Goal: Task Accomplishment & Management: Complete application form

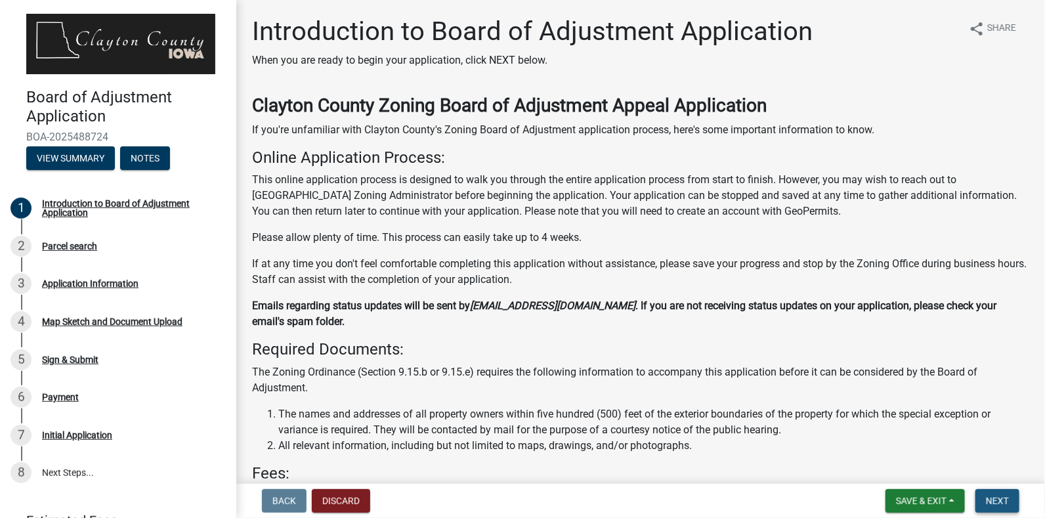
click at [996, 500] on span "Next" at bounding box center [997, 501] width 23 height 11
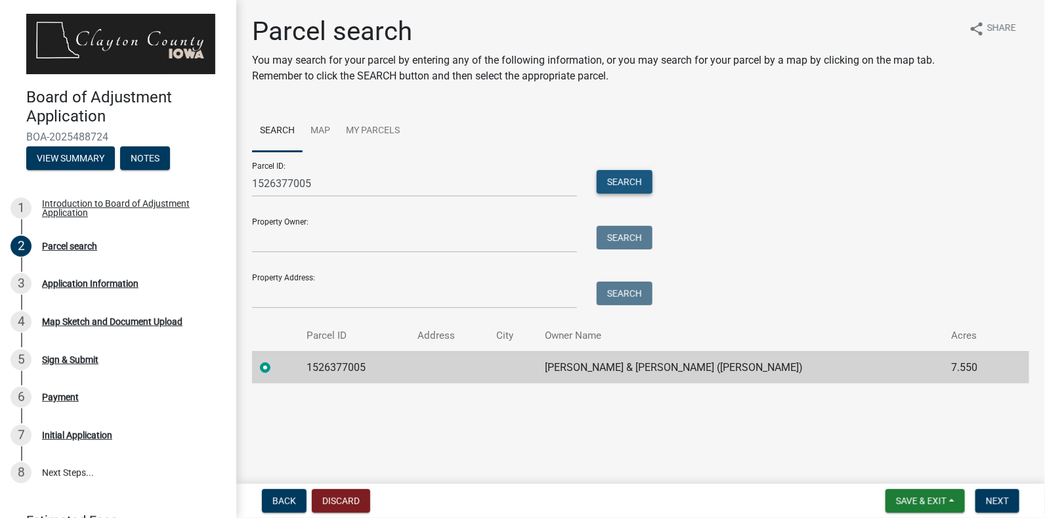
click at [634, 184] on button "Search" at bounding box center [625, 182] width 56 height 24
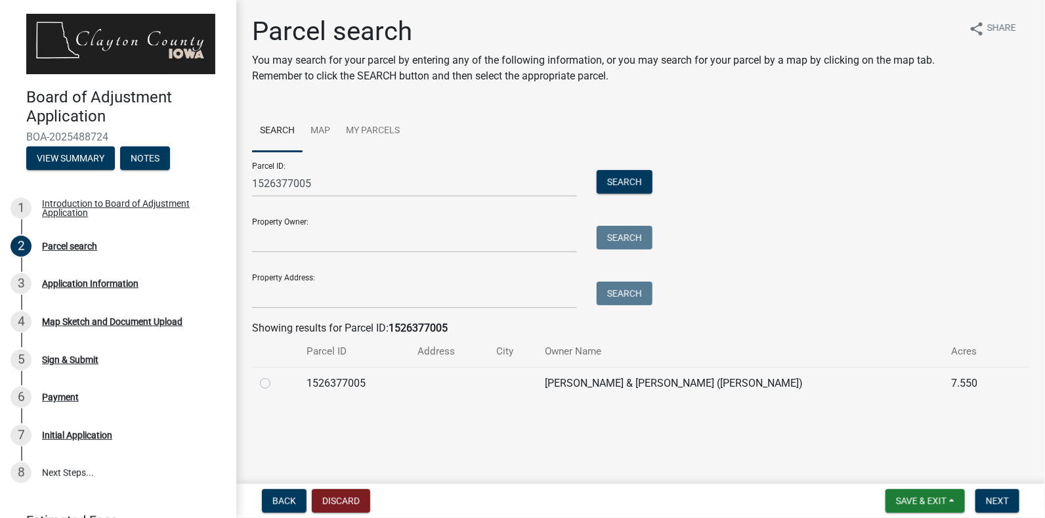
click at [276, 376] on label at bounding box center [276, 376] width 0 height 0
click at [276, 382] on input "radio" at bounding box center [280, 380] width 9 height 9
radio input "true"
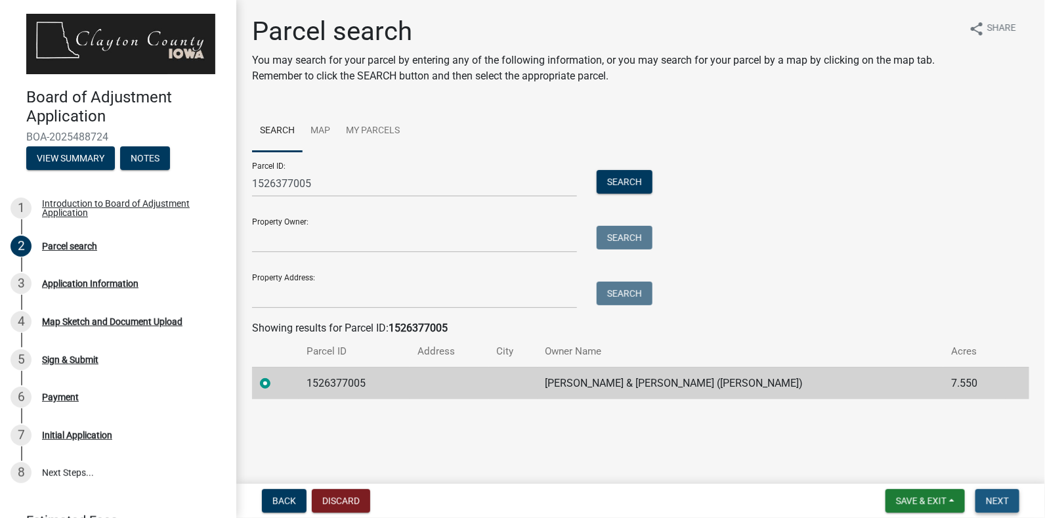
click at [999, 504] on span "Next" at bounding box center [997, 501] width 23 height 11
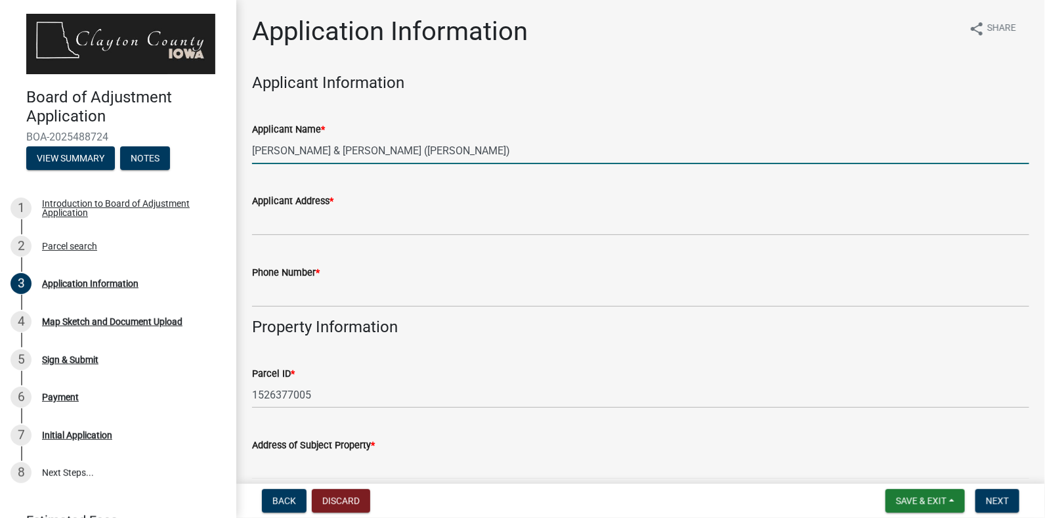
click at [601, 158] on input "OLESON KRISTOPHER T & BAHLS JACQUELINE M (Deed)" at bounding box center [641, 150] width 778 height 27
type input "OLESON KRISTOPHER T & BAHLS JACQUELINE M (Deed) by Nathan Ward for Vertical Bri…"
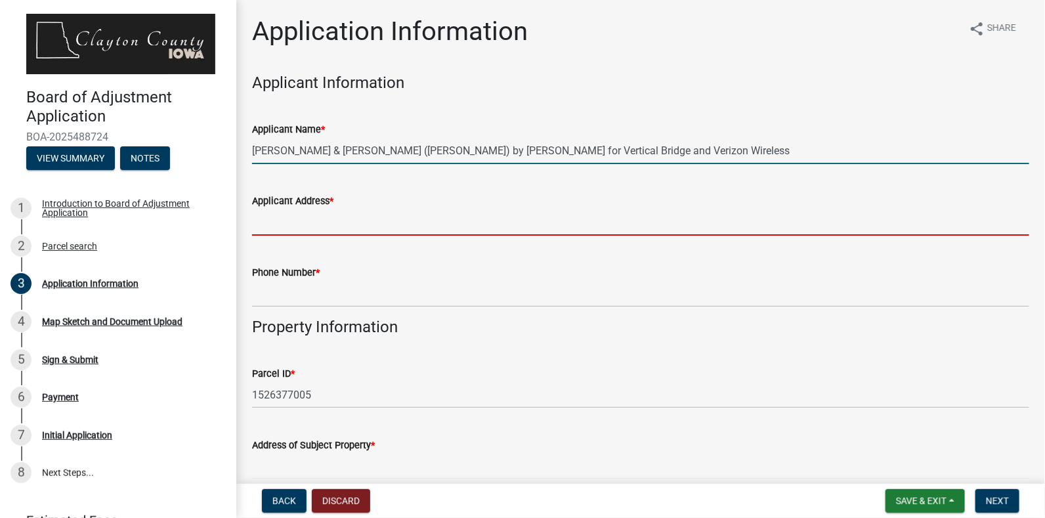
click at [431, 223] on input "Applicant Address *" at bounding box center [641, 222] width 778 height 27
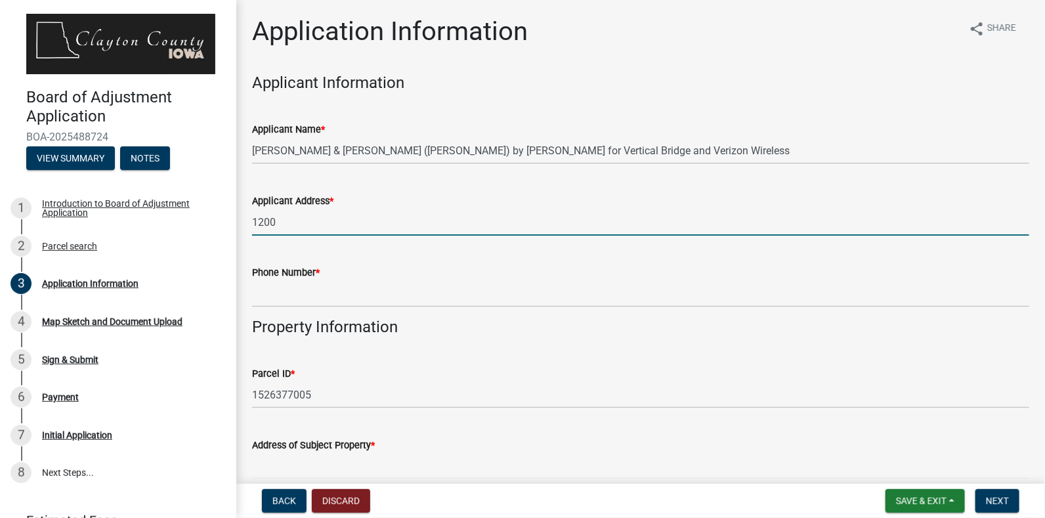
click at [431, 223] on input "1200" at bounding box center [641, 222] width 778 height 27
type input "1200 Riva Ridge"
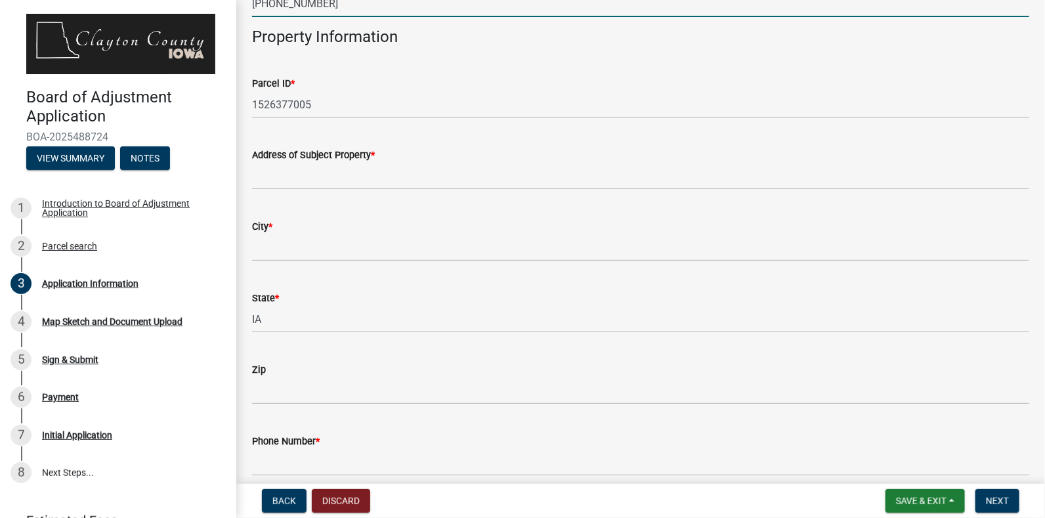
scroll to position [311, 0]
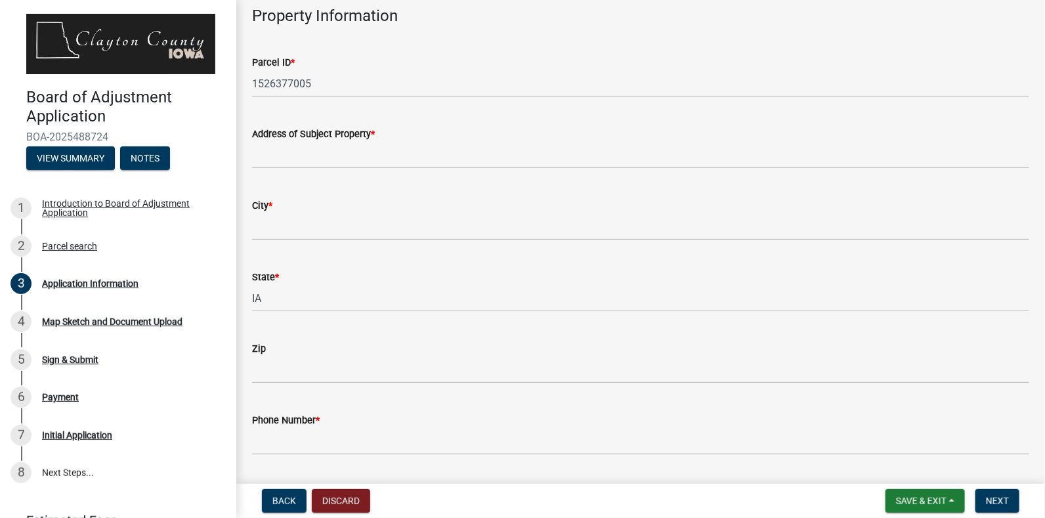
type input "414-788-1327"
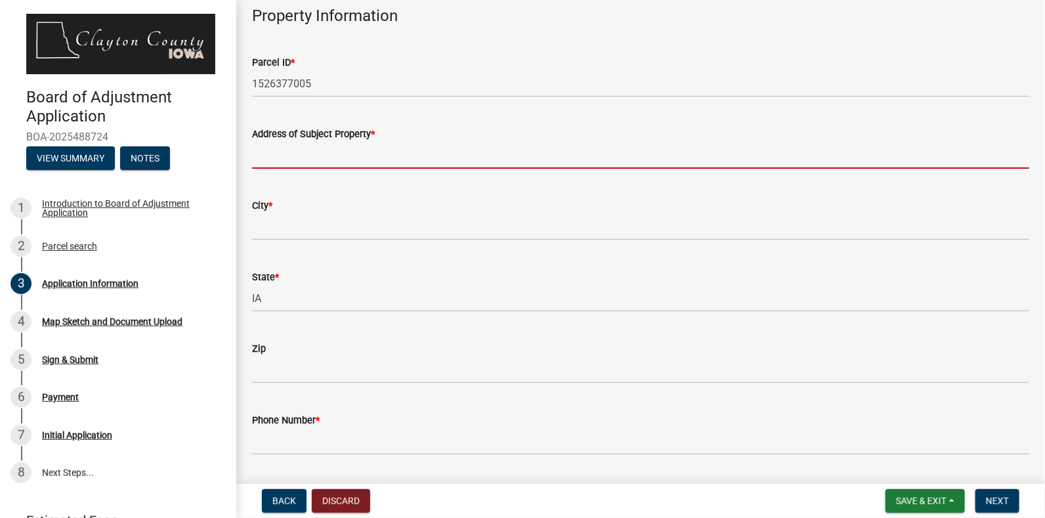
click at [365, 159] on input "Address of Subject Property *" at bounding box center [641, 155] width 778 height 27
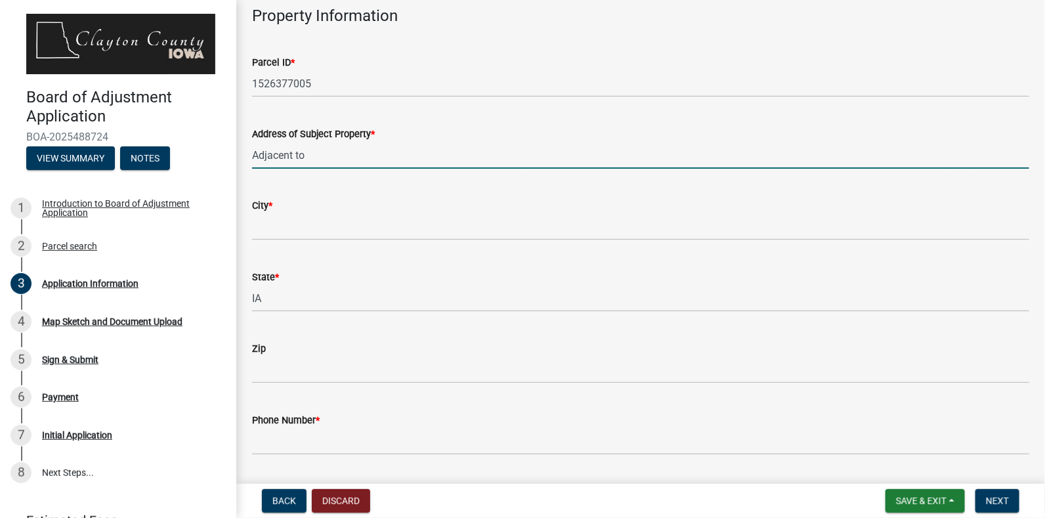
click at [331, 158] on input "Adjacent to" at bounding box center [641, 155] width 778 height 27
paste input "26992 HAZEL RD, ELKPORT IA 52044"
type input "Adjacent to 26992 HAZEL RD, ELKPORT IA 52044"
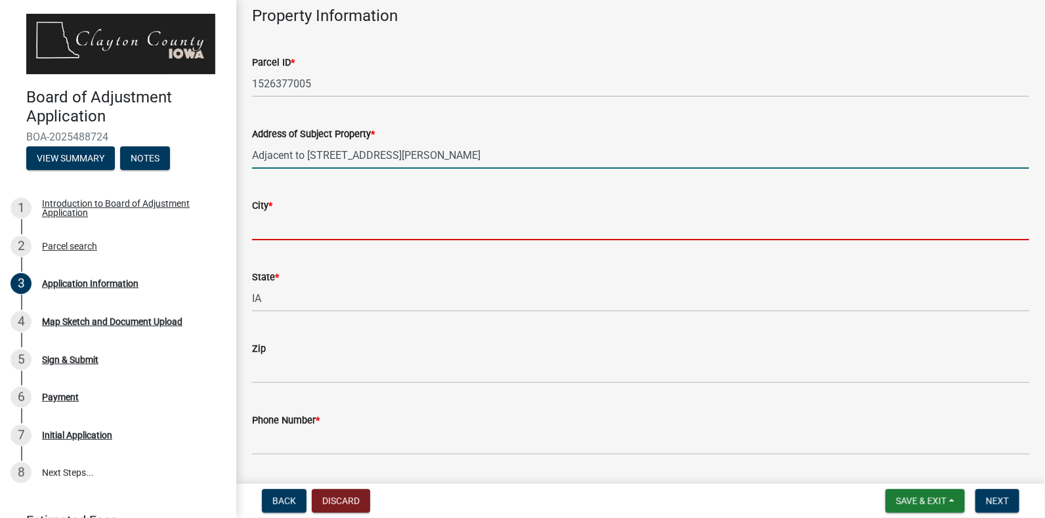
click at [342, 231] on input "City *" at bounding box center [641, 226] width 778 height 27
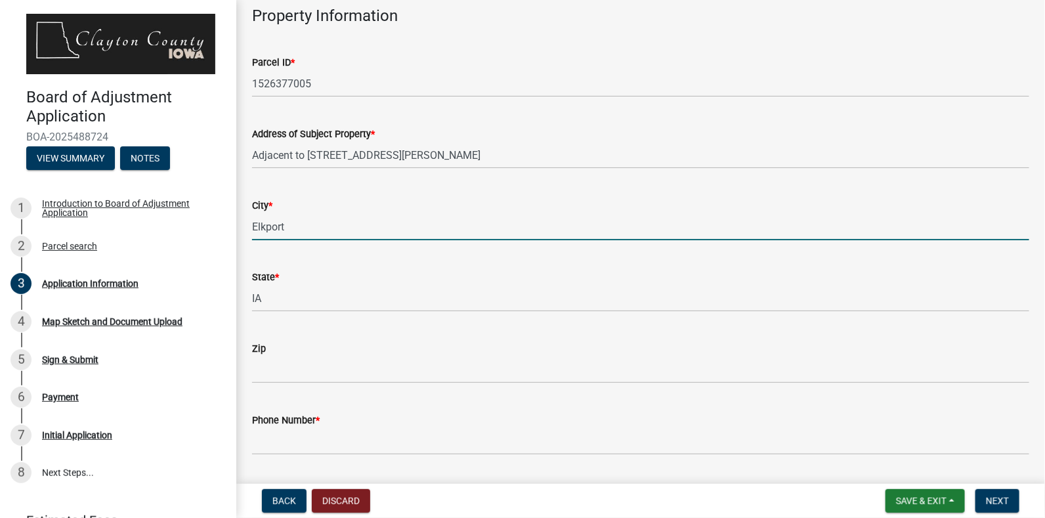
type input "Elkport"
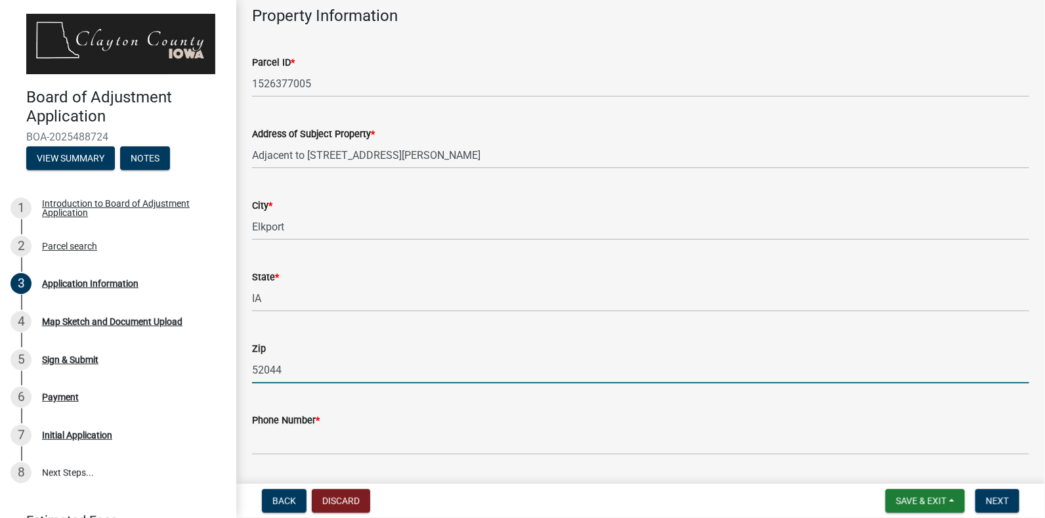
type input "52044"
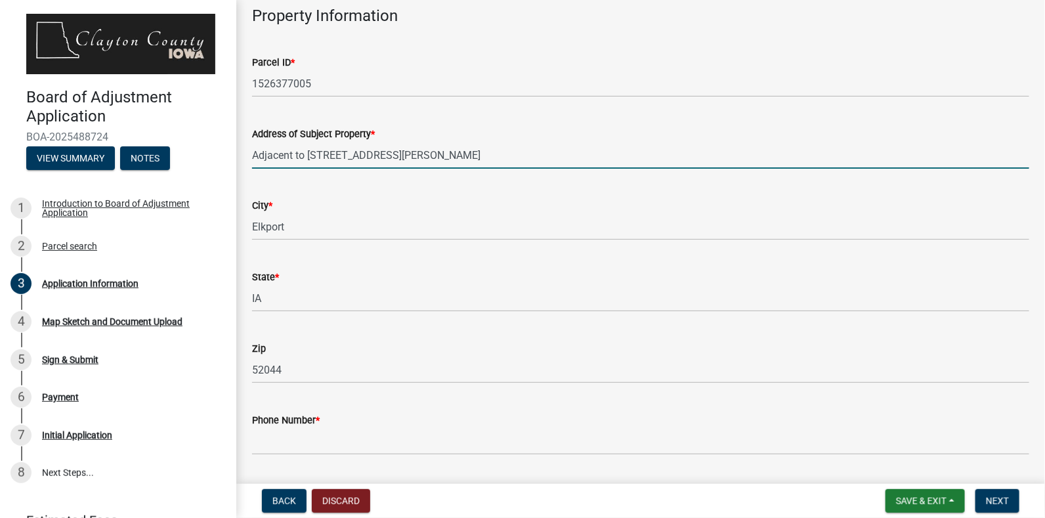
click at [490, 152] on input "Adjacent to 26992 HAZEL RD, ELKPORT IA 52044" at bounding box center [641, 155] width 778 height 27
type input "Adjacent to 26992 HAZEL RD"
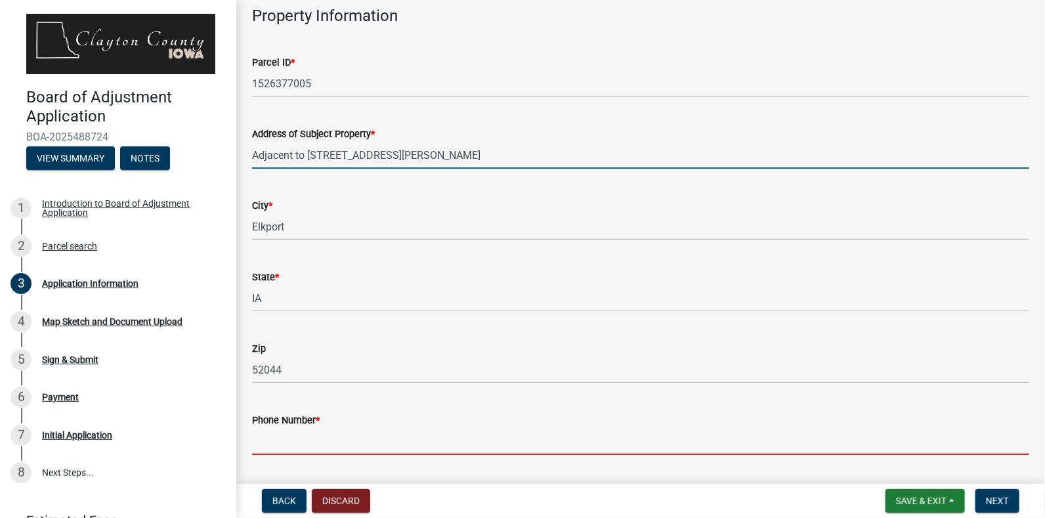
click at [342, 443] on input "Phone Number *" at bounding box center [641, 441] width 778 height 27
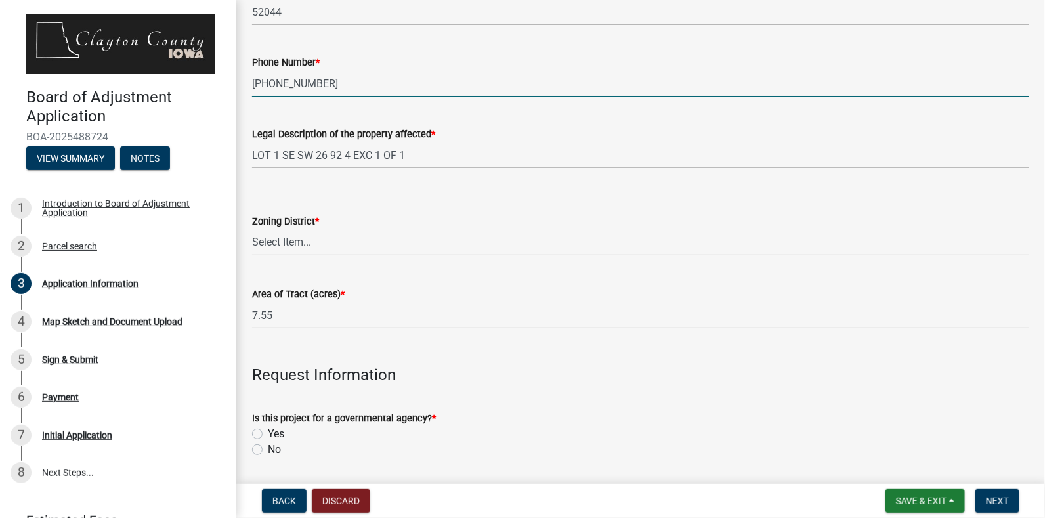
scroll to position [677, 0]
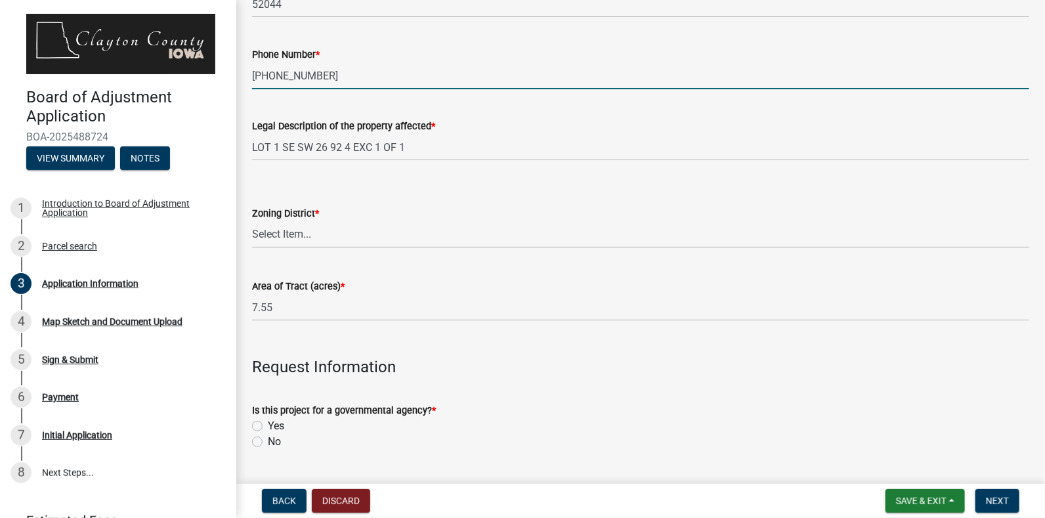
type input "563-880-8803"
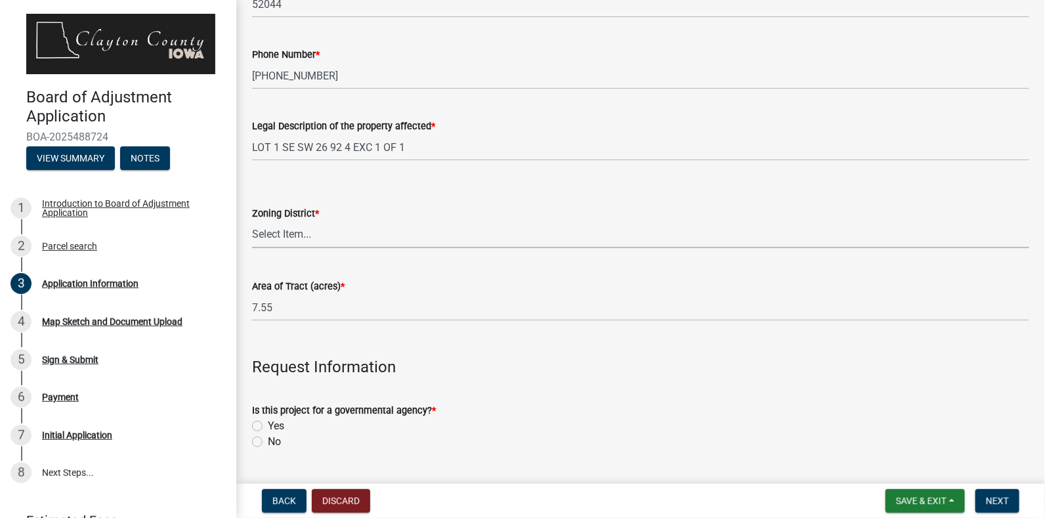
click at [275, 239] on select "Select Item... A-1 Agriculture R-1 Single Family Residential R-2 Multi-Family R…" at bounding box center [641, 234] width 778 height 27
click at [252, 221] on select "Select Item... A-1 Agriculture R-1 Single Family Residential R-2 Multi-Family R…" at bounding box center [641, 234] width 778 height 27
select select "c9415225-3863-4bad-a183-8e9dc3756599"
click at [268, 443] on label "No" at bounding box center [274, 442] width 13 height 16
click at [268, 443] on input "No" at bounding box center [272, 438] width 9 height 9
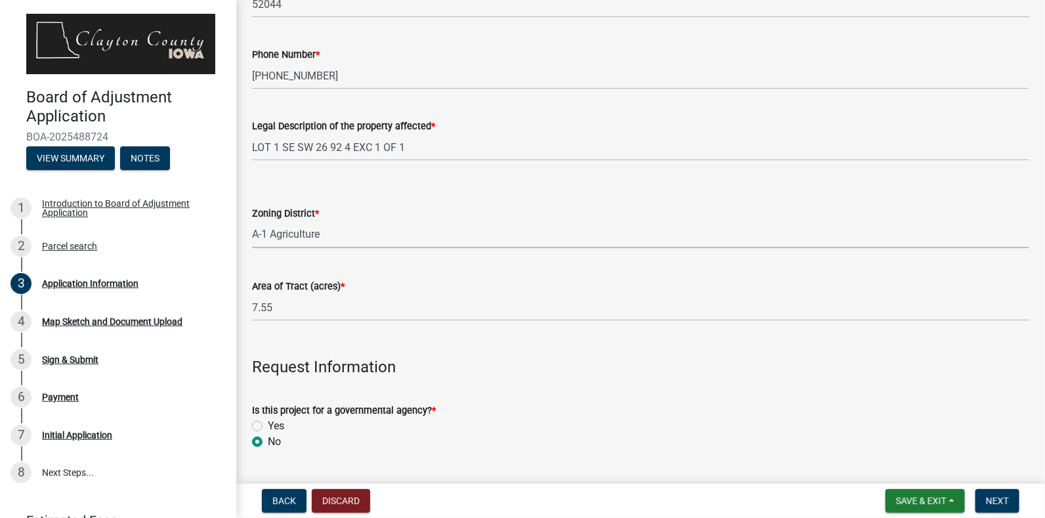
radio input "true"
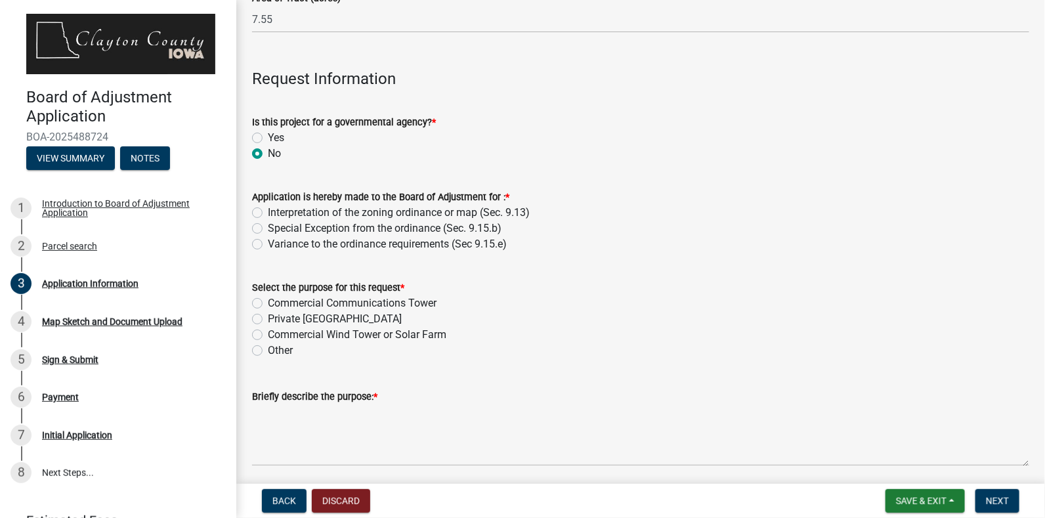
scroll to position [973, 0]
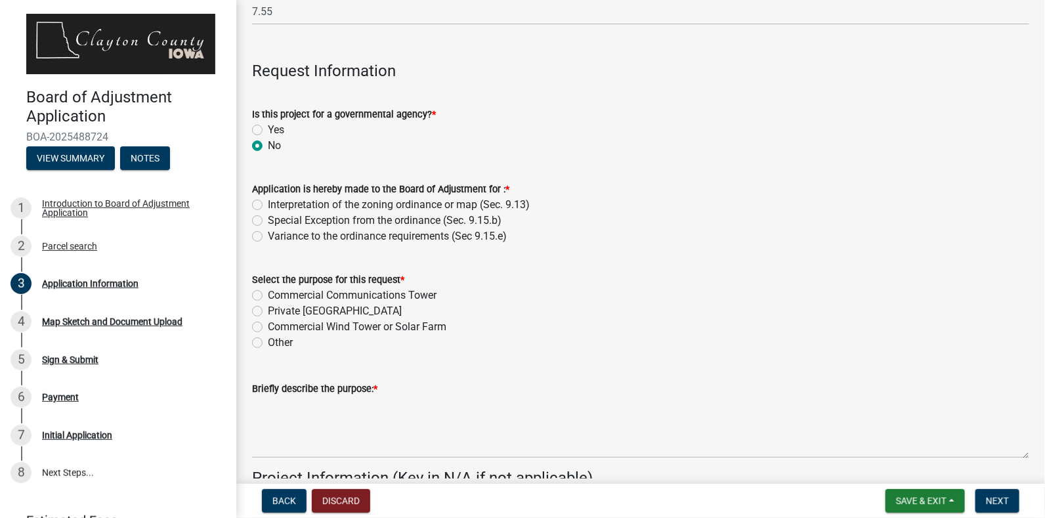
click at [268, 221] on label "Special Exception from the ordinance (Sec. 9.15.b)" at bounding box center [385, 221] width 234 height 16
click at [268, 221] on input "Special Exception from the ordinance (Sec. 9.15.b)" at bounding box center [272, 217] width 9 height 9
radio input "true"
click at [268, 296] on label "Commercial Communications Tower" at bounding box center [352, 296] width 169 height 16
click at [268, 296] on input "Commercial Communications Tower" at bounding box center [272, 292] width 9 height 9
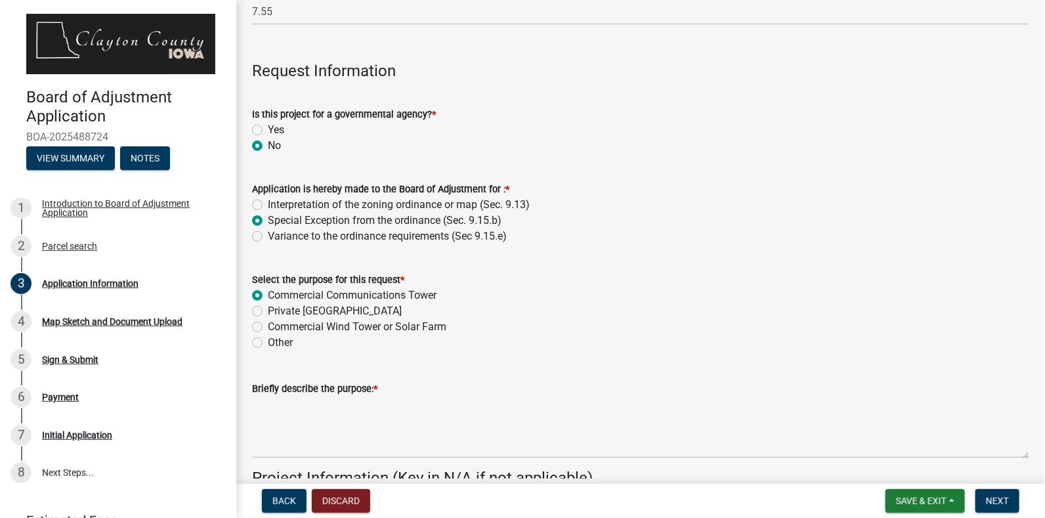
radio input "true"
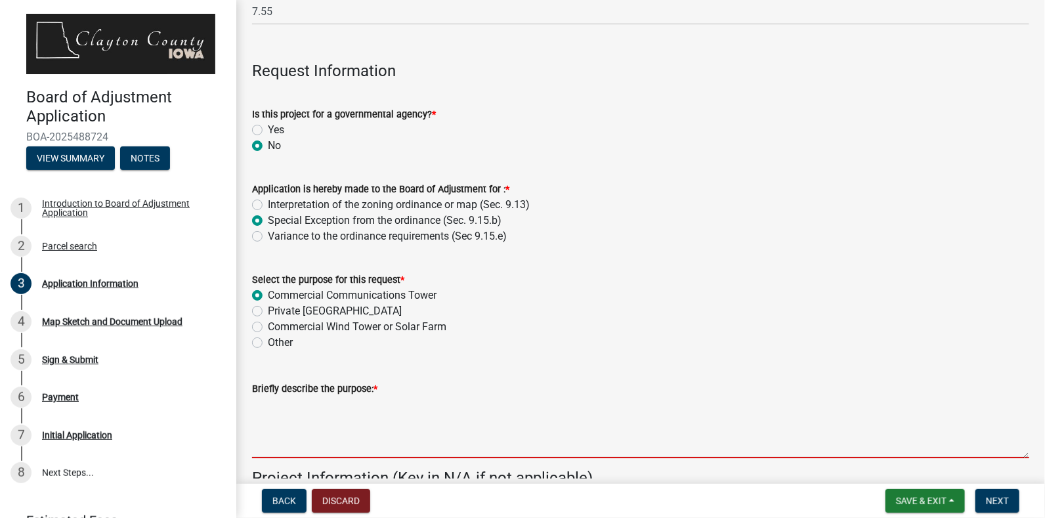
click at [583, 414] on textarea "Briefly describe the purpose: *" at bounding box center [641, 428] width 778 height 62
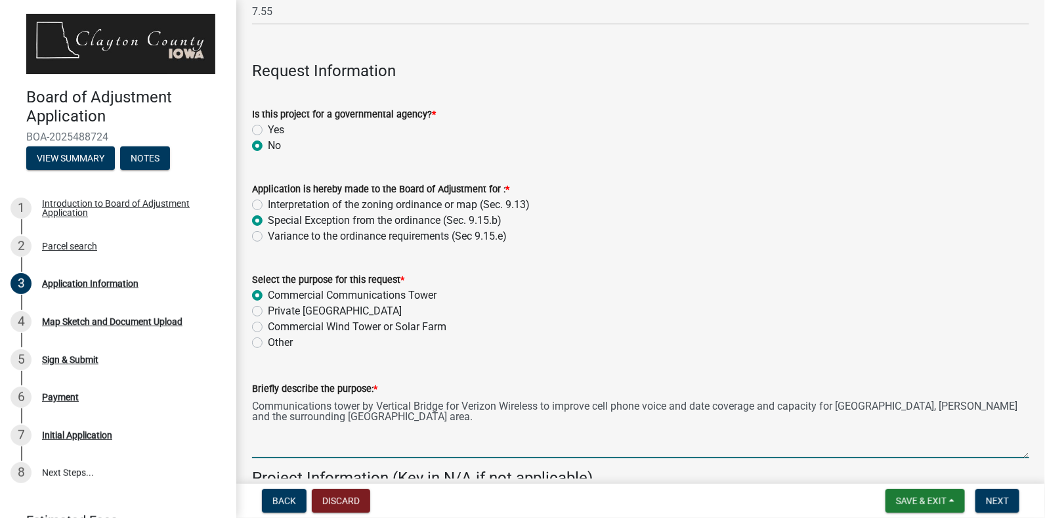
drag, startPoint x: 324, startPoint y: 420, endPoint x: 251, endPoint y: 414, distance: 73.8
click at [251, 414] on div "Briefly describe the purpose: * Communications tower by Vertical Bridge for Ver…" at bounding box center [640, 411] width 797 height 96
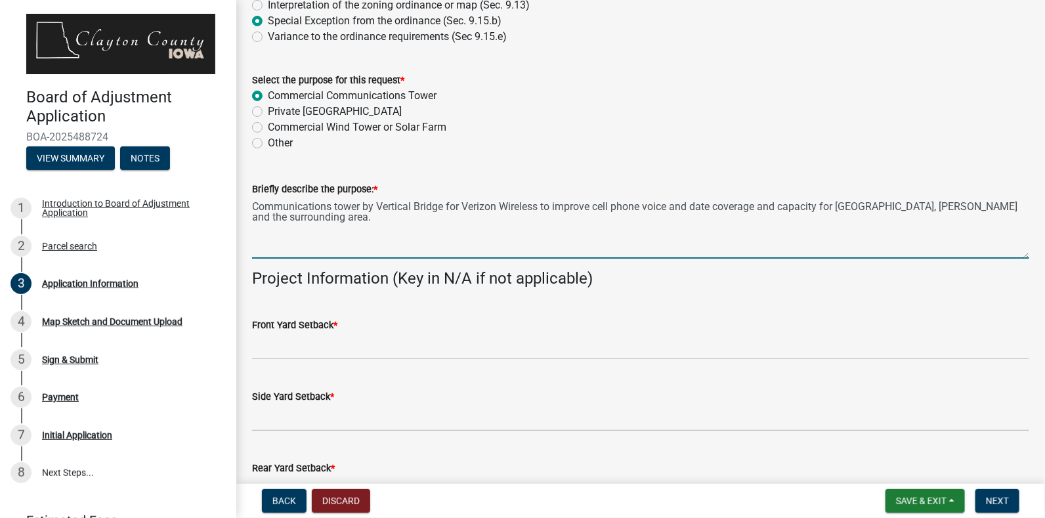
scroll to position [1214, 0]
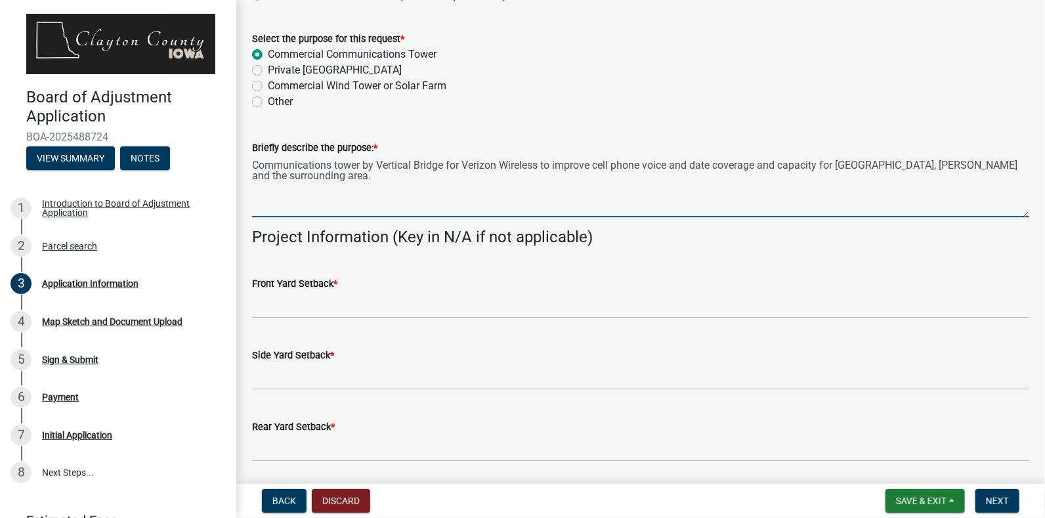
type textarea "Communications tower by Vertical Bridge for Verizon Wireless to improve cell ph…"
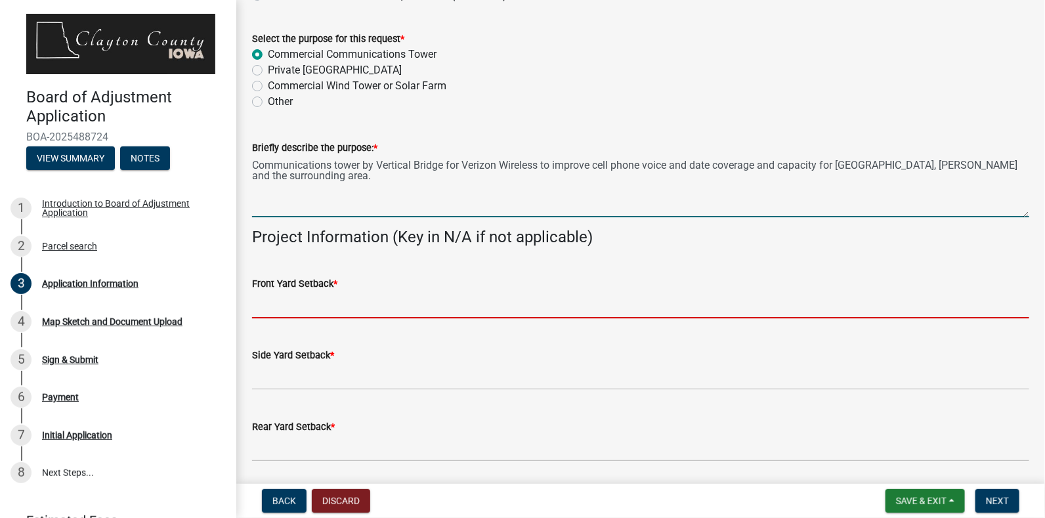
click at [319, 309] on input "Front Yard Setback *" at bounding box center [641, 305] width 778 height 27
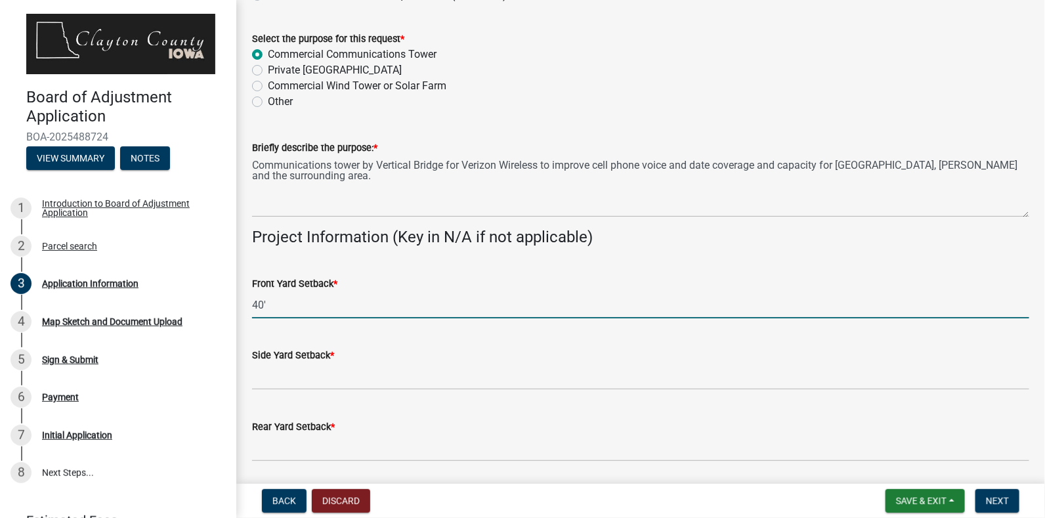
type input "40'"
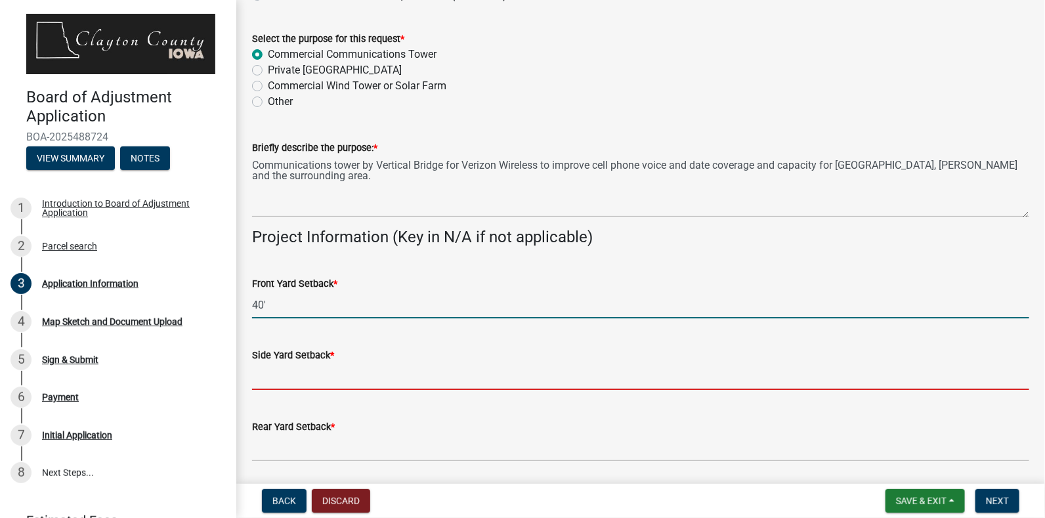
click at [303, 378] on input "Side Yard Setback *" at bounding box center [641, 376] width 778 height 27
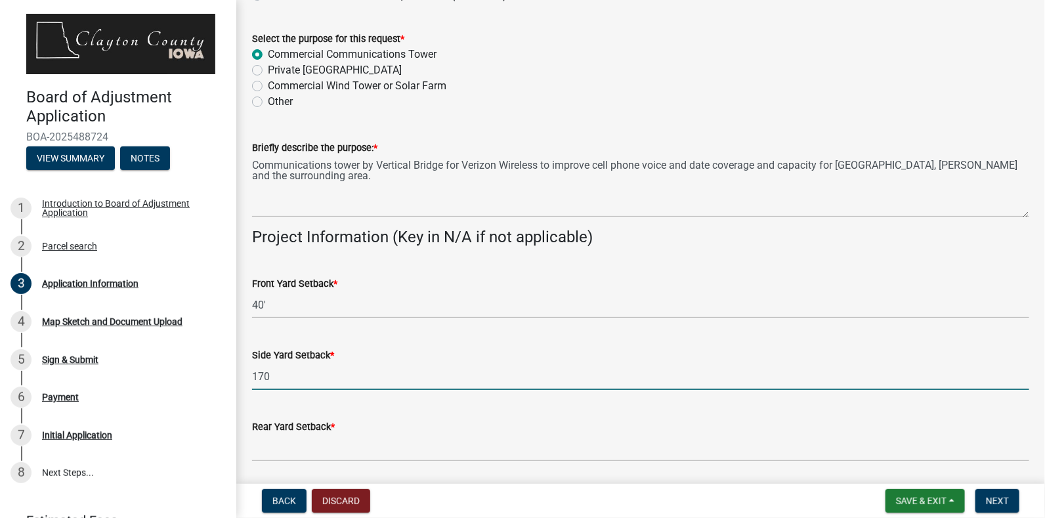
type input "170'"
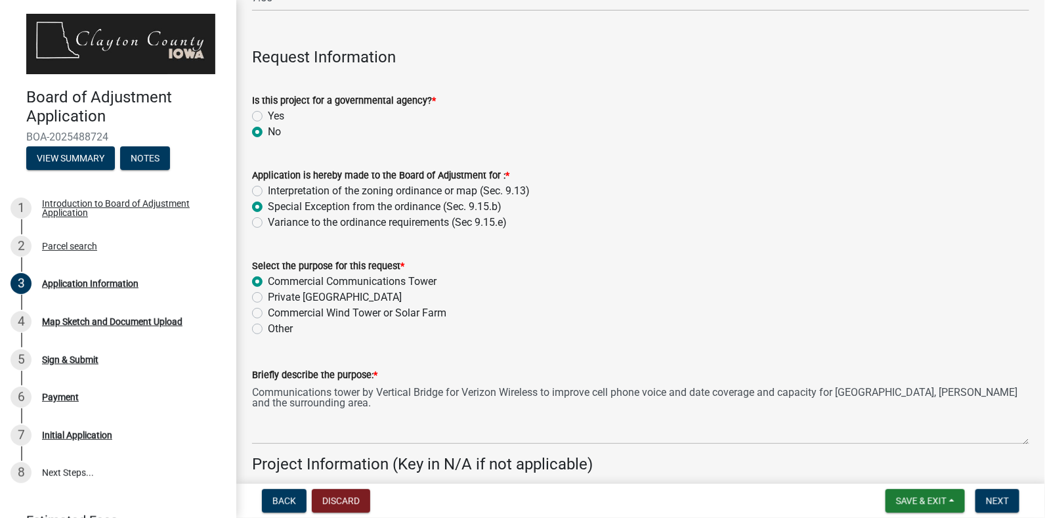
scroll to position [865, 0]
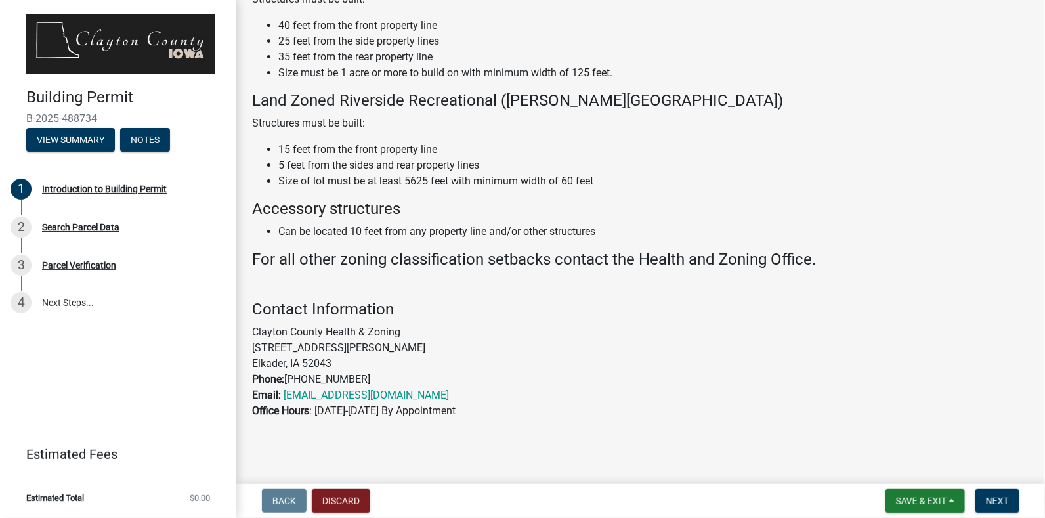
scroll to position [766, 0]
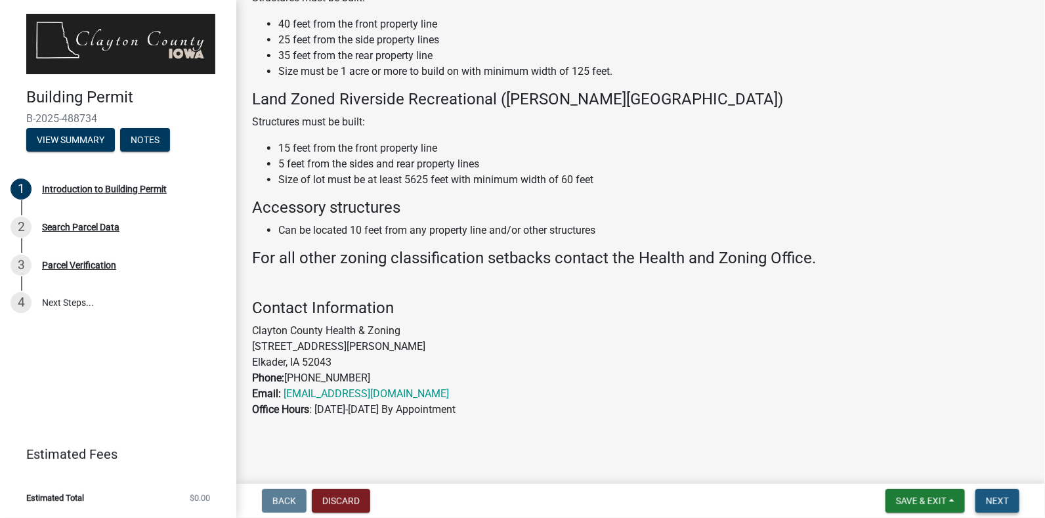
click at [991, 506] on span "Next" at bounding box center [997, 501] width 23 height 11
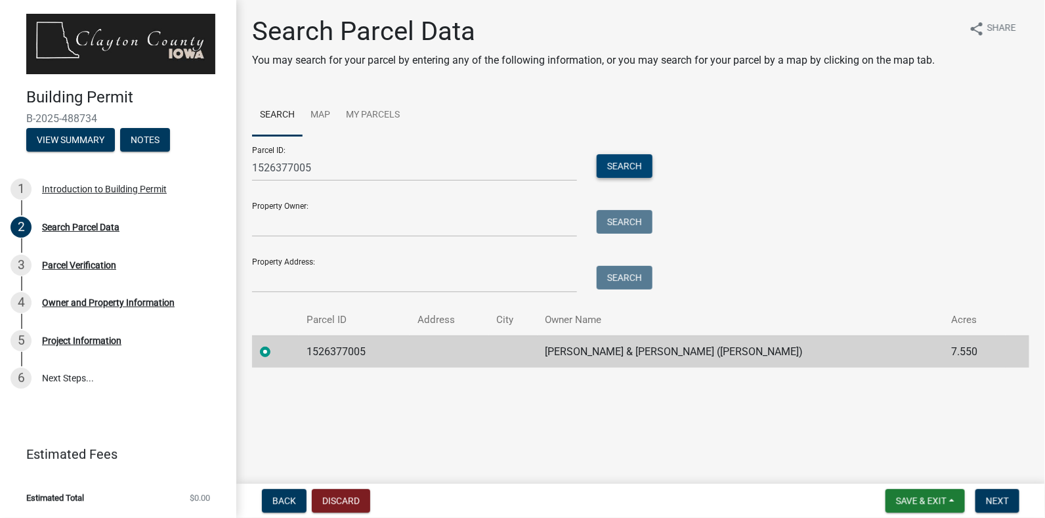
click at [618, 165] on button "Search" at bounding box center [625, 166] width 56 height 24
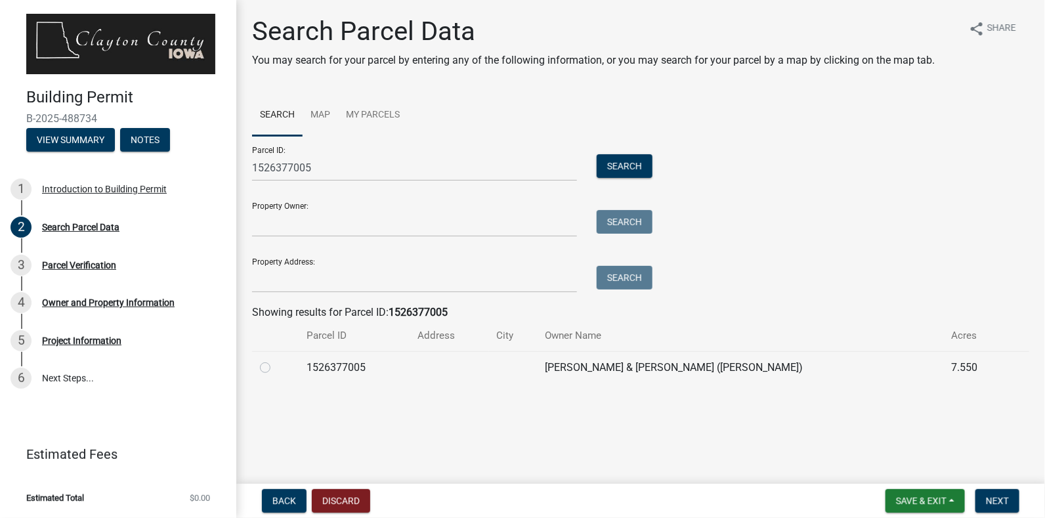
click at [276, 360] on label at bounding box center [276, 360] width 0 height 0
click at [276, 368] on input "radio" at bounding box center [280, 364] width 9 height 9
radio input "true"
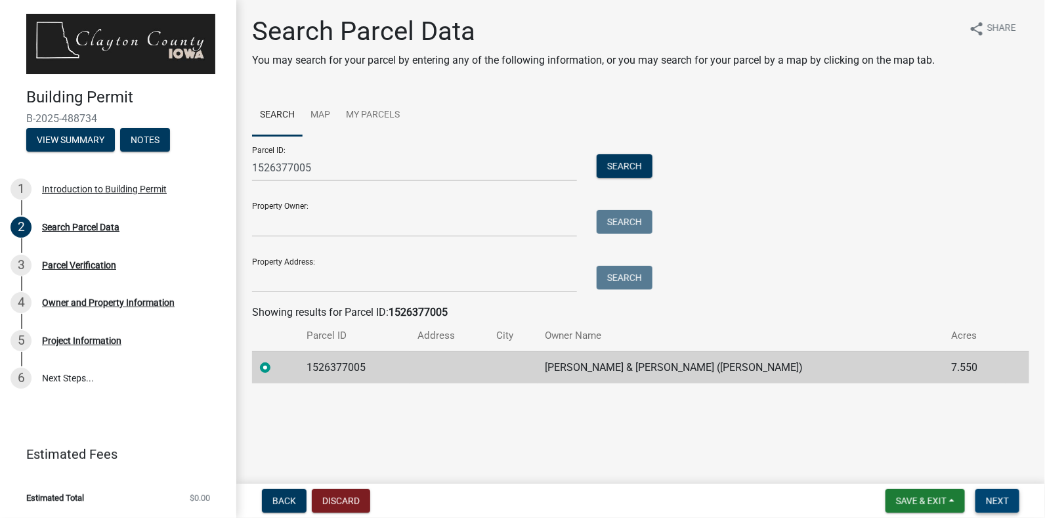
click at [1000, 504] on span "Next" at bounding box center [997, 501] width 23 height 11
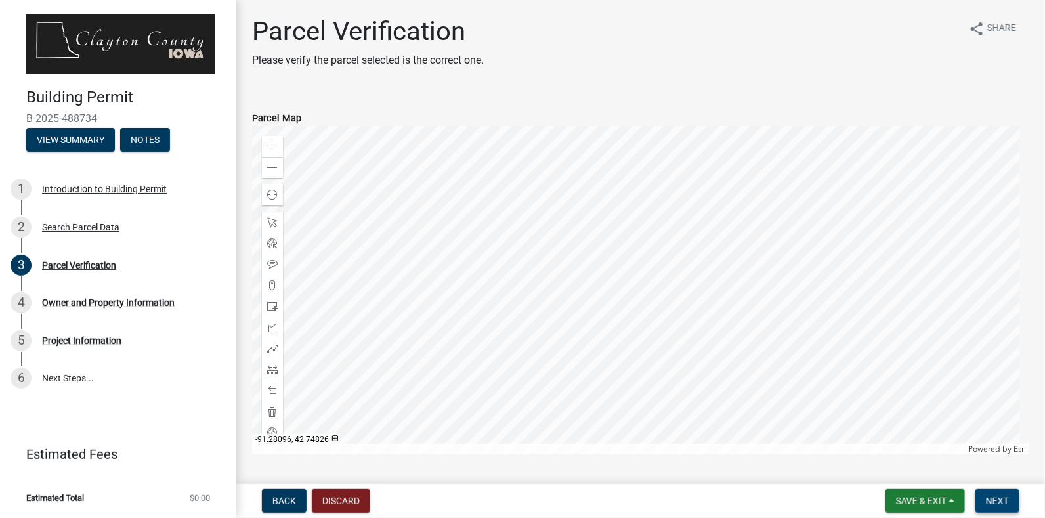
click at [996, 504] on span "Next" at bounding box center [997, 501] width 23 height 11
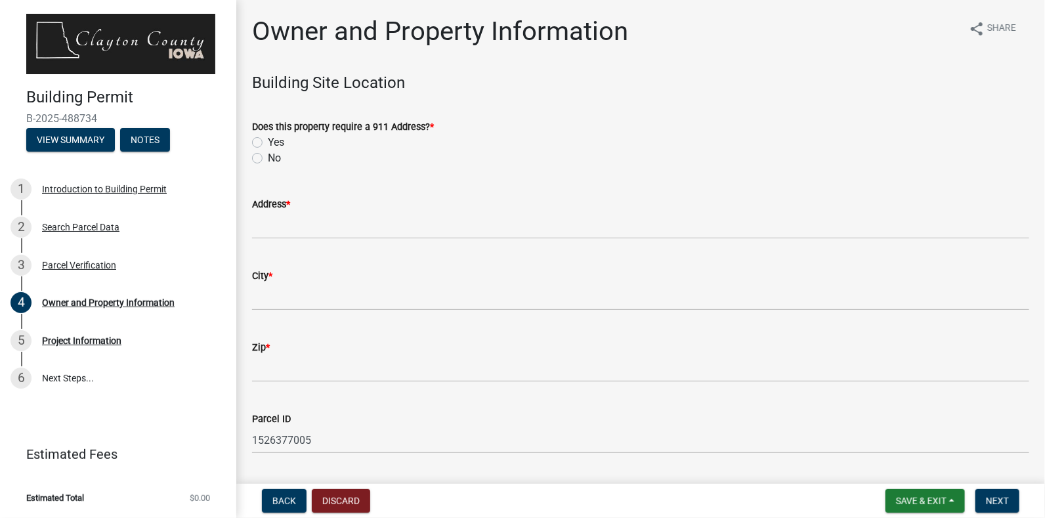
click at [268, 144] on label "Yes" at bounding box center [276, 143] width 16 height 16
click at [268, 143] on input "Yes" at bounding box center [272, 139] width 9 height 9
radio input "true"
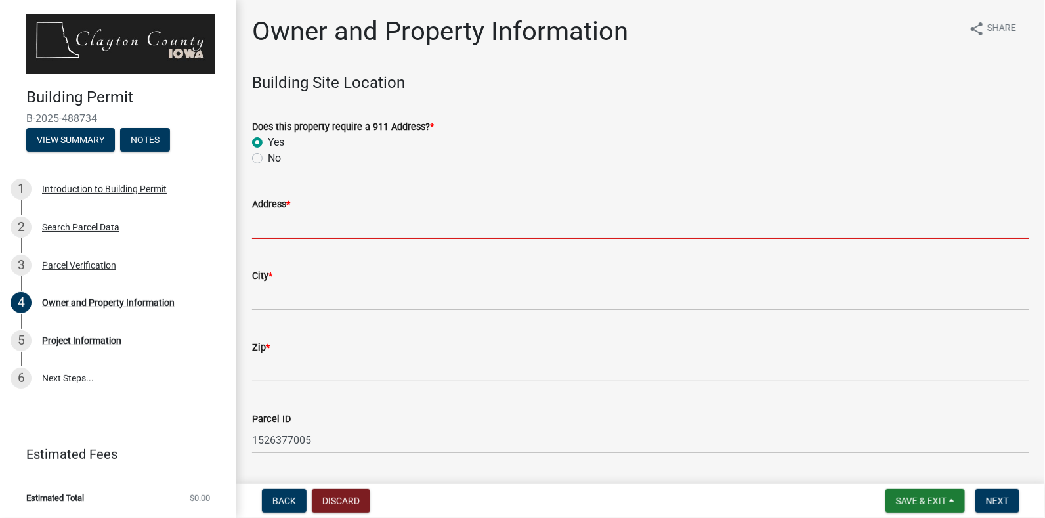
click at [332, 235] on input "Address *" at bounding box center [641, 225] width 778 height 27
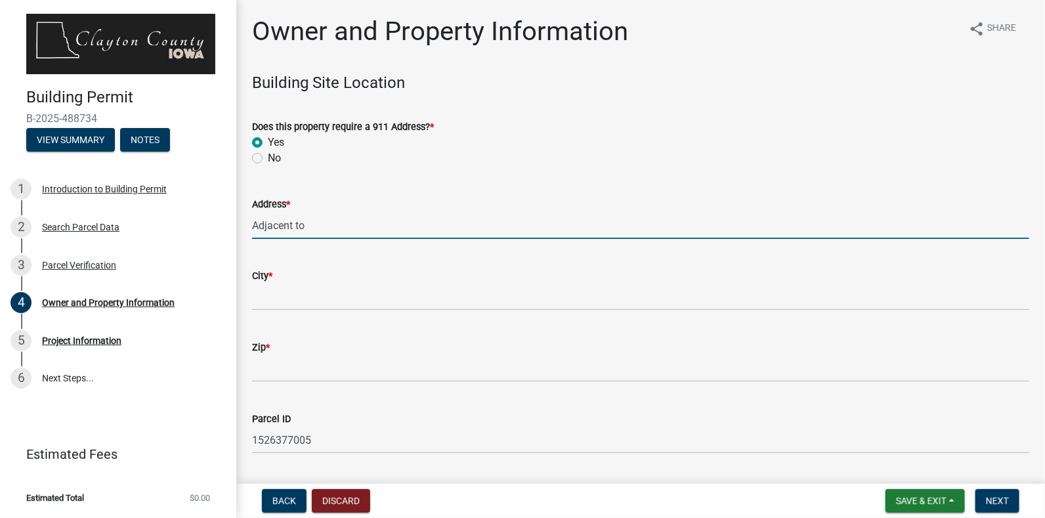
click at [338, 228] on input "Adjacent to" at bounding box center [641, 225] width 778 height 27
paste input "26992 HAZEL RD, ELKPORT IA 52044"
type input "Adjacent to 26992 HAZEL RD, ELKPORT IA 52044"
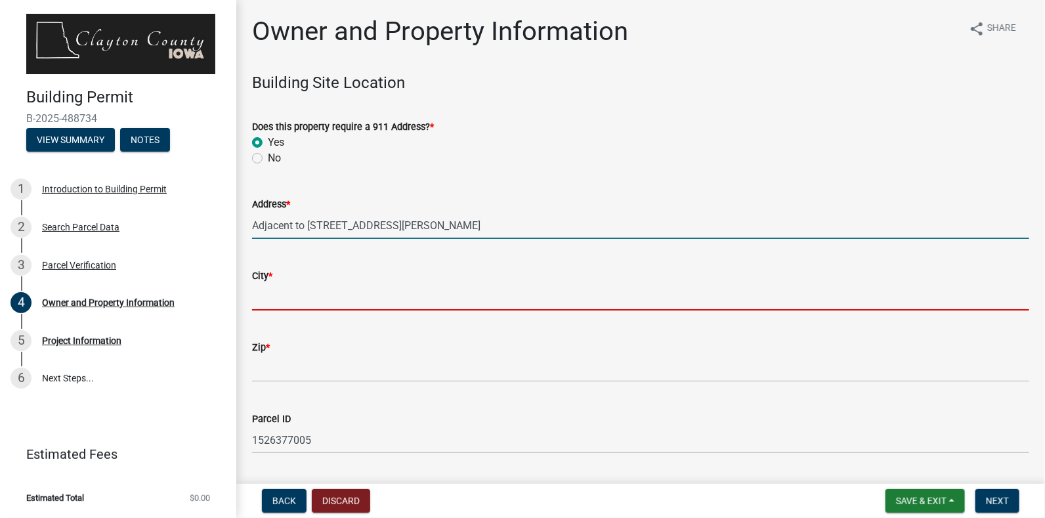
click at [345, 293] on input "City *" at bounding box center [641, 297] width 778 height 27
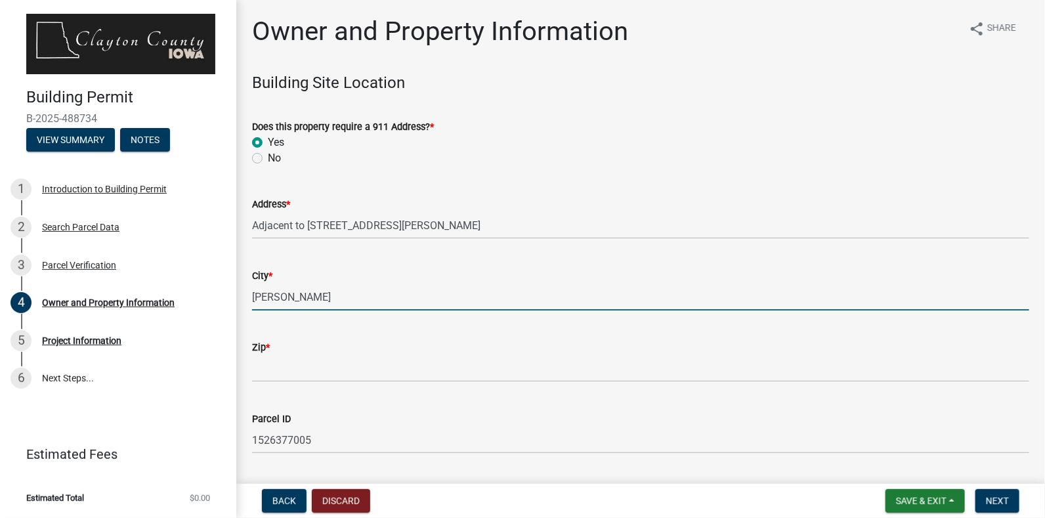
type input "Elkort"
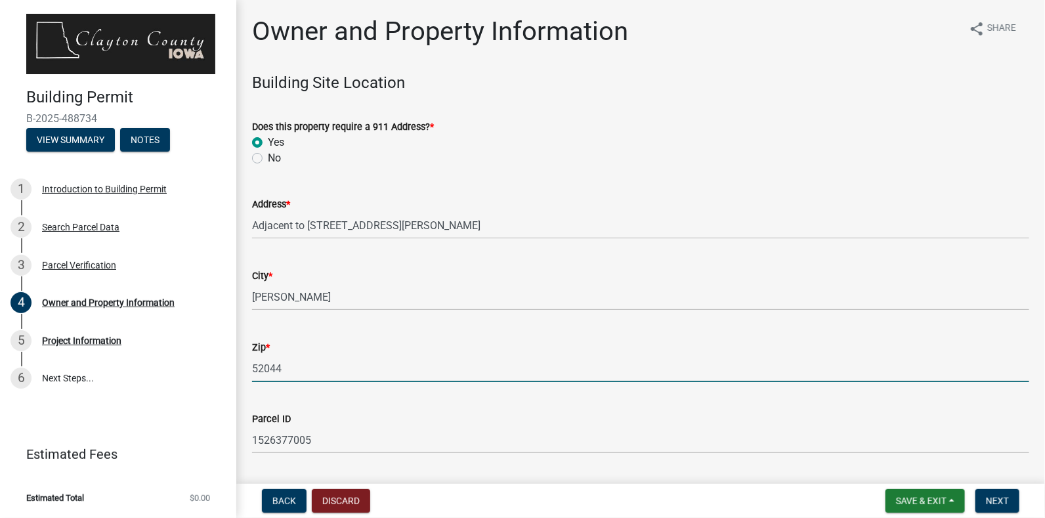
type input "52044"
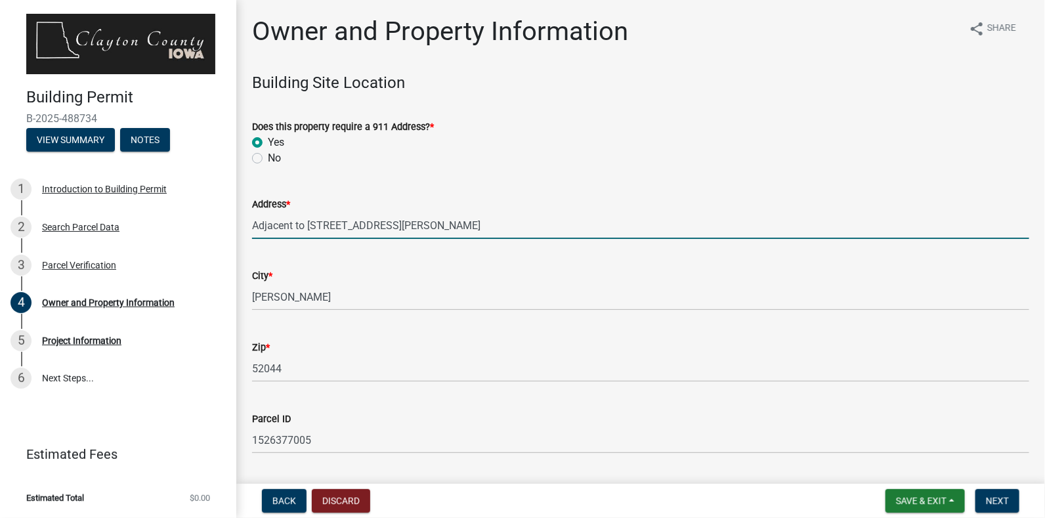
drag, startPoint x: 487, startPoint y: 231, endPoint x: 391, endPoint y: 217, distance: 96.1
click at [391, 217] on input "Adjacent to 26992 HAZEL RD, ELKPORT IA 52044" at bounding box center [641, 225] width 778 height 27
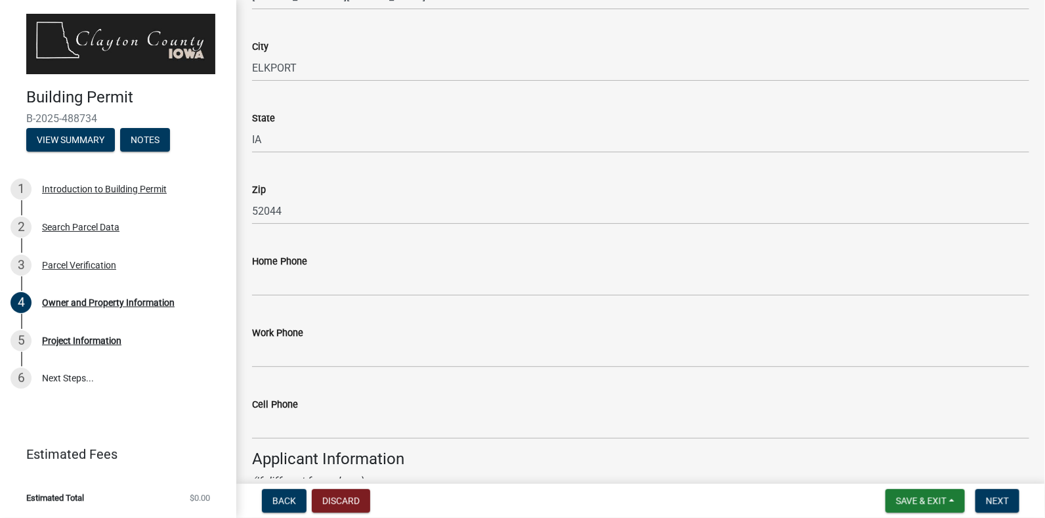
scroll to position [800, 0]
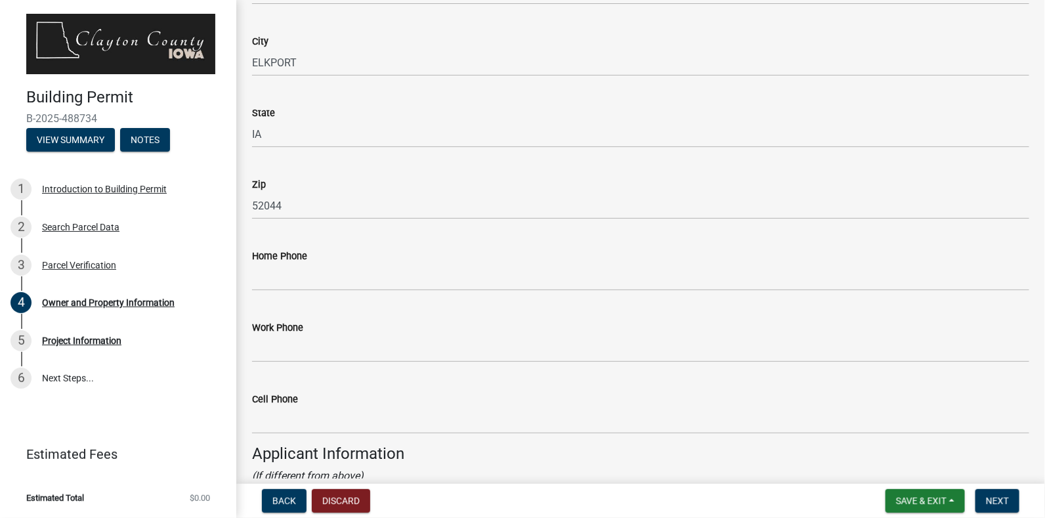
type input "Adjacent to 26992 HAZEL RD"
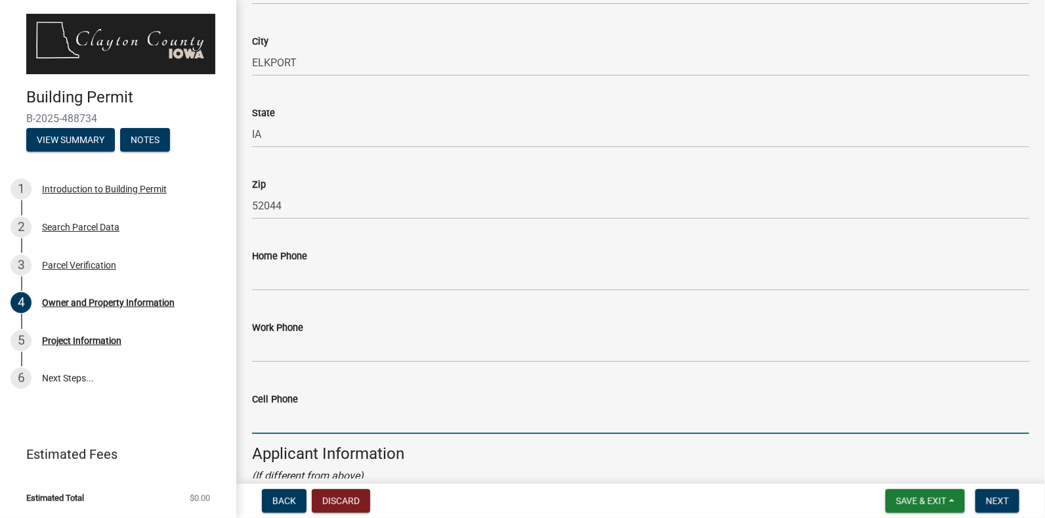
click at [280, 420] on input "Cell Phone" at bounding box center [641, 420] width 778 height 27
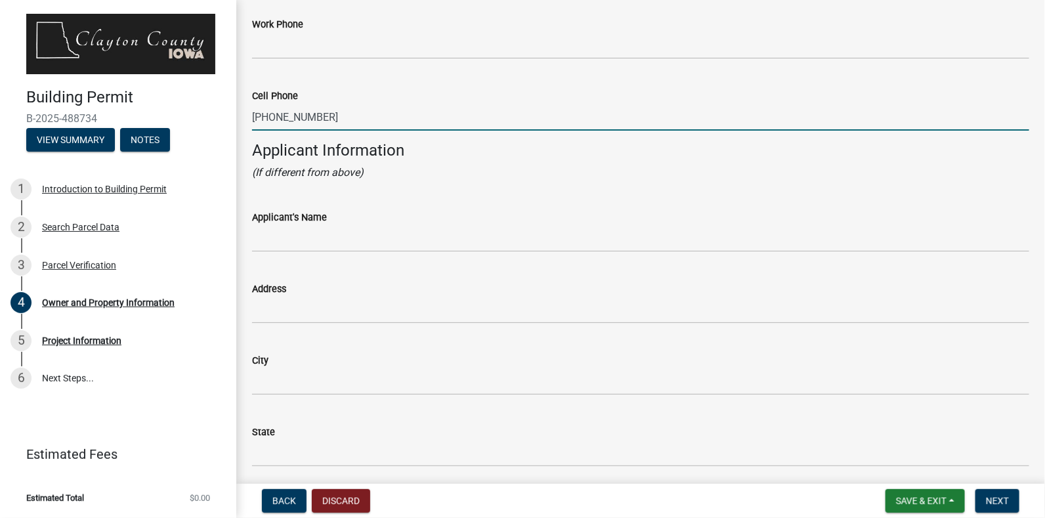
scroll to position [1117, 0]
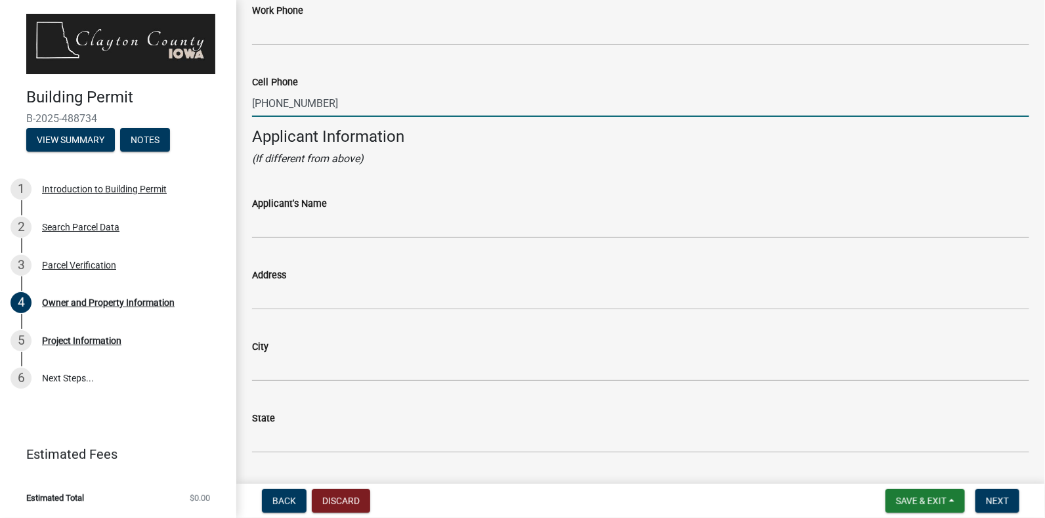
type input "563-880-8803"
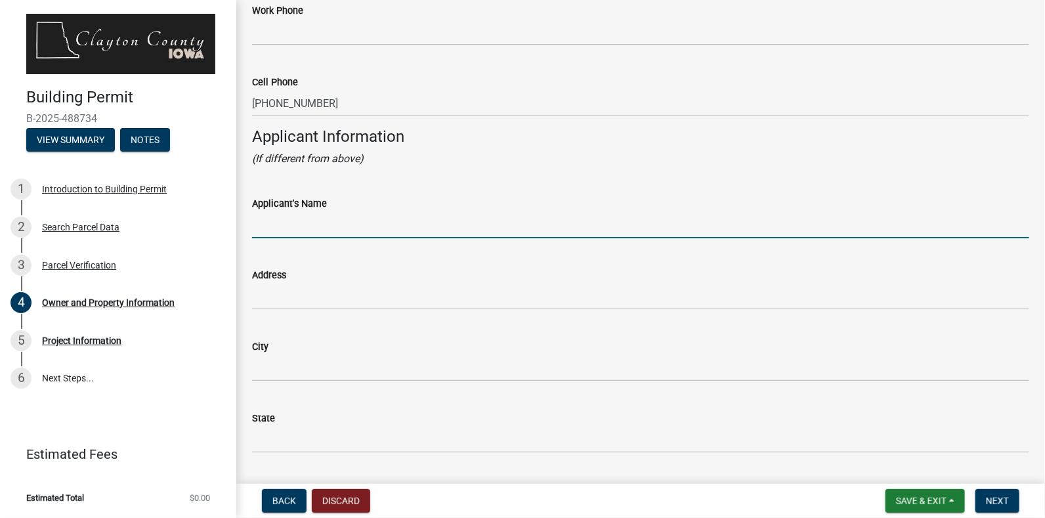
click at [398, 228] on input "Applicant's Name" at bounding box center [641, 224] width 778 height 27
click at [396, 231] on input "N" at bounding box center [641, 224] width 778 height 27
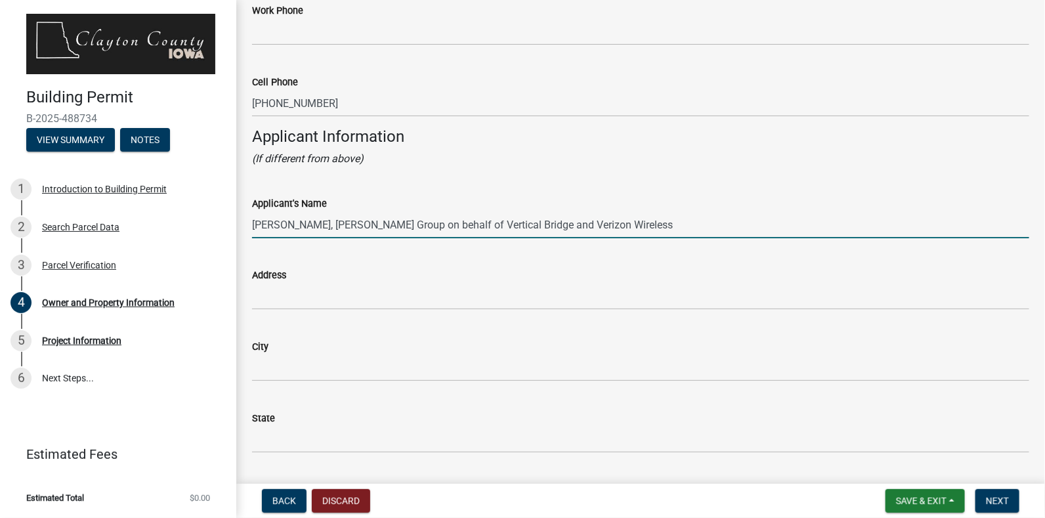
type input "Nathan Ward, Grinnell Group on behalf of Vertical Bridge and Verizon Wireless"
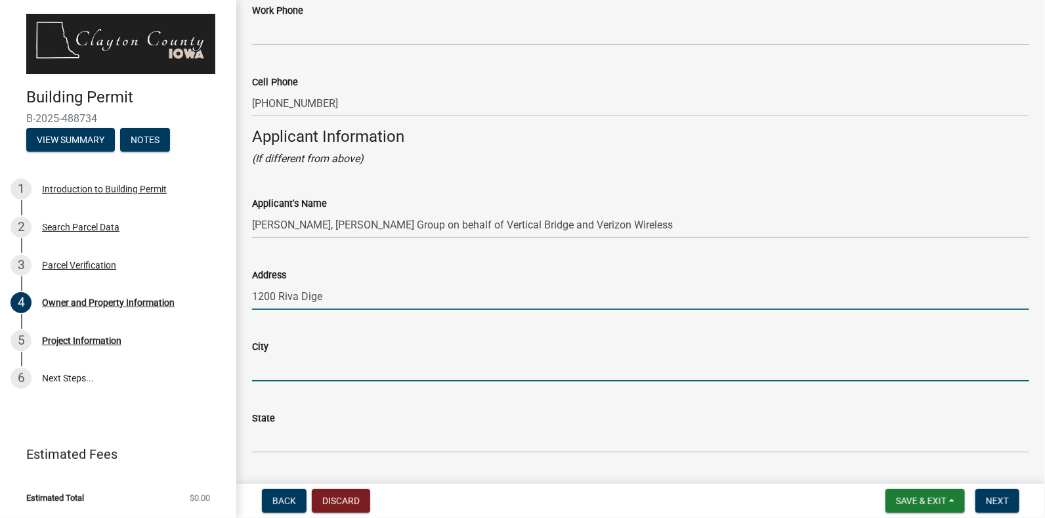
click at [426, 293] on input "1200 Riva Dige" at bounding box center [641, 296] width 778 height 27
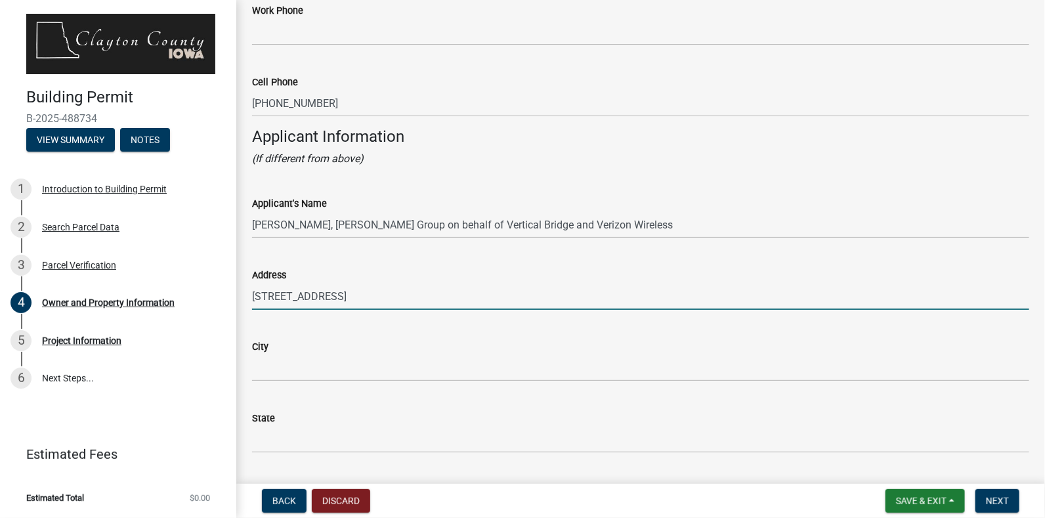
type input "1200 Riva Ridge"
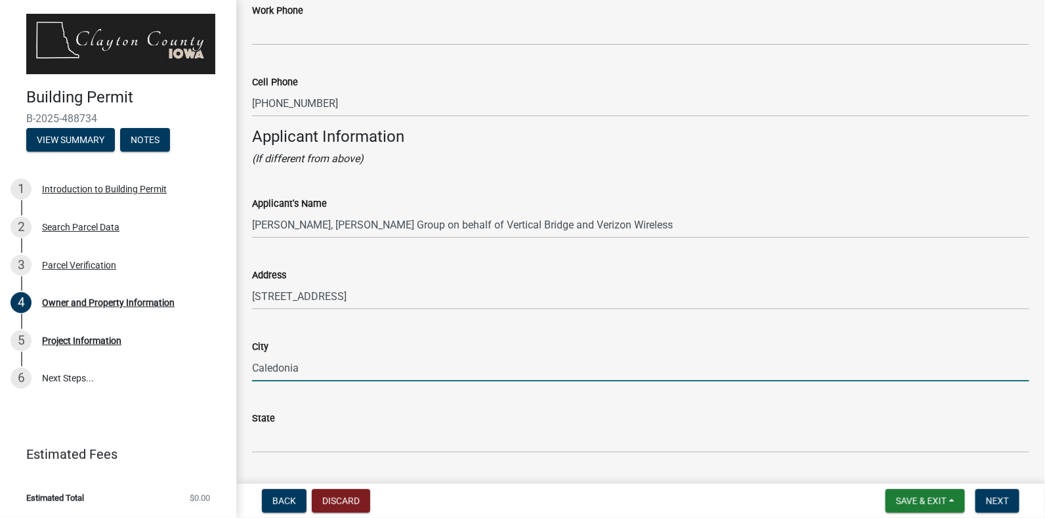
type input "Caledonia"
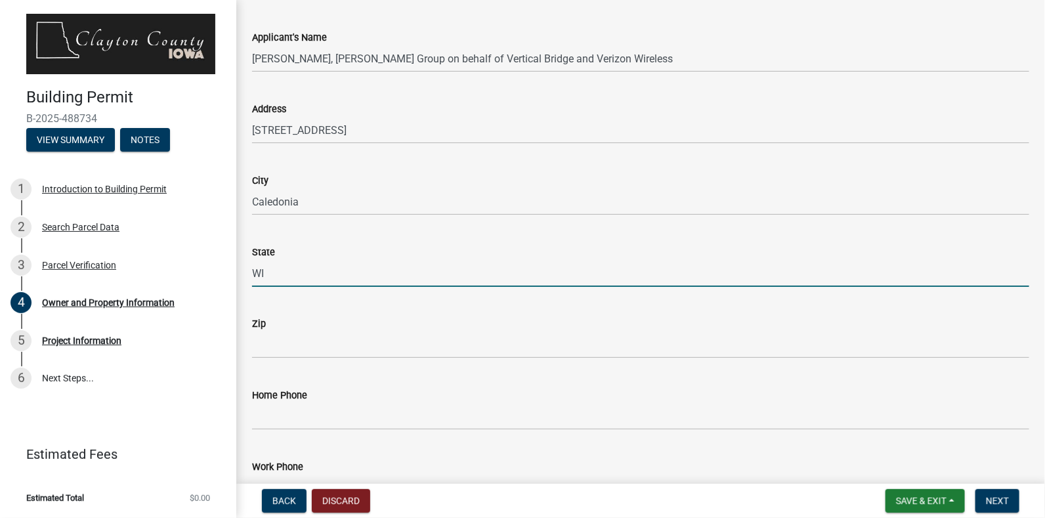
scroll to position [1285, 0]
type input "WI"
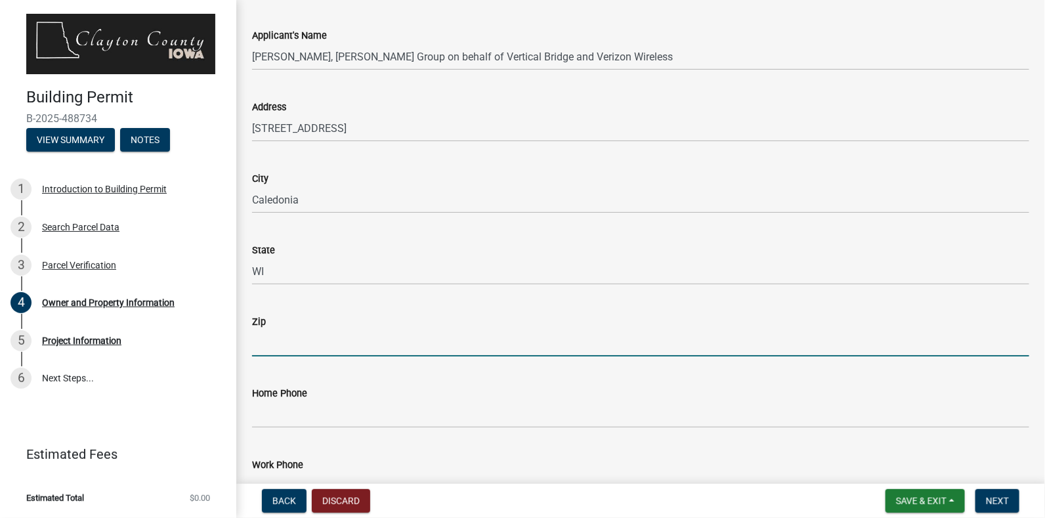
click at [394, 342] on input "Zip" at bounding box center [641, 343] width 778 height 27
type input "53402"
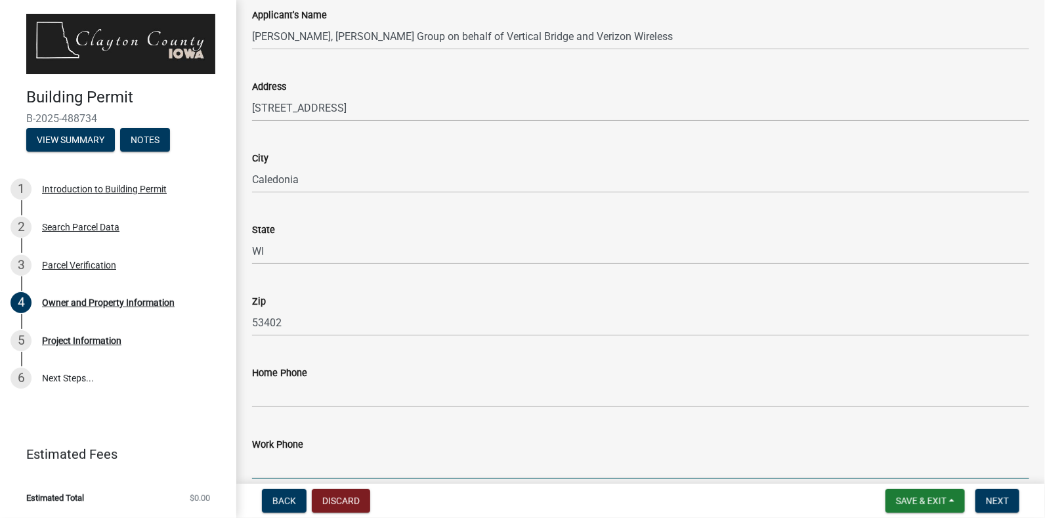
scroll to position [1439, 0]
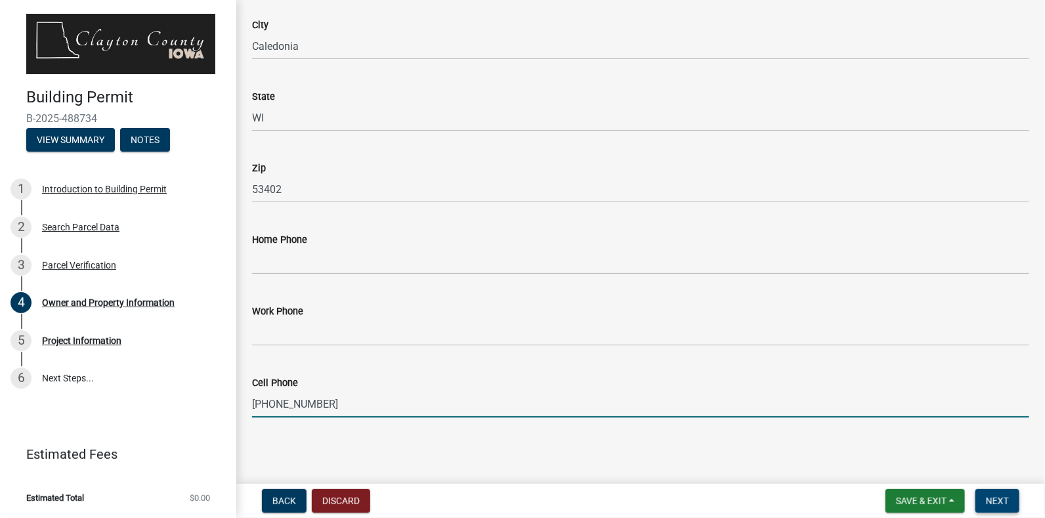
type input "414-788-1327"
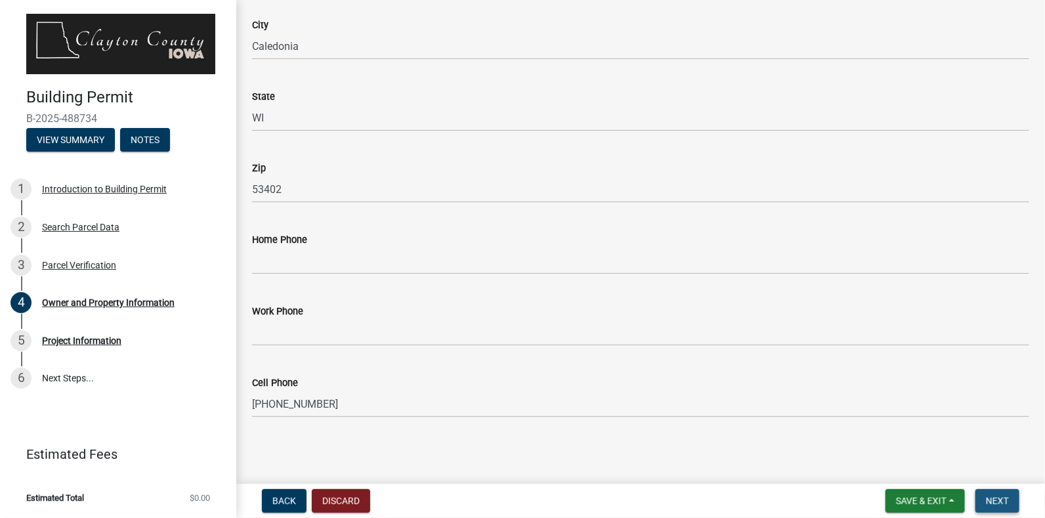
click at [998, 492] on button "Next" at bounding box center [998, 501] width 44 height 24
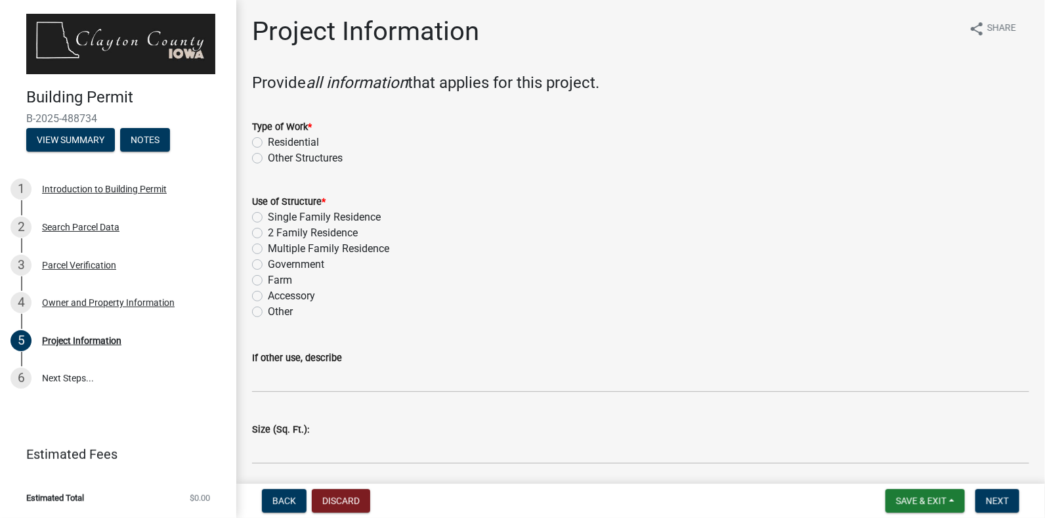
click at [268, 156] on label "Other Structures" at bounding box center [305, 158] width 75 height 16
click at [268, 156] on input "Other Structures" at bounding box center [272, 154] width 9 height 9
radio input "true"
click at [268, 312] on label "Other" at bounding box center [280, 312] width 25 height 16
click at [268, 312] on input "Other" at bounding box center [272, 308] width 9 height 9
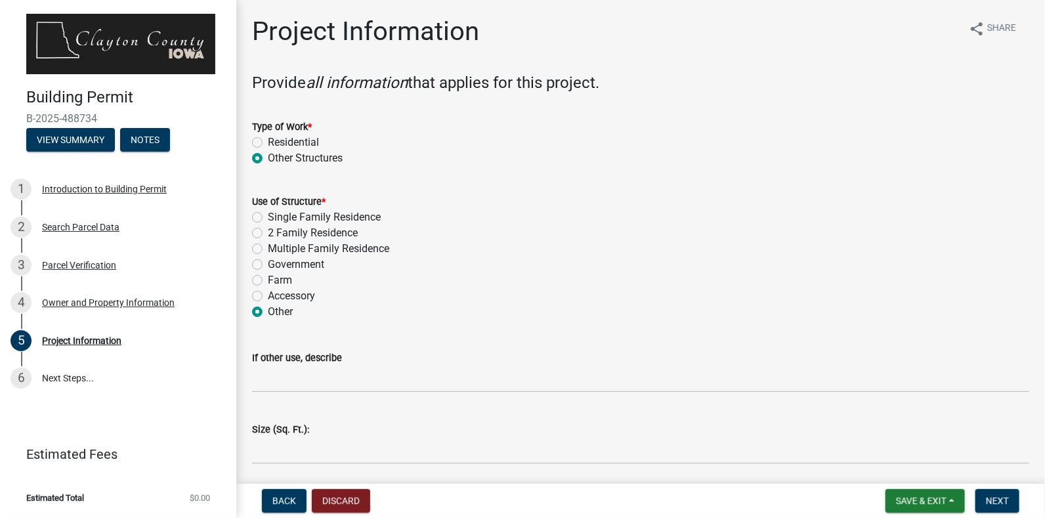
radio input "true"
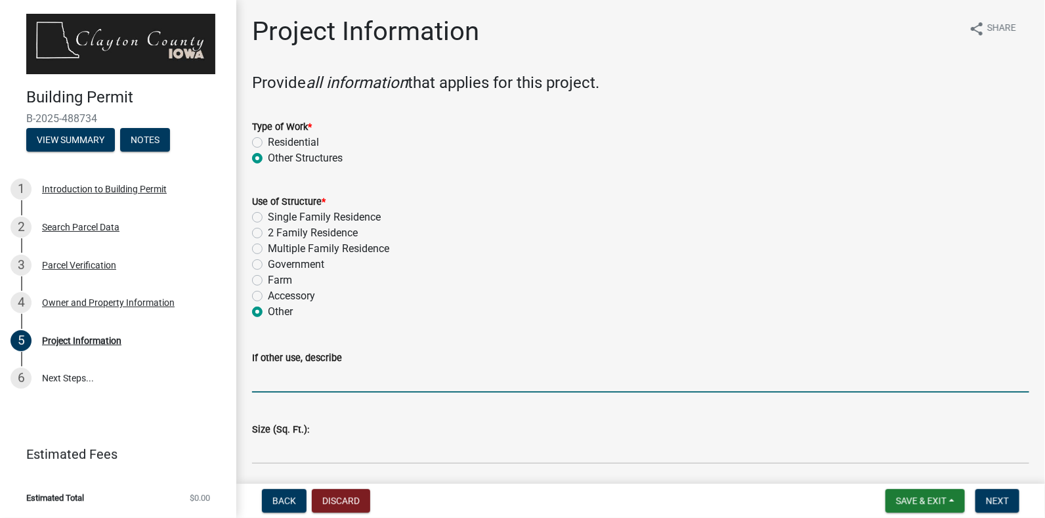
click at [324, 384] on input "If other use, describe" at bounding box center [641, 379] width 778 height 27
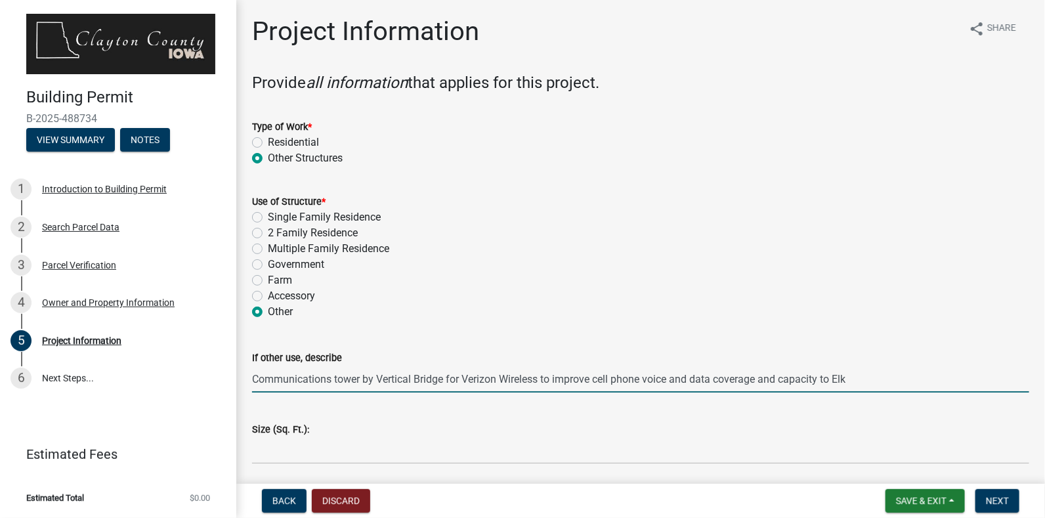
click at [324, 384] on input "Communications tower by Vertical Bridge for Verizon Wireless to improve cell ph…" at bounding box center [641, 379] width 778 height 27
click at [324, 384] on input "Communicationps tower by Vertical Bridge for Verizon Wireless to improve cell p…" at bounding box center [641, 379] width 778 height 27
click at [875, 372] on input "Communications tower by Vertical Bridge for Verizon Wireless to improve cell ph…" at bounding box center [641, 379] width 778 height 27
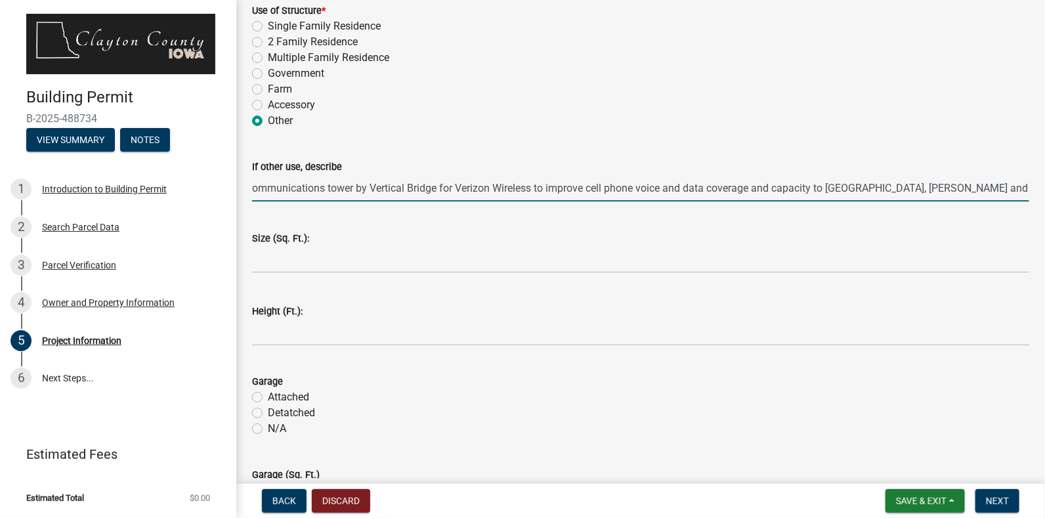
scroll to position [199, 0]
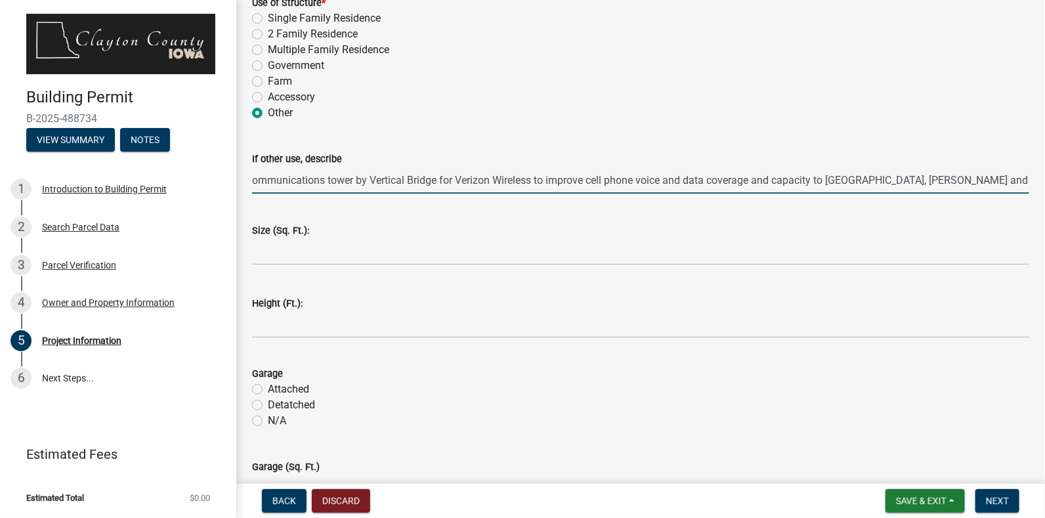
type input "Communications tower by Vertical Bridge for Verizon Wireless to improve cell ph…"
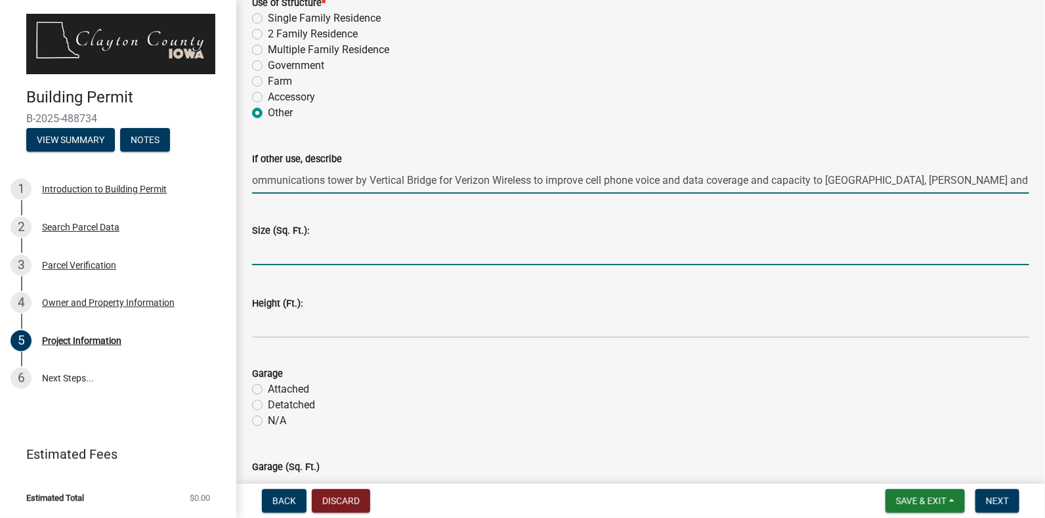
click at [300, 257] on input "text" at bounding box center [641, 251] width 778 height 27
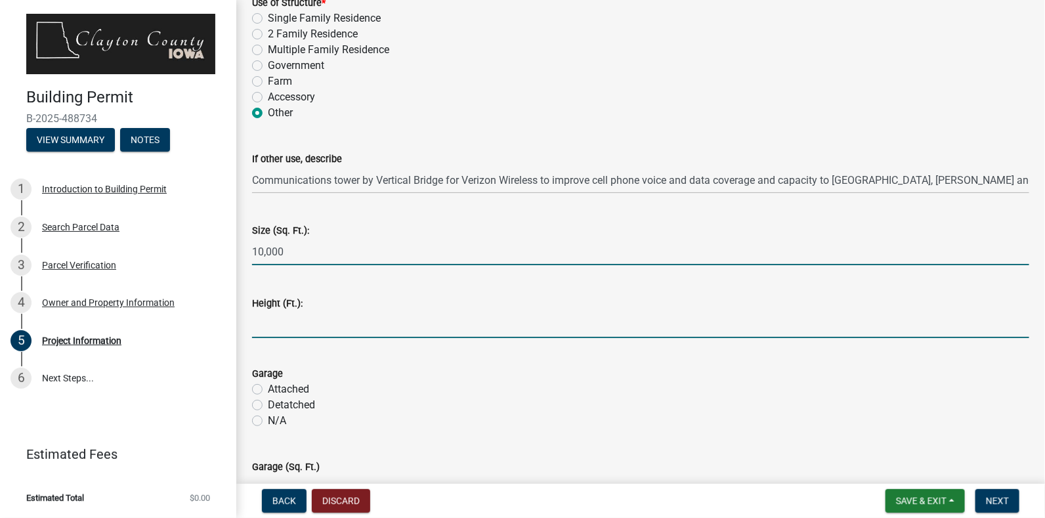
type input "10000"
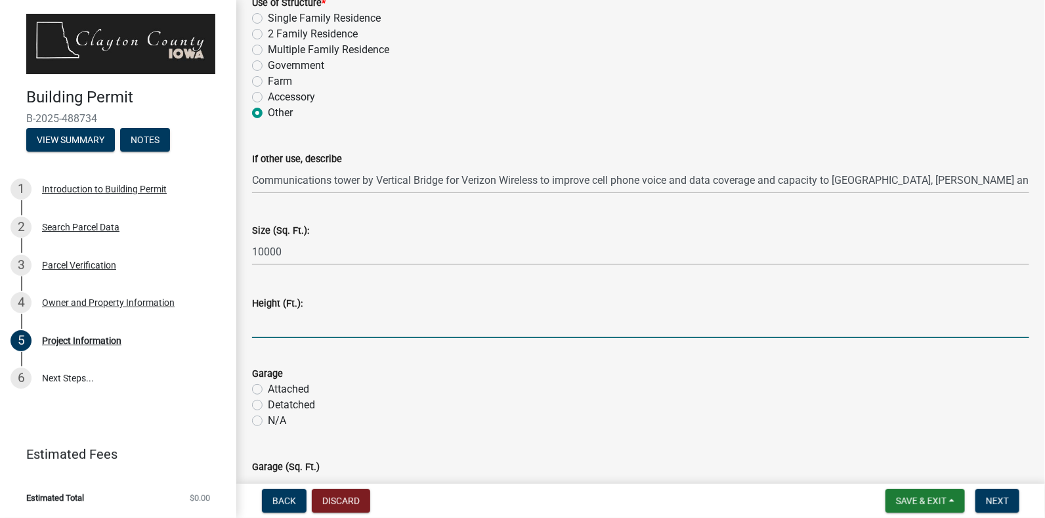
click at [276, 326] on input "text" at bounding box center [641, 324] width 778 height 27
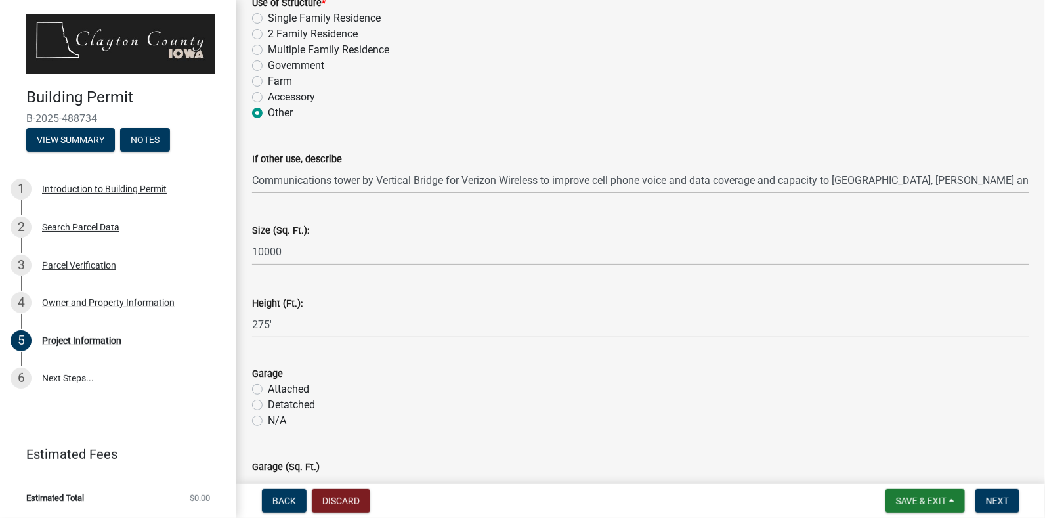
type input "275"
click at [268, 418] on label "N/A" at bounding box center [277, 421] width 18 height 16
click at [268, 418] on input "N/A" at bounding box center [272, 417] width 9 height 9
radio input "true"
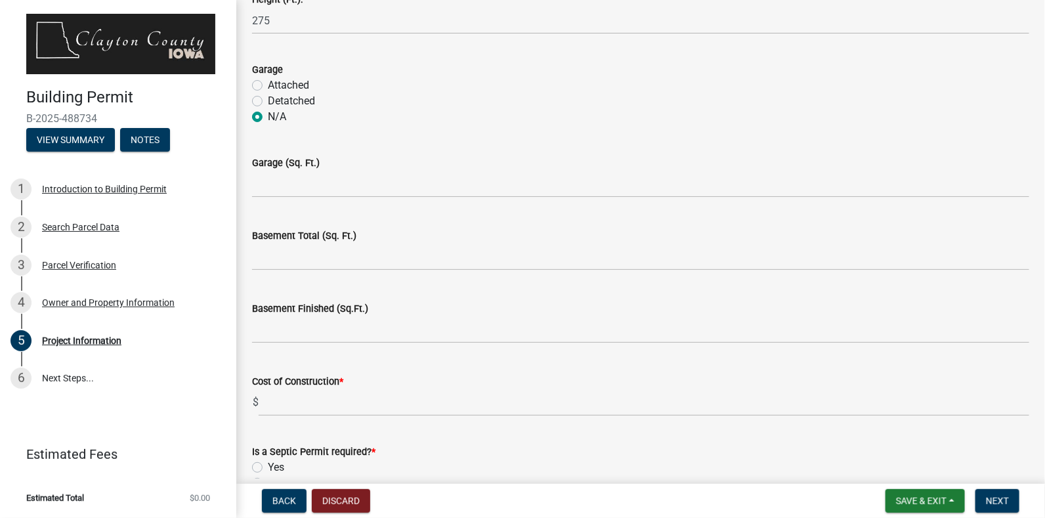
scroll to position [512, 0]
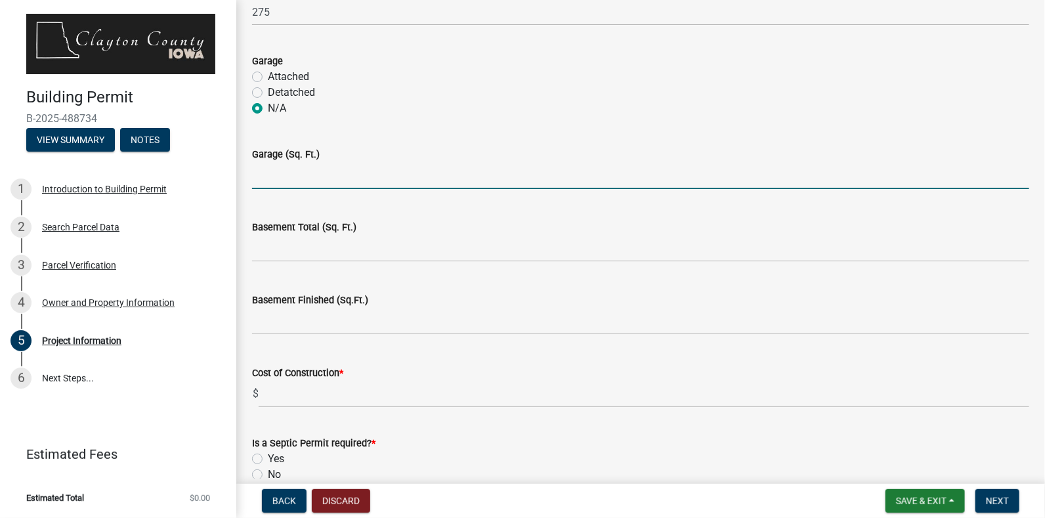
click at [398, 179] on input "text" at bounding box center [641, 175] width 778 height 27
type input "0"
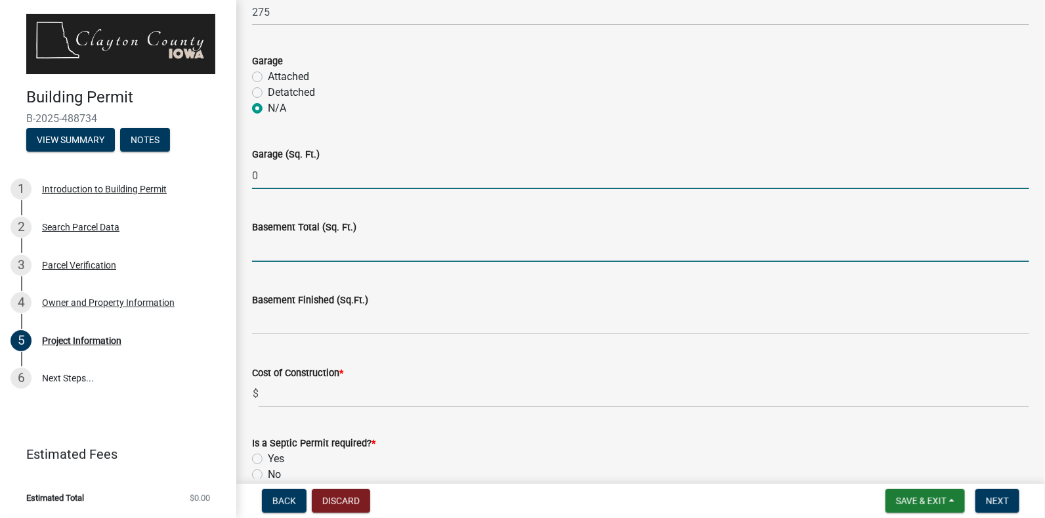
click at [363, 247] on input "text" at bounding box center [641, 248] width 778 height 27
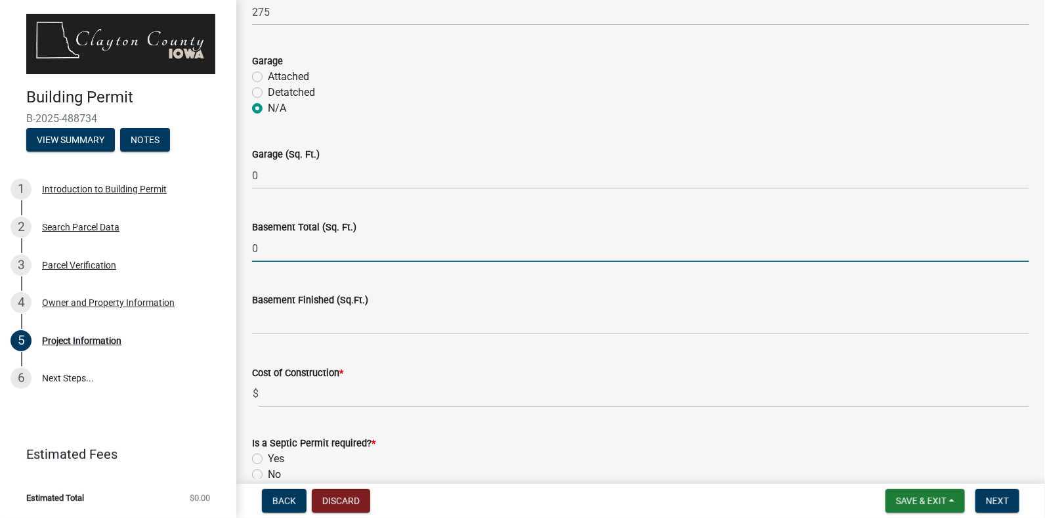
type input "0"
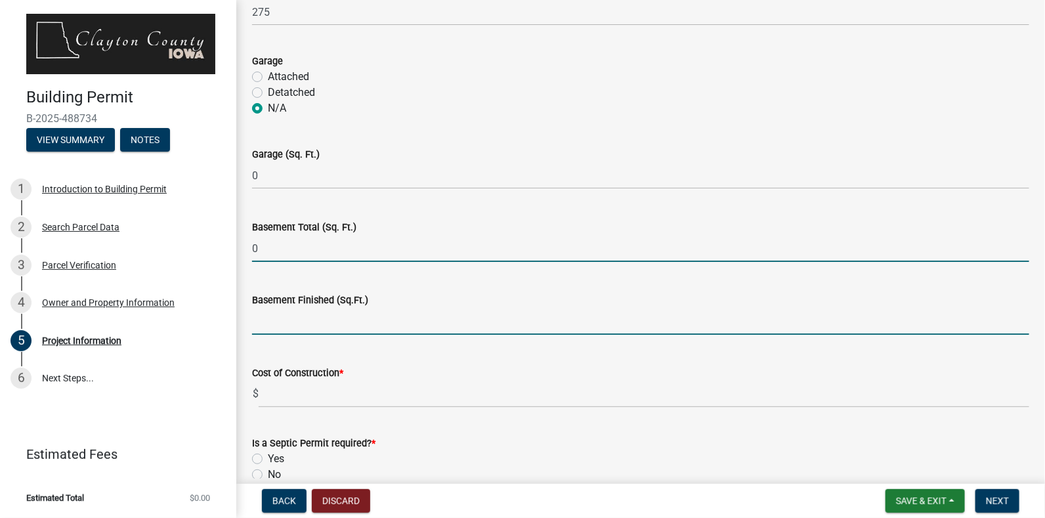
click at [338, 322] on input "text" at bounding box center [641, 321] width 778 height 27
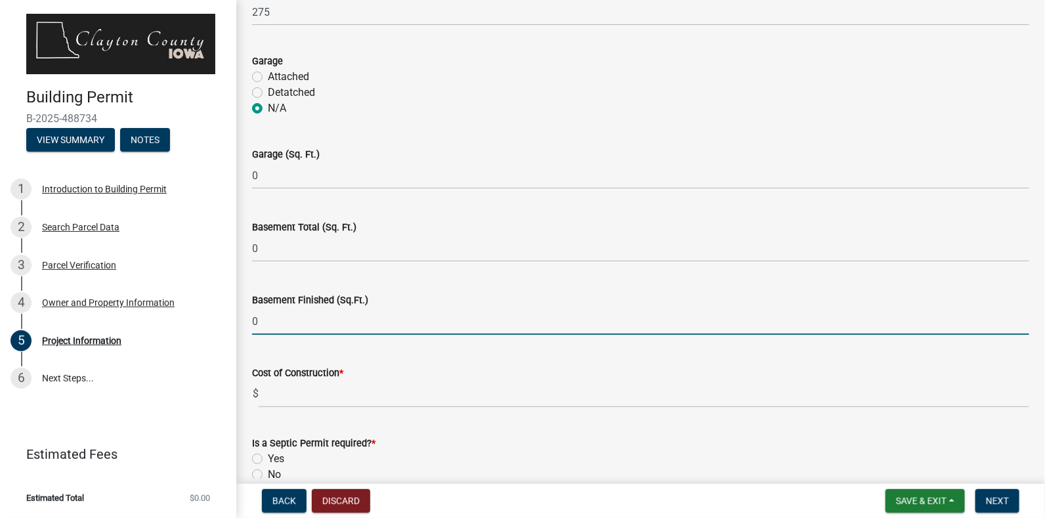
type input "0"
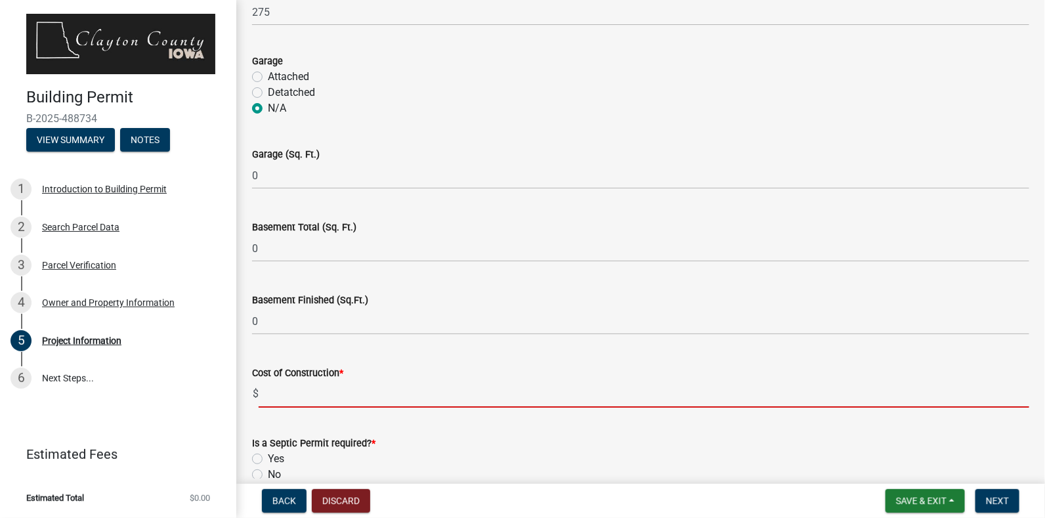
click at [344, 399] on input "text" at bounding box center [644, 394] width 771 height 27
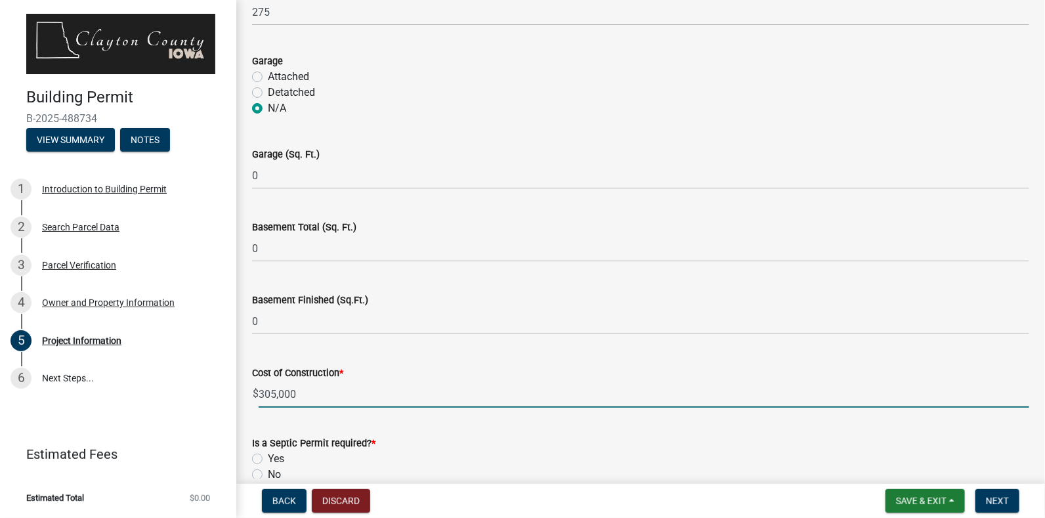
type input "305000"
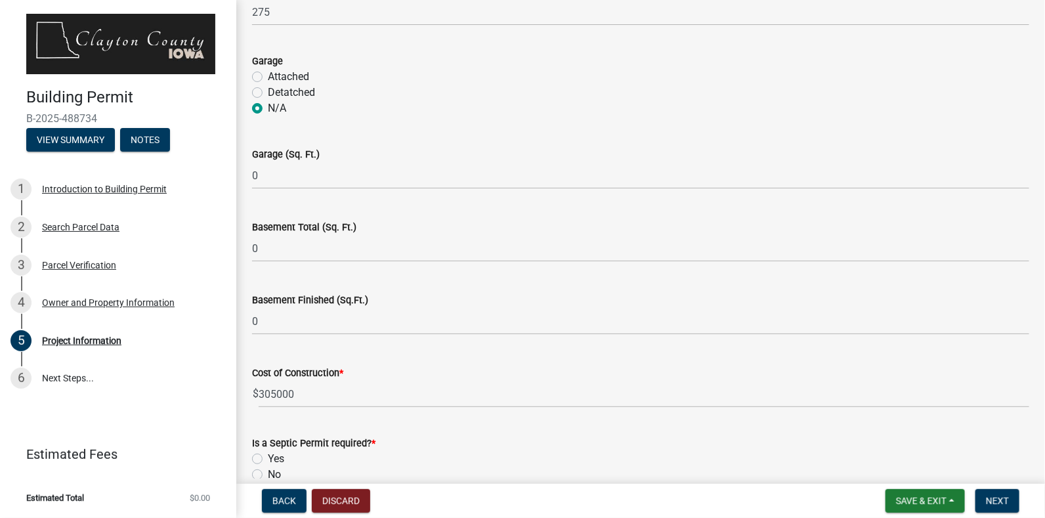
click at [268, 473] on label "No" at bounding box center [274, 475] width 13 height 16
click at [268, 473] on input "No" at bounding box center [272, 471] width 9 height 9
radio input "true"
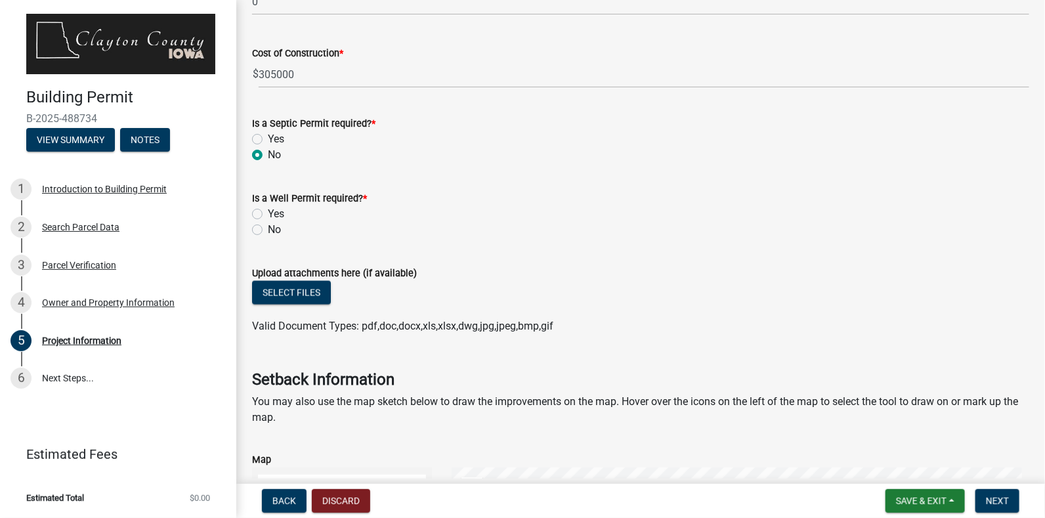
scroll to position [837, 0]
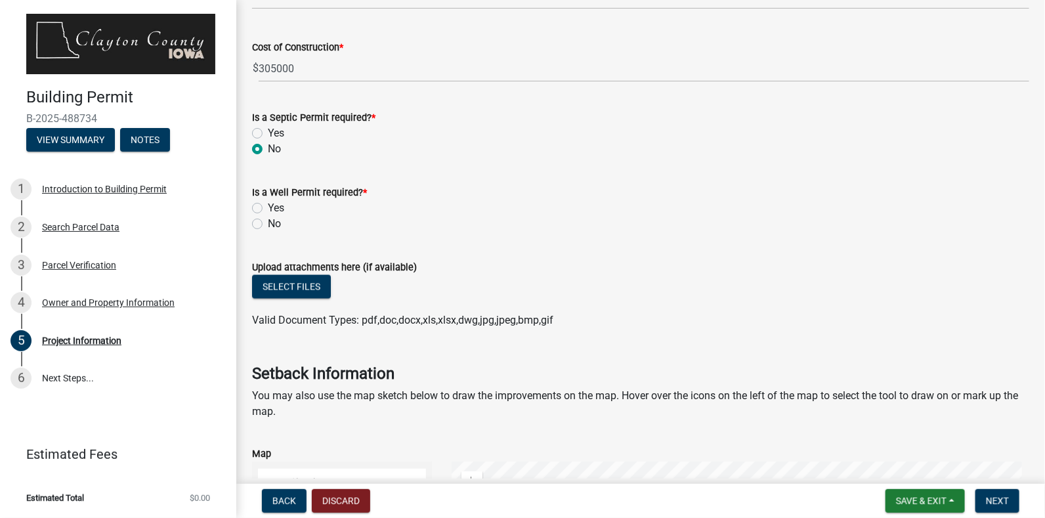
click at [268, 223] on label "No" at bounding box center [274, 224] width 13 height 16
click at [268, 223] on input "No" at bounding box center [272, 220] width 9 height 9
radio input "true"
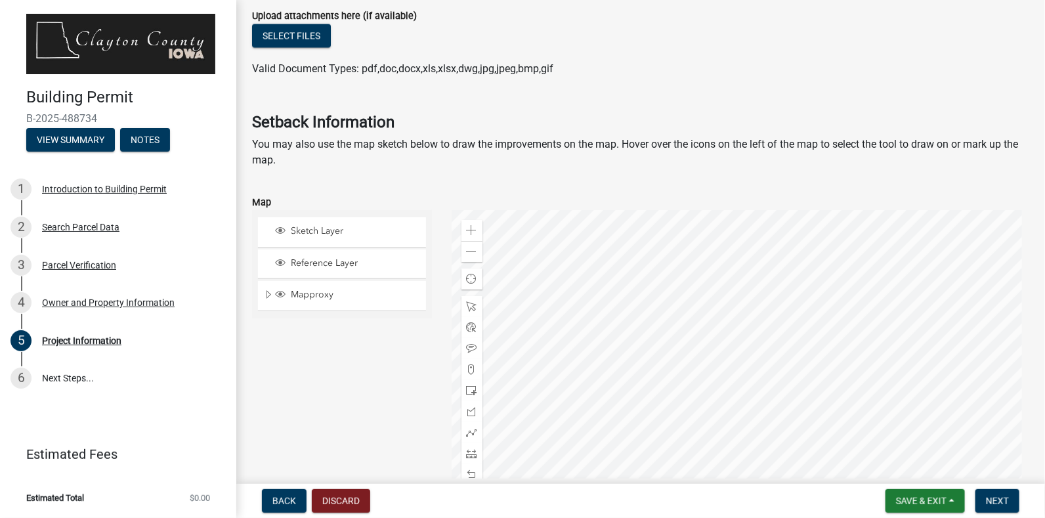
scroll to position [1091, 0]
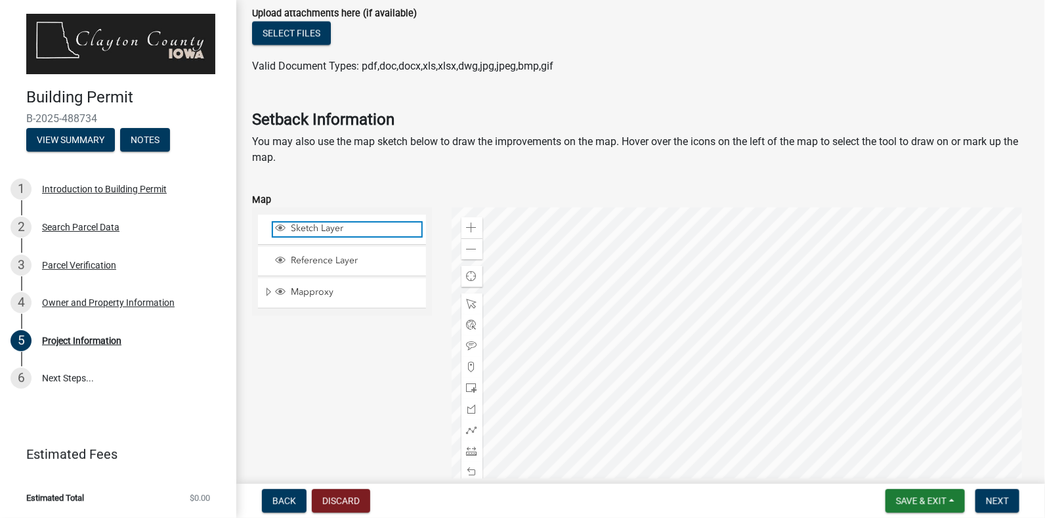
click at [305, 233] on span "Sketch Layer" at bounding box center [355, 229] width 134 height 12
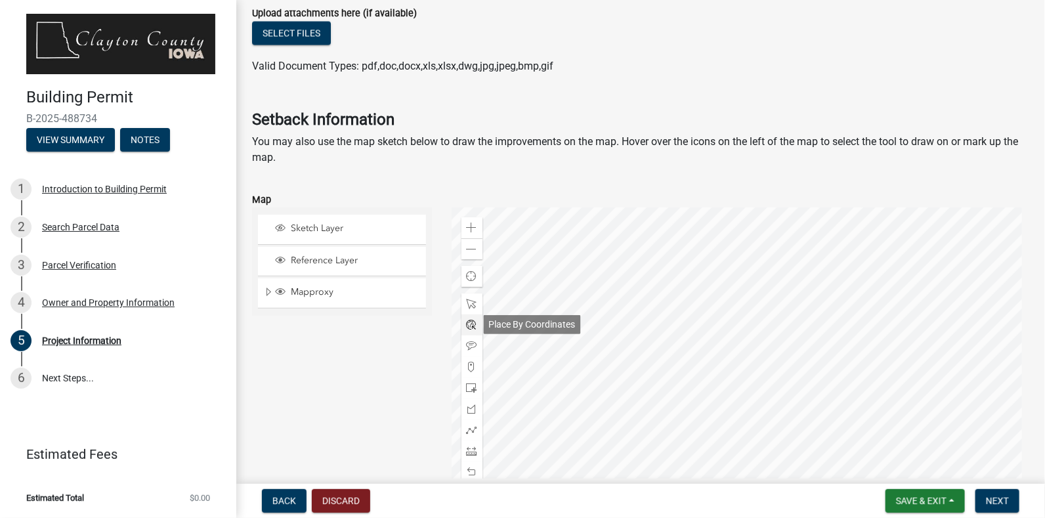
click at [471, 327] on span at bounding box center [472, 325] width 11 height 11
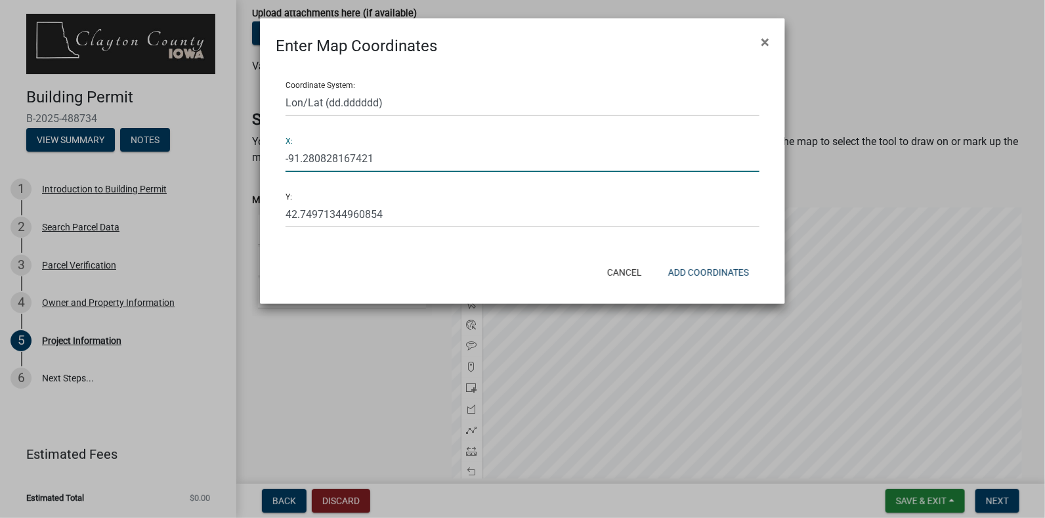
drag, startPoint x: 382, startPoint y: 158, endPoint x: 332, endPoint y: 162, distance: 50.0
click at [332, 162] on input "-91.280828167421" at bounding box center [523, 158] width 474 height 27
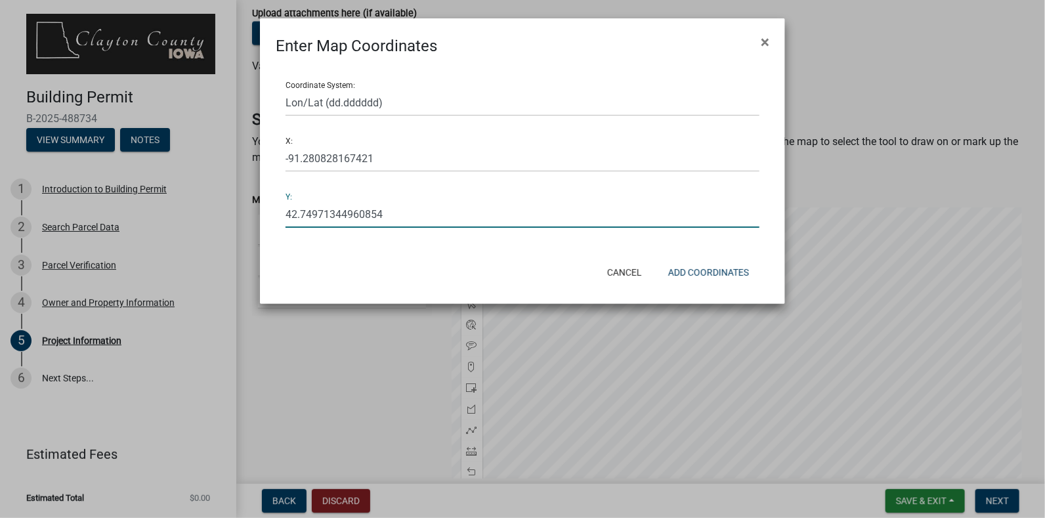
drag, startPoint x: 389, startPoint y: 215, endPoint x: 320, endPoint y: 207, distance: 69.5
click at [320, 207] on input "42.74971344960854" at bounding box center [523, 214] width 474 height 27
type input "42.749136"
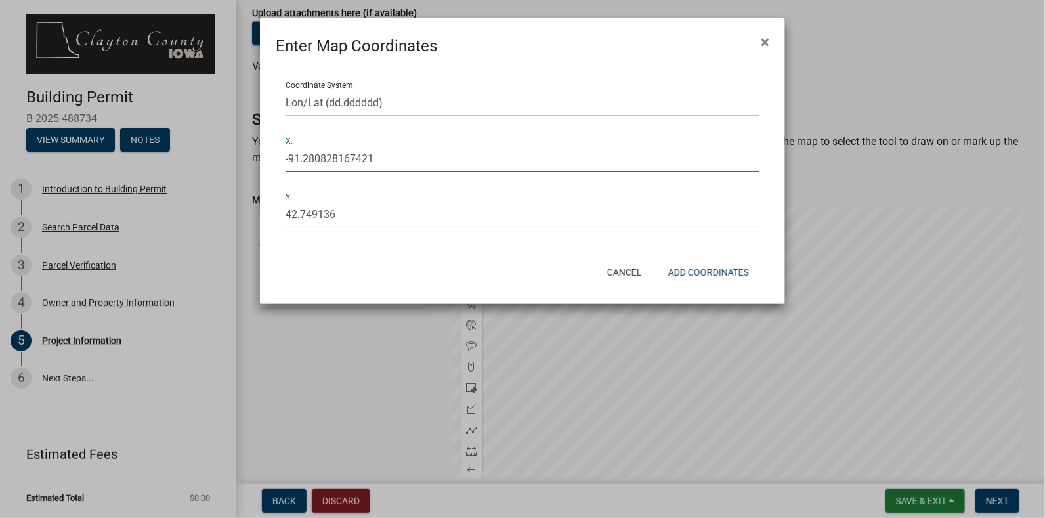
drag, startPoint x: 382, startPoint y: 155, endPoint x: 323, endPoint y: 160, distance: 59.3
click at [323, 160] on input "-91.280828167421" at bounding box center [523, 158] width 474 height 27
type input "-91.28075"
click at [665, 275] on button "Add Coordinates" at bounding box center [709, 273] width 102 height 24
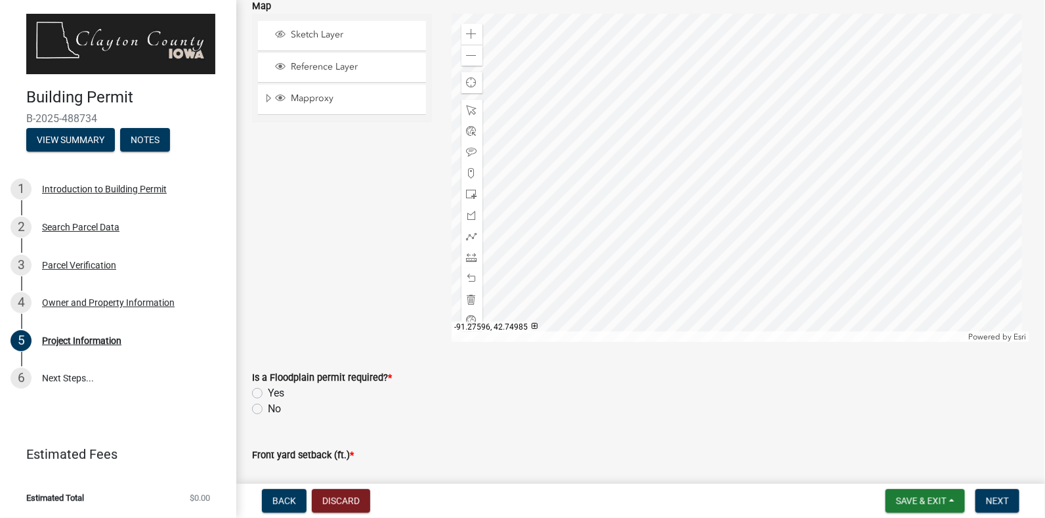
scroll to position [1119, 0]
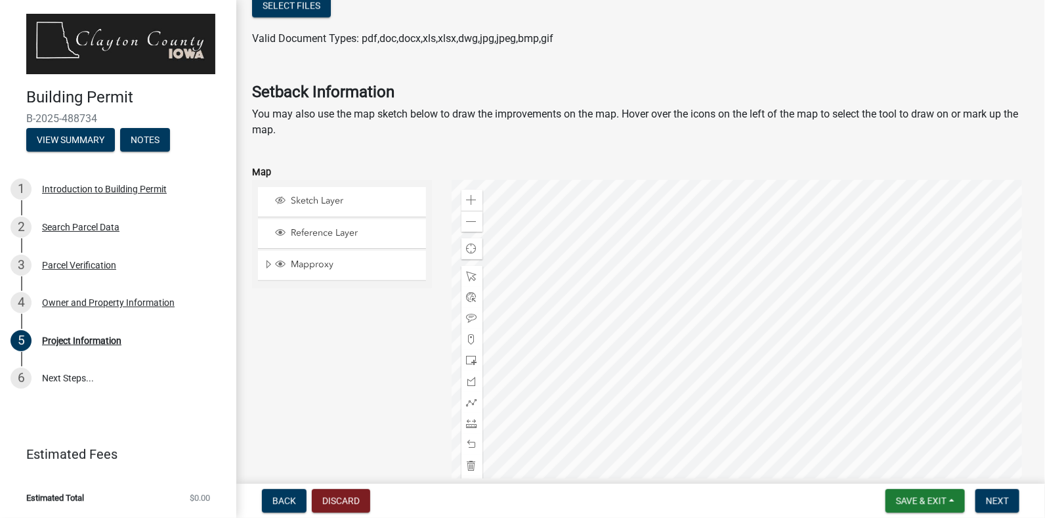
click at [734, 341] on div at bounding box center [741, 344] width 579 height 328
click at [736, 343] on div at bounding box center [741, 344] width 579 height 328
click at [472, 464] on span at bounding box center [472, 465] width 11 height 11
click at [687, 311] on div at bounding box center [741, 344] width 579 height 328
click at [693, 321] on div at bounding box center [741, 344] width 579 height 328
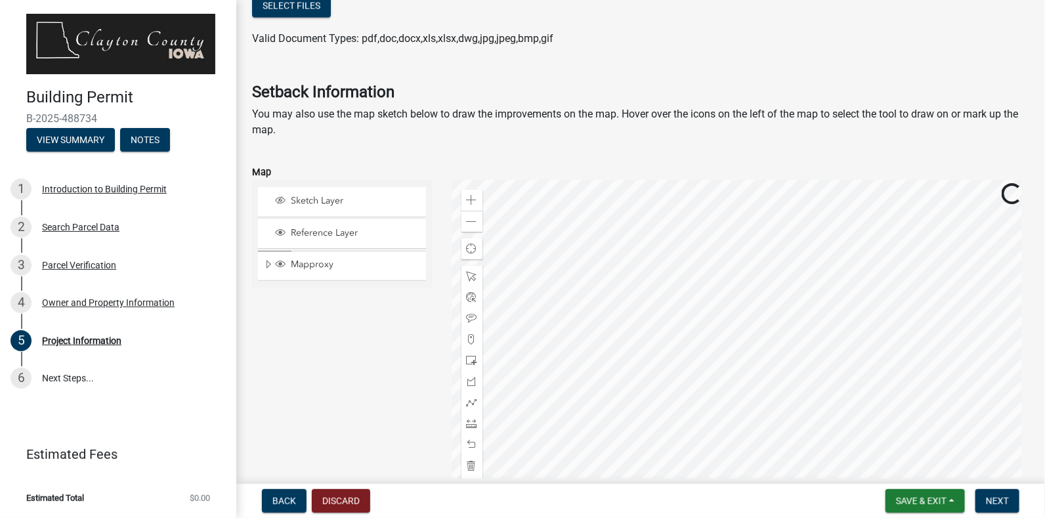
click at [689, 316] on div at bounding box center [741, 344] width 579 height 328
click at [470, 464] on span at bounding box center [472, 465] width 11 height 11
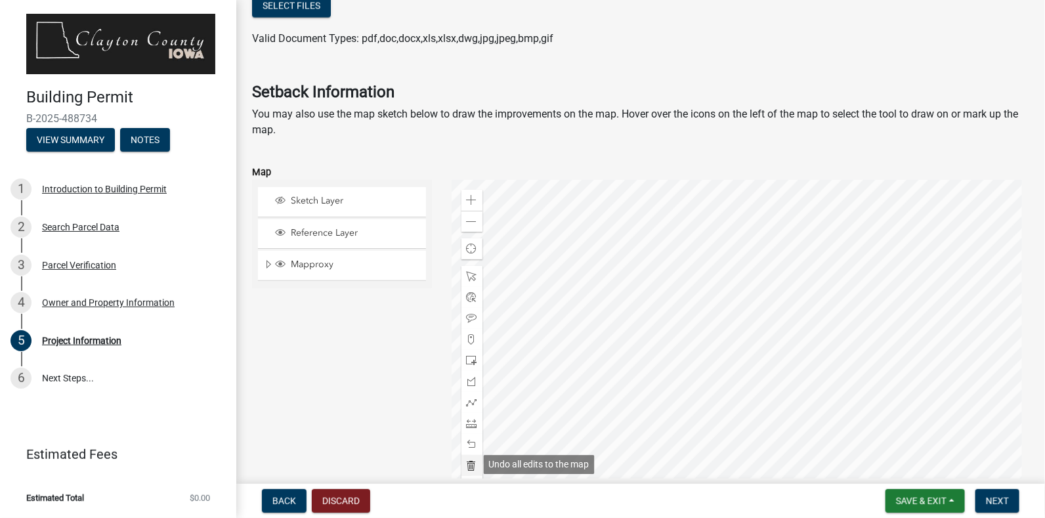
click at [470, 464] on span at bounding box center [472, 465] width 11 height 11
click at [470, 336] on span at bounding box center [472, 339] width 11 height 11
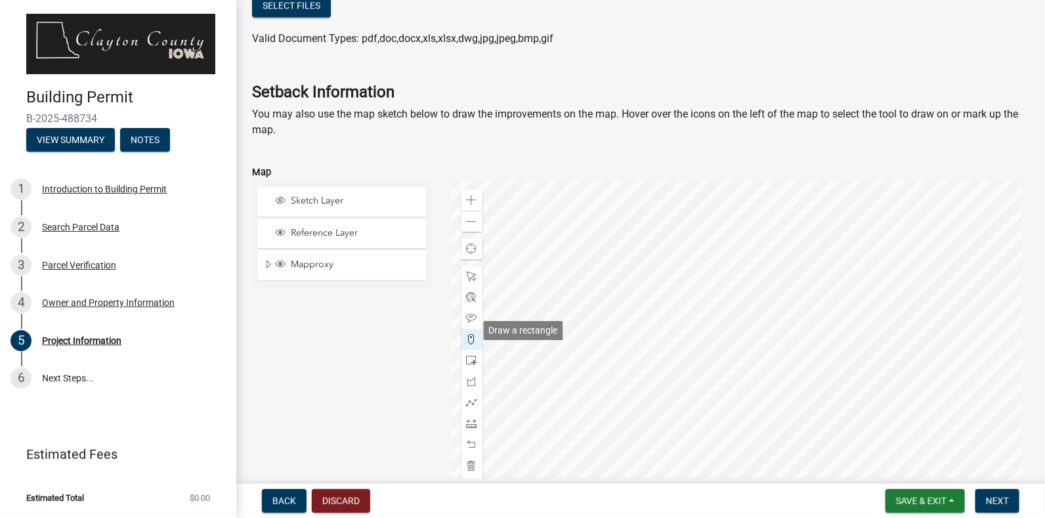
scroll to position [1149, 0]
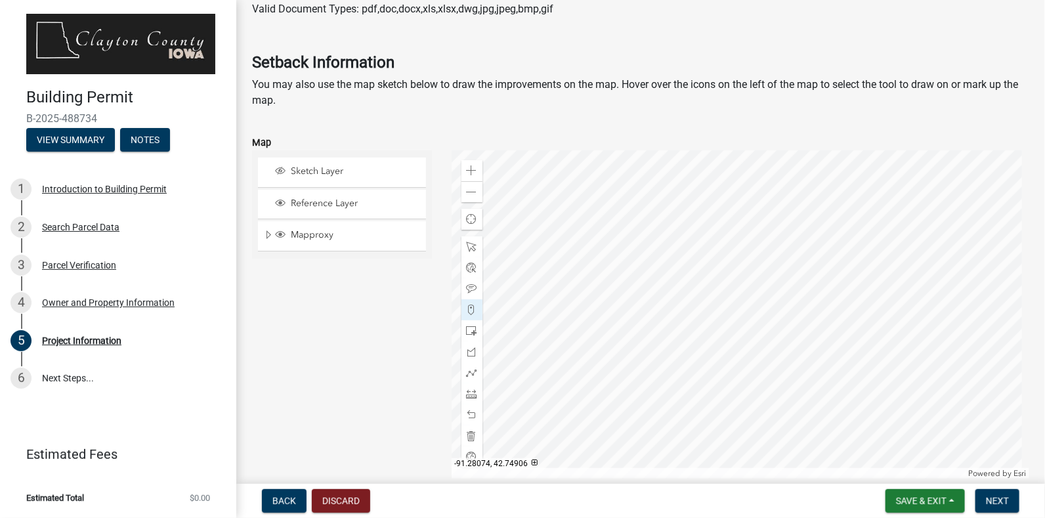
click at [688, 296] on div at bounding box center [741, 314] width 579 height 328
click at [686, 296] on div at bounding box center [741, 314] width 579 height 328
click at [686, 297] on div at bounding box center [741, 314] width 579 height 328
click at [469, 332] on span at bounding box center [472, 331] width 11 height 11
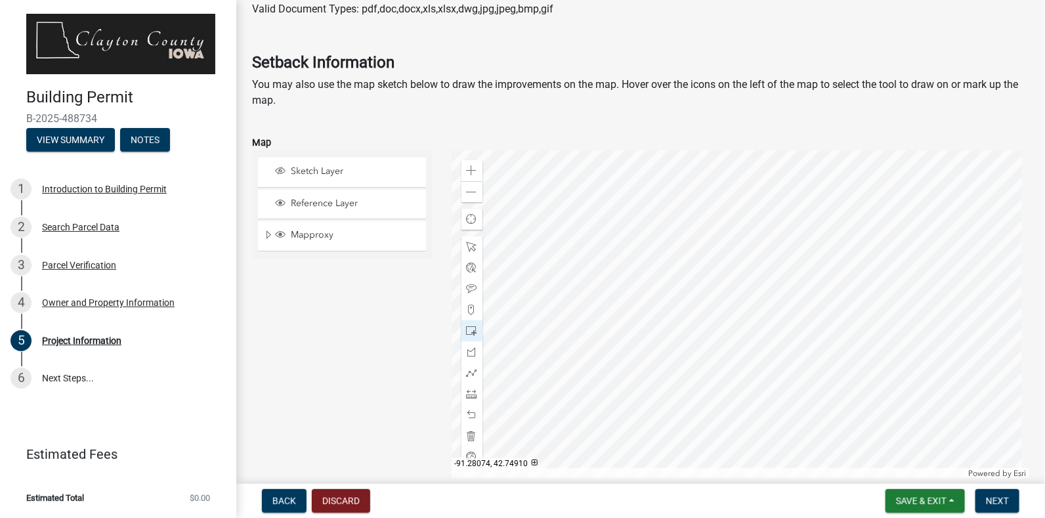
click at [689, 295] on div at bounding box center [741, 314] width 579 height 328
click at [688, 299] on div at bounding box center [741, 314] width 579 height 328
click at [986, 502] on span "Next" at bounding box center [997, 501] width 23 height 11
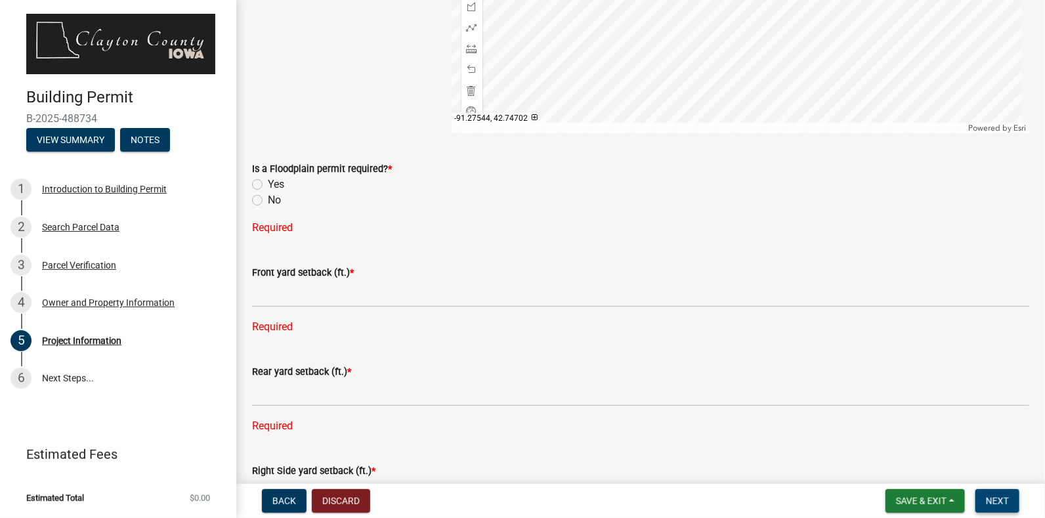
scroll to position [1508, 0]
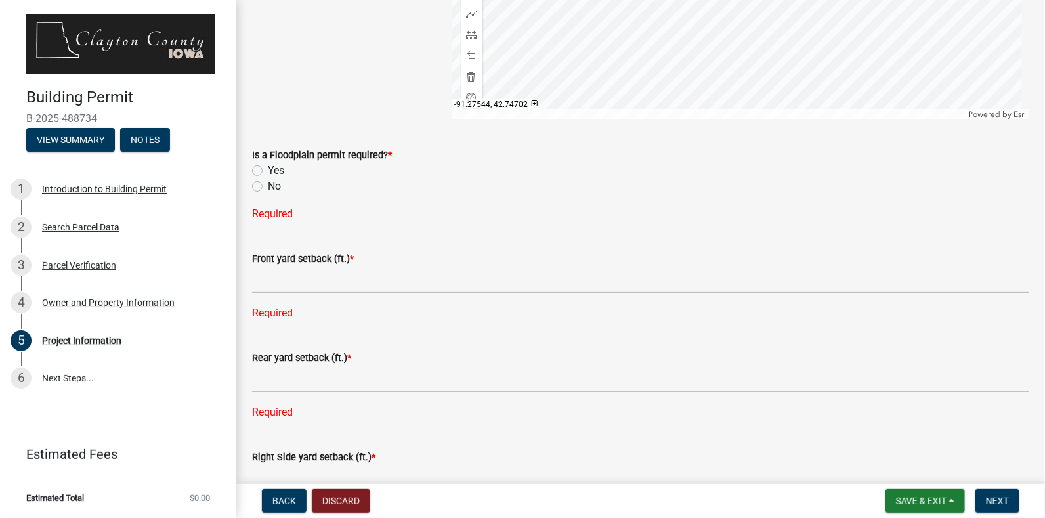
click at [268, 187] on label "No" at bounding box center [274, 187] width 13 height 16
click at [268, 187] on input "No" at bounding box center [272, 183] width 9 height 9
radio input "true"
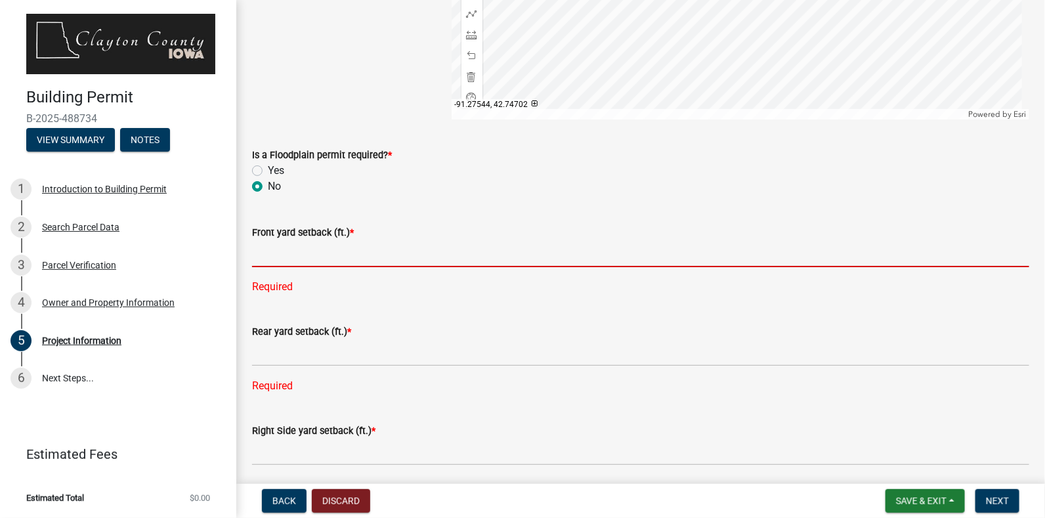
click at [309, 258] on input "text" at bounding box center [641, 253] width 778 height 27
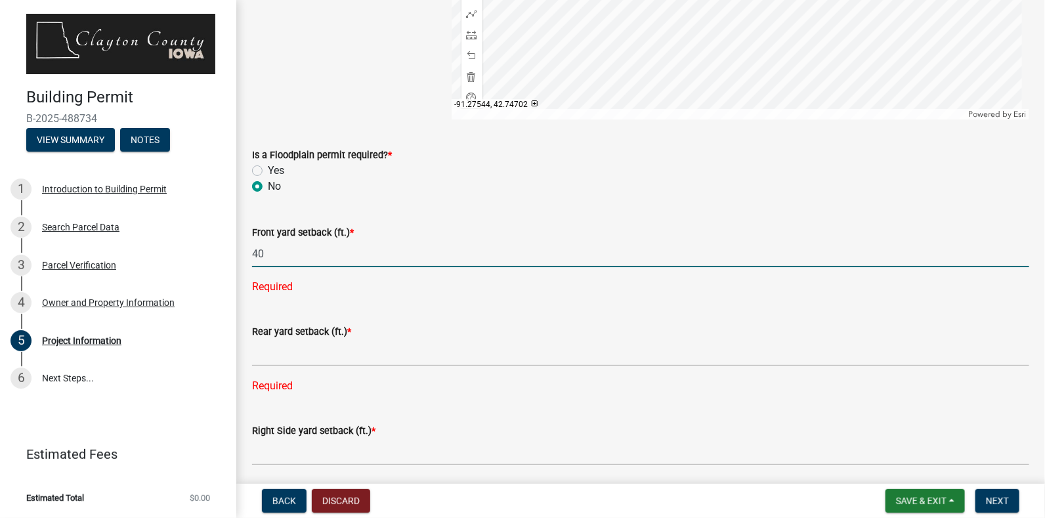
type input "40"
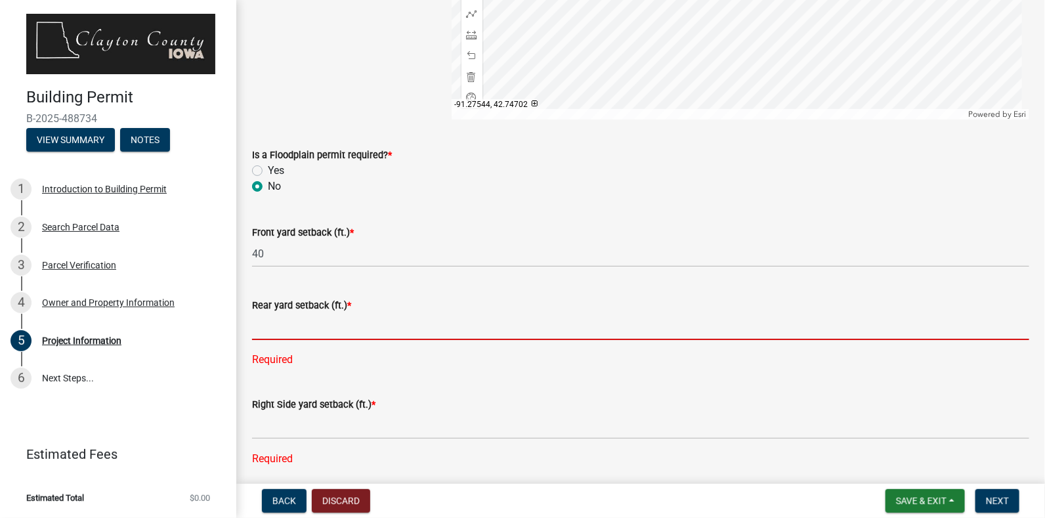
click at [326, 329] on input "text" at bounding box center [641, 326] width 778 height 27
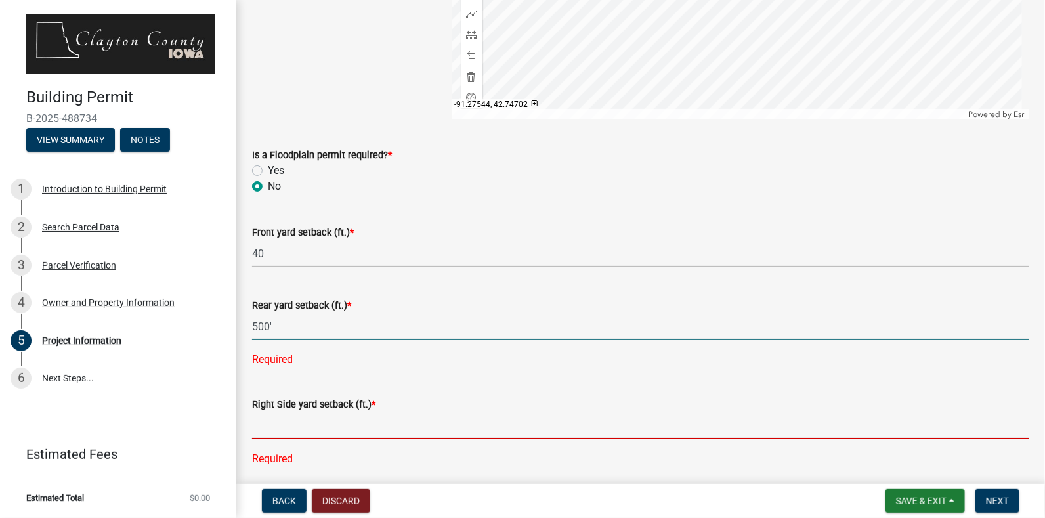
type input "500"
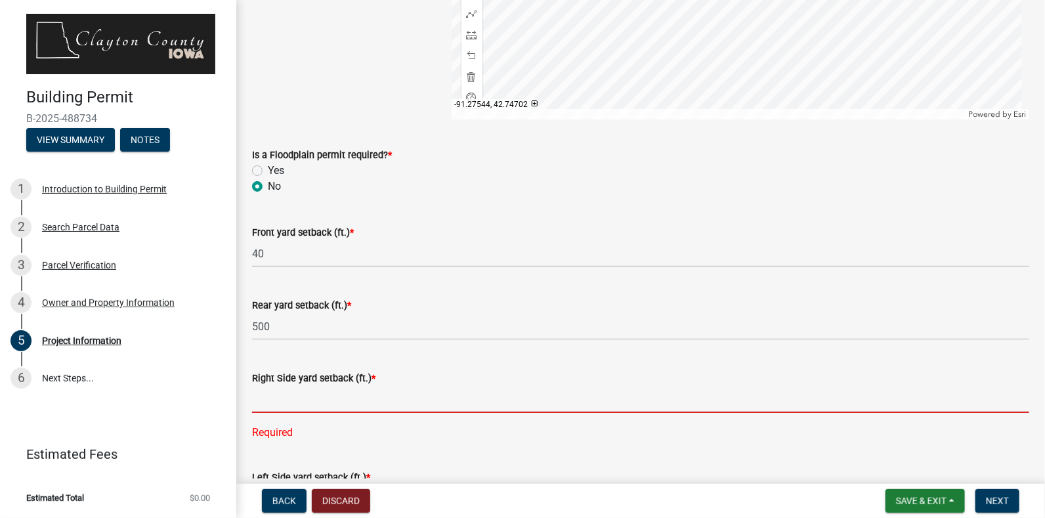
click at [323, 435] on div "Right Side yard setback (ft.) * Required" at bounding box center [641, 396] width 778 height 89
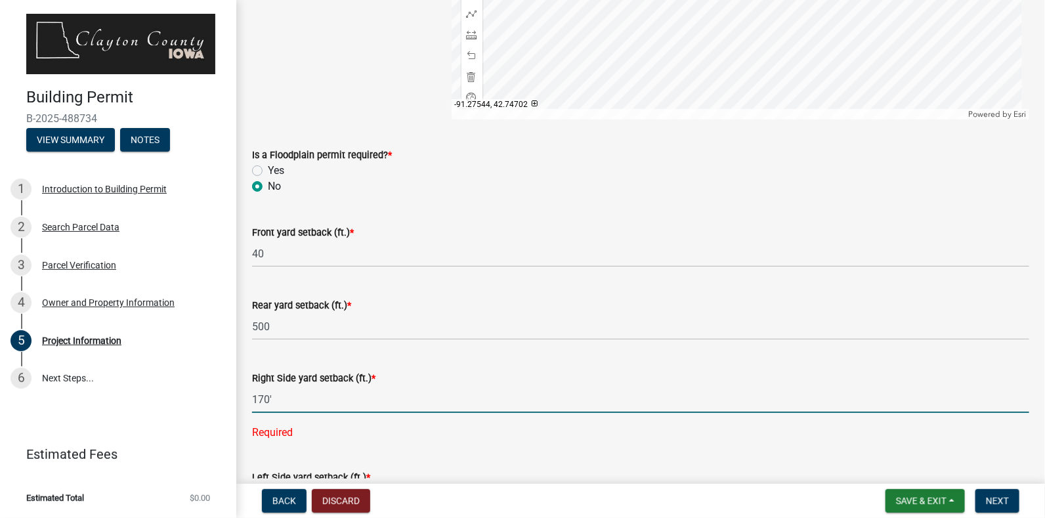
type input "170"
click at [292, 478] on input "text" at bounding box center [641, 472] width 778 height 27
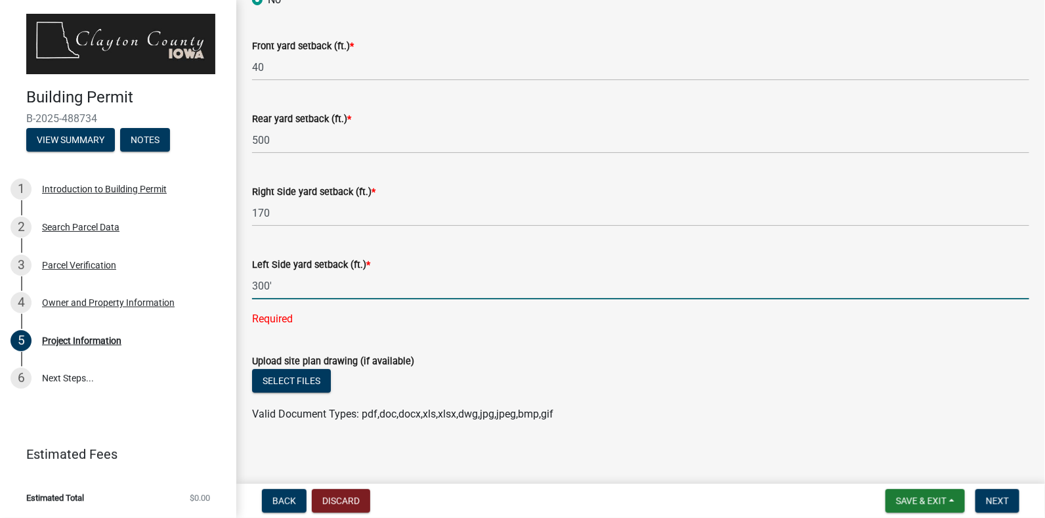
scroll to position [1701, 0]
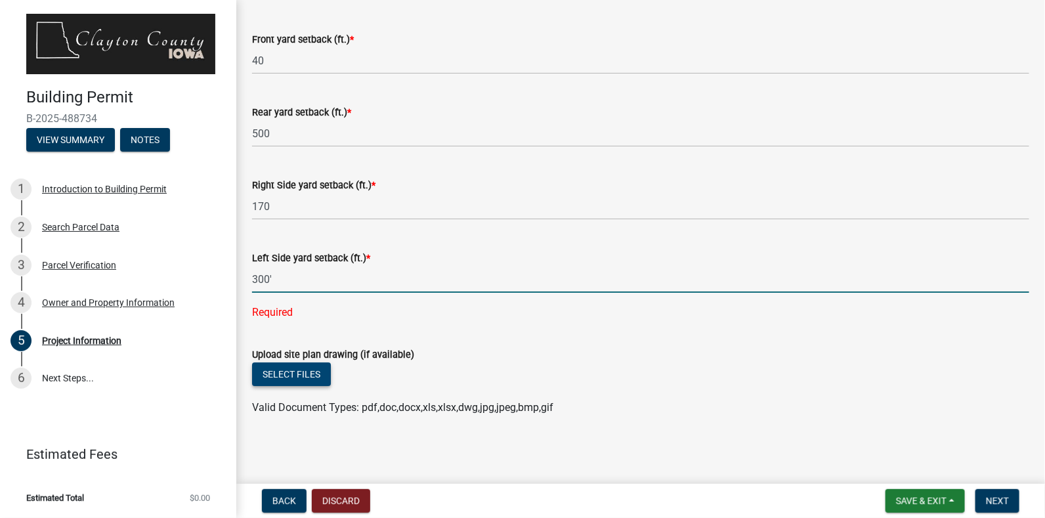
type input "300"
click at [301, 383] on button "Select files" at bounding box center [291, 375] width 79 height 24
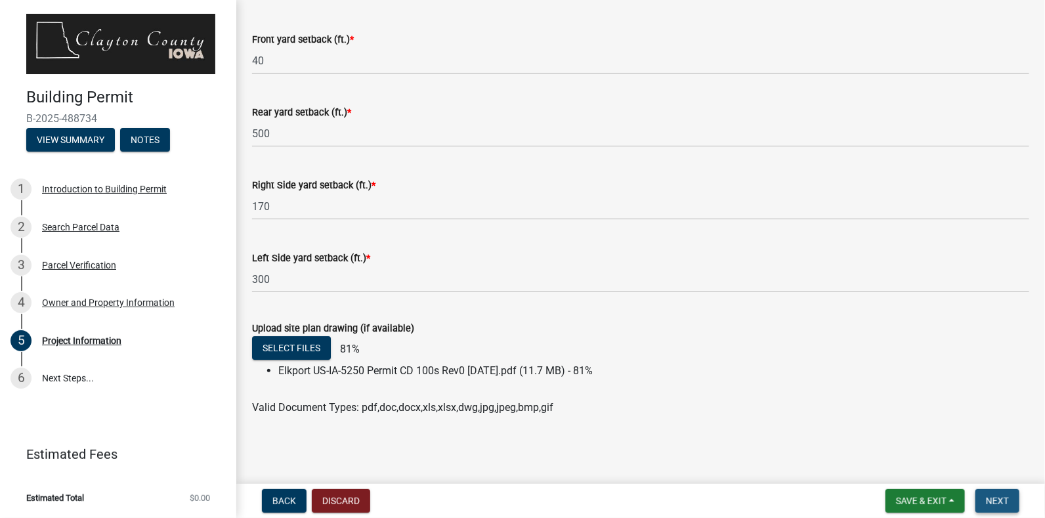
click at [988, 503] on span "Next" at bounding box center [997, 501] width 23 height 11
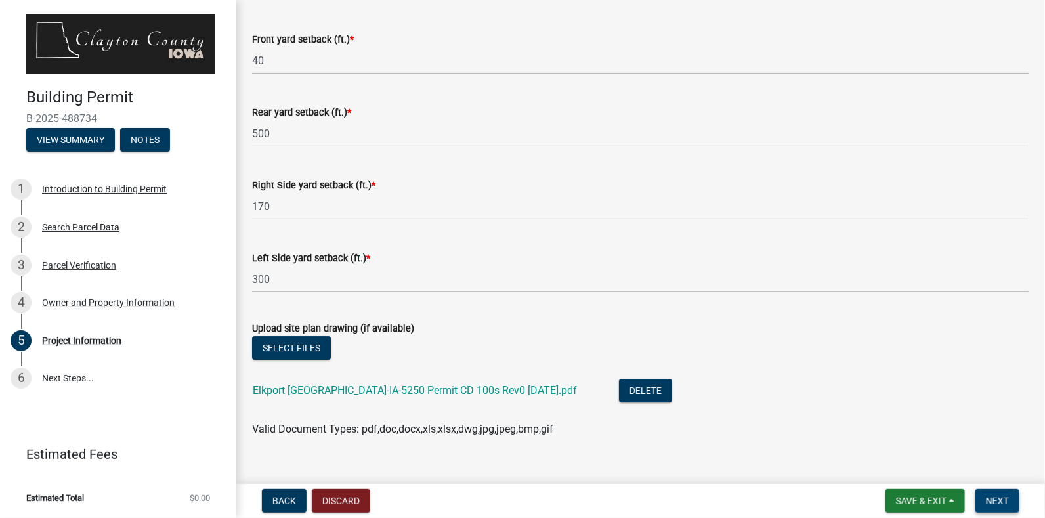
scroll to position [1722, 0]
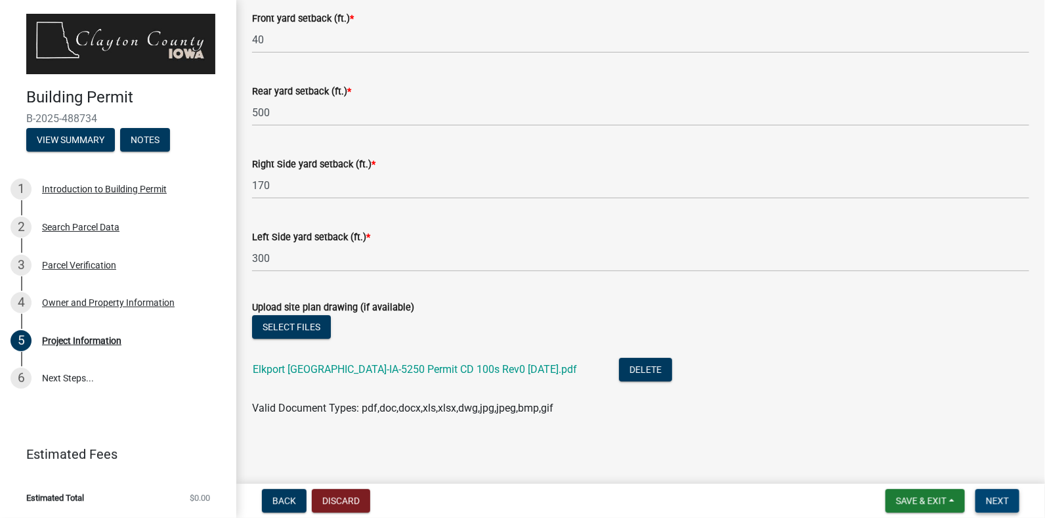
click at [980, 503] on button "Next" at bounding box center [998, 501] width 44 height 24
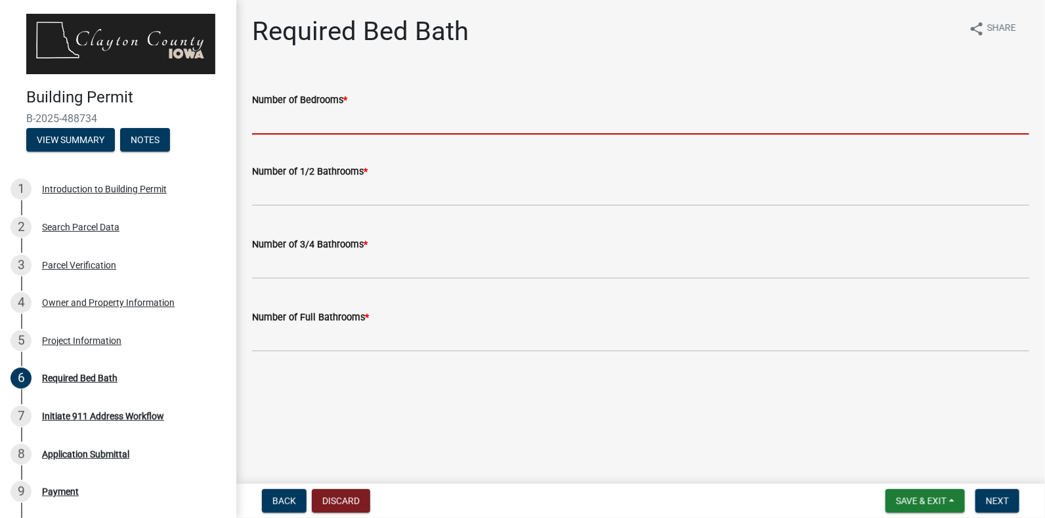
click at [395, 122] on input "Number of Bedrooms *" at bounding box center [641, 121] width 778 height 27
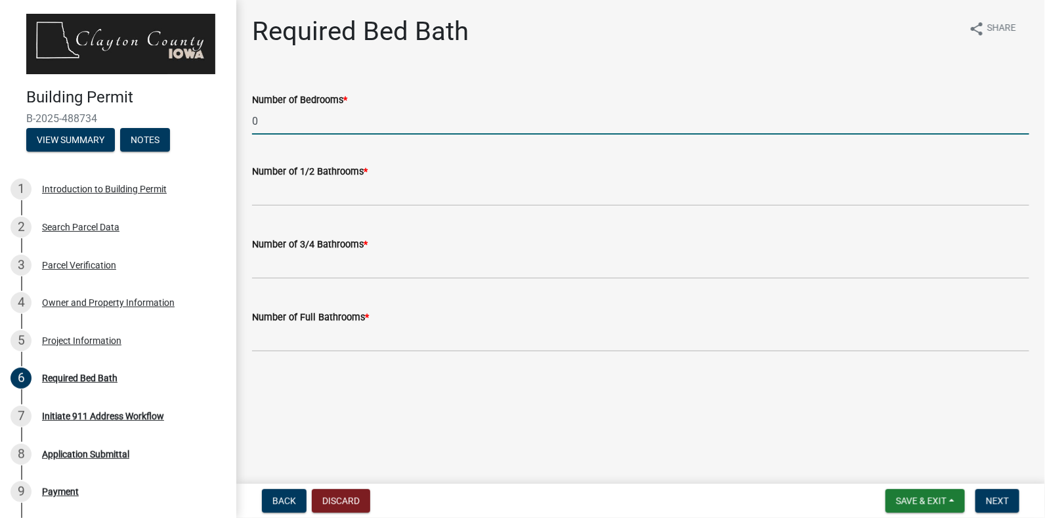
type input "0"
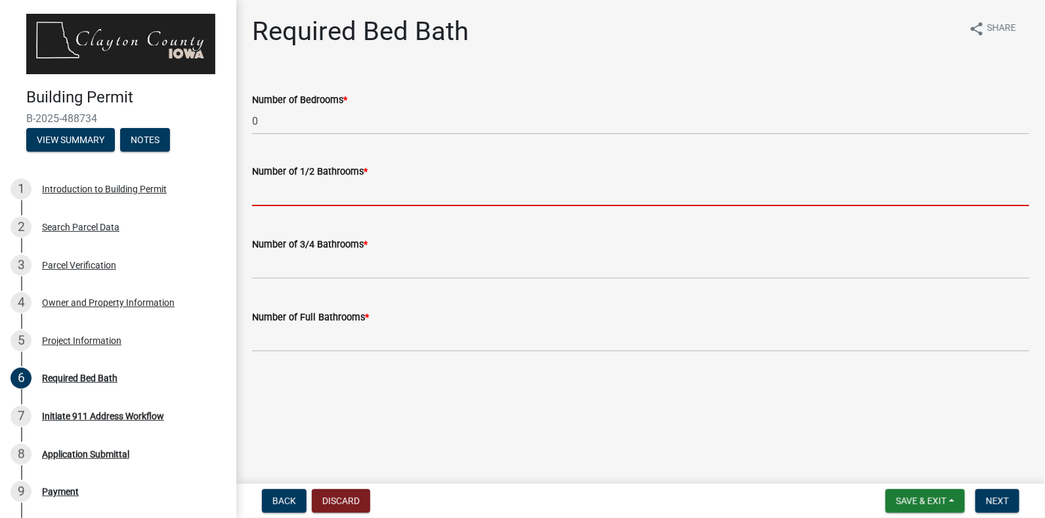
click at [364, 194] on input "text" at bounding box center [641, 192] width 778 height 27
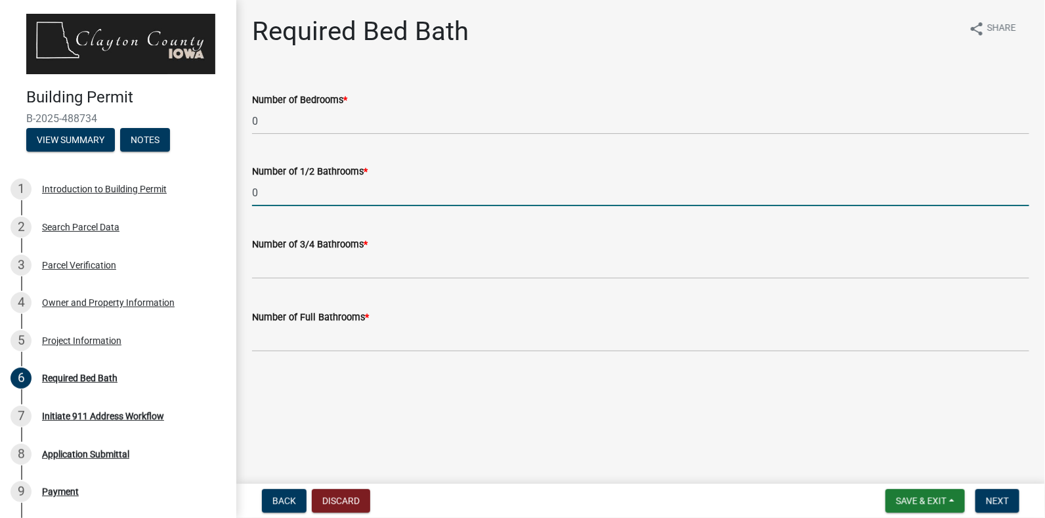
type input "0"
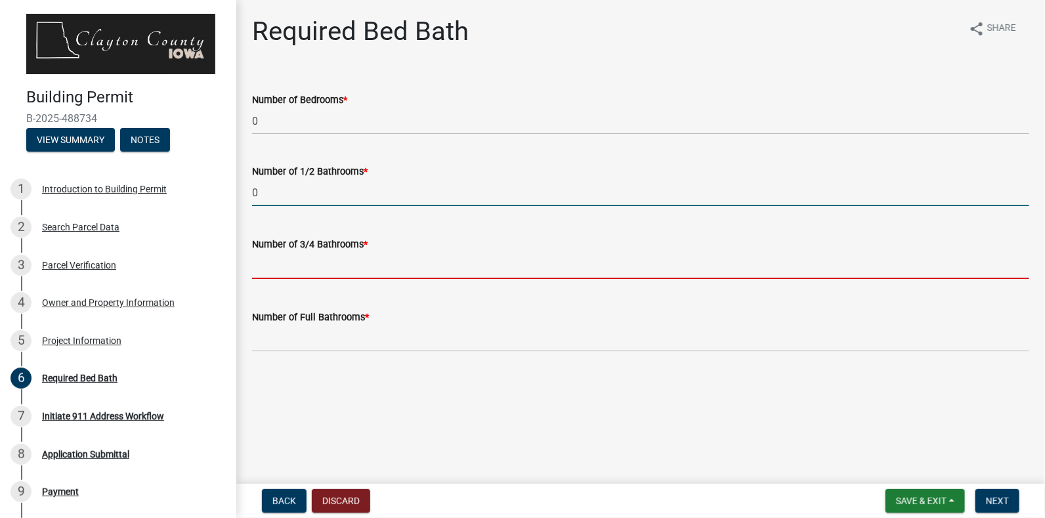
click at [363, 265] on input "text" at bounding box center [641, 265] width 778 height 27
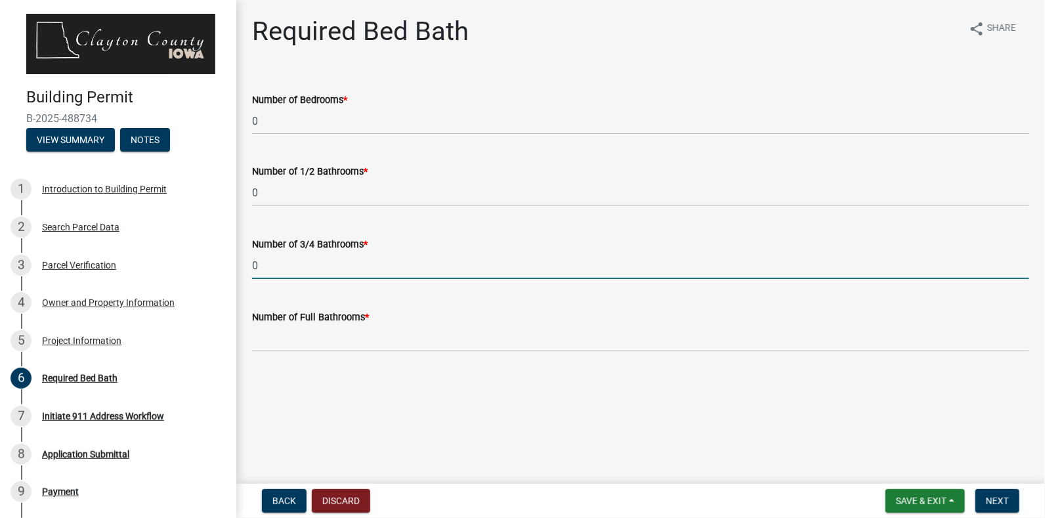
type input "0"
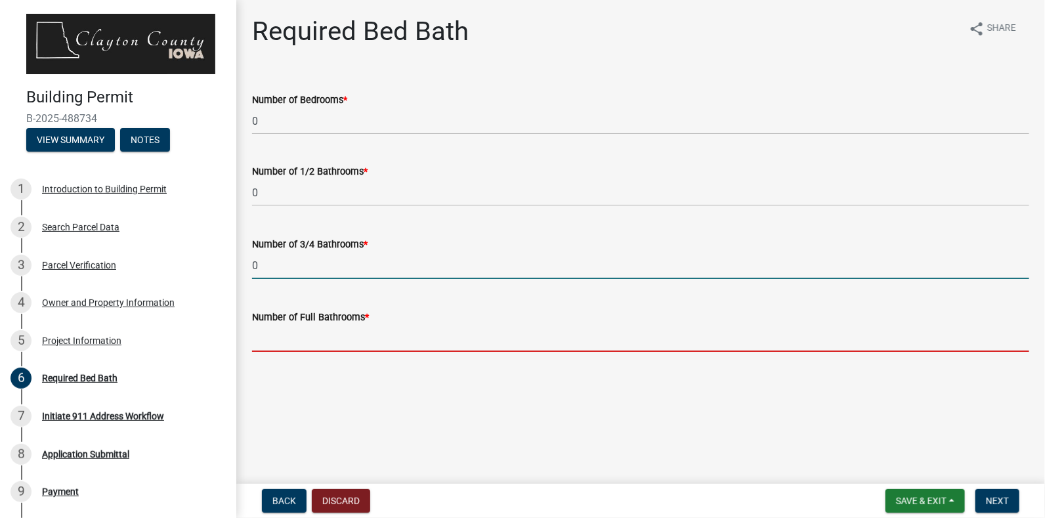
click at [340, 334] on input "text" at bounding box center [641, 338] width 778 height 27
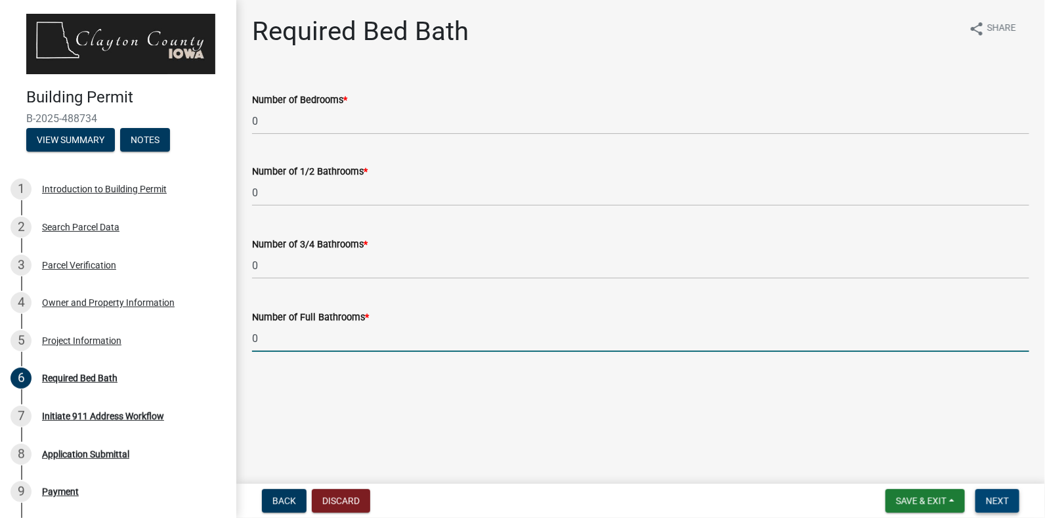
type input "0"
click at [1005, 497] on span "Next" at bounding box center [997, 501] width 23 height 11
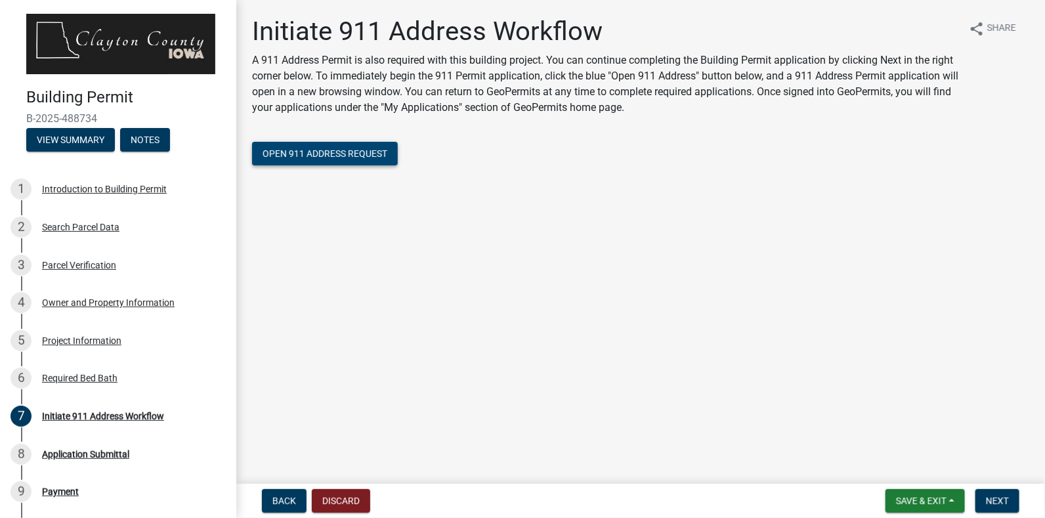
click at [342, 158] on span "Open 911 Address Request" at bounding box center [325, 153] width 125 height 11
click at [349, 150] on span "Open 911 Address Request" at bounding box center [325, 153] width 125 height 11
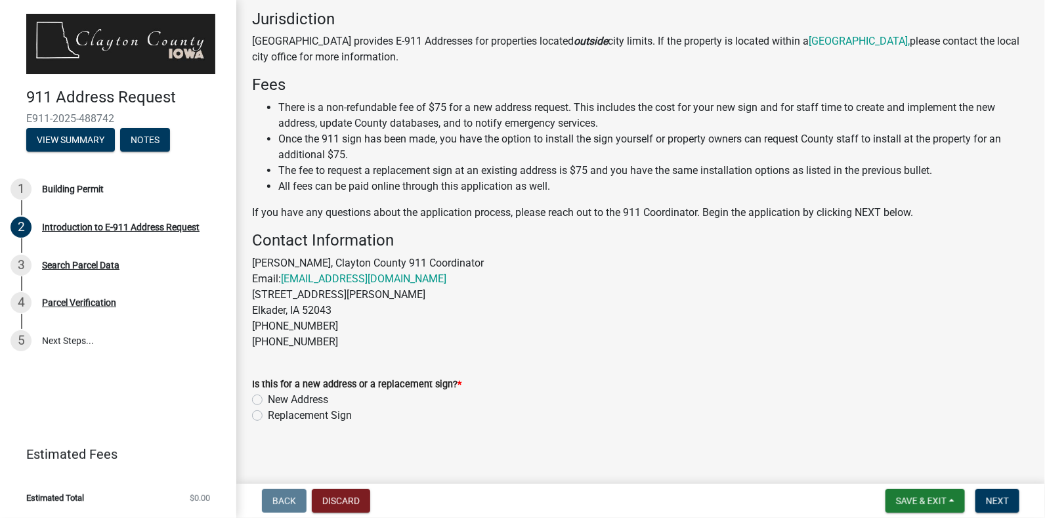
scroll to position [282, 0]
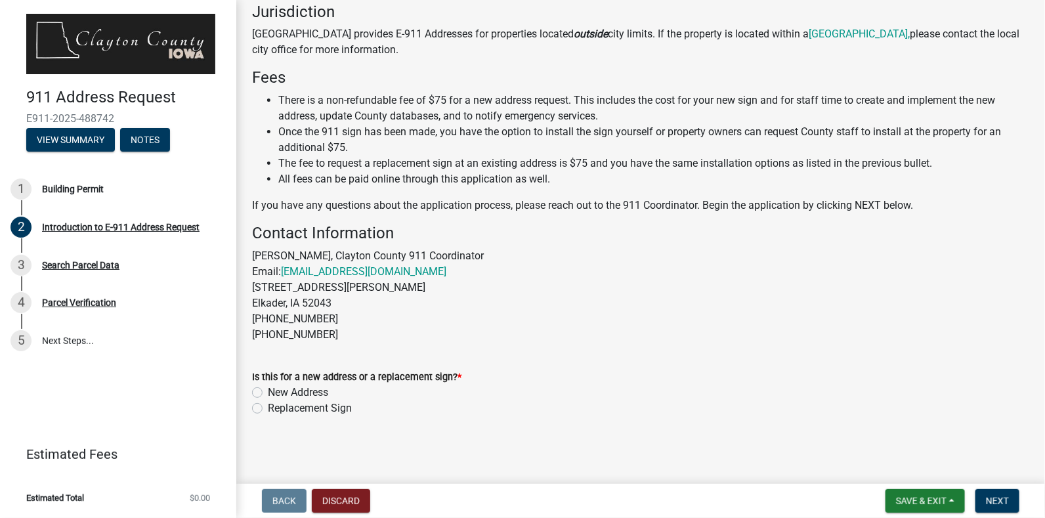
click at [268, 388] on label "New Address" at bounding box center [298, 393] width 60 height 16
click at [268, 388] on input "New Address" at bounding box center [272, 389] width 9 height 9
radio input "true"
click at [1001, 500] on span "Next" at bounding box center [997, 501] width 23 height 11
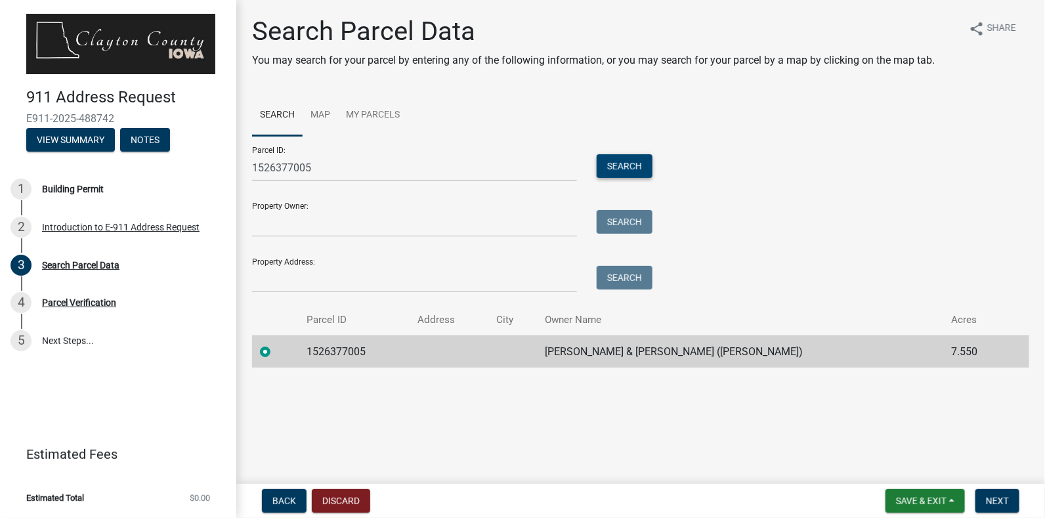
click at [625, 175] on button "Search" at bounding box center [625, 166] width 56 height 24
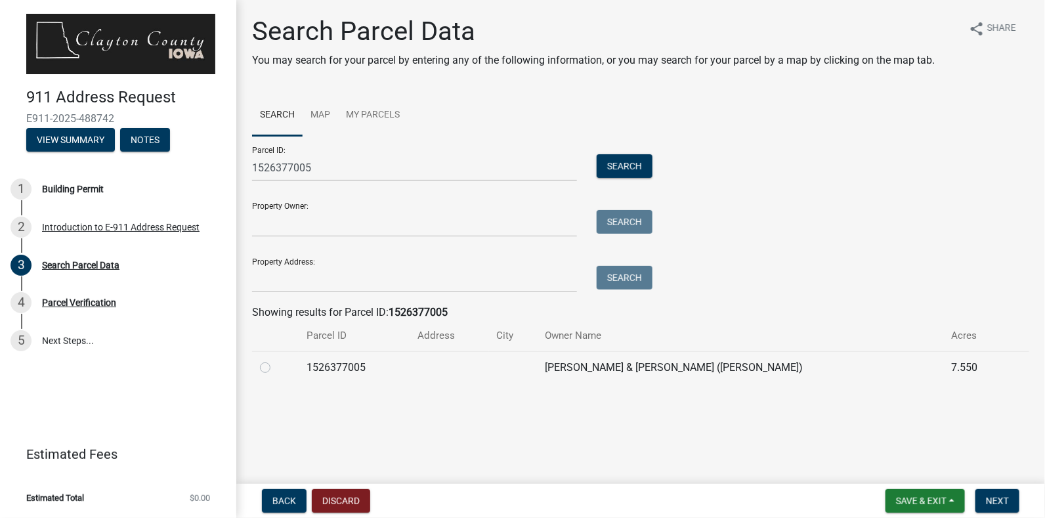
click at [276, 360] on label at bounding box center [276, 360] width 0 height 0
click at [276, 368] on input "radio" at bounding box center [280, 364] width 9 height 9
radio input "true"
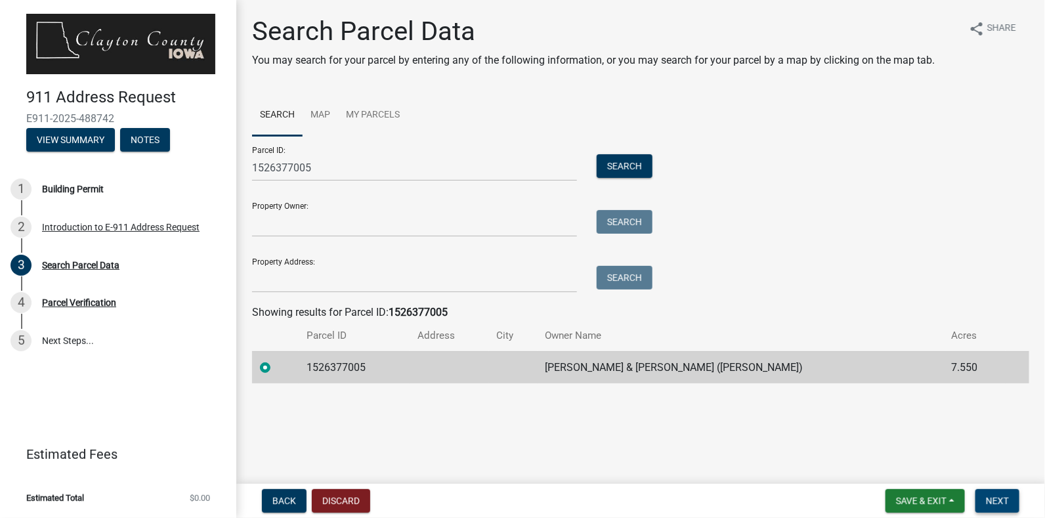
click at [997, 498] on span "Next" at bounding box center [997, 501] width 23 height 11
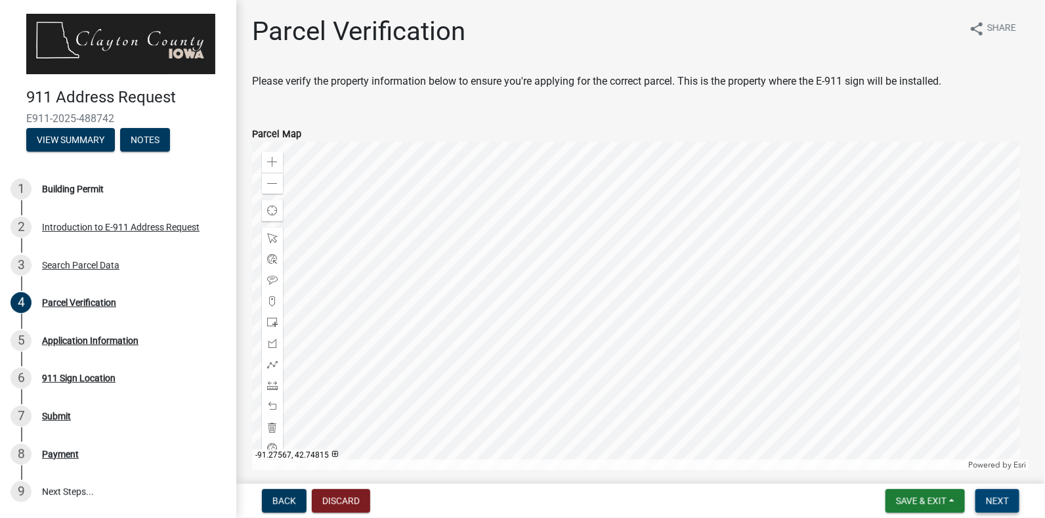
click at [1001, 503] on span "Next" at bounding box center [997, 501] width 23 height 11
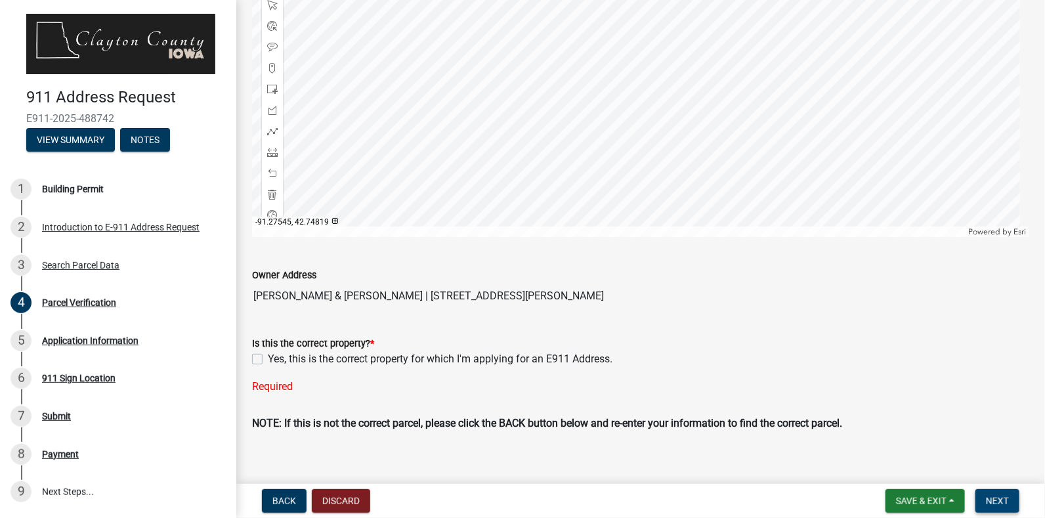
scroll to position [247, 0]
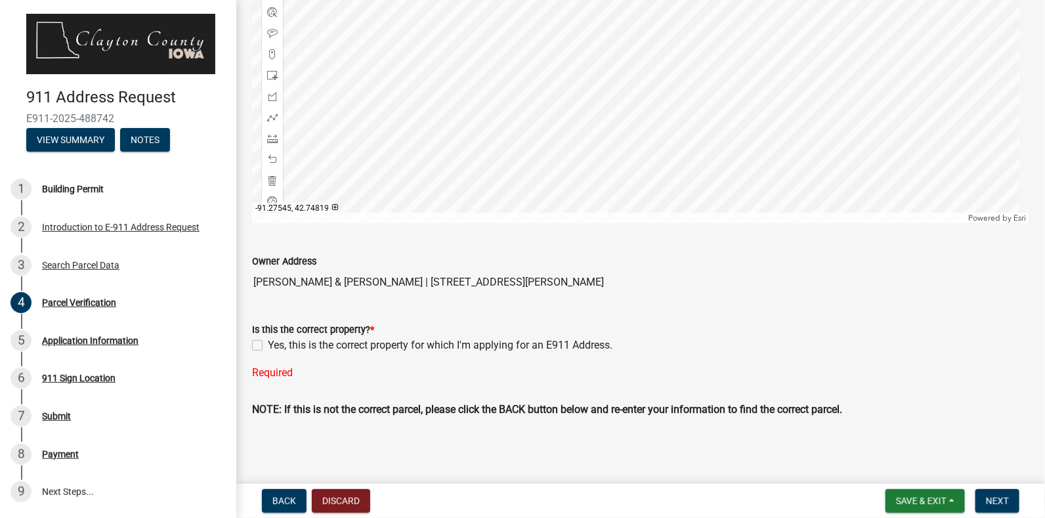
click at [268, 349] on label "Yes, this is the correct property for which I'm applying for an E911 Address." at bounding box center [440, 346] width 345 height 16
click at [268, 346] on input "Yes, this is the correct property for which I'm applying for an E911 Address." at bounding box center [272, 342] width 9 height 9
checkbox input "true"
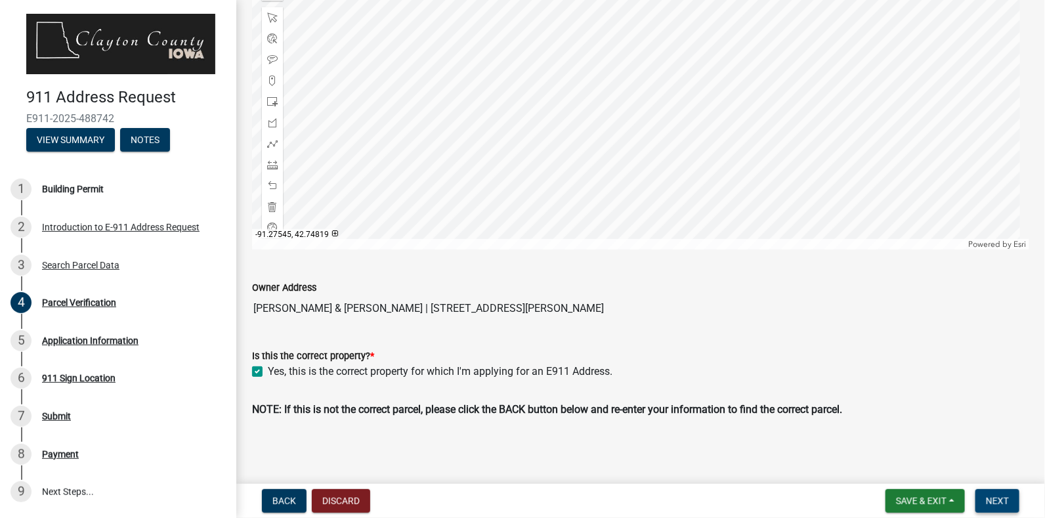
click at [1004, 503] on span "Next" at bounding box center [997, 501] width 23 height 11
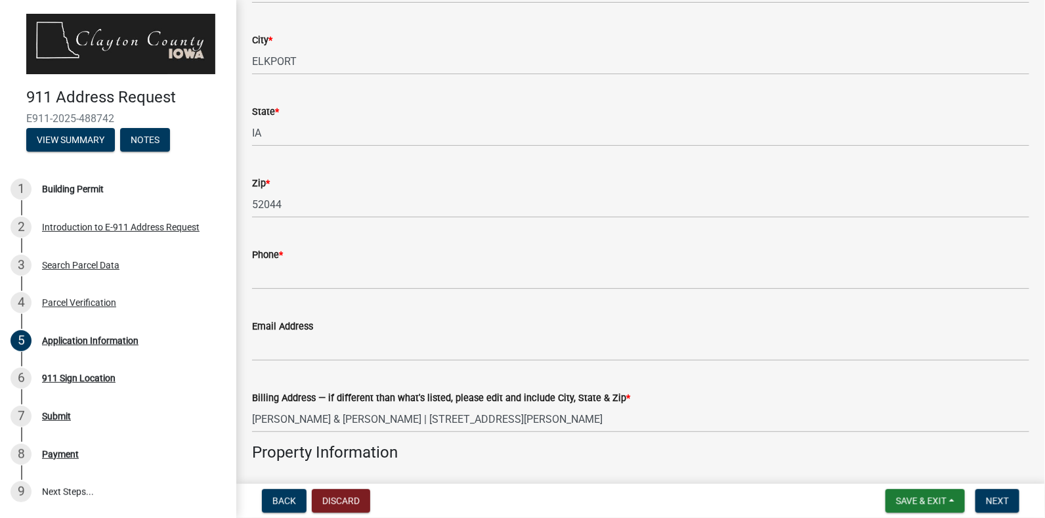
scroll to position [255, 0]
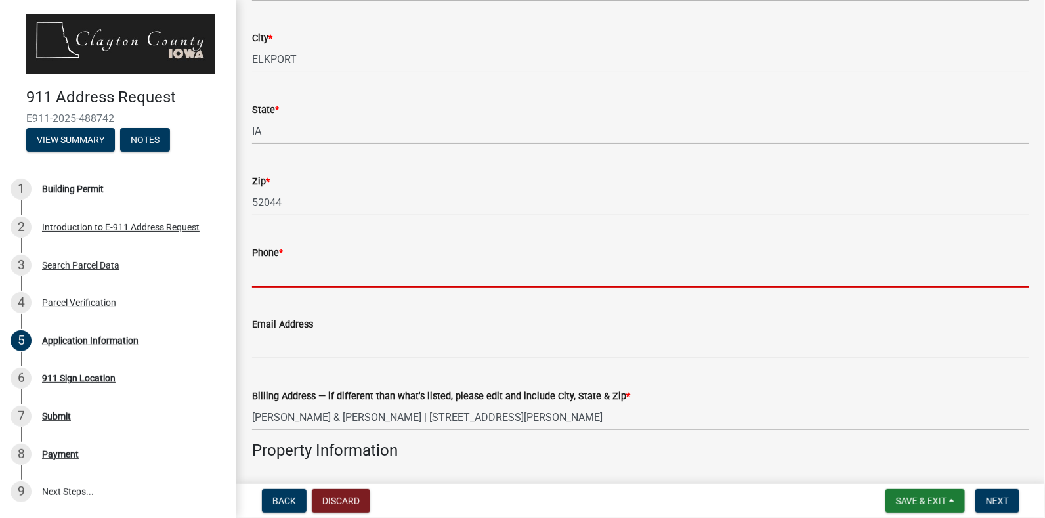
click at [291, 275] on input "Phone *" at bounding box center [641, 274] width 778 height 27
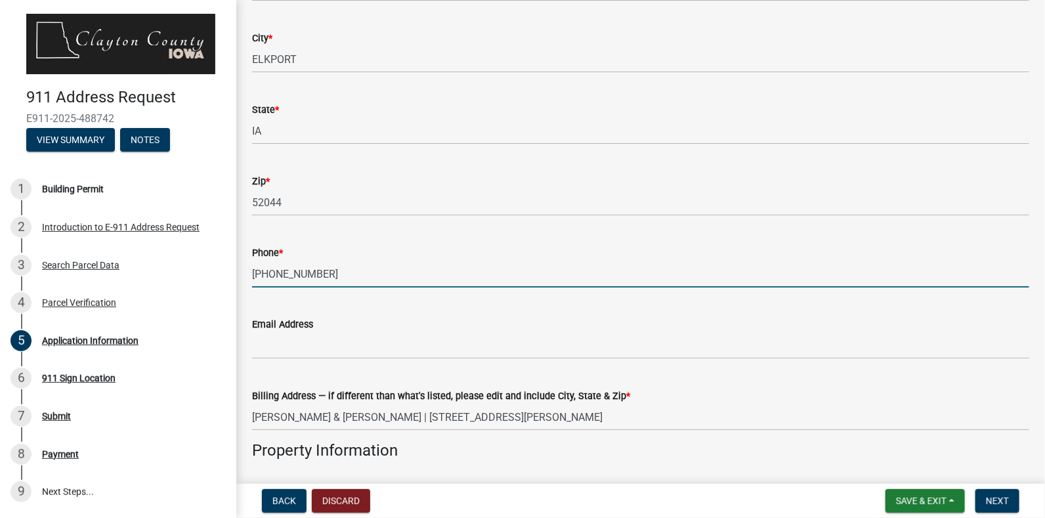
type input "563-880-8803"
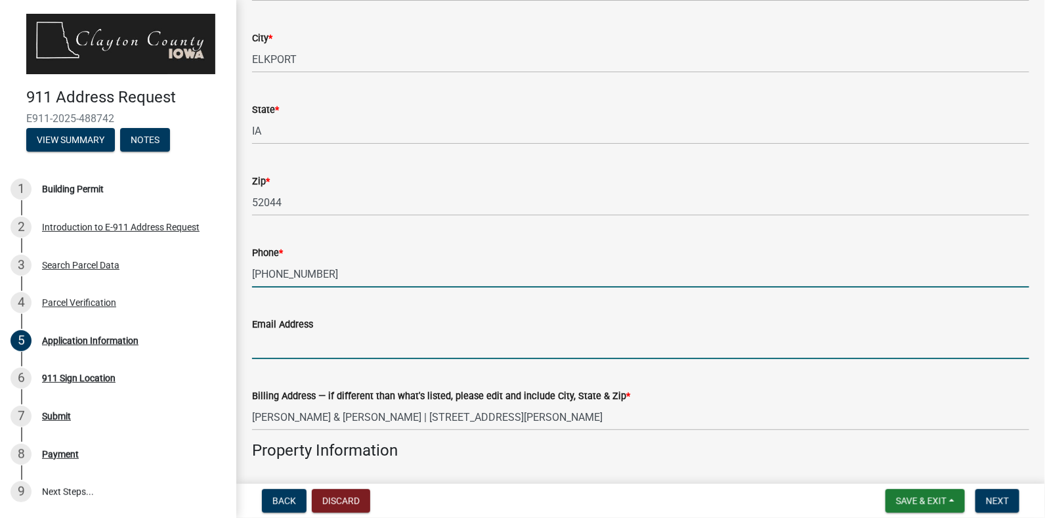
click at [403, 338] on input "Email Address" at bounding box center [641, 345] width 778 height 27
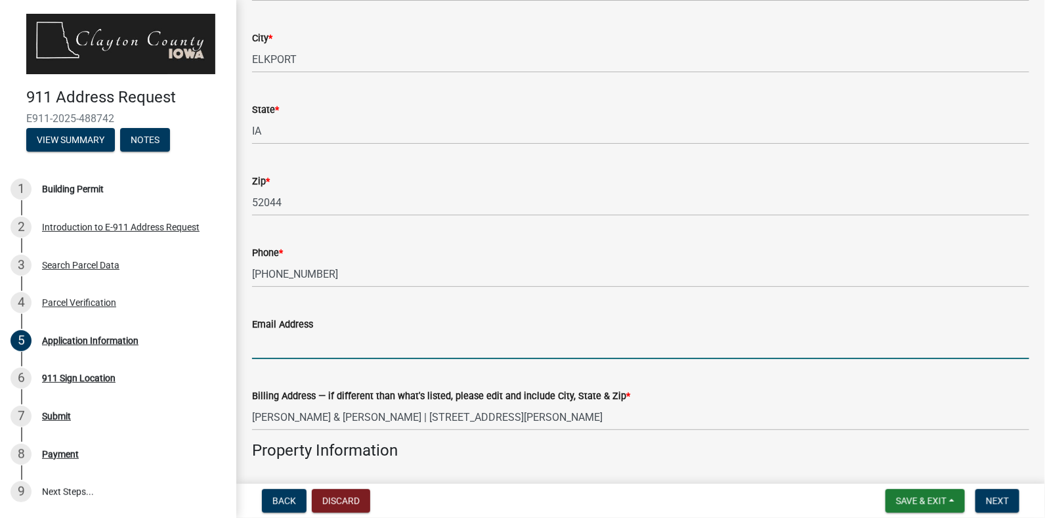
click at [403, 338] on input "Email Address" at bounding box center [641, 345] width 778 height 27
type input "nathan@grinnellgroup.com"
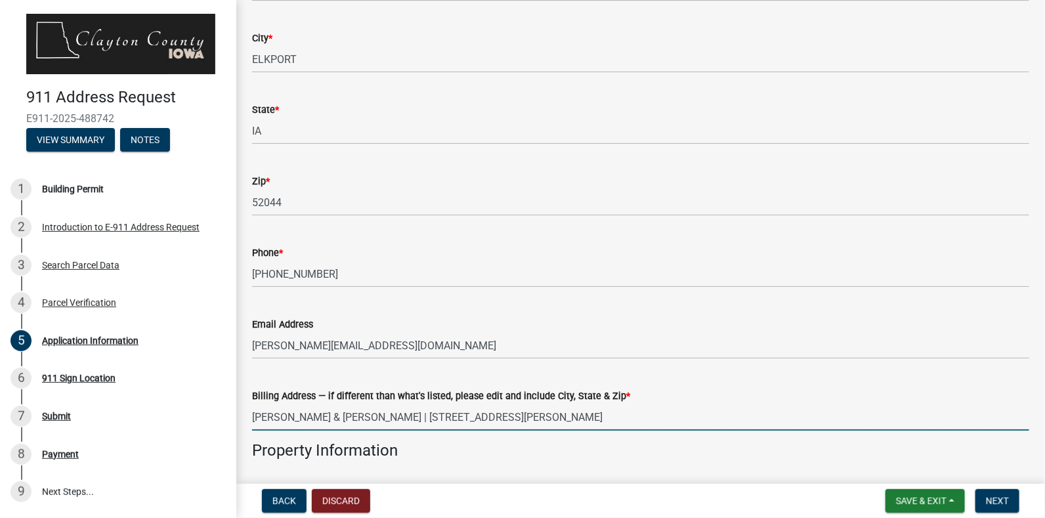
drag, startPoint x: 693, startPoint y: 417, endPoint x: 255, endPoint y: 404, distance: 438.9
click at [255, 404] on input "OLESON KRISTOPHER T & BAHLS JACQUELINE M | 26992 HAZEL RD | ELKPORT, IA 52044" at bounding box center [641, 417] width 778 height 27
click at [255, 404] on input "N" at bounding box center [641, 417] width 778 height 27
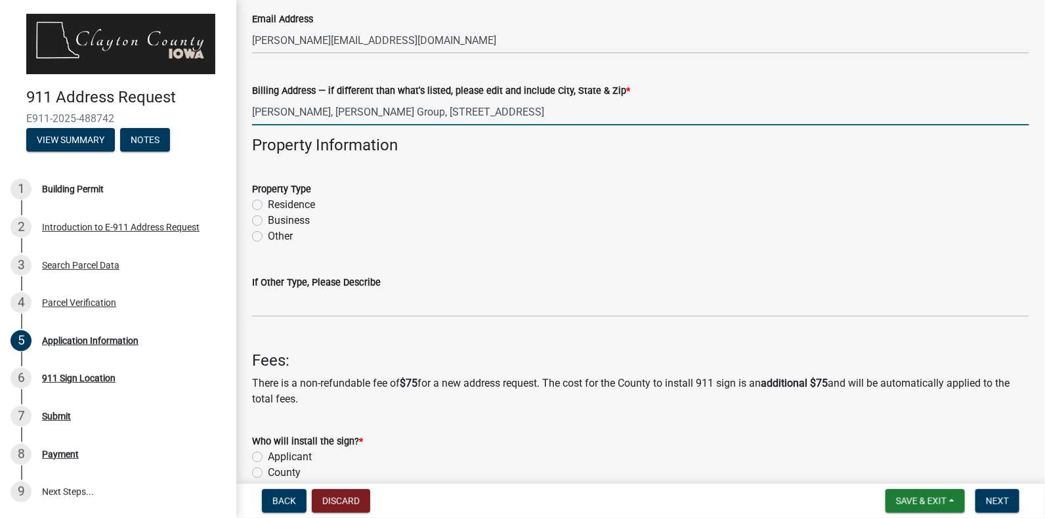
scroll to position [577, 0]
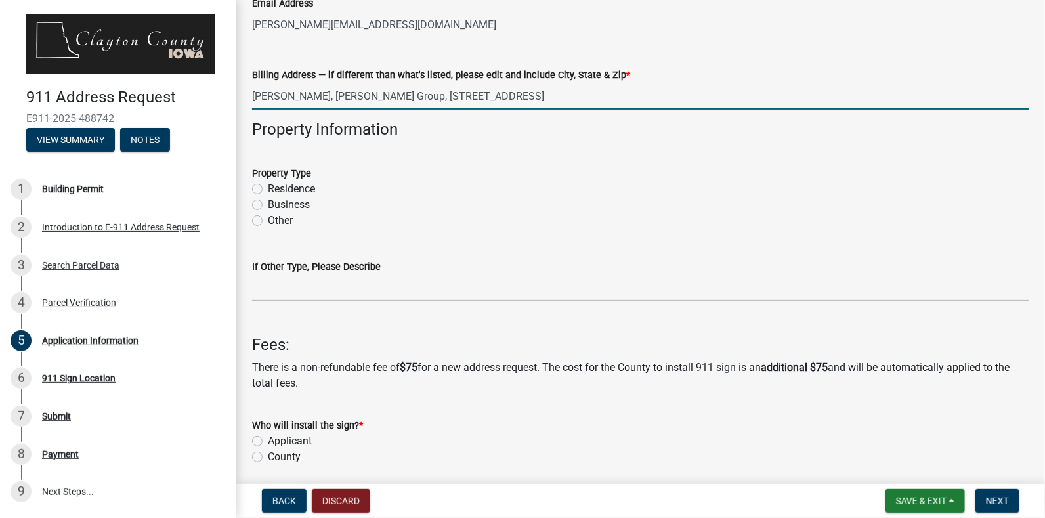
type input "Nathan Ward, Grinnell Group, 1200 Riva Ridge, Caledonia, WI 53402"
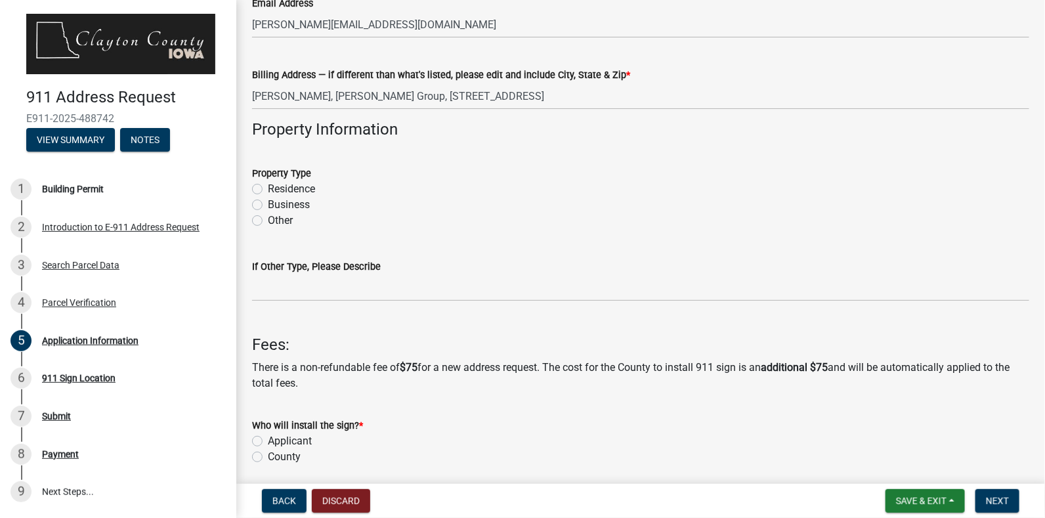
click at [268, 221] on label "Other" at bounding box center [280, 221] width 25 height 16
click at [268, 221] on input "Other" at bounding box center [272, 217] width 9 height 9
radio input "true"
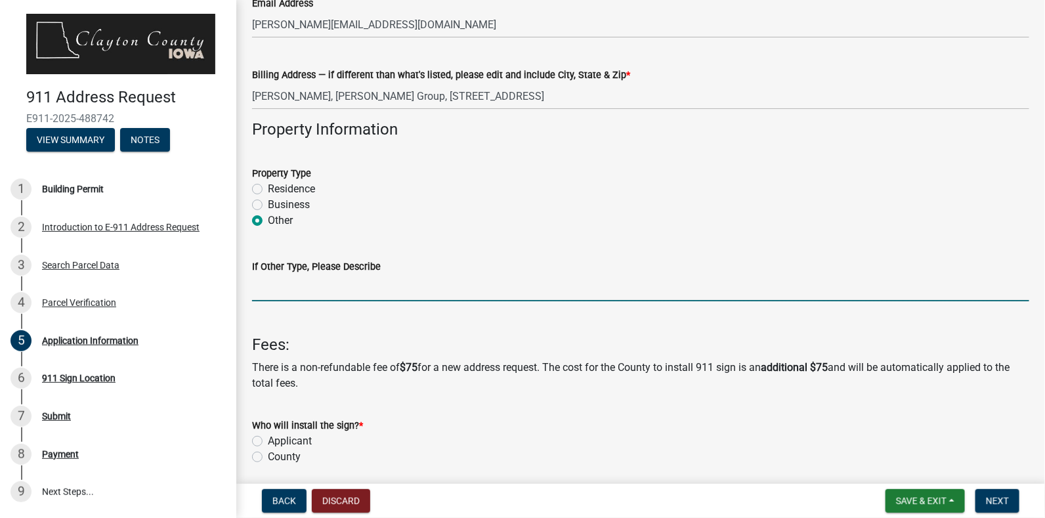
click at [297, 292] on input "If Other Type, Please Describe" at bounding box center [641, 288] width 778 height 27
type input "Communications Tower"
click at [268, 437] on label "Applicant" at bounding box center [290, 441] width 44 height 16
click at [268, 437] on input "Applicant" at bounding box center [272, 437] width 9 height 9
radio input "true"
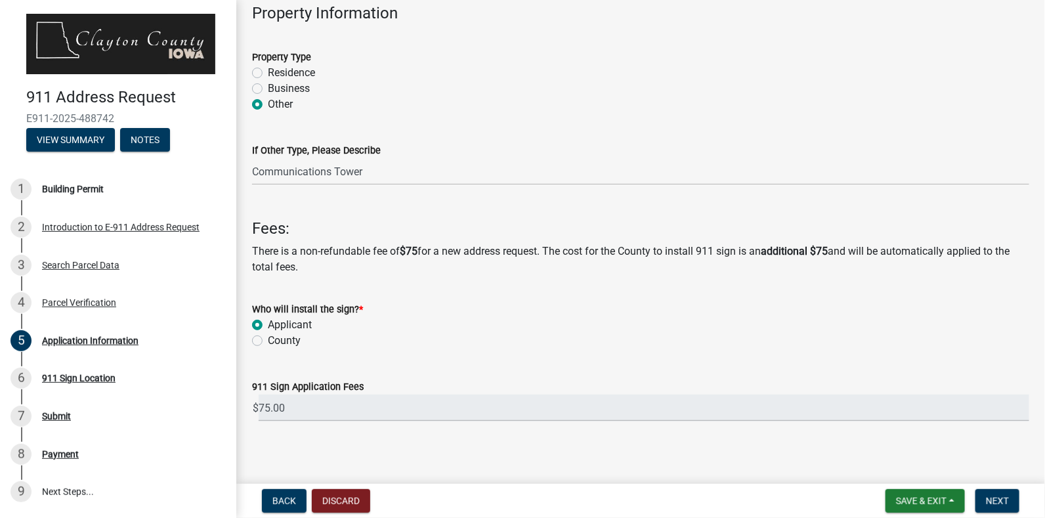
scroll to position [698, 0]
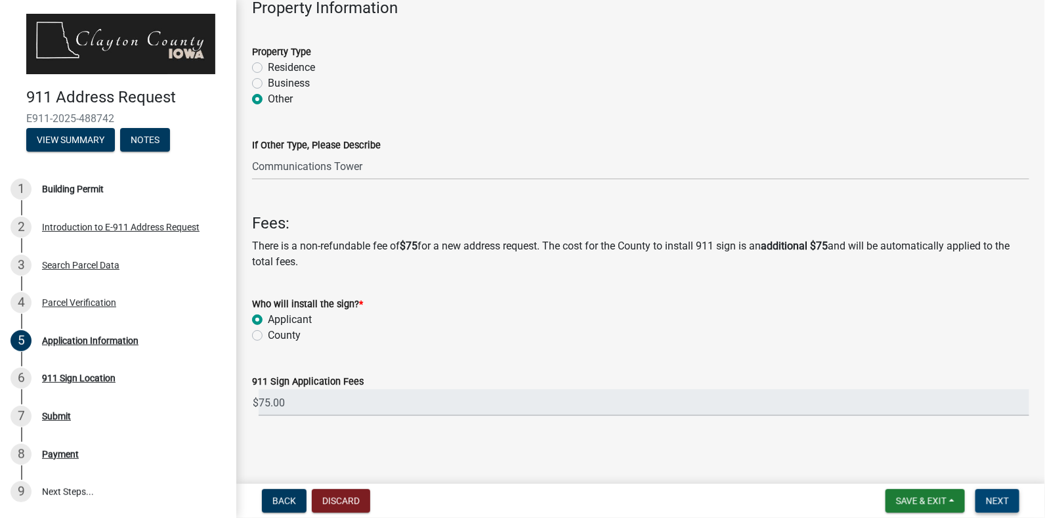
click at [998, 500] on span "Next" at bounding box center [997, 501] width 23 height 11
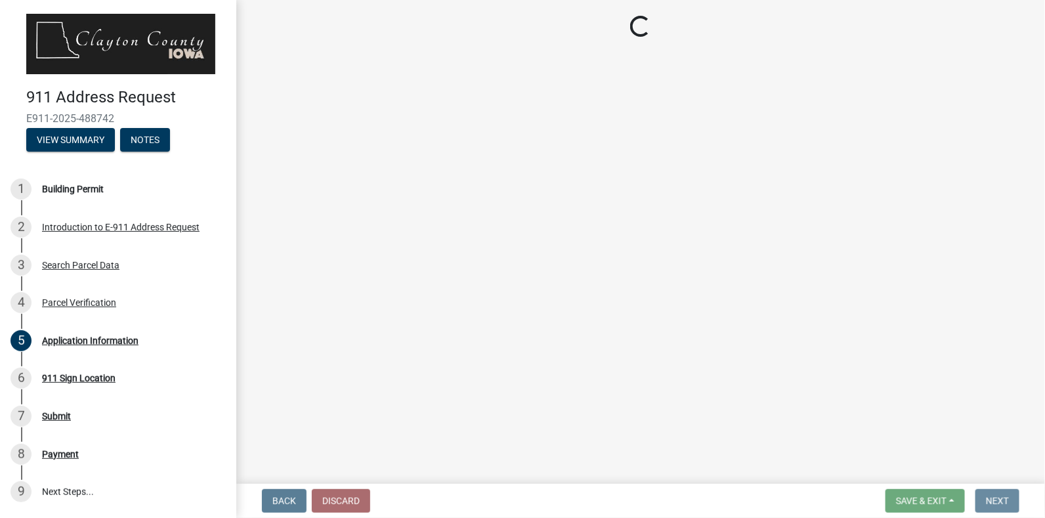
scroll to position [0, 0]
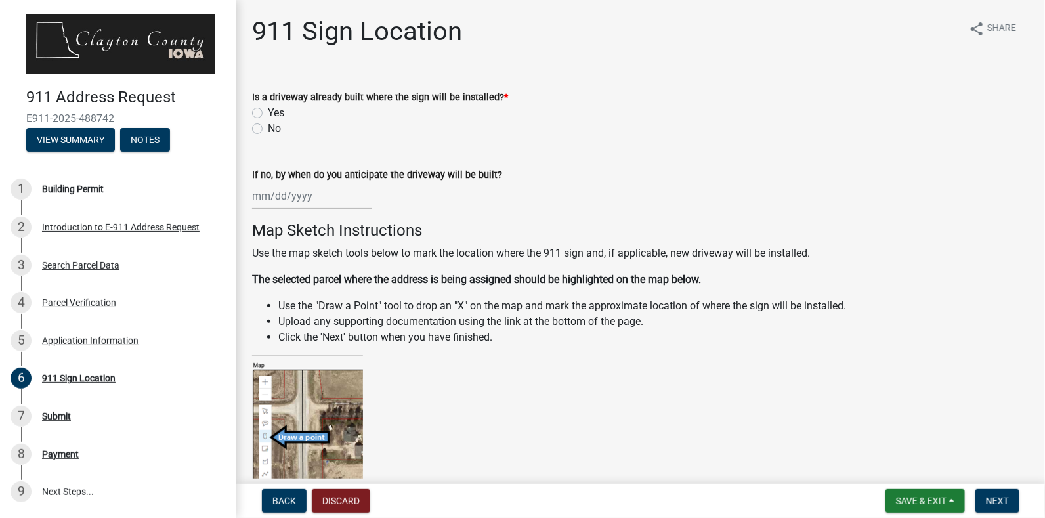
click at [268, 127] on label "No" at bounding box center [274, 129] width 13 height 16
click at [268, 127] on input "No" at bounding box center [272, 125] width 9 height 9
radio input "true"
click at [356, 164] on div "If no, by when do you anticipate the driveway will be built?" at bounding box center [641, 178] width 778 height 61
click at [345, 204] on div at bounding box center [312, 196] width 120 height 27
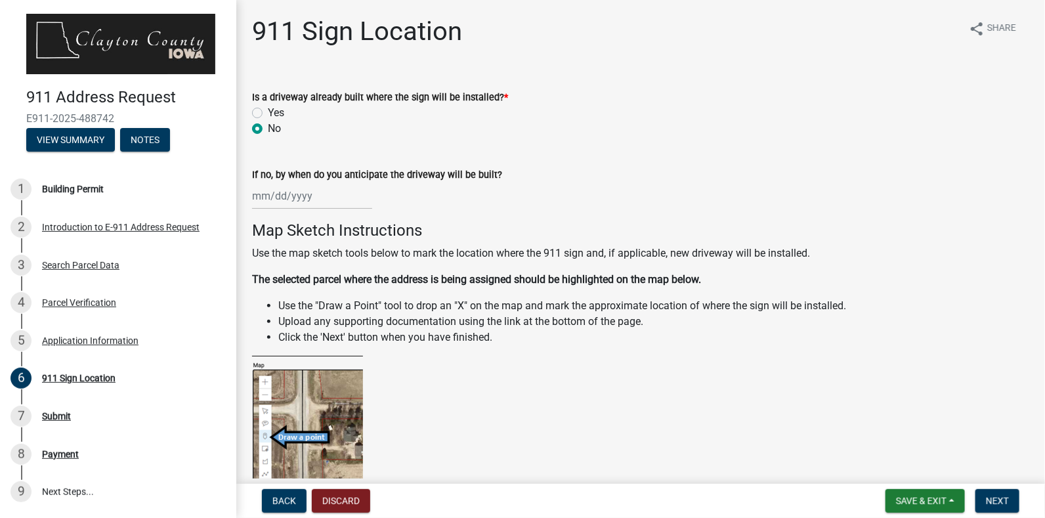
select select "10"
select select "2025"
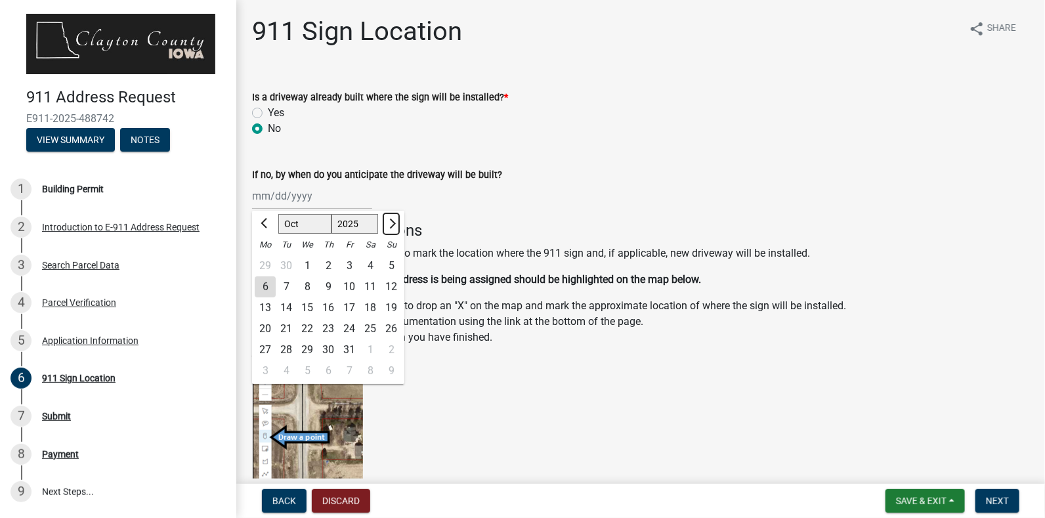
click at [393, 225] on span "Next month" at bounding box center [391, 224] width 10 height 10
select select "12"
click at [290, 307] on div "16" at bounding box center [286, 307] width 21 height 21
type input "12/16/2025"
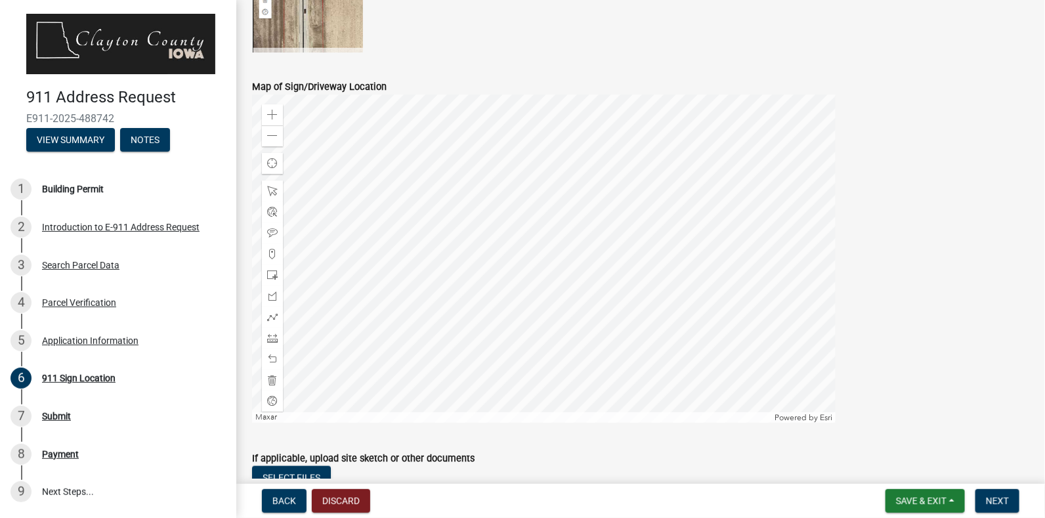
scroll to position [529, 0]
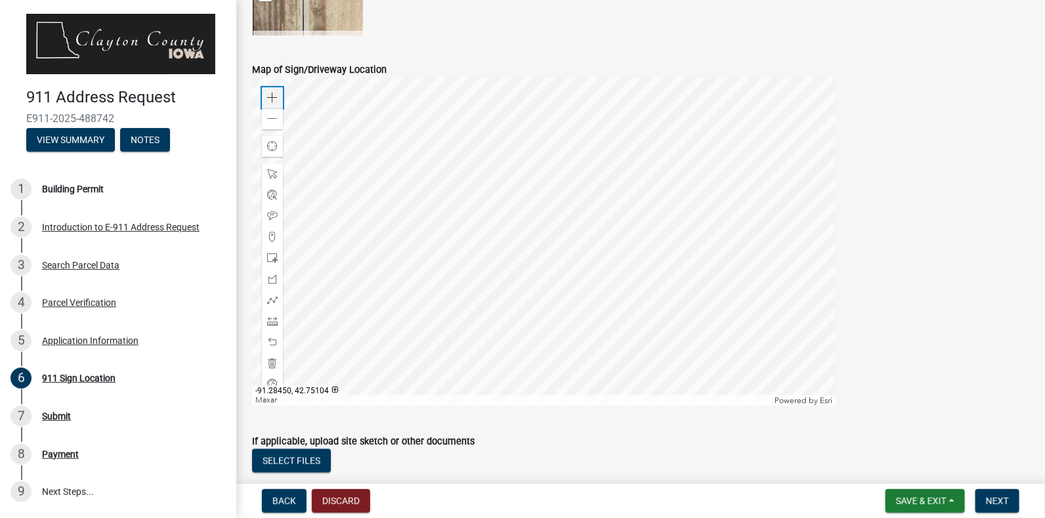
click at [273, 98] on span at bounding box center [272, 98] width 11 height 11
click at [600, 93] on div at bounding box center [544, 241] width 584 height 328
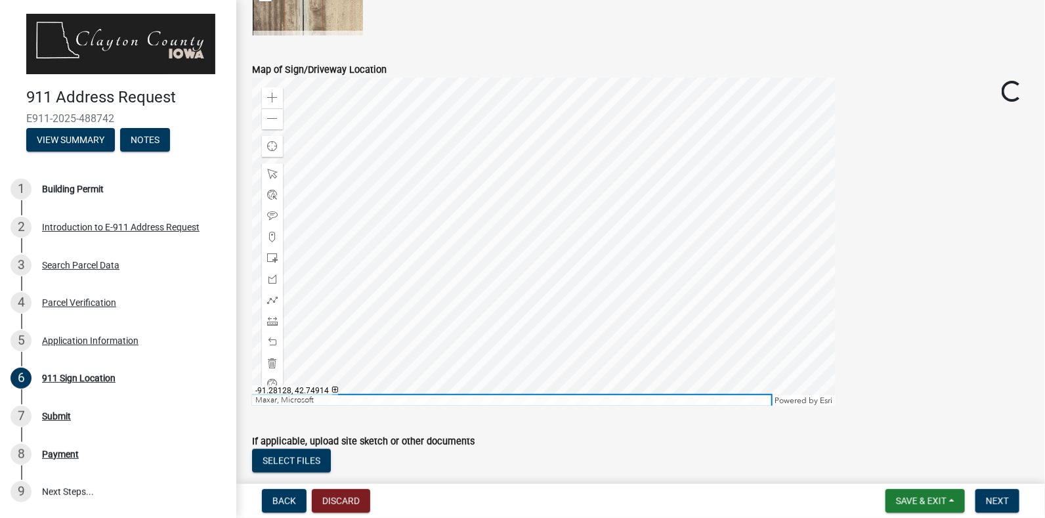
click at [506, 399] on div "Maxar, Microsoft" at bounding box center [511, 400] width 519 height 11
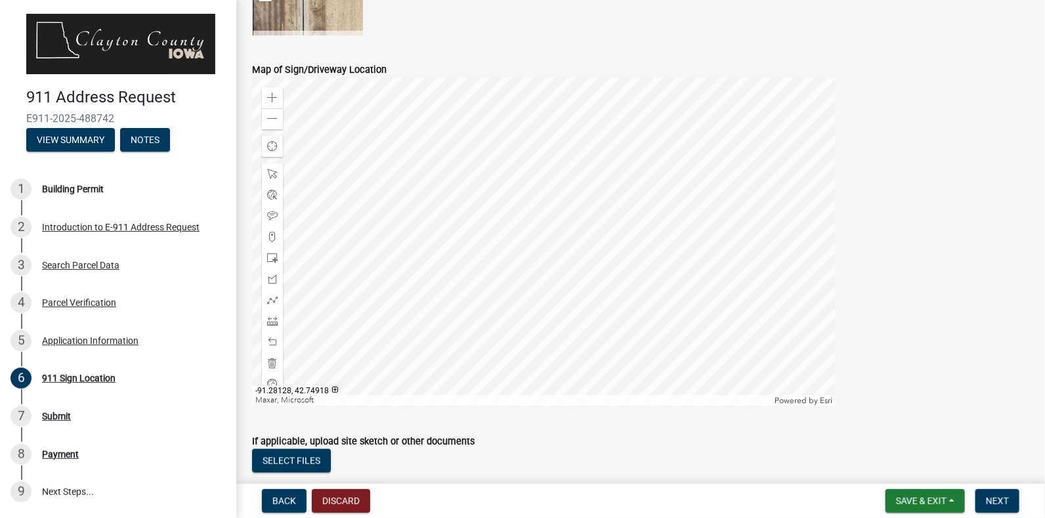
click at [537, 136] on div at bounding box center [544, 241] width 584 height 328
click at [544, 262] on div at bounding box center [544, 241] width 584 height 328
click at [487, 269] on div at bounding box center [544, 241] width 584 height 328
click at [485, 268] on div at bounding box center [544, 241] width 584 height 328
click at [271, 234] on span at bounding box center [272, 237] width 11 height 11
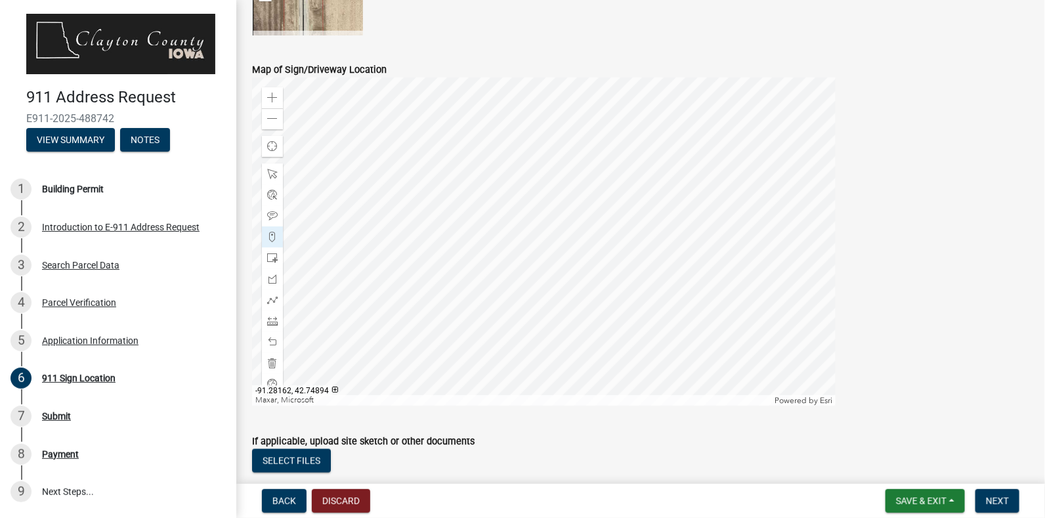
click at [484, 274] on div at bounding box center [544, 241] width 584 height 328
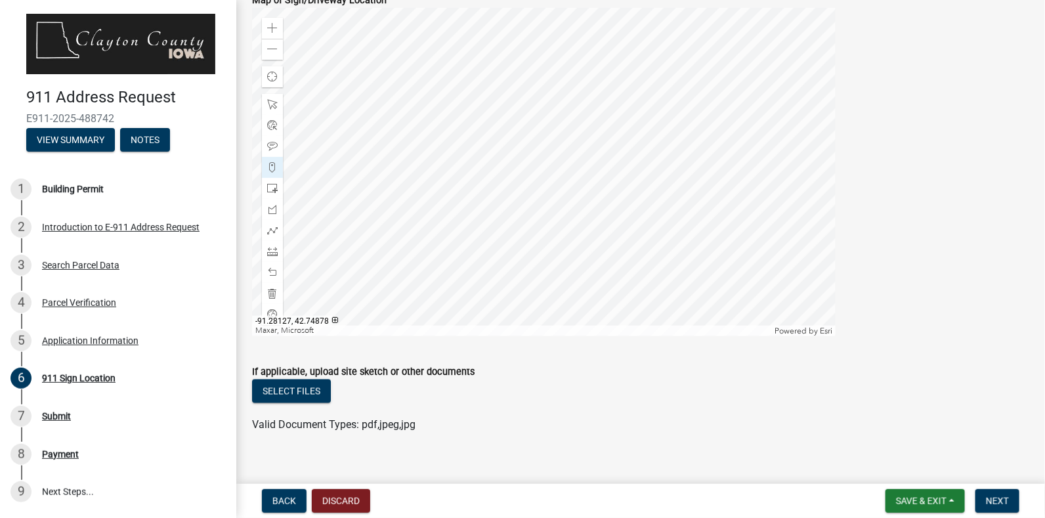
scroll to position [615, 0]
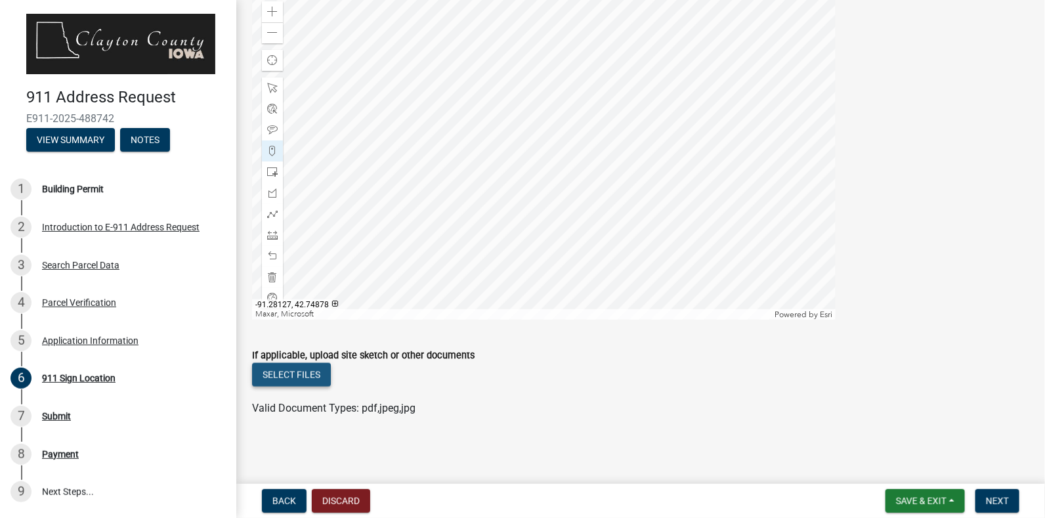
click at [303, 372] on button "Select files" at bounding box center [291, 375] width 79 height 24
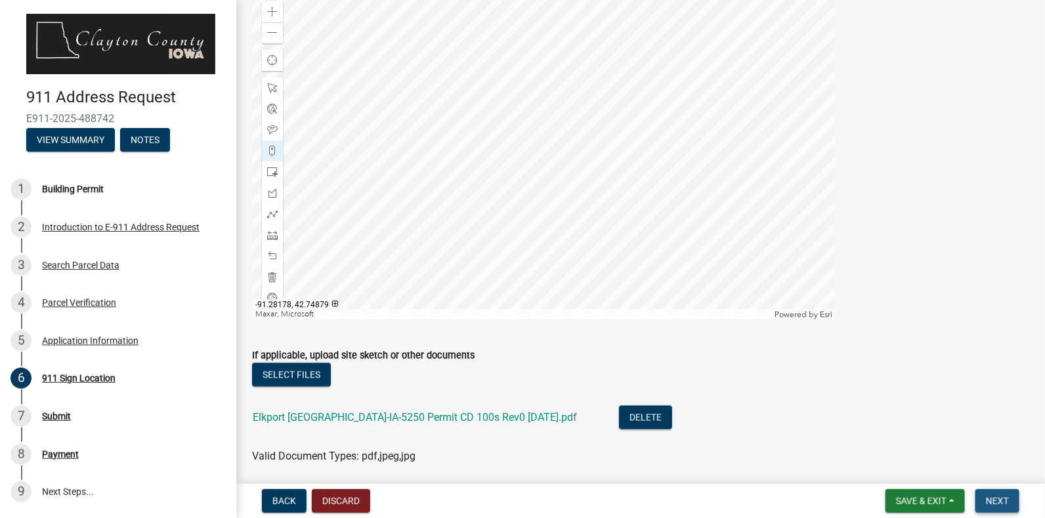
click at [988, 500] on span "Next" at bounding box center [997, 501] width 23 height 11
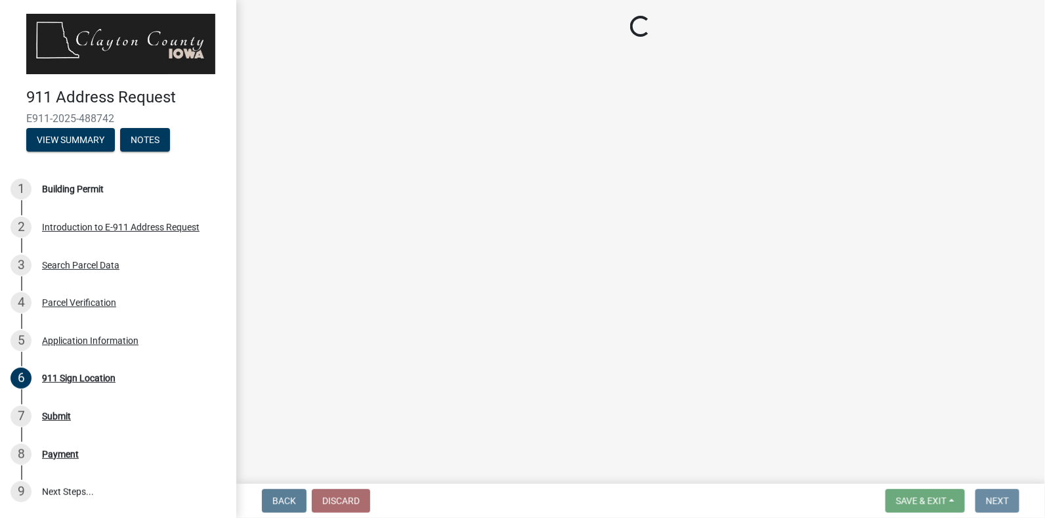
scroll to position [0, 0]
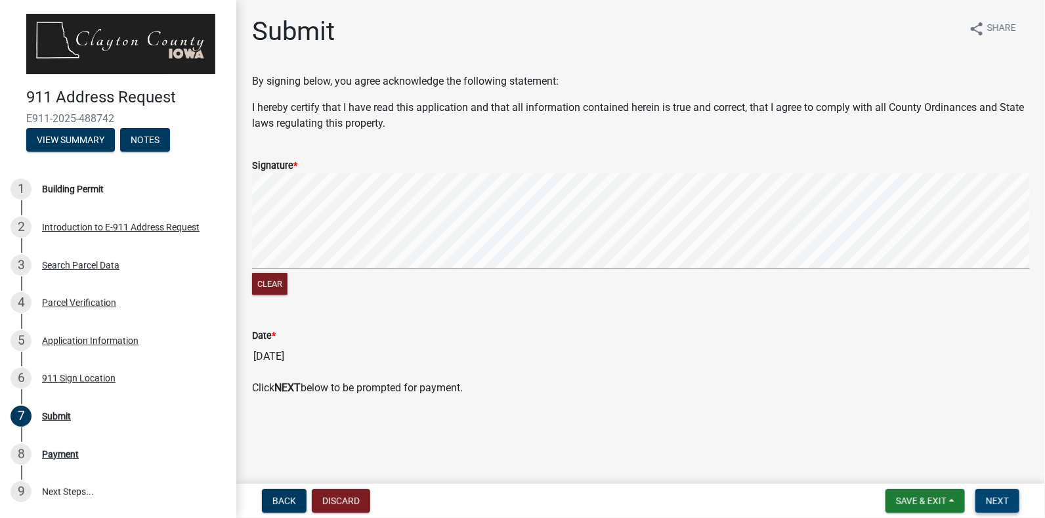
click at [1012, 495] on button "Next" at bounding box center [998, 501] width 44 height 24
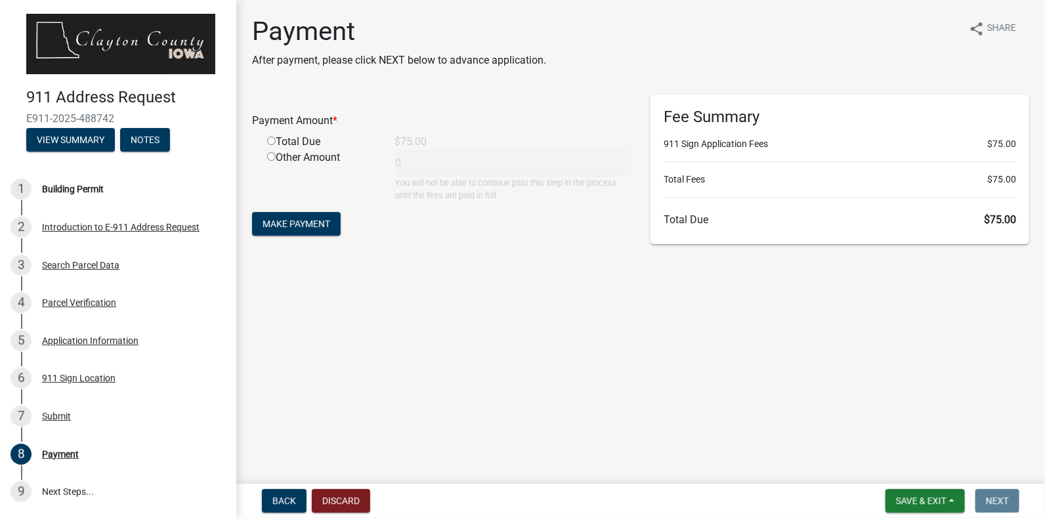
click at [270, 142] on input "radio" at bounding box center [271, 141] width 9 height 9
radio input "true"
type input "75"
click at [315, 227] on span "Make Payment" at bounding box center [297, 224] width 68 height 11
click at [271, 144] on input "radio" at bounding box center [271, 141] width 9 height 9
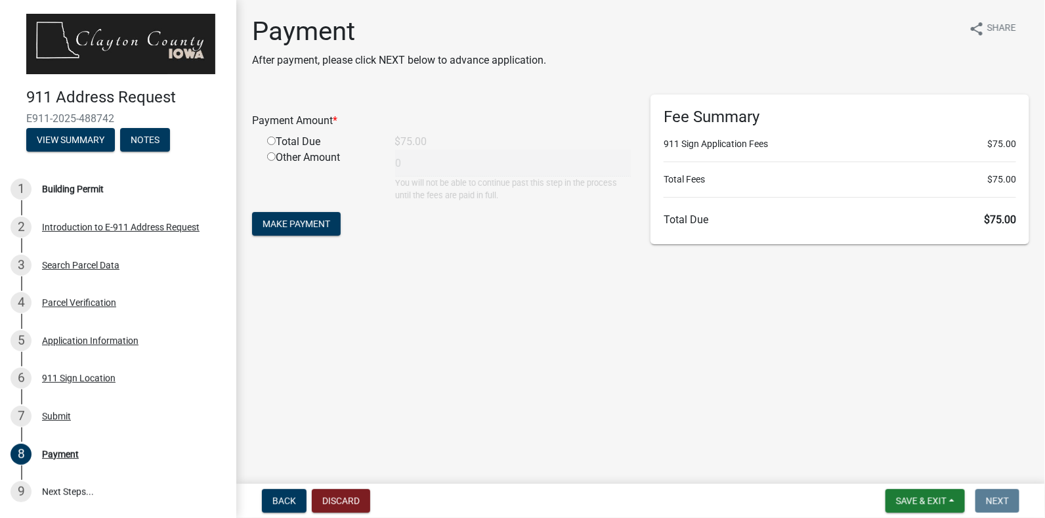
radio input "true"
type input "75"
click at [304, 227] on span "Make Payment" at bounding box center [297, 224] width 68 height 11
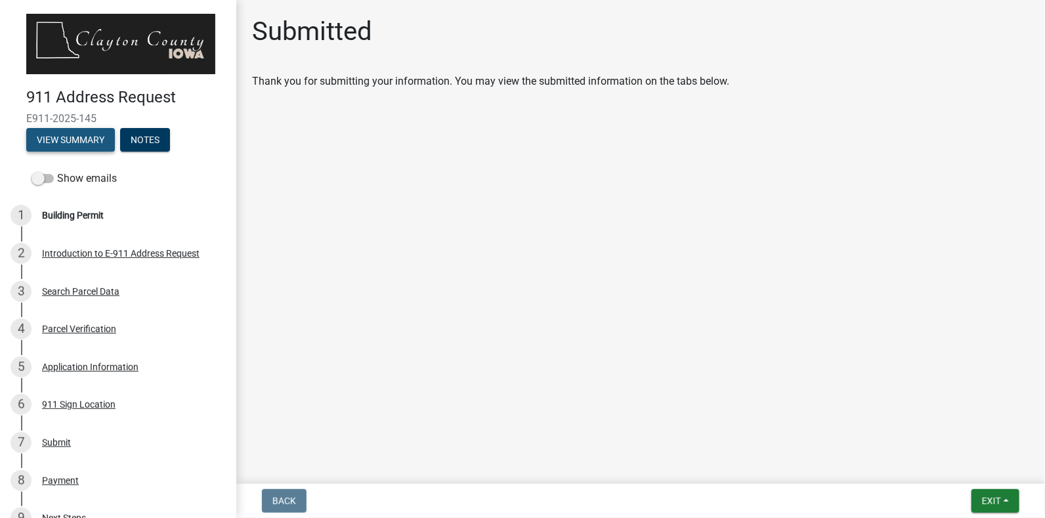
click at [81, 133] on button "View Summary" at bounding box center [70, 140] width 89 height 24
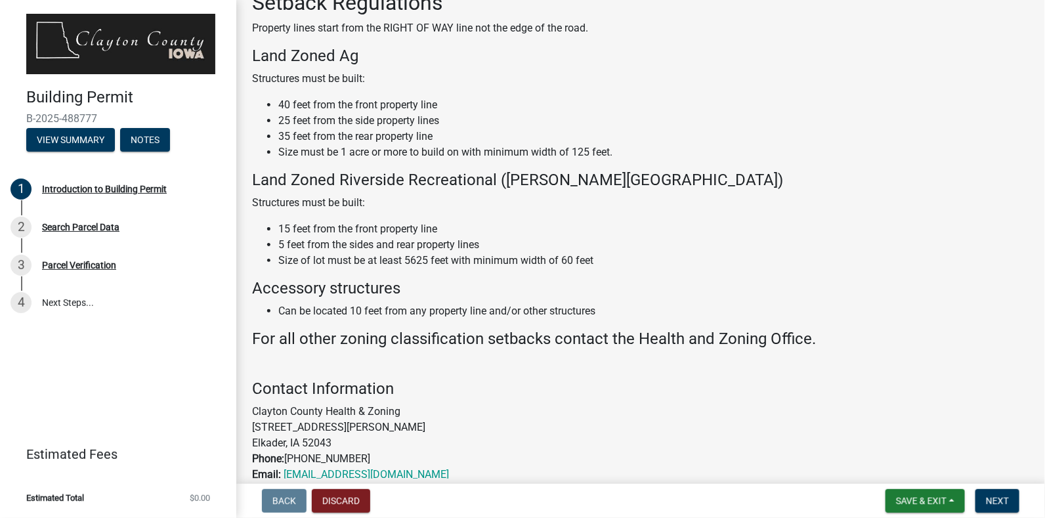
scroll to position [766, 0]
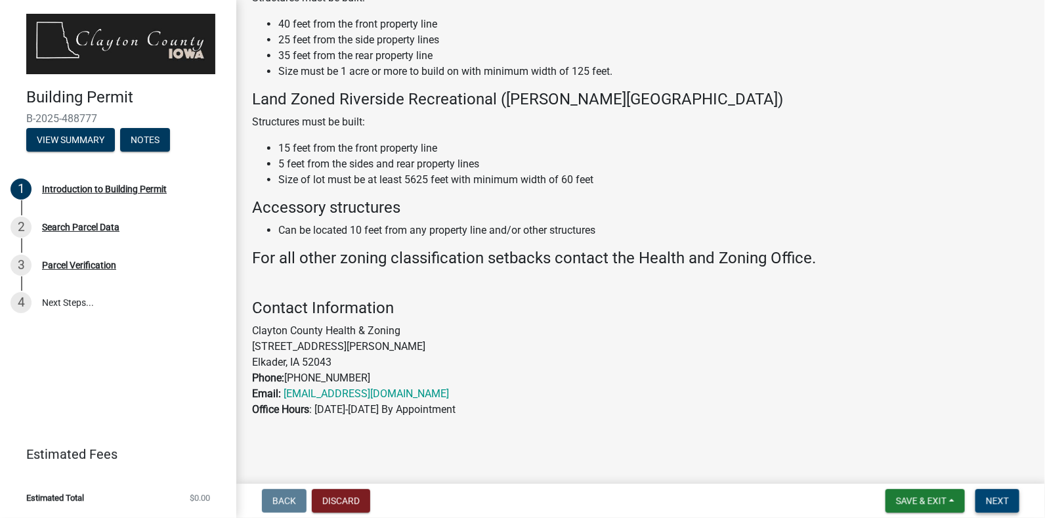
click at [1000, 503] on span "Next" at bounding box center [997, 501] width 23 height 11
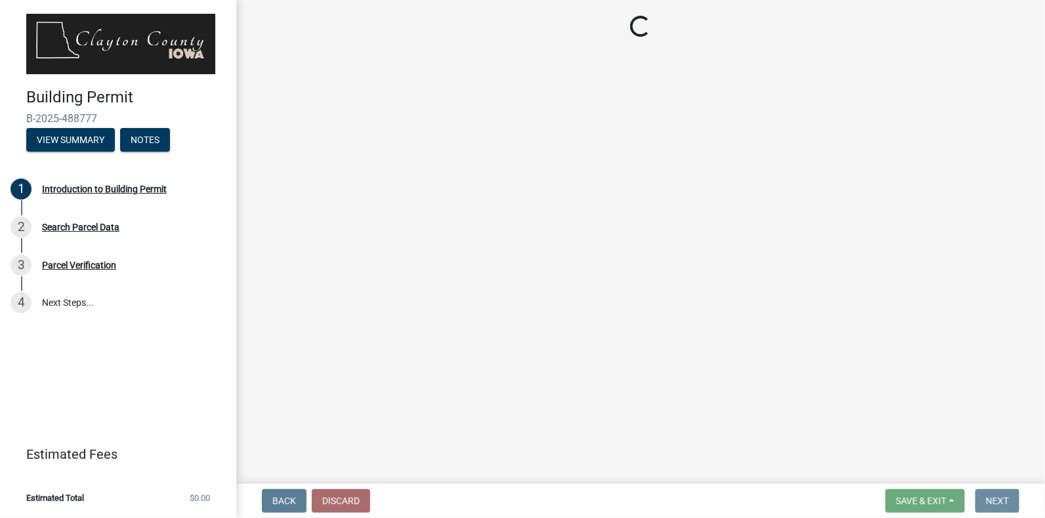
scroll to position [0, 0]
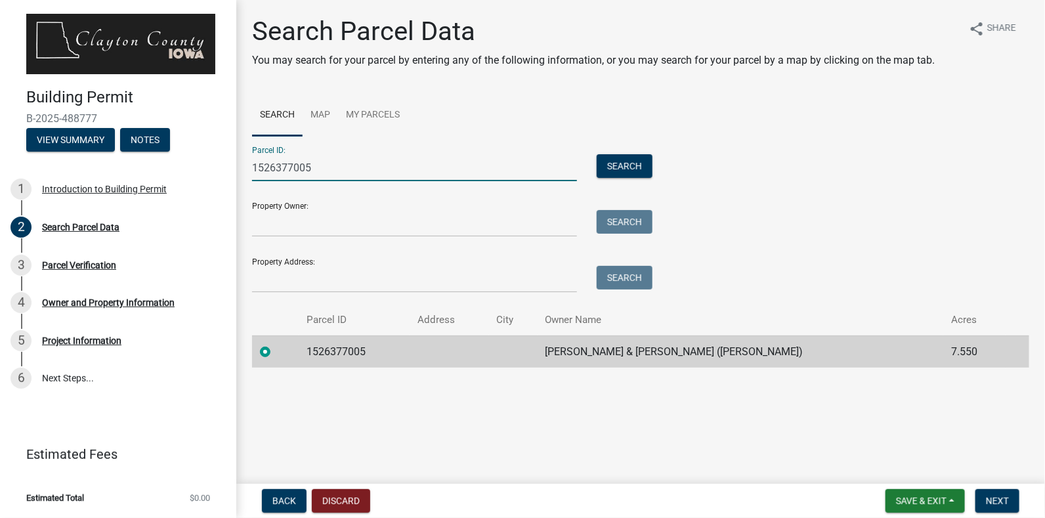
drag, startPoint x: 326, startPoint y: 170, endPoint x: 247, endPoint y: 162, distance: 79.2
click at [247, 162] on div "1526377005" at bounding box center [414, 167] width 345 height 27
paste input "-26-377-"
click at [303, 171] on input "[PHONE_NUMBER]" at bounding box center [414, 167] width 325 height 27
click at [282, 167] on input "[PHONE_NUMBER]" at bounding box center [414, 167] width 325 height 27
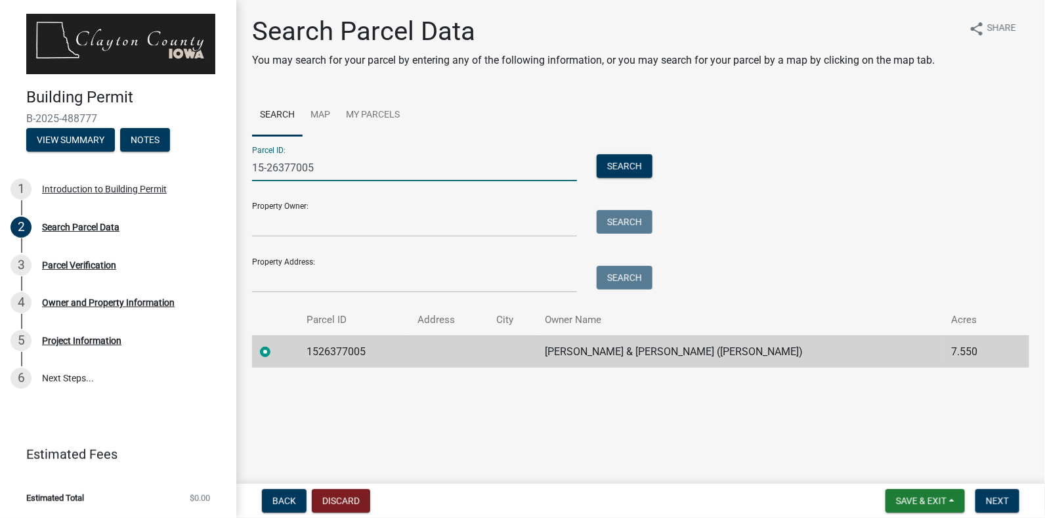
click at [267, 167] on input "15-26377005" at bounding box center [414, 167] width 325 height 27
click at [623, 165] on button "Search" at bounding box center [625, 166] width 56 height 24
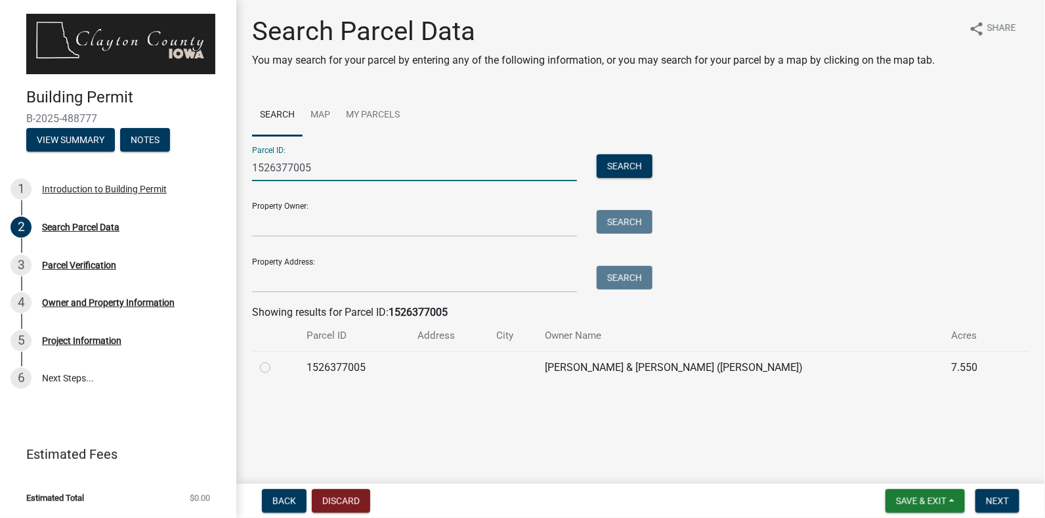
drag, startPoint x: 327, startPoint y: 171, endPoint x: 229, endPoint y: 169, distance: 97.9
click at [229, 169] on div "Building Permit B-2025-488777 View Summary Notes 1 Introduction to Building Per…" at bounding box center [522, 259] width 1045 height 518
type input "1304376001"
click at [632, 162] on button "Search" at bounding box center [625, 166] width 56 height 24
click at [276, 360] on label at bounding box center [276, 360] width 0 height 0
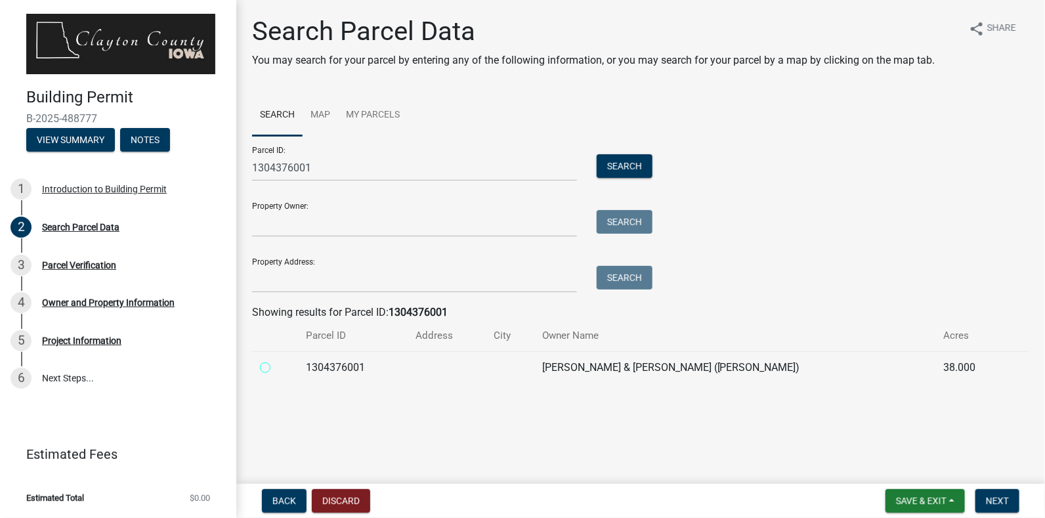
click at [276, 368] on input "radio" at bounding box center [280, 364] width 9 height 9
radio input "true"
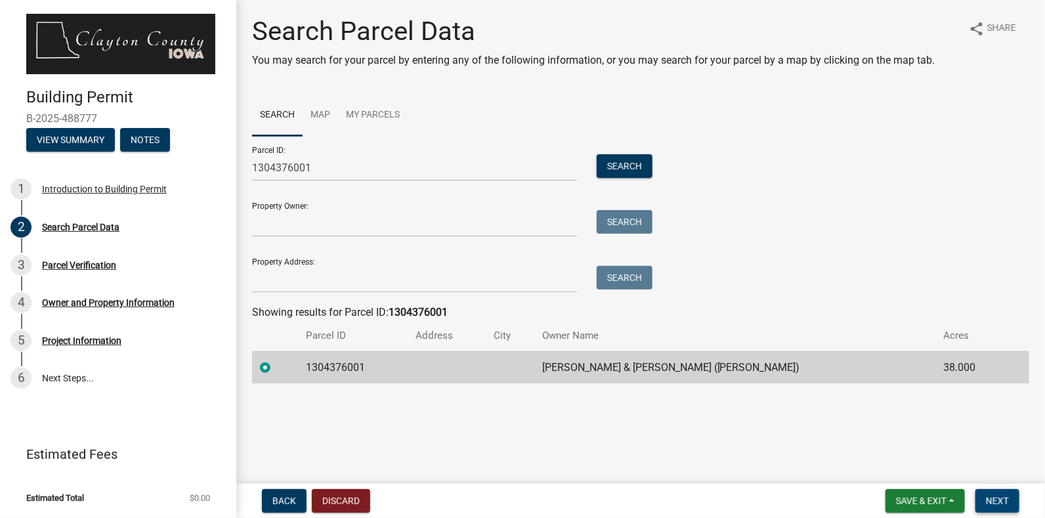
click at [1004, 503] on span "Next" at bounding box center [997, 501] width 23 height 11
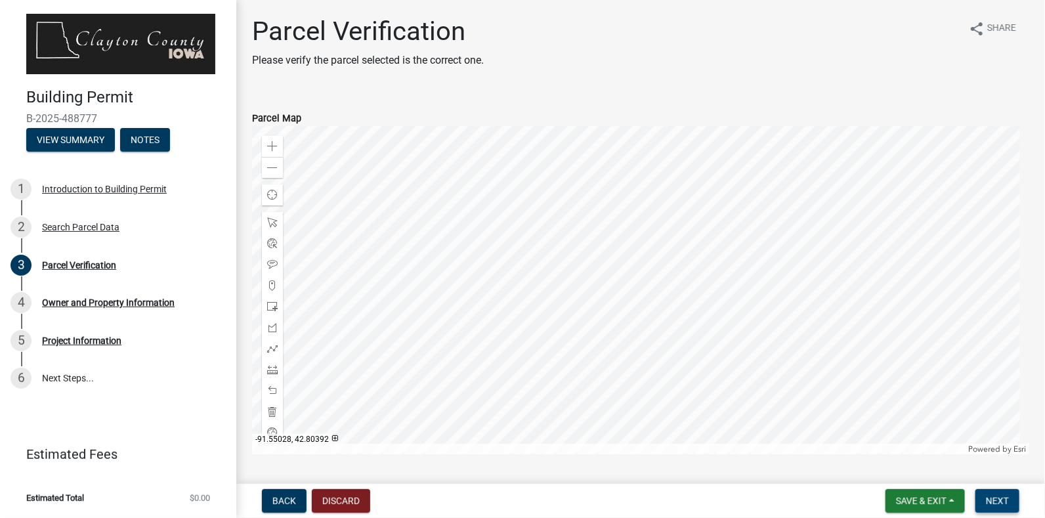
click at [1000, 502] on span "Next" at bounding box center [997, 501] width 23 height 11
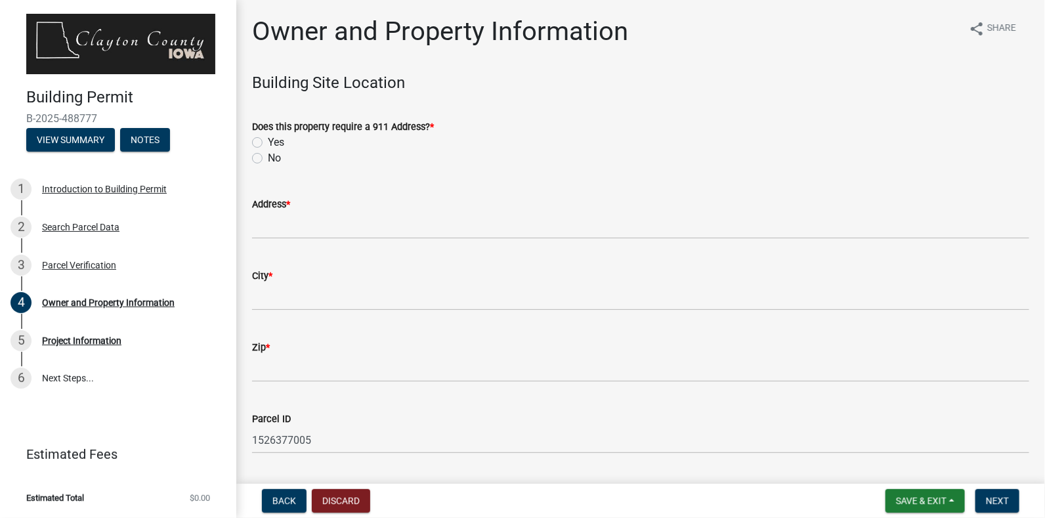
click at [268, 143] on label "Yes" at bounding box center [276, 143] width 16 height 16
click at [268, 143] on input "Yes" at bounding box center [272, 139] width 9 height 9
radio input "true"
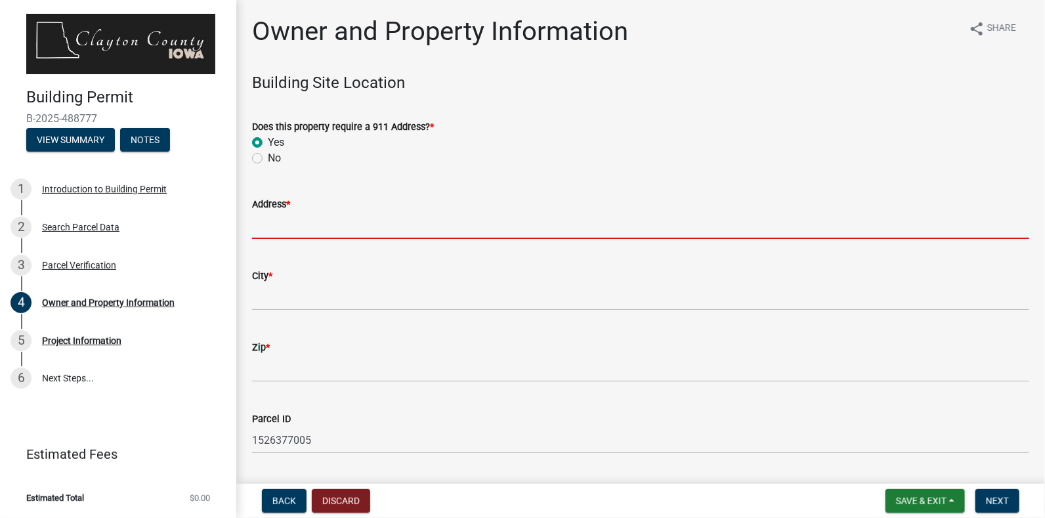
click at [303, 225] on input "Address *" at bounding box center [641, 225] width 778 height 27
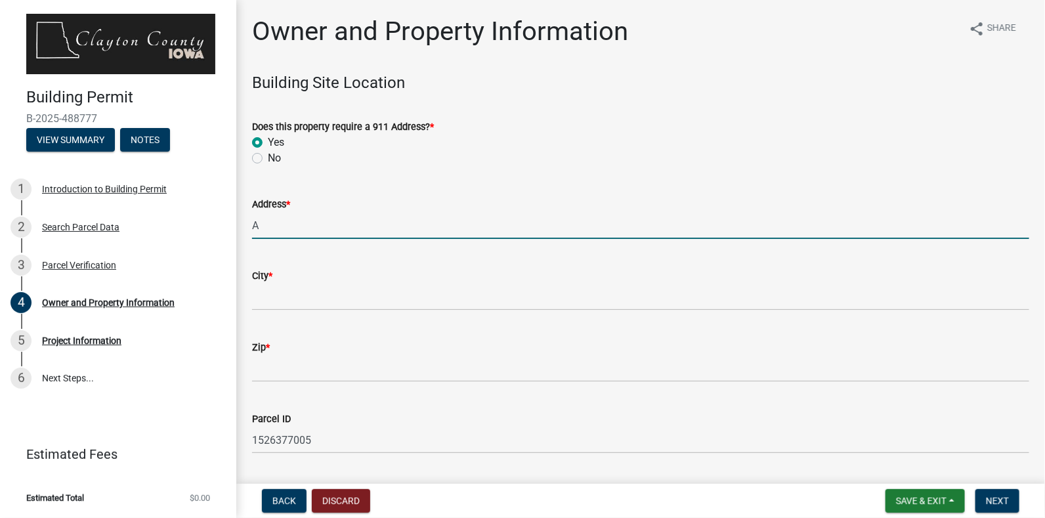
click at [303, 225] on input "A" at bounding box center [641, 225] width 778 height 27
click at [374, 219] on input "Across from" at bounding box center [641, 225] width 778 height 27
drag, startPoint x: 333, startPoint y: 227, endPoint x: 256, endPoint y: 224, distance: 76.9
click at [256, 224] on input "Across from" at bounding box center [641, 225] width 778 height 27
type input "A"
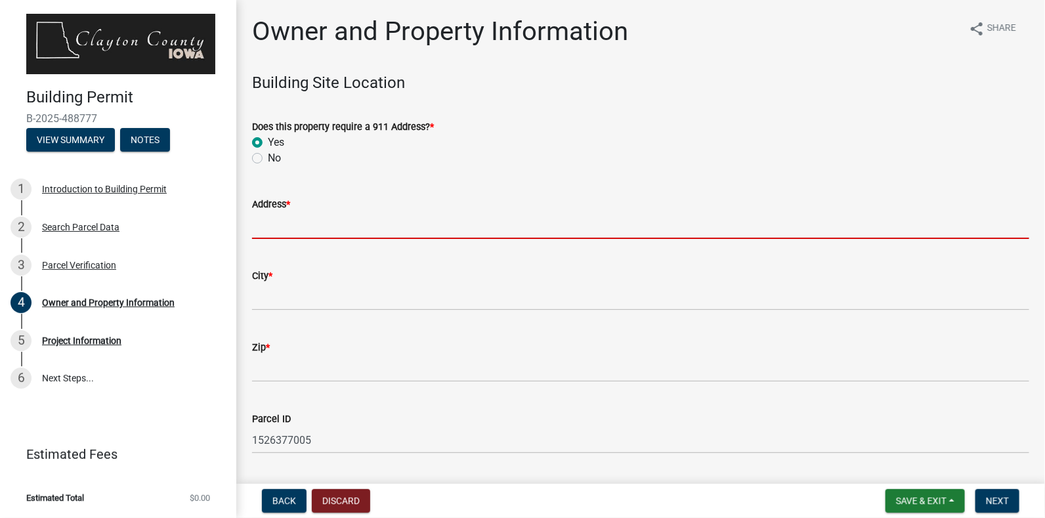
click at [316, 227] on input "Address *" at bounding box center [641, 225] width 778 height 27
paste input "Across from 12651 Bush Road, Volga, IA 52077"
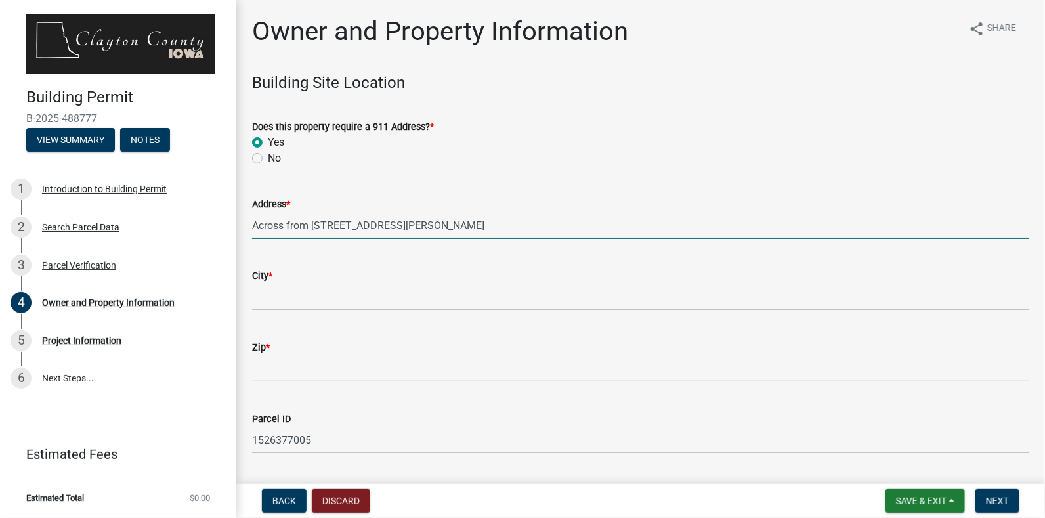
type input "Across from 12651 Bush Road, Volga, IA 52077"
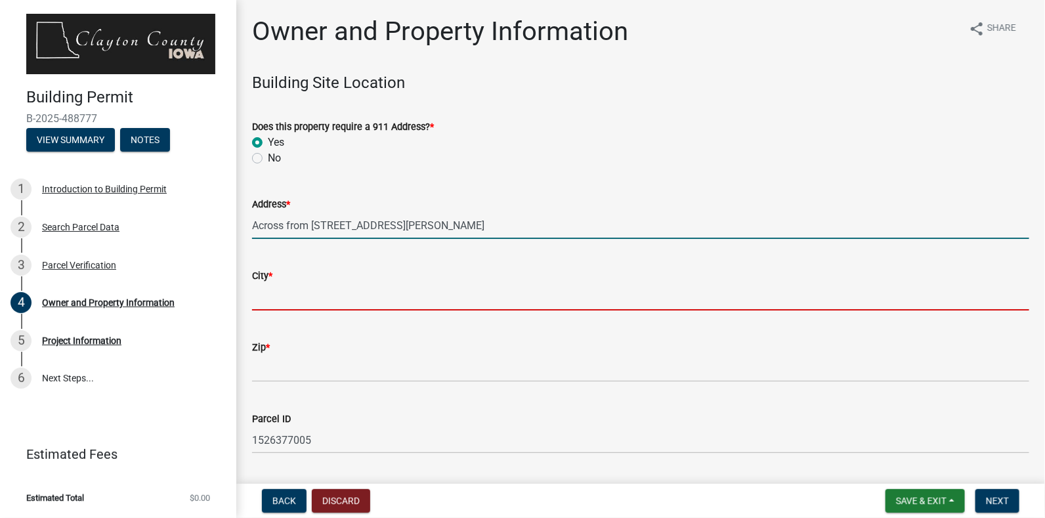
click at [375, 299] on input "City *" at bounding box center [641, 297] width 778 height 27
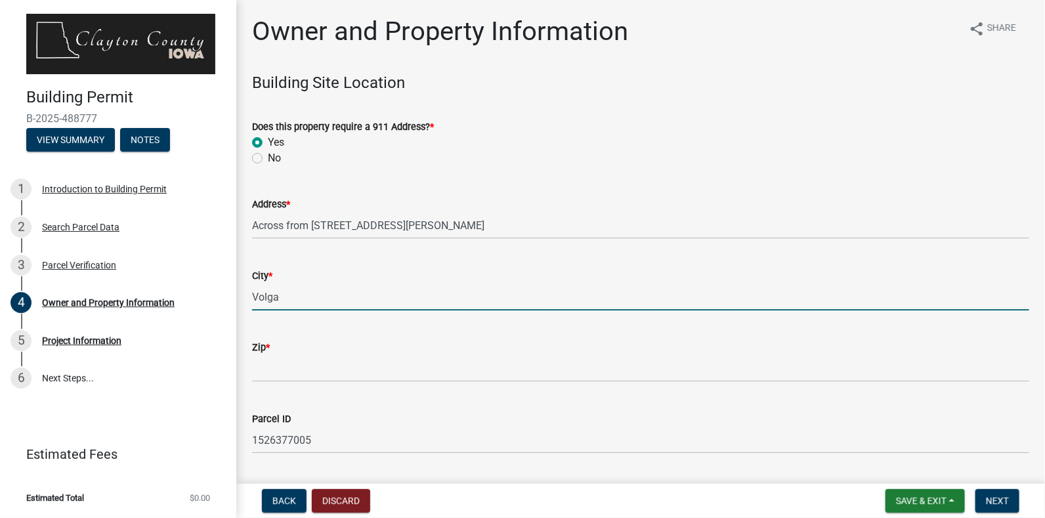
type input "Volga"
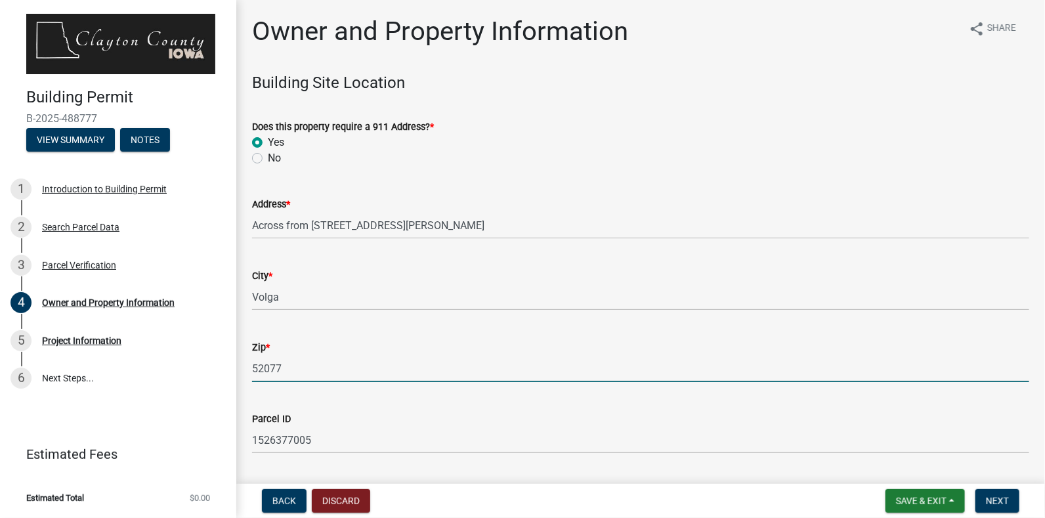
type input "52077"
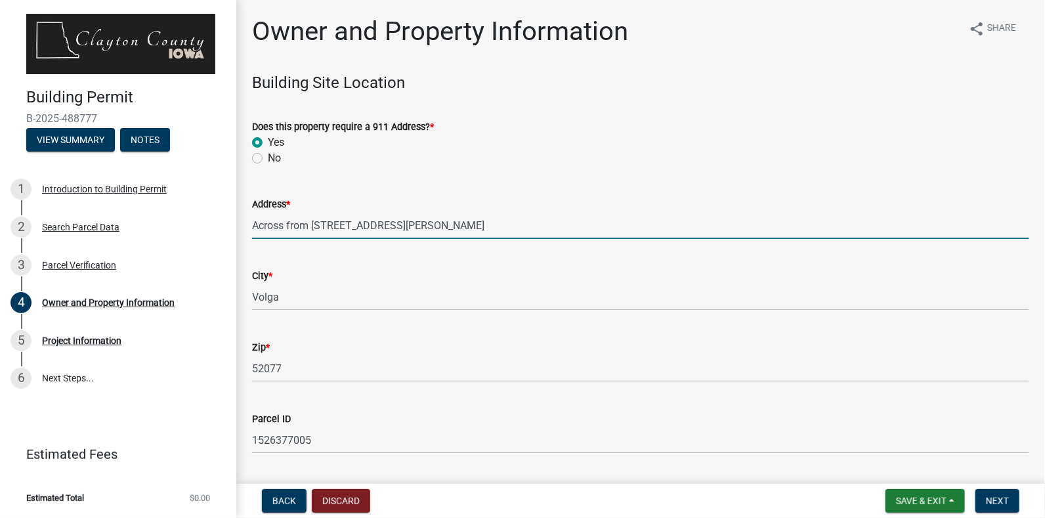
click at [503, 216] on input "Across from 12651 Bush Road, Volga, IA 52077" at bounding box center [641, 225] width 778 height 27
click at [503, 216] on input "Across from 12651" at bounding box center [641, 225] width 778 height 27
type input "Across from 12651 Bush Road"
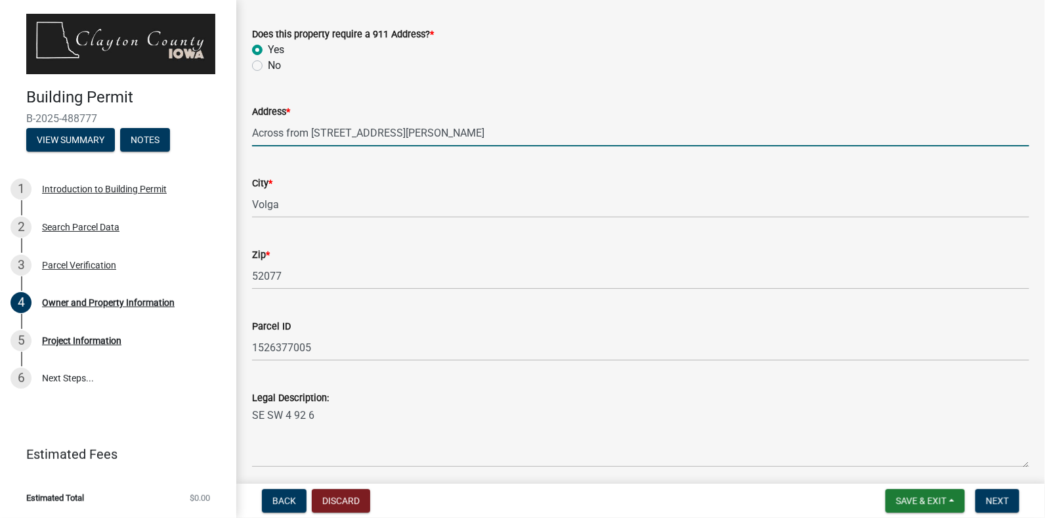
scroll to position [137, 0]
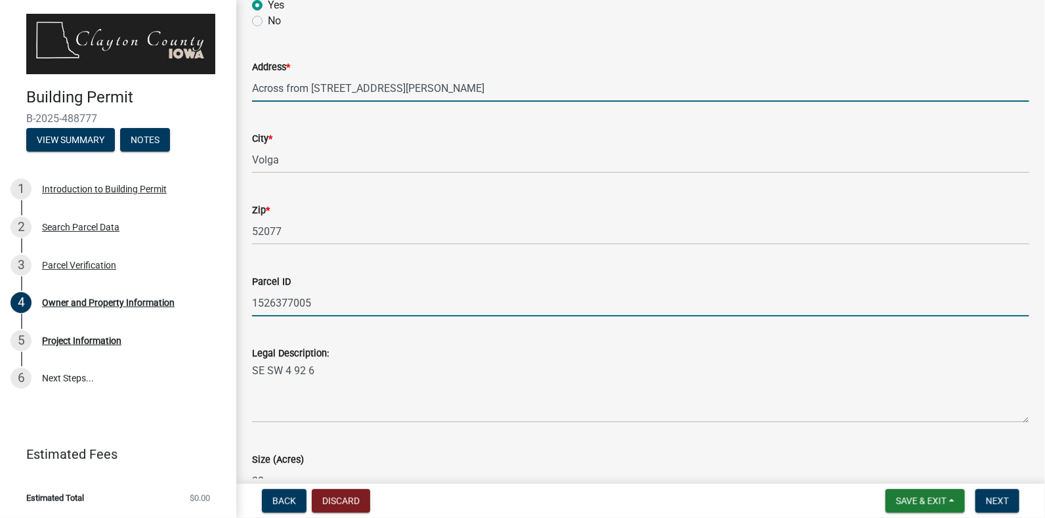
click at [400, 300] on input "1526377005" at bounding box center [641, 303] width 778 height 27
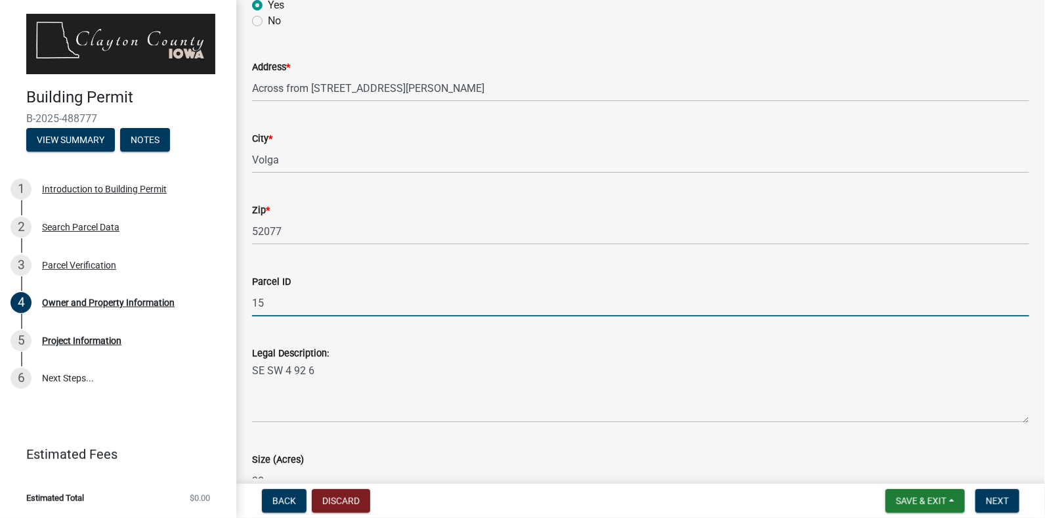
type input "1"
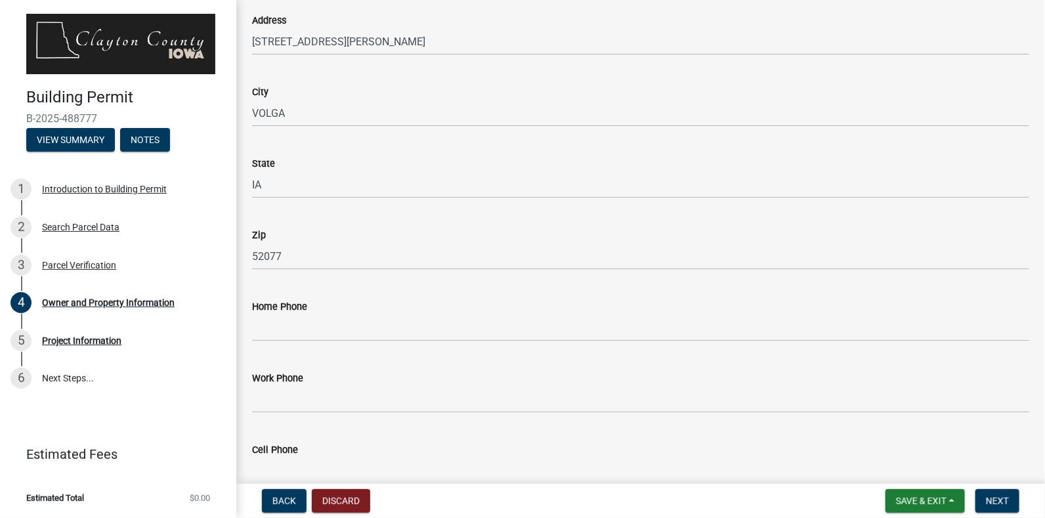
scroll to position [782, 0]
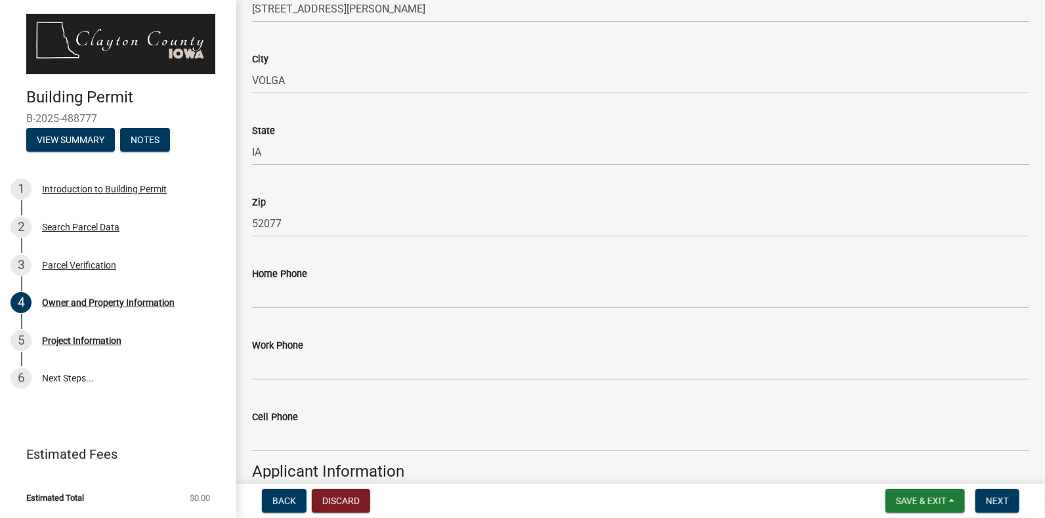
type input "1304376001"
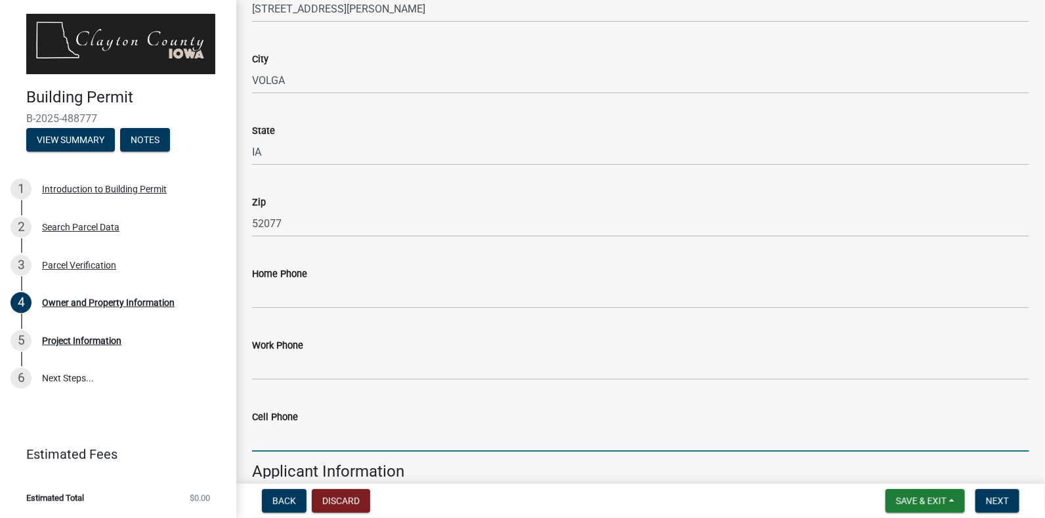
click at [352, 441] on input "Cell Phone" at bounding box center [641, 438] width 778 height 27
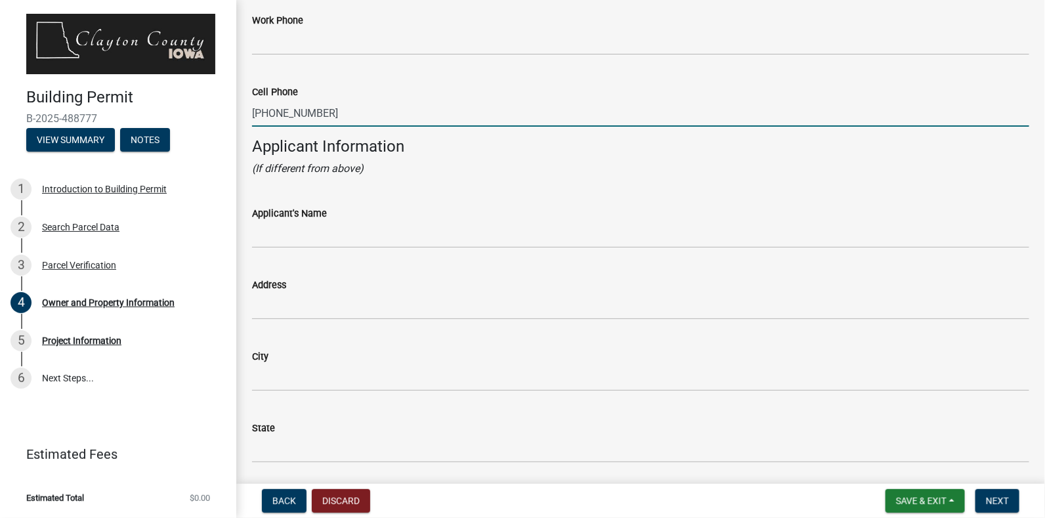
scroll to position [1133, 0]
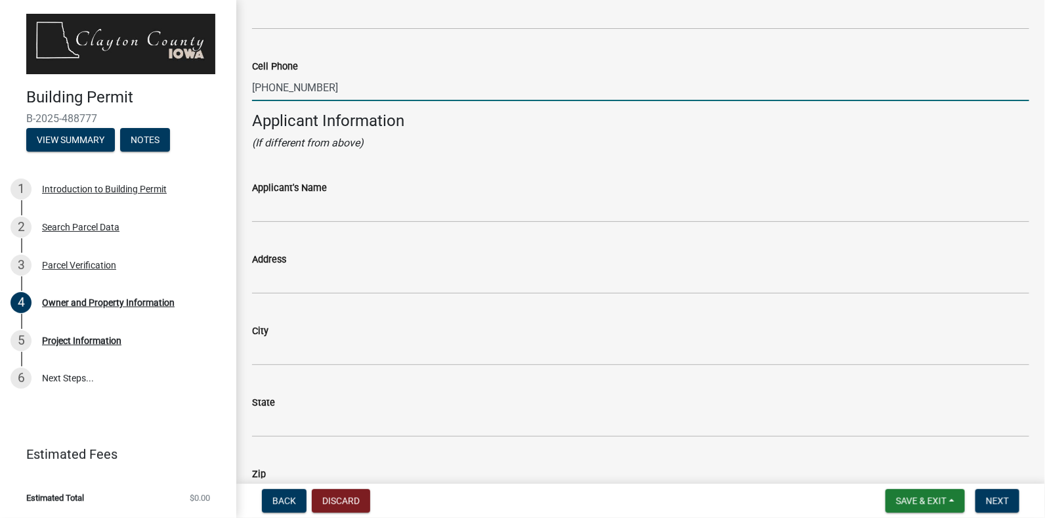
type input "563-880-1041"
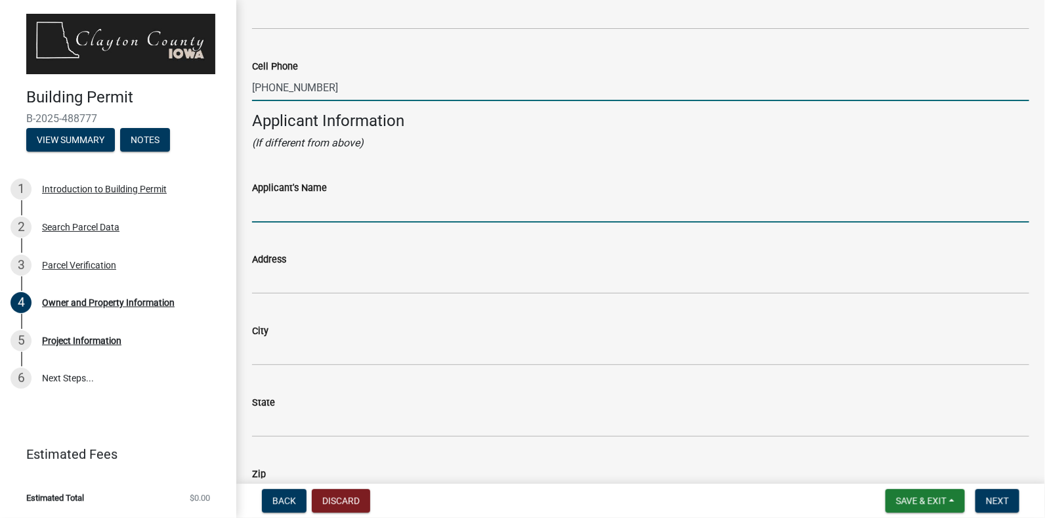
click at [445, 212] on input "Applicant's Name" at bounding box center [641, 209] width 778 height 27
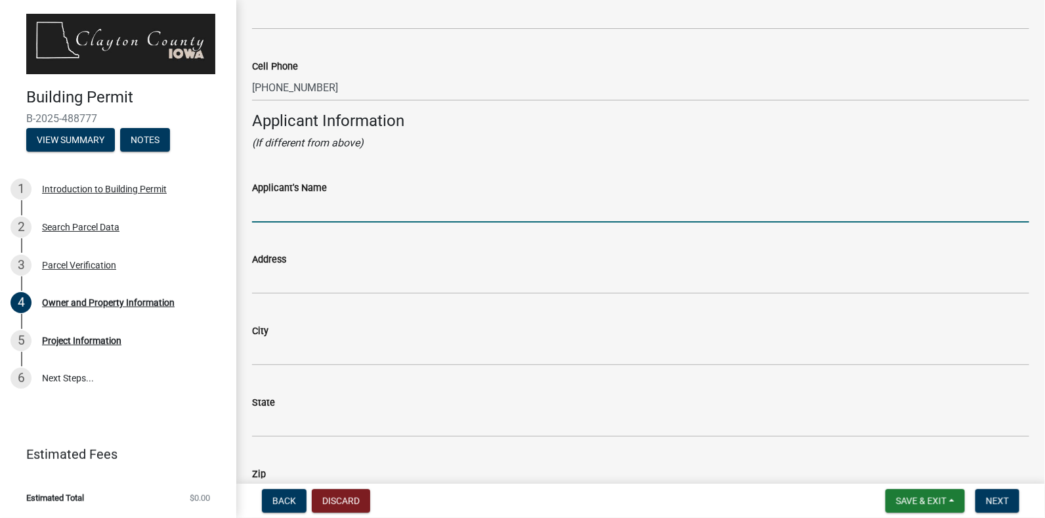
click at [445, 212] on input "Applicant's Name" at bounding box center [641, 209] width 778 height 27
click at [445, 212] on input "Na" at bounding box center [641, 209] width 778 height 27
type input "Nathan Ward, Grinnell Group for Vertical Bridge and Verizon Wirleess"
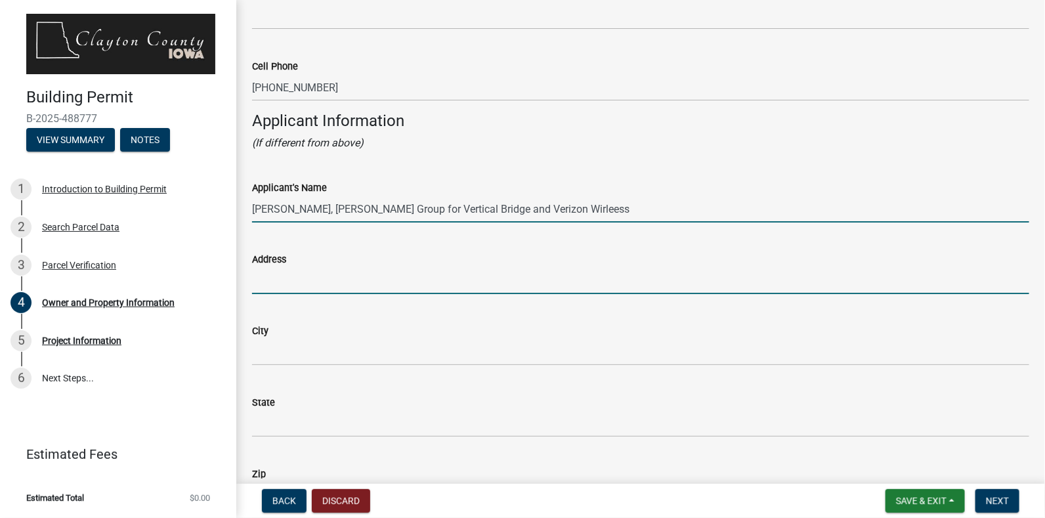
click at [372, 282] on input "Address" at bounding box center [641, 280] width 778 height 27
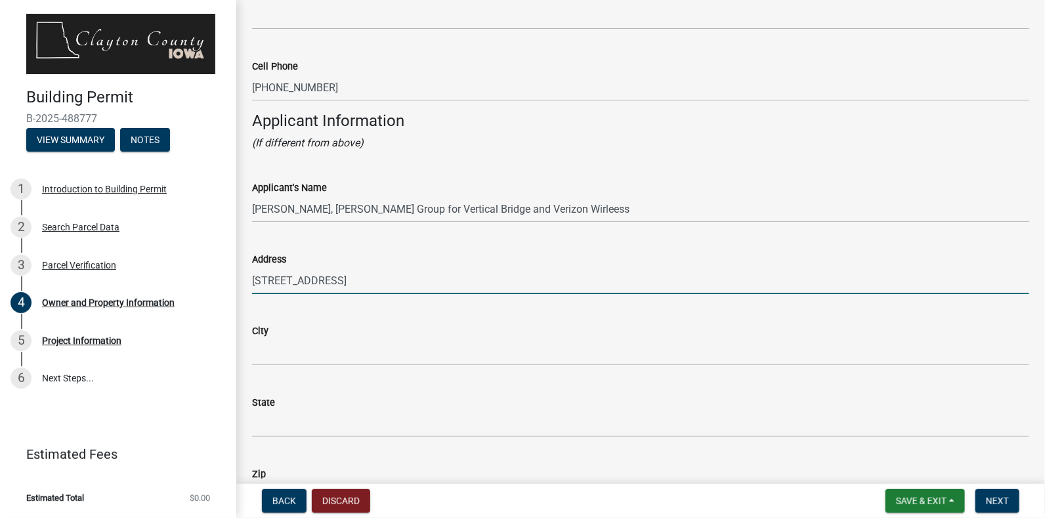
type input "1200 Riva Ridg"
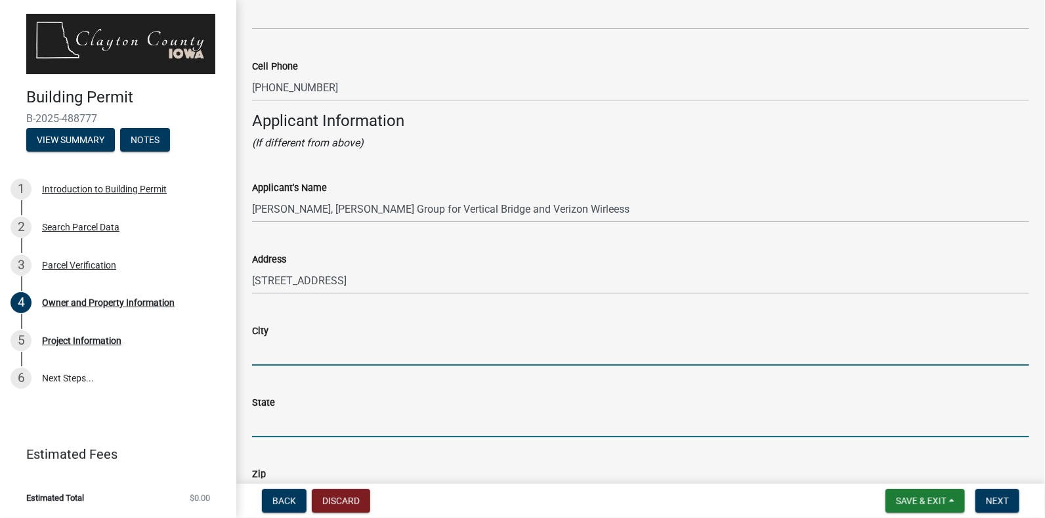
click at [332, 356] on input "City" at bounding box center [641, 352] width 778 height 27
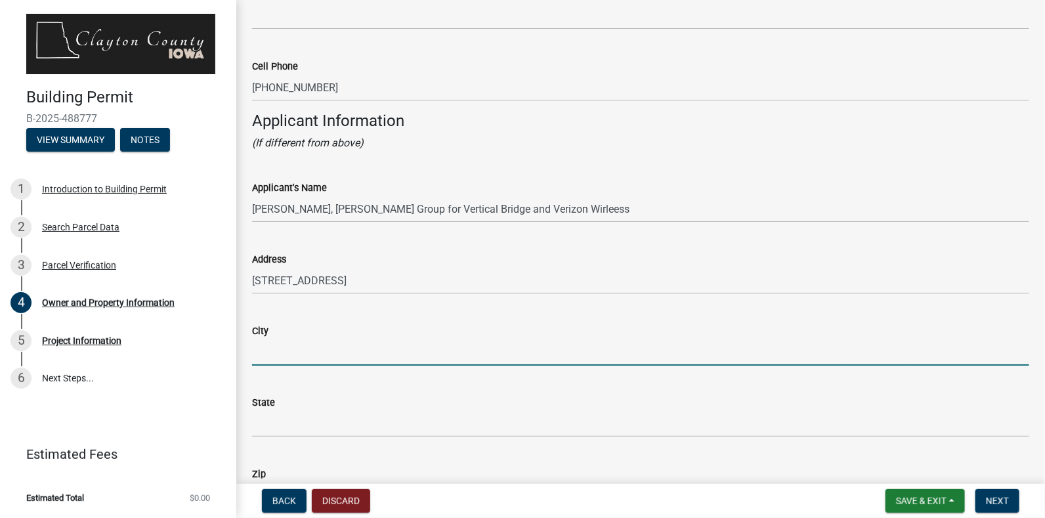
click at [332, 356] on input "City" at bounding box center [641, 352] width 778 height 27
type input "Racine"
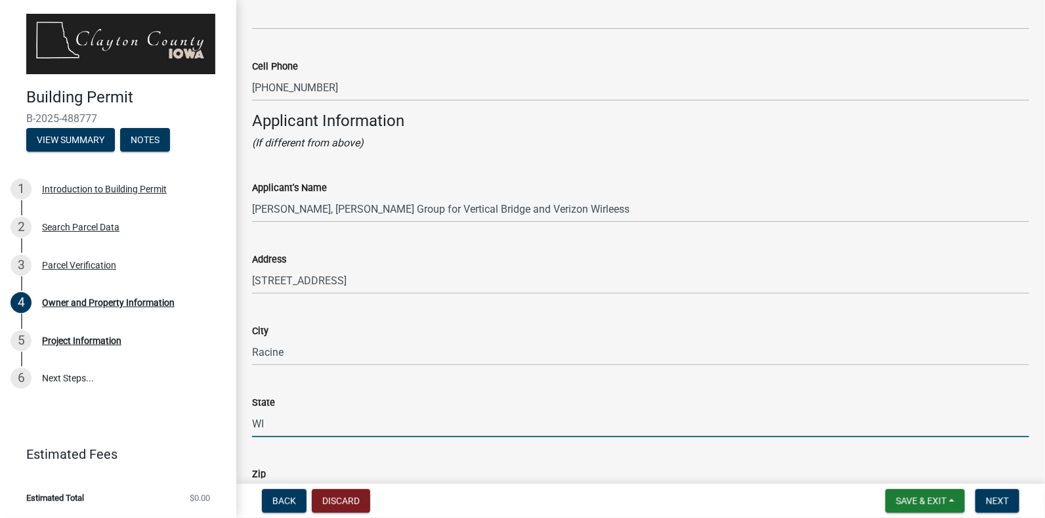
type input "WI"
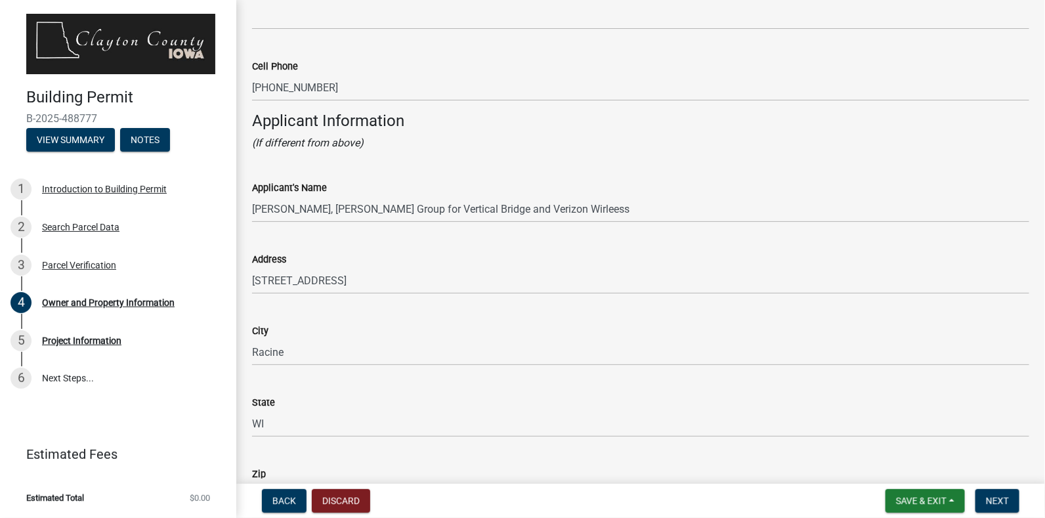
scroll to position [1389, 0]
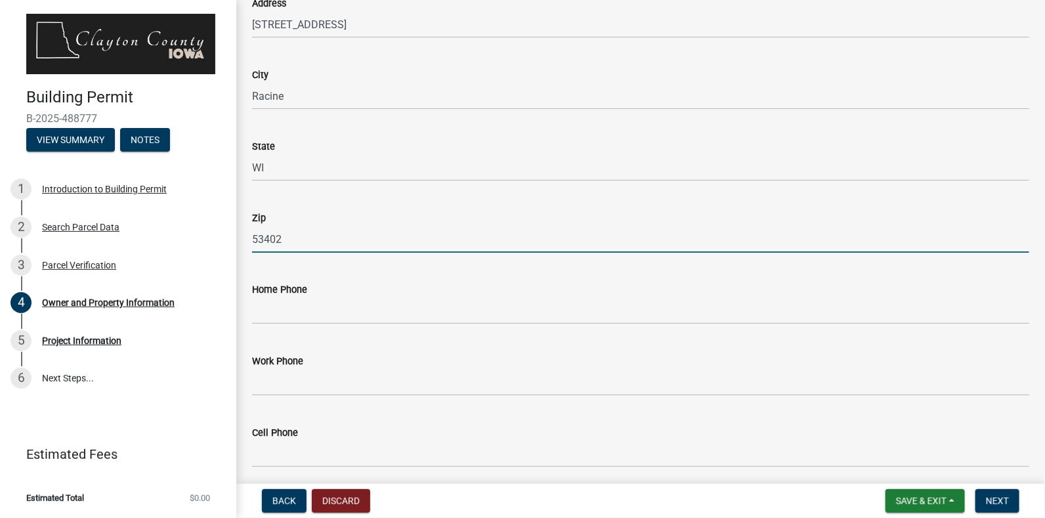
type input "53402"
click at [326, 431] on div "Cell Phone" at bounding box center [641, 433] width 778 height 16
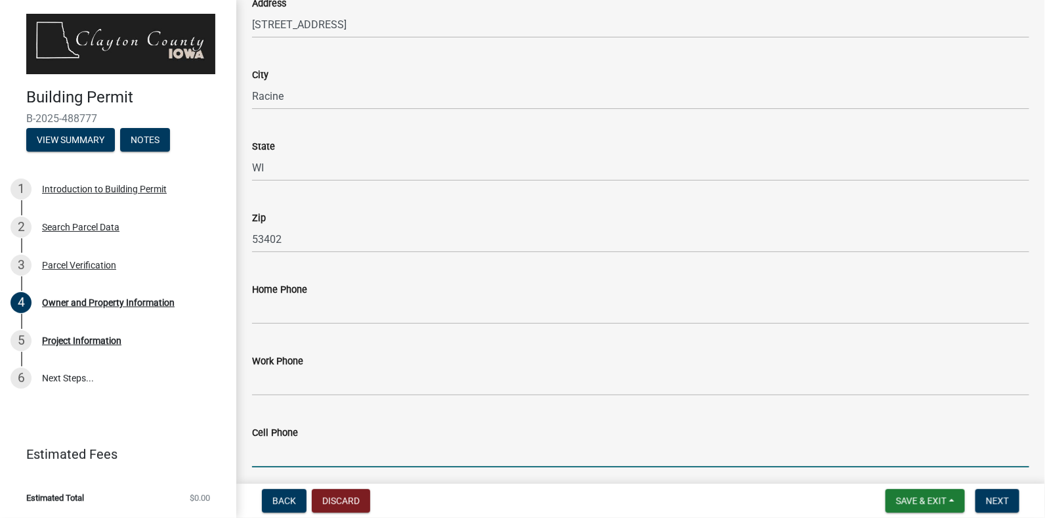
click at [319, 444] on input "Cell Phone" at bounding box center [641, 454] width 778 height 27
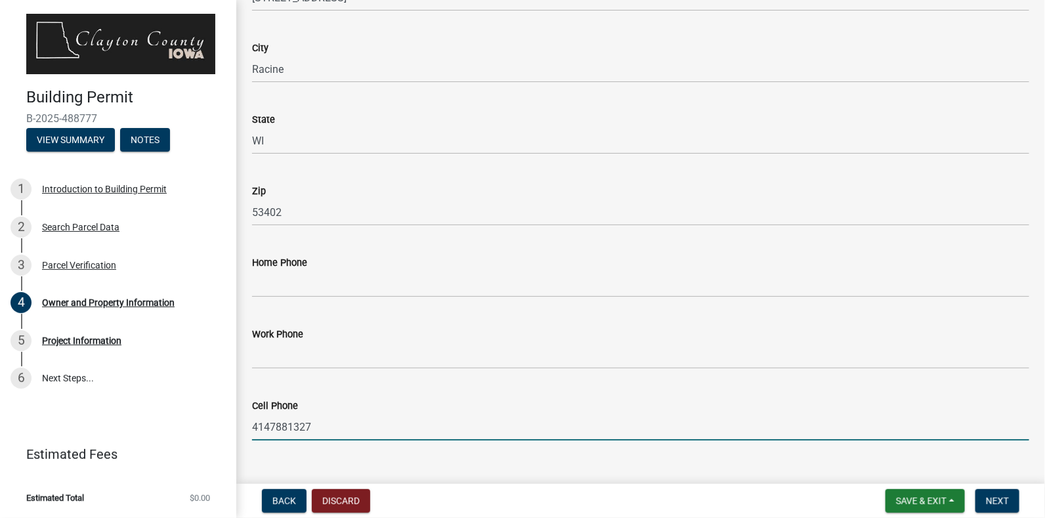
scroll to position [1439, 0]
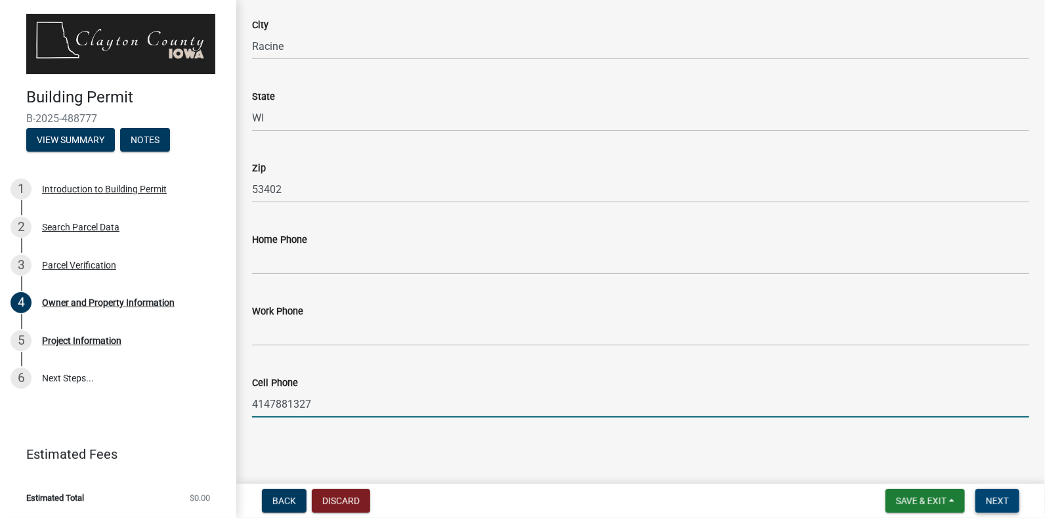
type input "4147881327"
click at [1000, 509] on button "Next" at bounding box center [998, 501] width 44 height 24
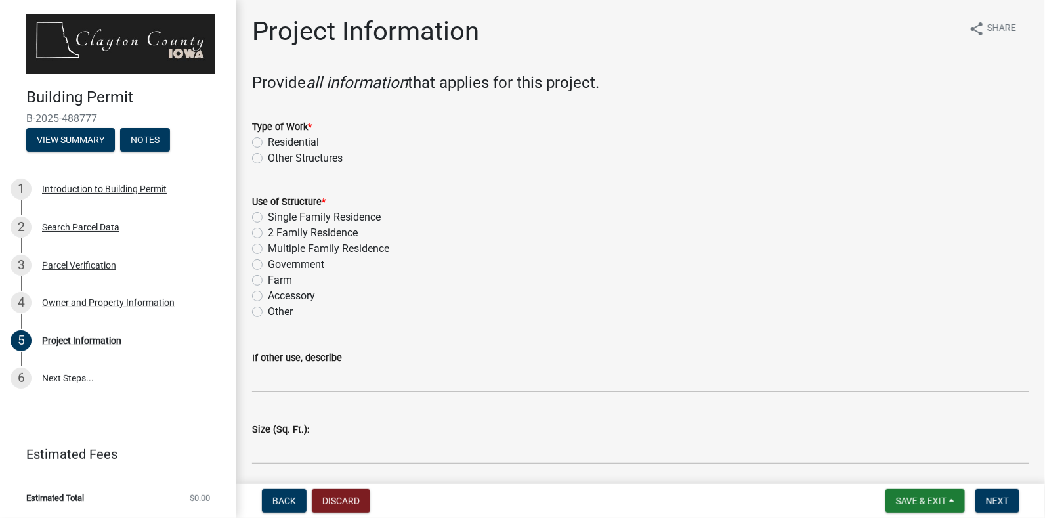
click at [268, 314] on label "Other" at bounding box center [280, 312] width 25 height 16
click at [268, 313] on input "Other" at bounding box center [272, 308] width 9 height 9
radio input "true"
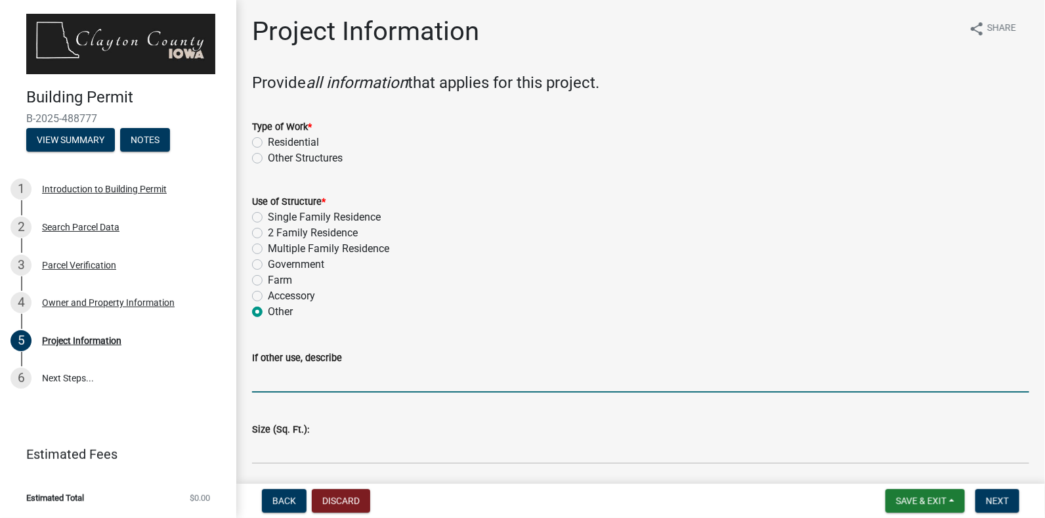
click at [296, 385] on input "If other use, describe" at bounding box center [641, 379] width 778 height 27
click at [296, 385] on input "C" at bounding box center [641, 379] width 778 height 27
type input "Communications Tower"
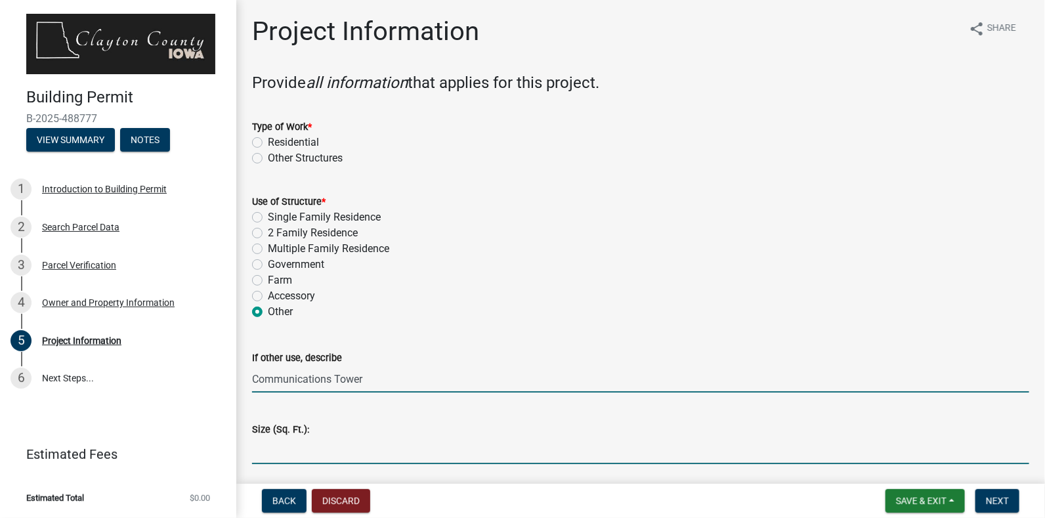
click at [317, 454] on input "text" at bounding box center [641, 450] width 778 height 27
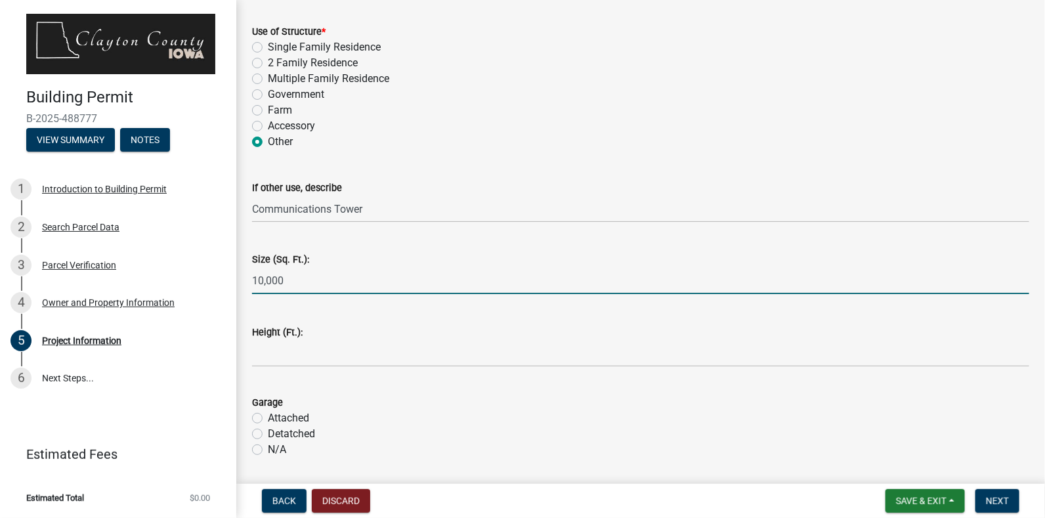
scroll to position [217, 0]
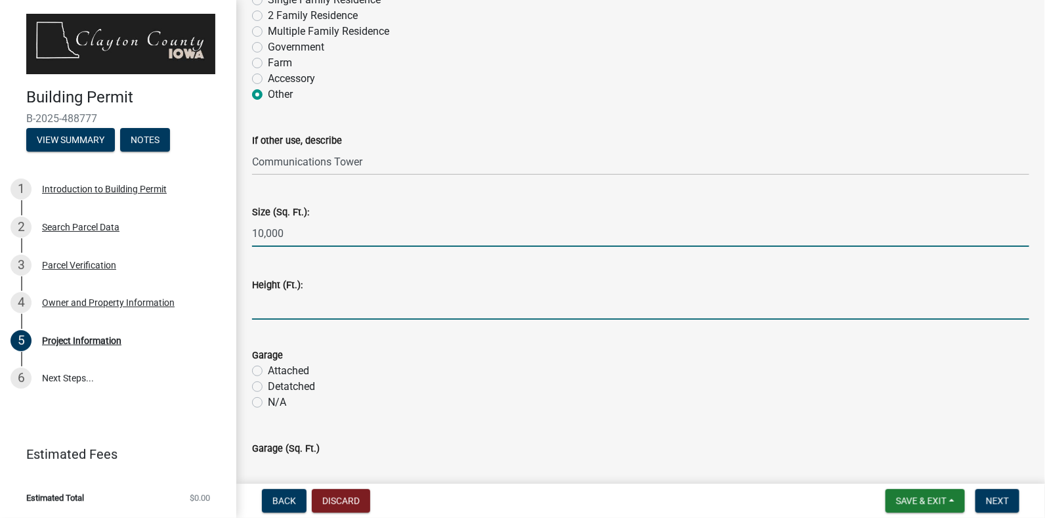
type input "10000"
click at [354, 303] on input "text" at bounding box center [641, 306] width 778 height 27
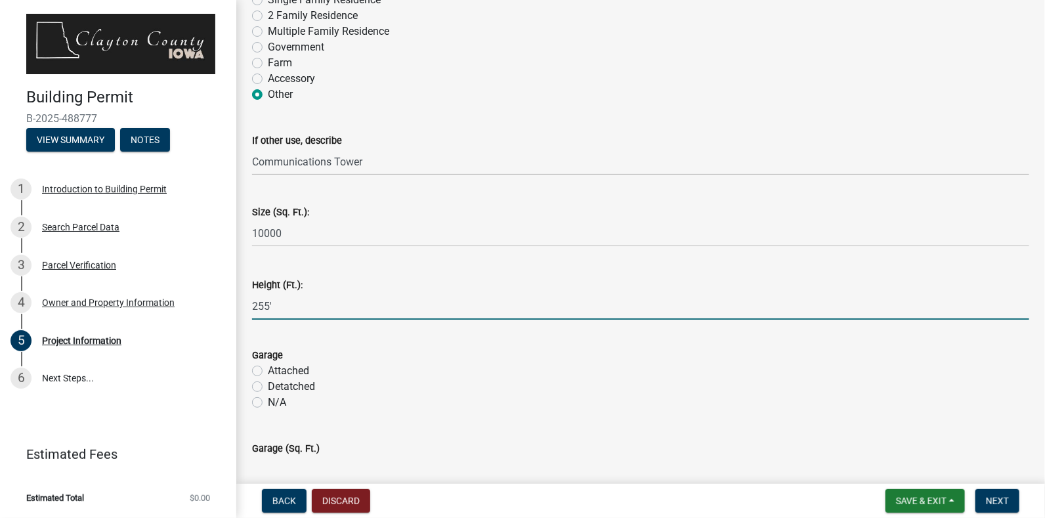
type input "255"
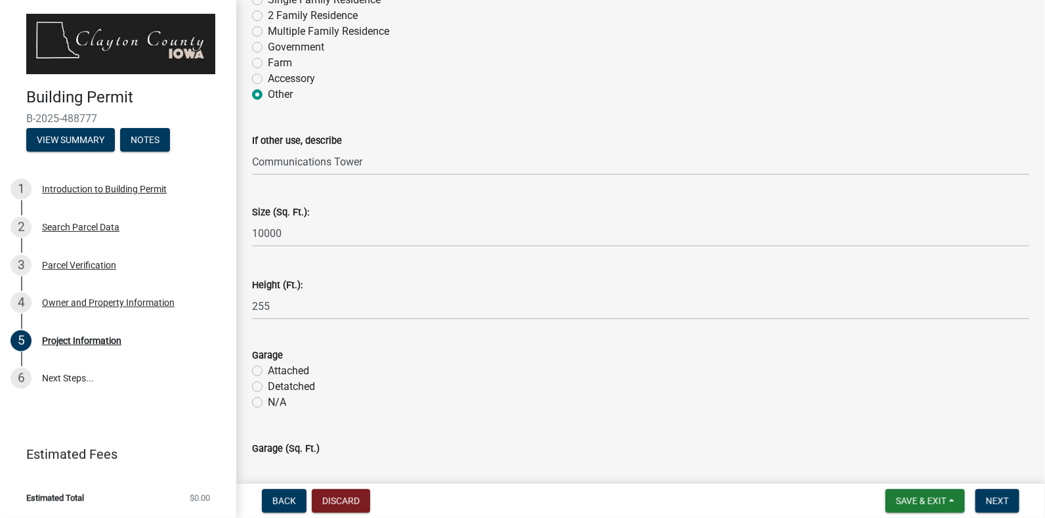
click at [268, 402] on label "N/A" at bounding box center [277, 403] width 18 height 16
click at [268, 402] on input "N/A" at bounding box center [272, 399] width 9 height 9
radio input "true"
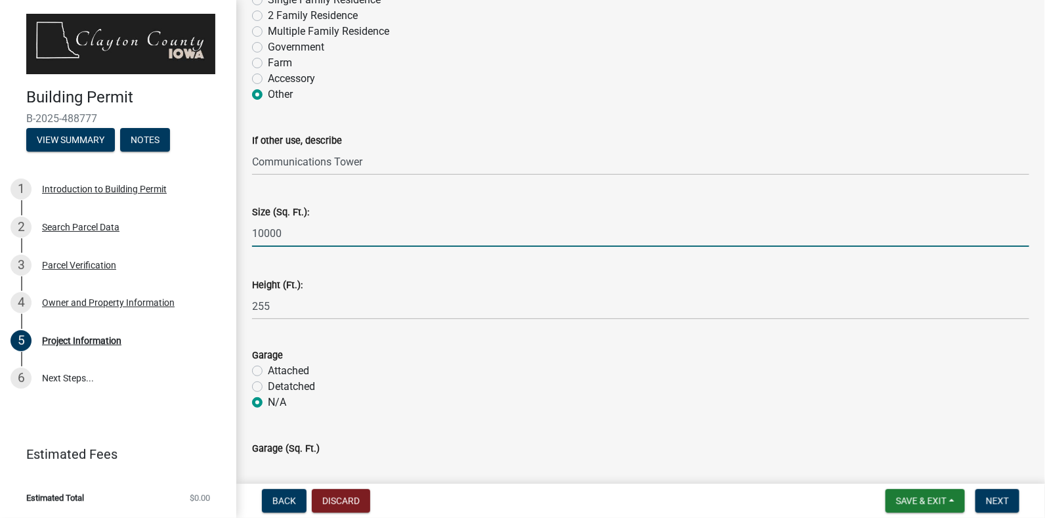
click at [265, 233] on input "10000" at bounding box center [641, 233] width 778 height 27
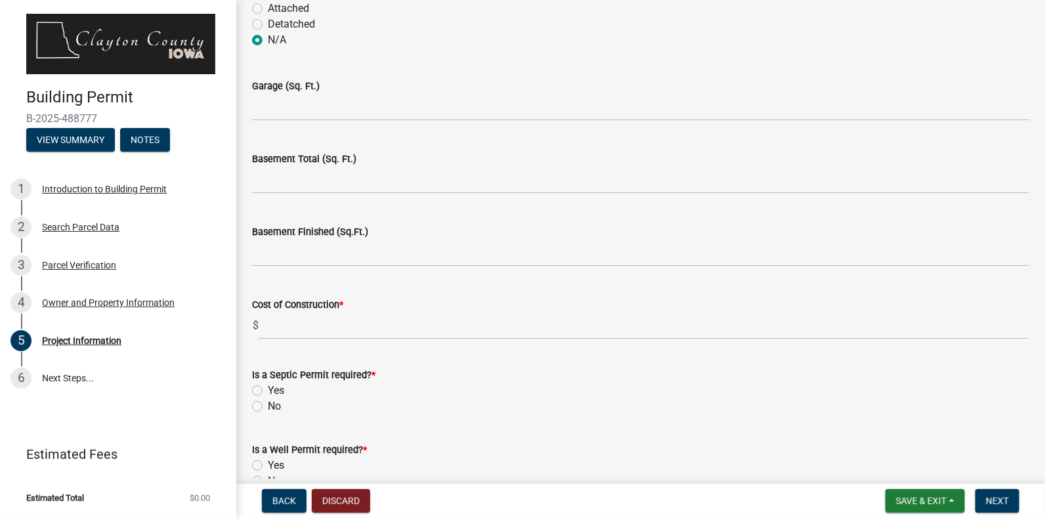
scroll to position [584, 0]
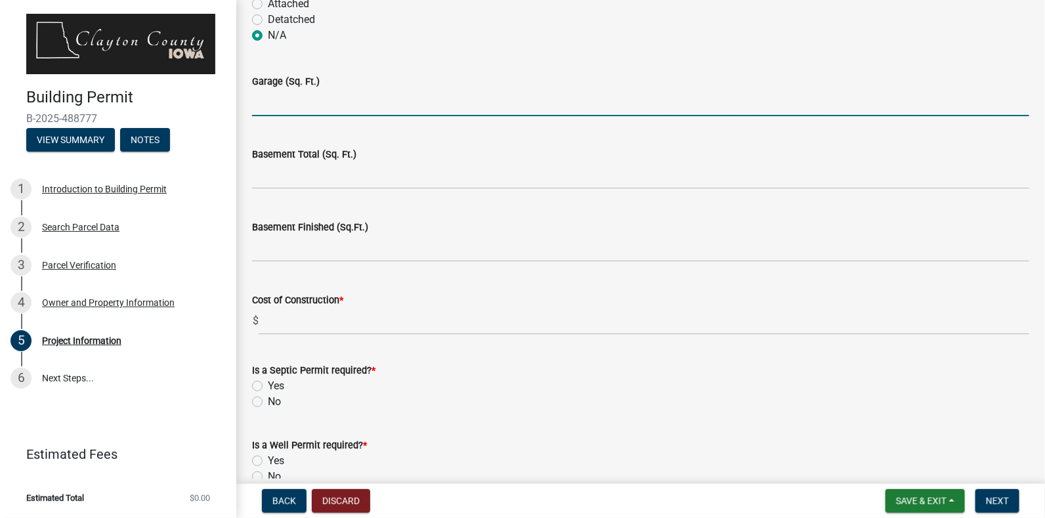
type input "10000"
click at [291, 108] on input "text" at bounding box center [641, 102] width 778 height 27
type input "0"
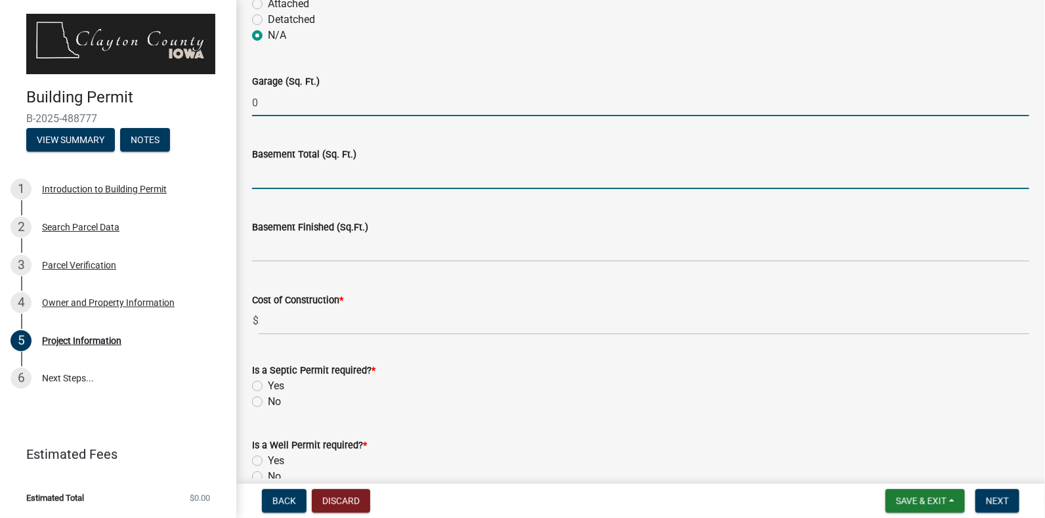
click at [279, 176] on input "text" at bounding box center [641, 175] width 778 height 27
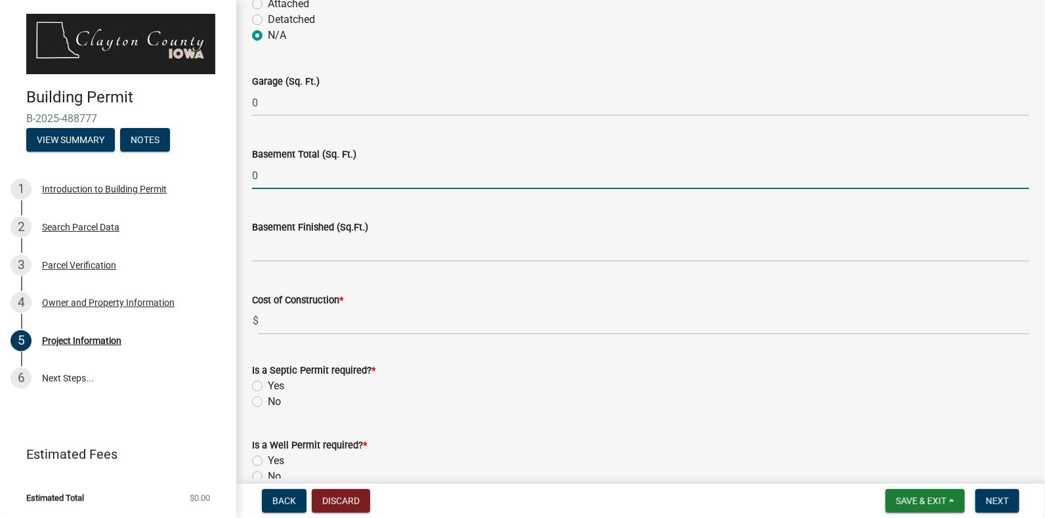
type input "0"
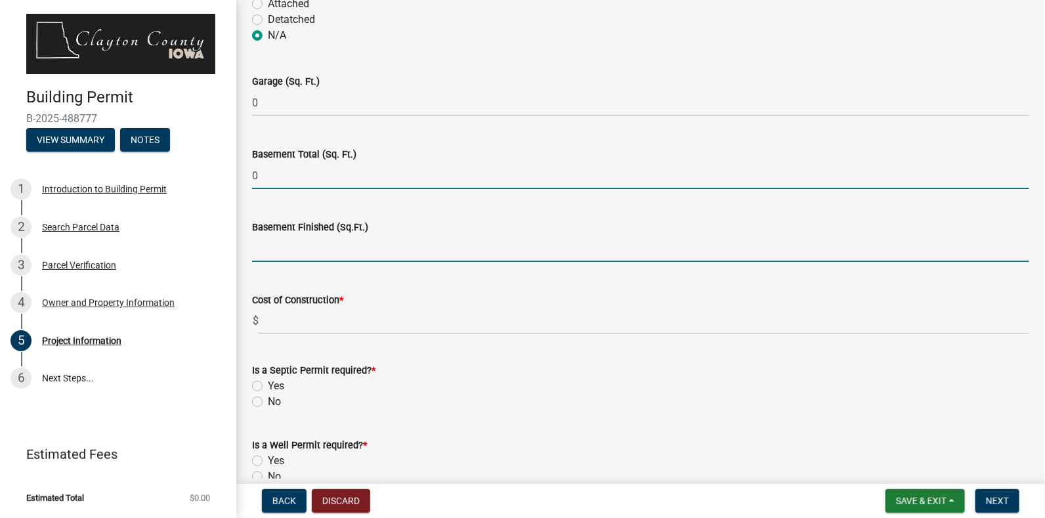
click at [282, 242] on input "text" at bounding box center [641, 248] width 778 height 27
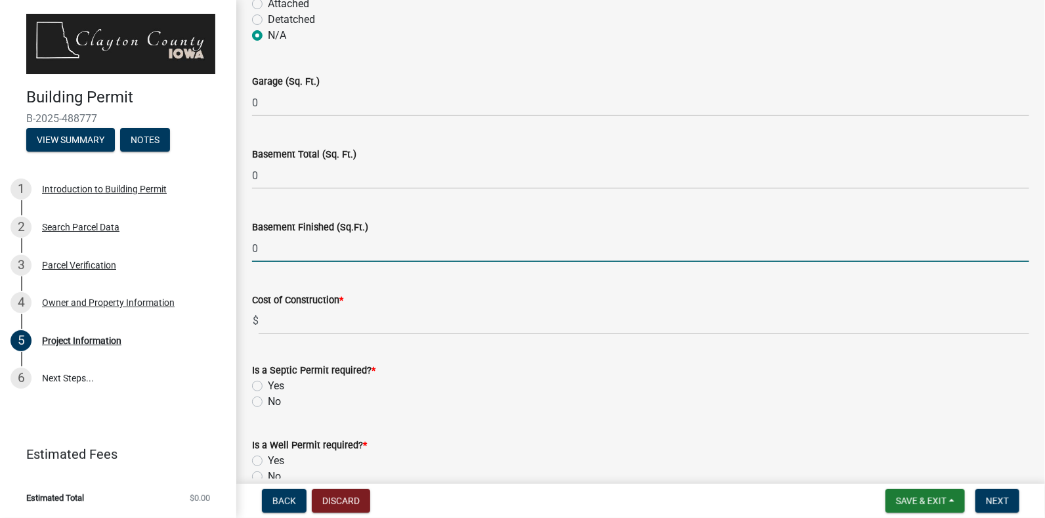
type input "0"
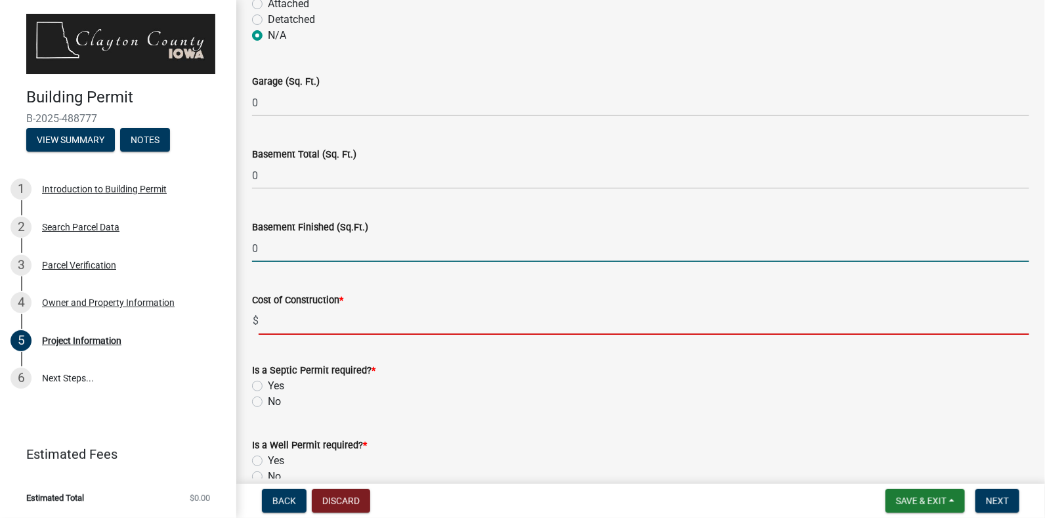
click at [301, 319] on input "text" at bounding box center [644, 321] width 771 height 27
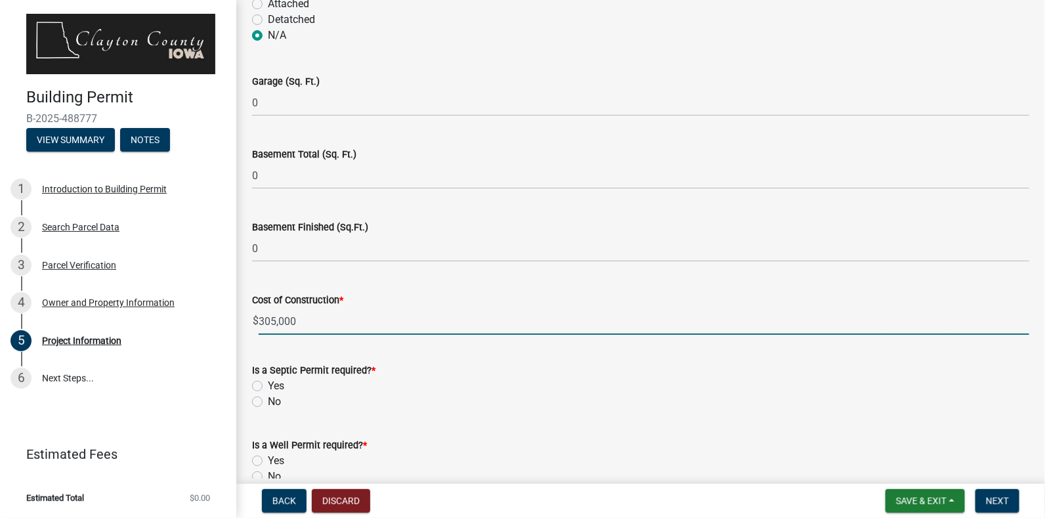
type input "305000"
click at [268, 405] on label "No" at bounding box center [274, 402] width 13 height 16
click at [268, 403] on input "No" at bounding box center [272, 398] width 9 height 9
radio input "true"
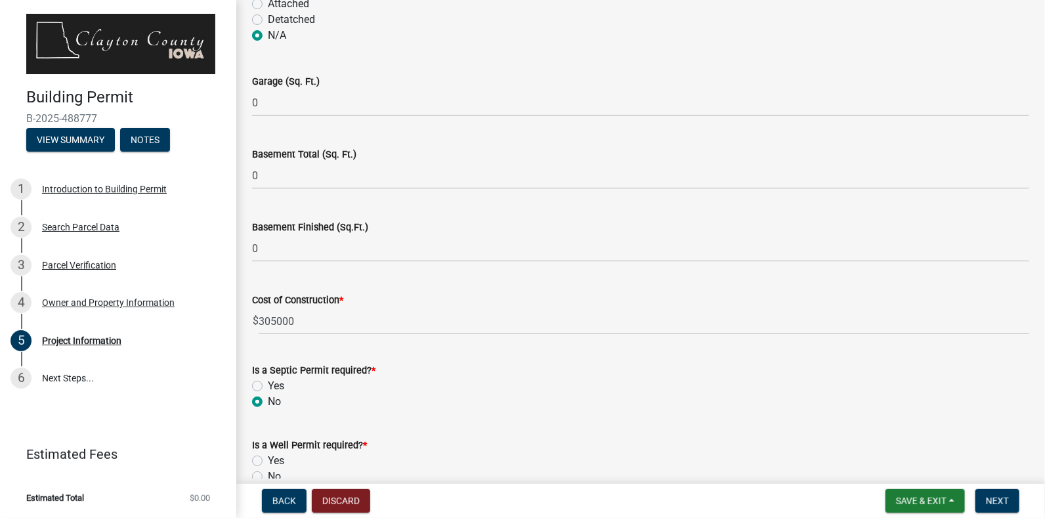
click at [268, 472] on label "No" at bounding box center [274, 477] width 13 height 16
click at [268, 472] on input "No" at bounding box center [272, 473] width 9 height 9
radio input "true"
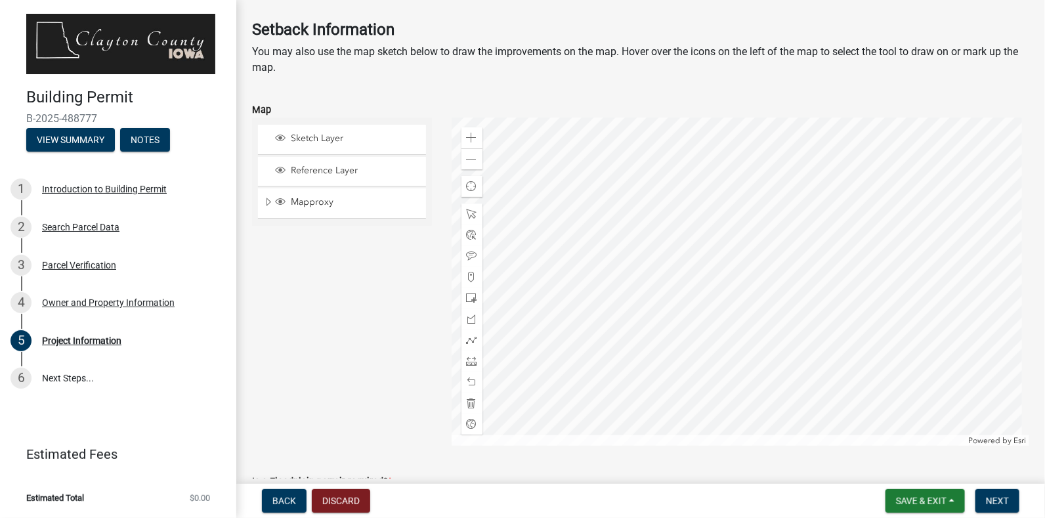
scroll to position [1202, 0]
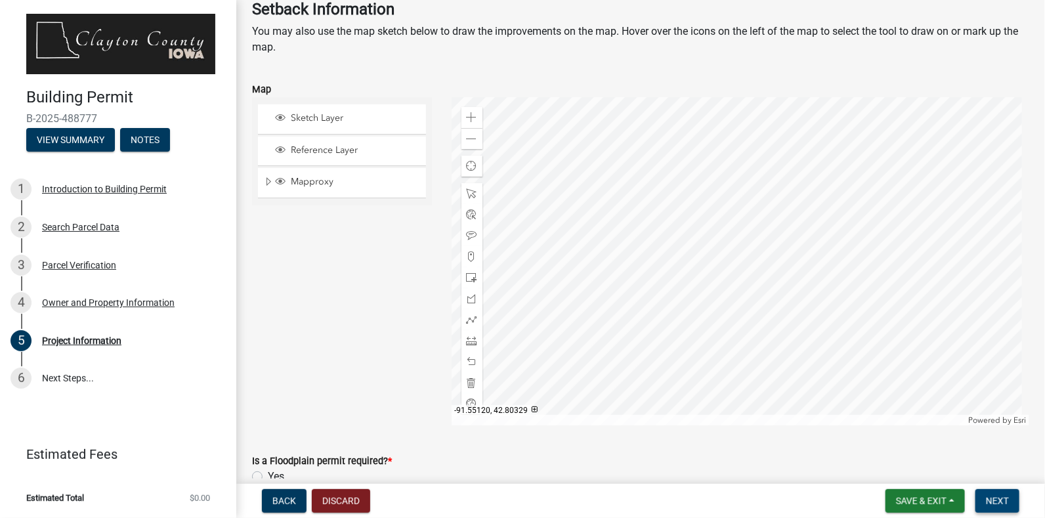
click at [996, 499] on span "Next" at bounding box center [997, 501] width 23 height 11
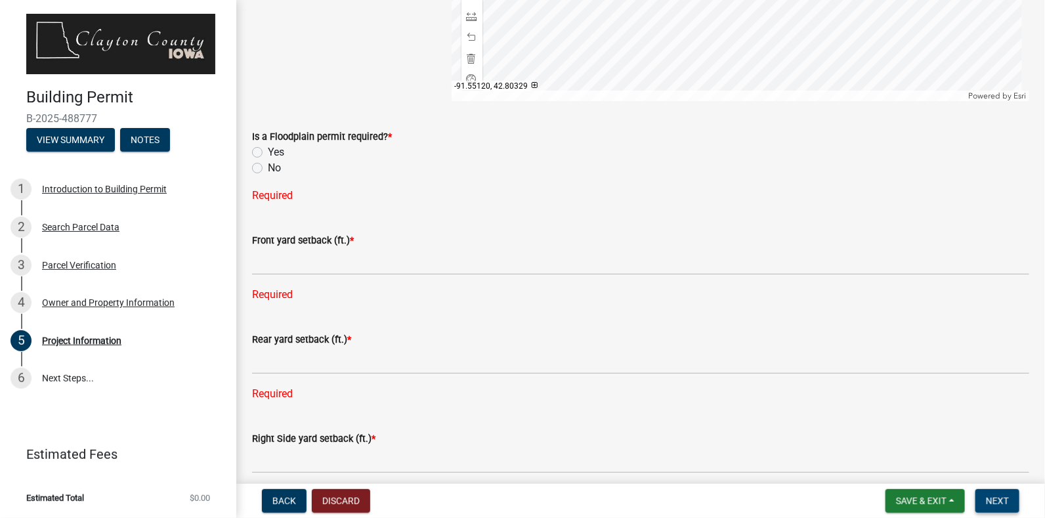
scroll to position [1575, 0]
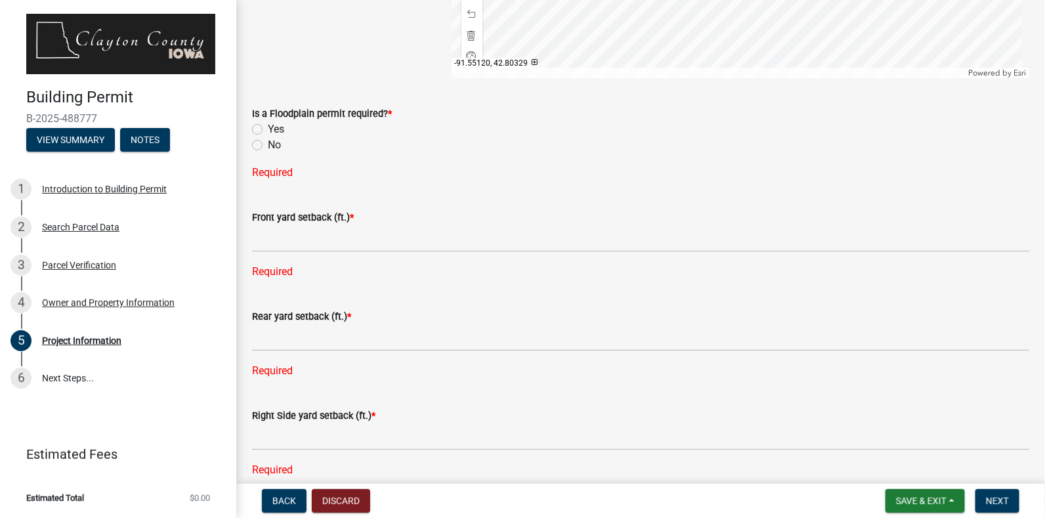
click at [268, 144] on label "No" at bounding box center [274, 145] width 13 height 16
click at [268, 144] on input "No" at bounding box center [272, 141] width 9 height 9
radio input "true"
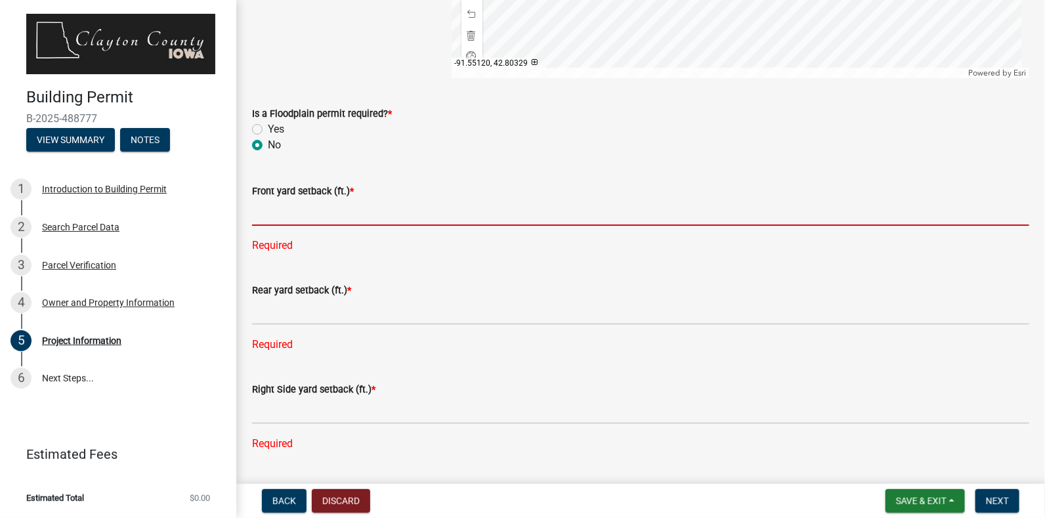
click at [337, 217] on input "text" at bounding box center [641, 212] width 778 height 27
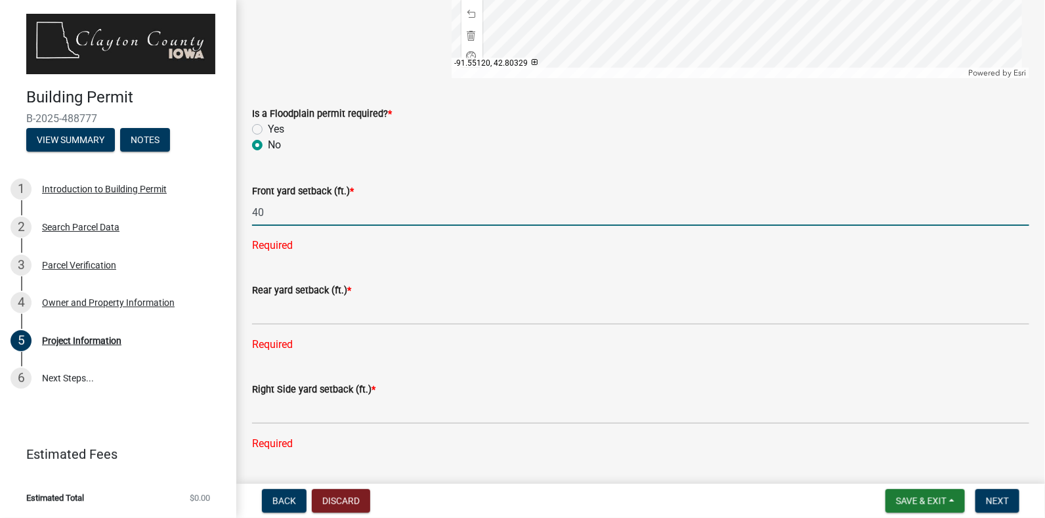
type input "40"
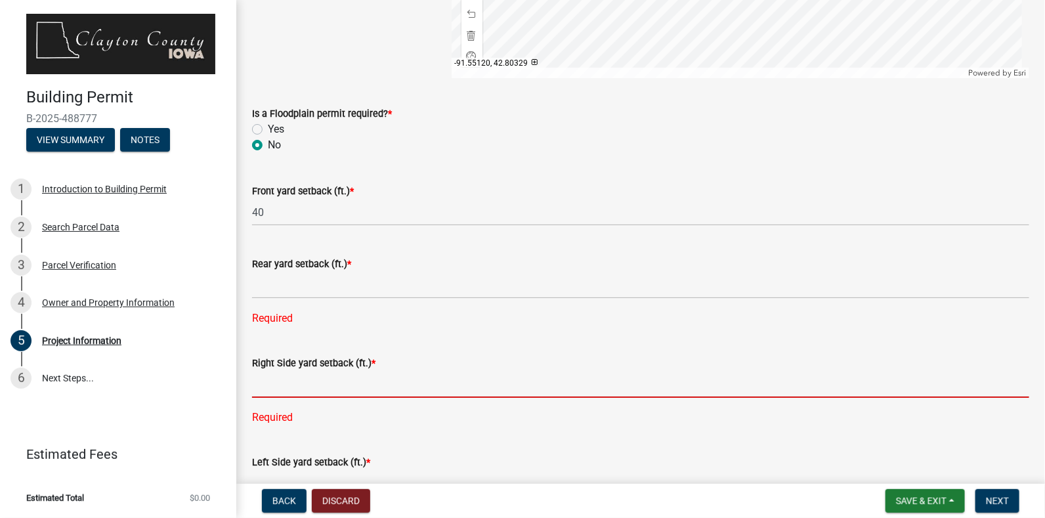
click at [338, 412] on div "Right Side yard setback (ft.) * Required" at bounding box center [641, 381] width 778 height 89
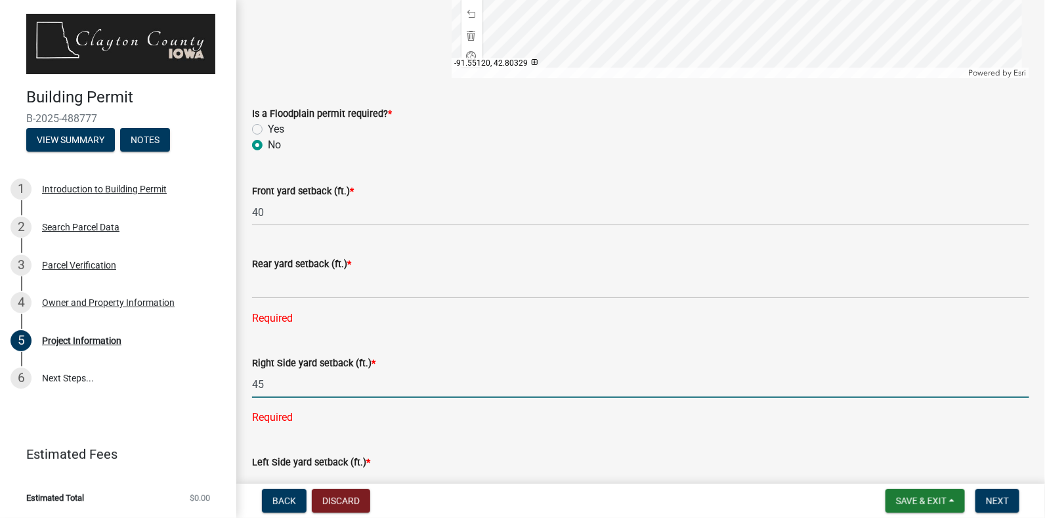
type input "45"
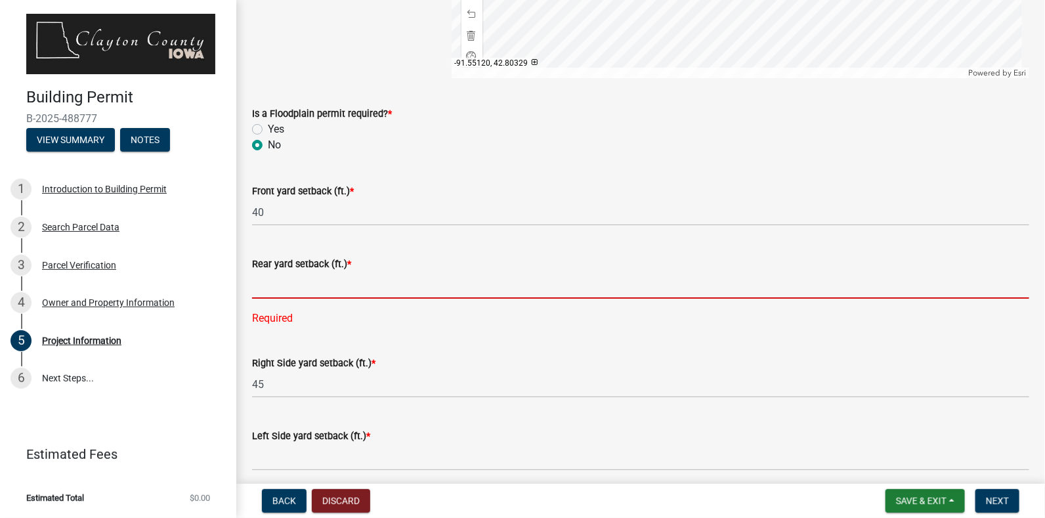
click at [353, 290] on input "text" at bounding box center [641, 285] width 778 height 27
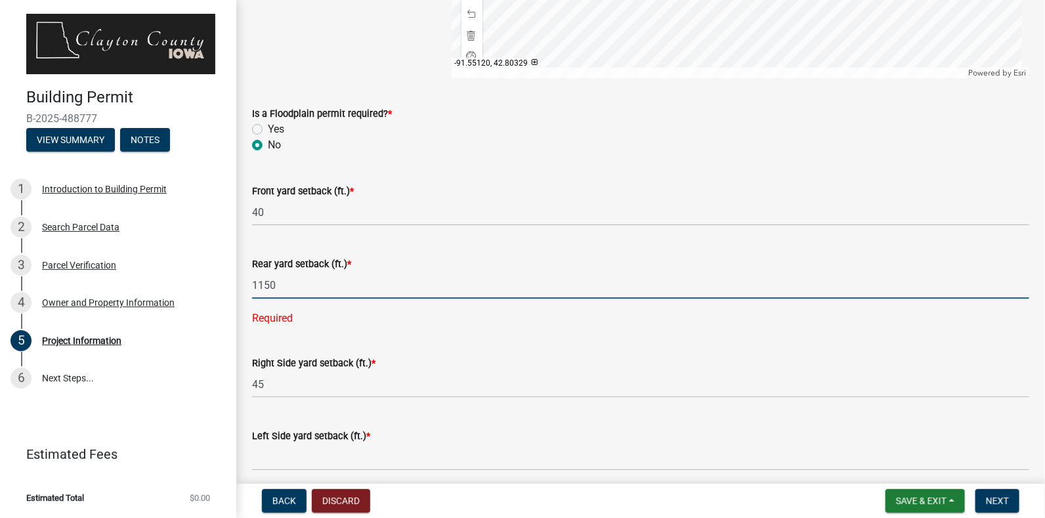
scroll to position [1520, 0]
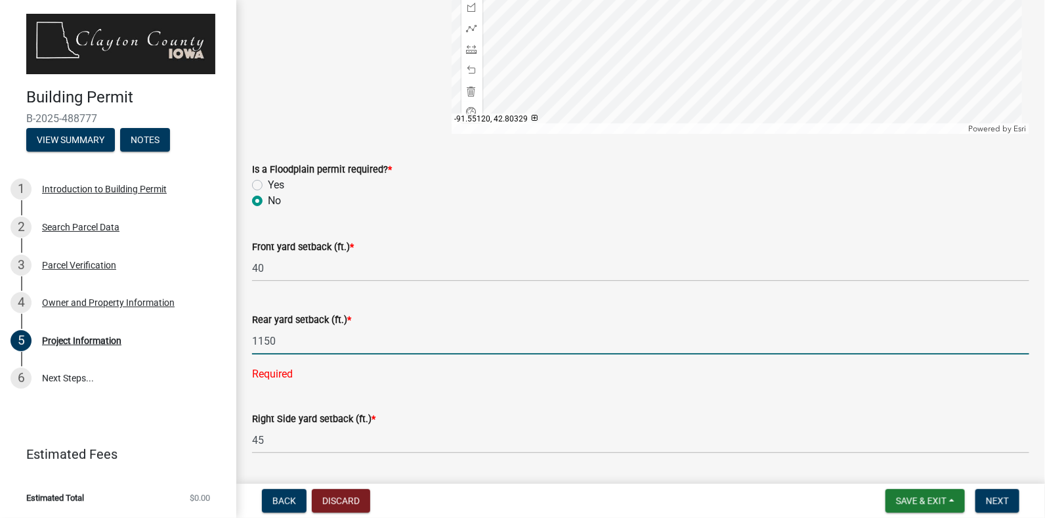
type input "1150"
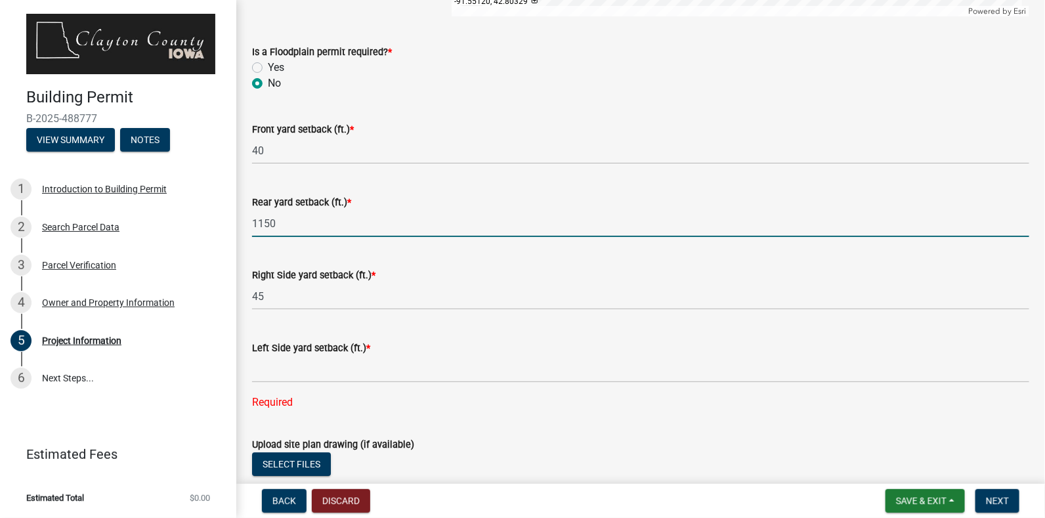
scroll to position [1651, 0]
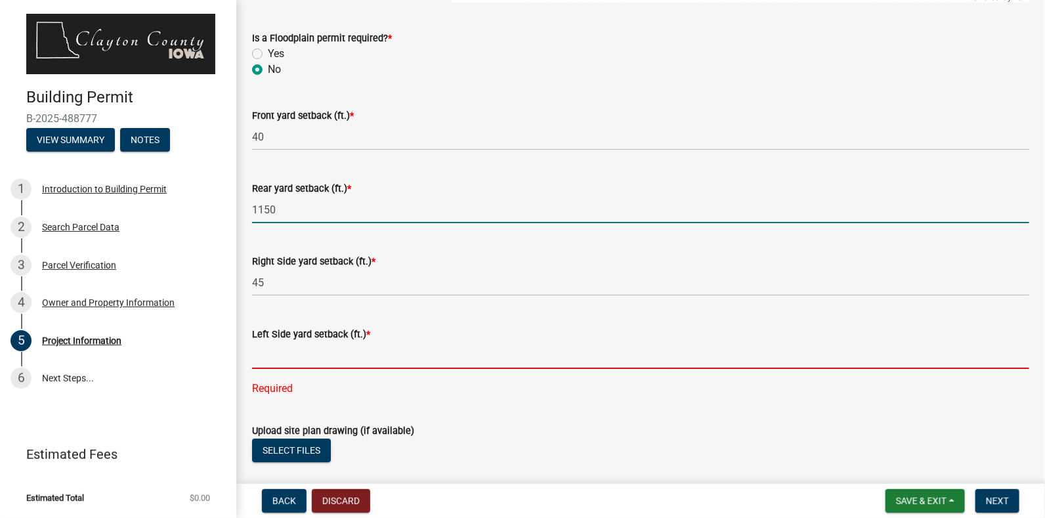
click at [396, 360] on input "text" at bounding box center [641, 355] width 778 height 27
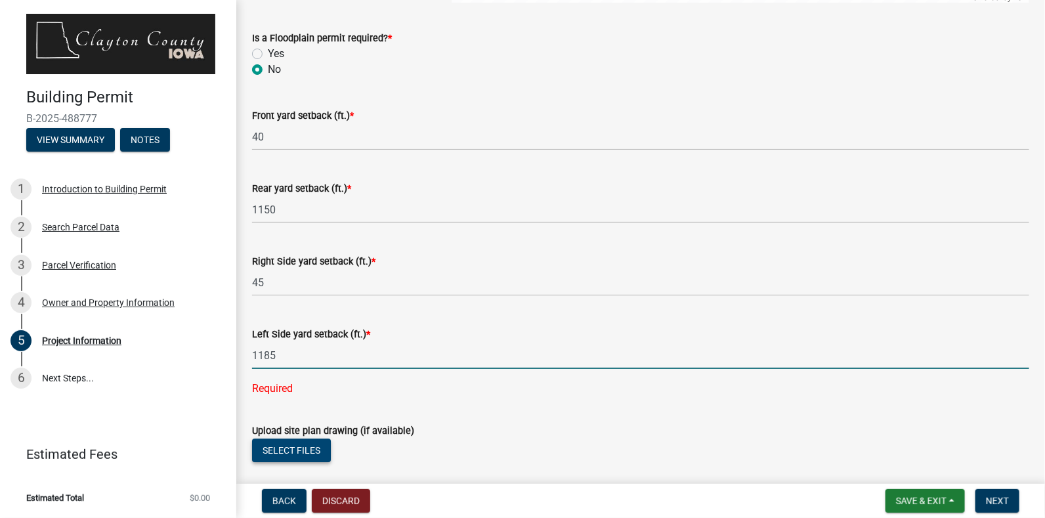
type input "1185"
click at [292, 454] on wm-upload "Select files Valid Document Types: pdf,doc,docx,xls,xlsx,dwg,jpg,jpeg,bmp,gif" at bounding box center [641, 465] width 778 height 53
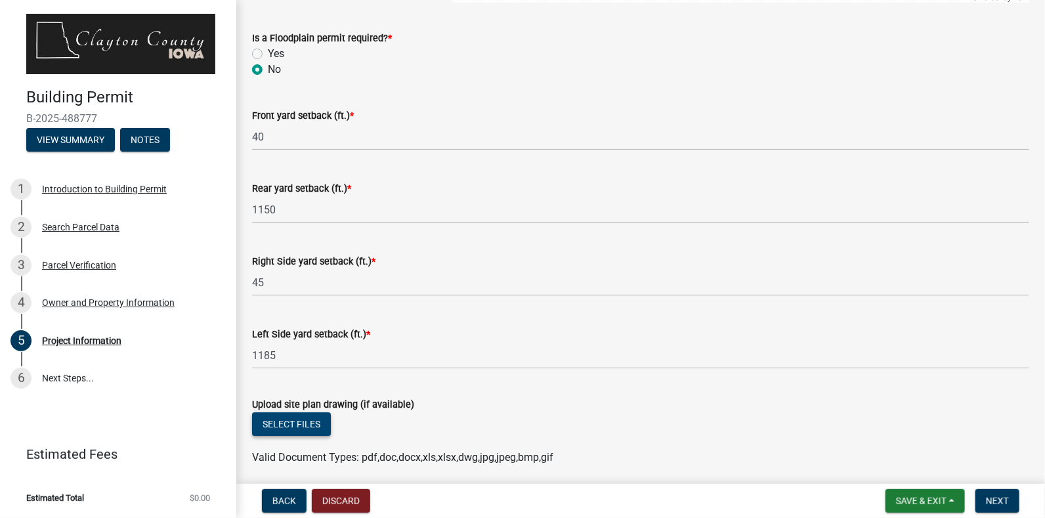
click at [290, 428] on button "Select files" at bounding box center [291, 424] width 79 height 24
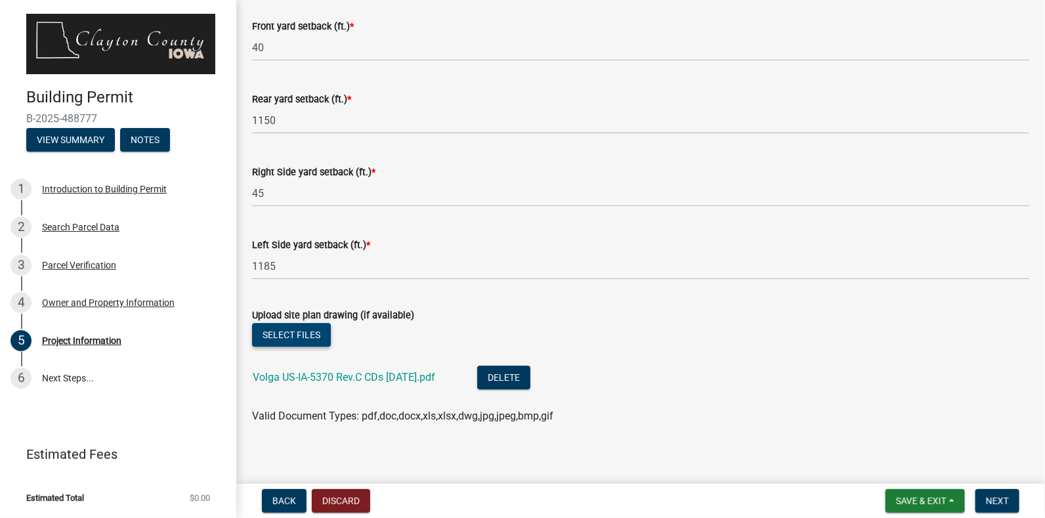
scroll to position [1748, 0]
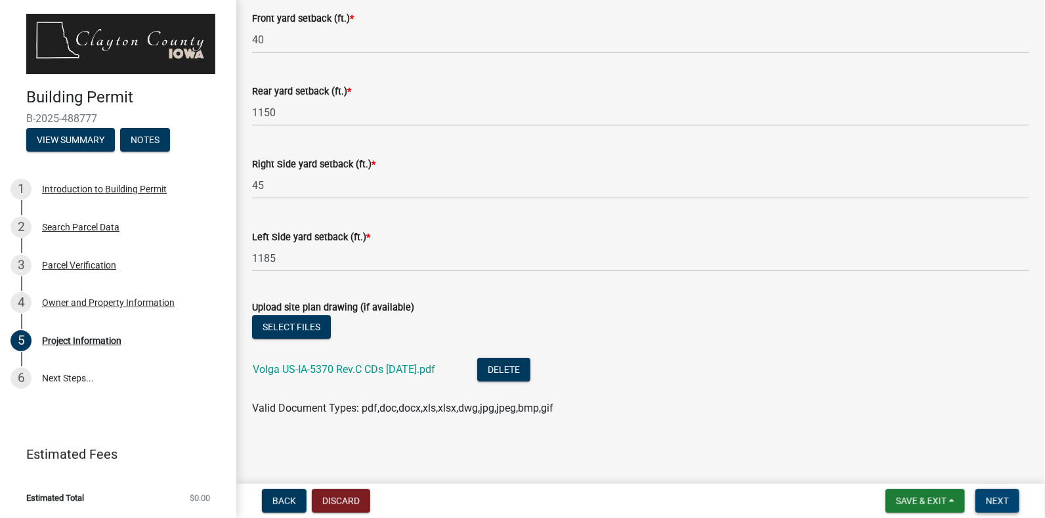
click at [999, 500] on span "Next" at bounding box center [997, 501] width 23 height 11
click at [996, 500] on span "Next" at bounding box center [997, 501] width 23 height 11
click at [996, 496] on span "Next" at bounding box center [997, 501] width 23 height 11
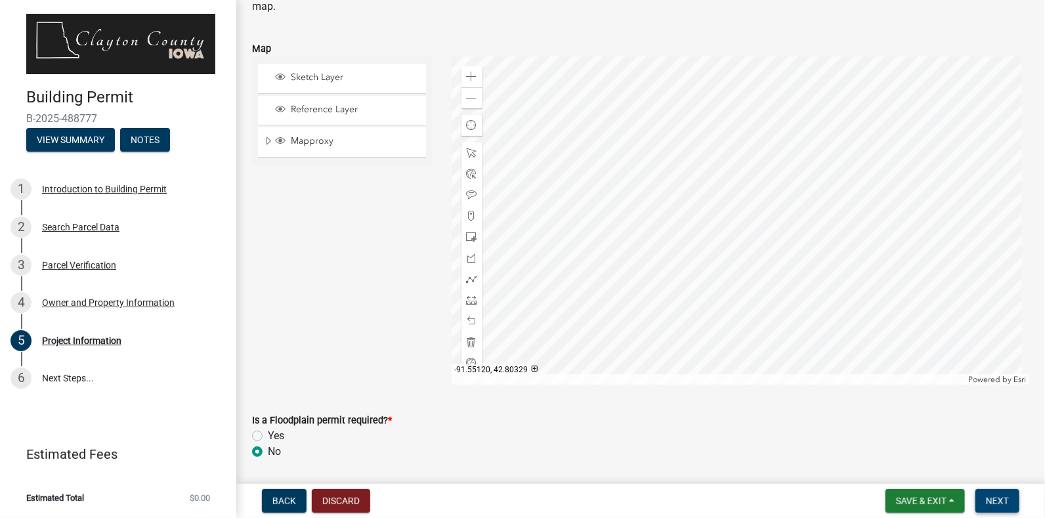
scroll to position [1250, 0]
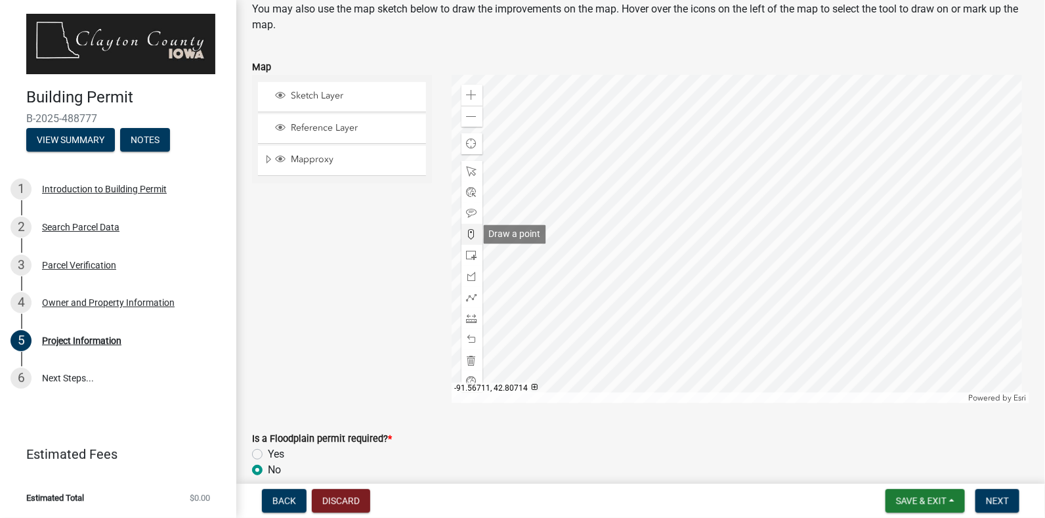
click at [470, 231] on span at bounding box center [472, 234] width 11 height 11
click at [809, 311] on div at bounding box center [741, 239] width 579 height 328
click at [992, 497] on span "Next" at bounding box center [997, 501] width 23 height 11
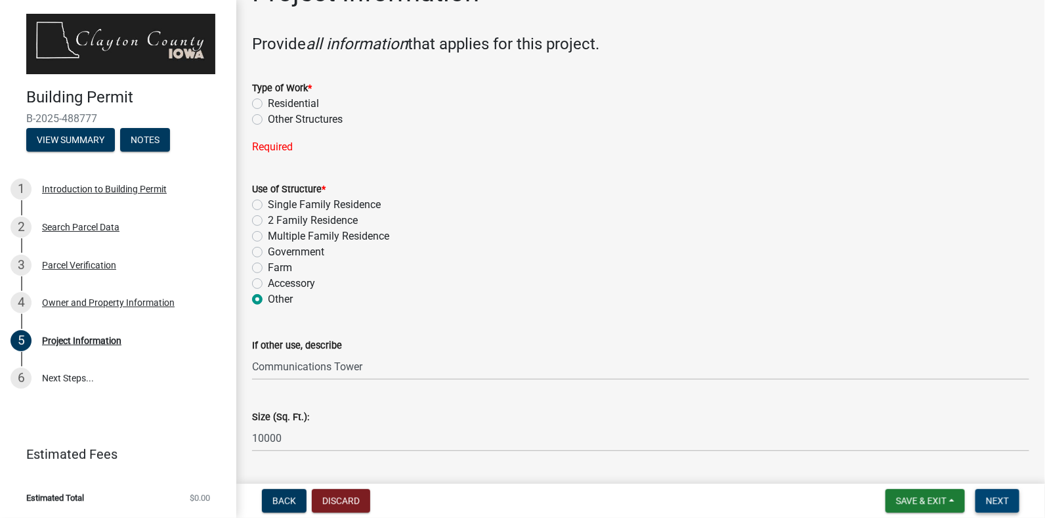
scroll to position [7, 0]
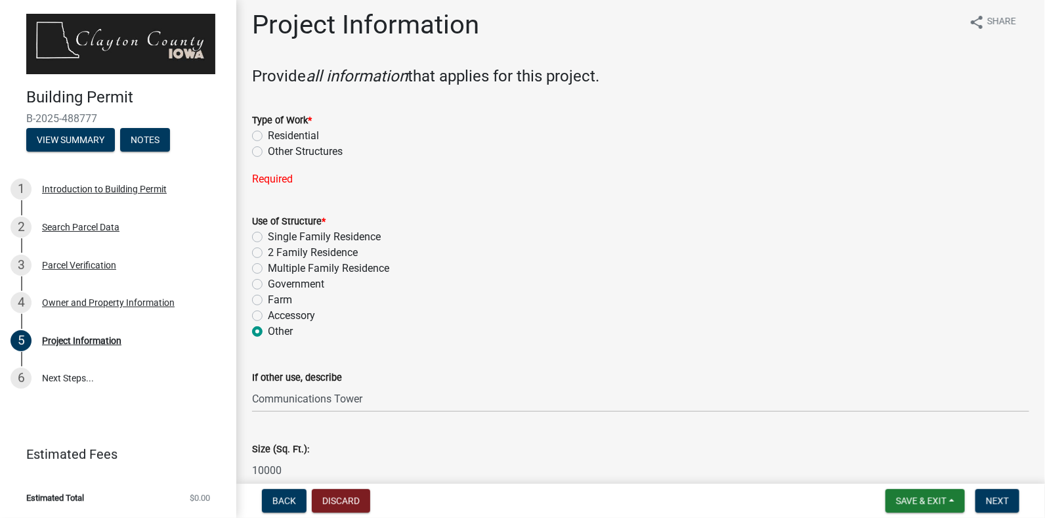
click at [268, 153] on label "Other Structures" at bounding box center [305, 152] width 75 height 16
click at [268, 152] on input "Other Structures" at bounding box center [272, 148] width 9 height 9
radio input "true"
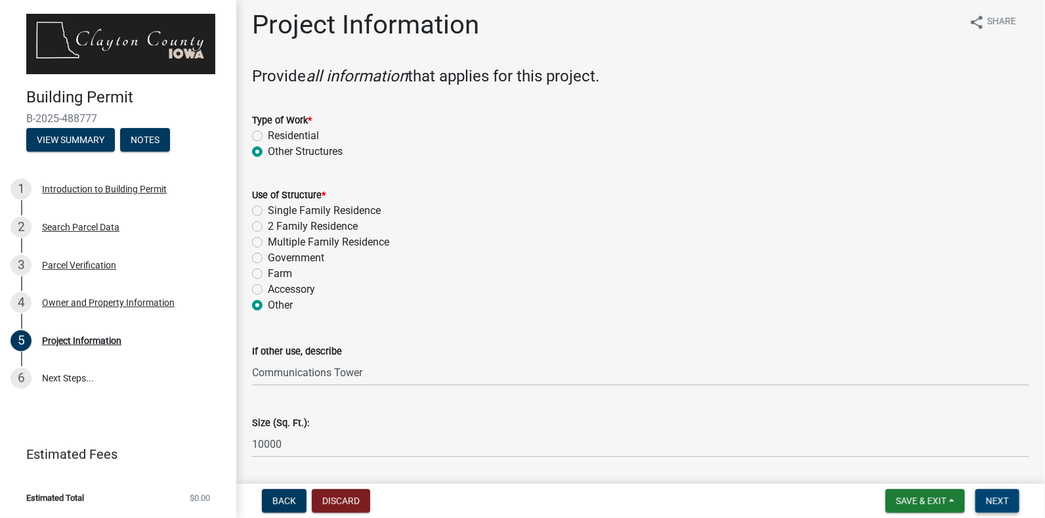
click at [994, 506] on button "Next" at bounding box center [998, 501] width 44 height 24
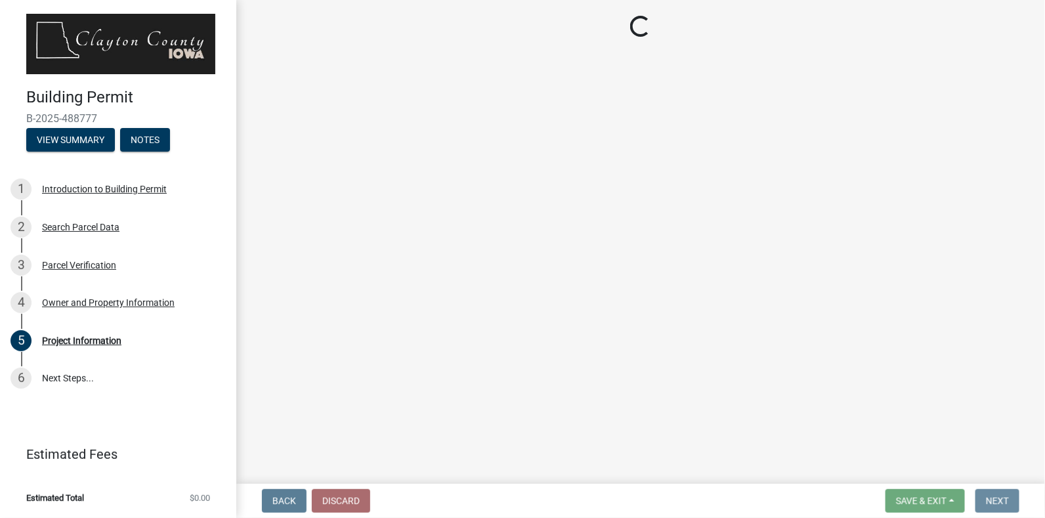
scroll to position [0, 0]
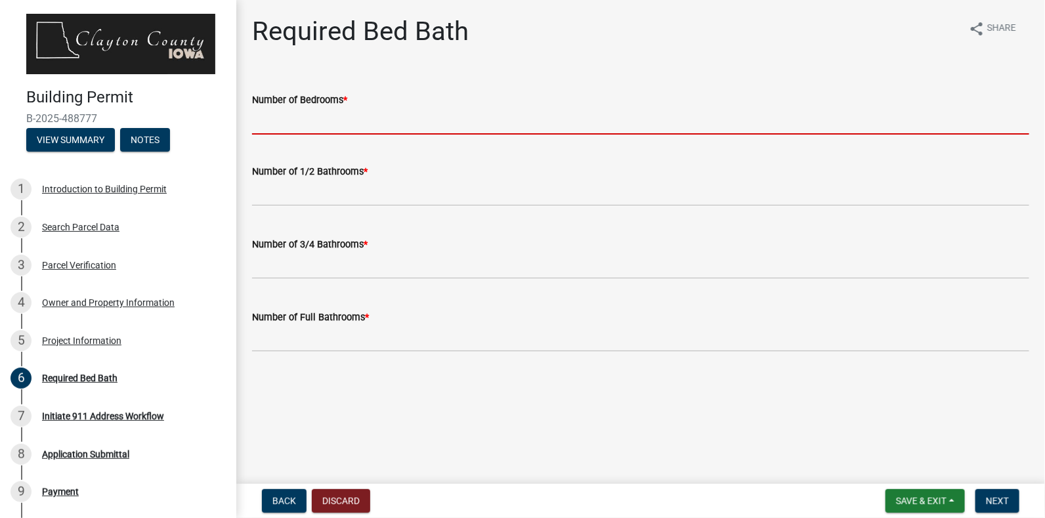
click at [321, 122] on input "Number of Bedrooms *" at bounding box center [641, 121] width 778 height 27
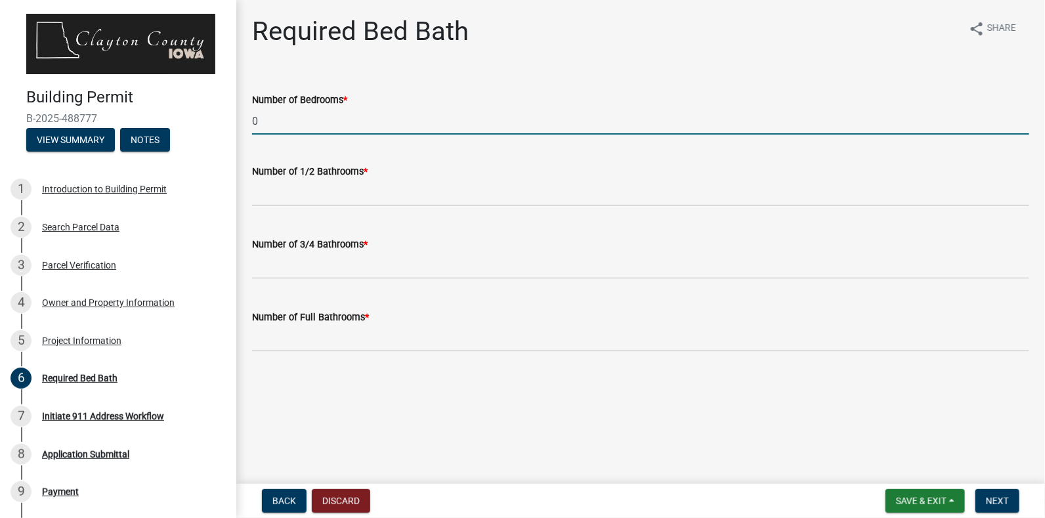
type input "0"
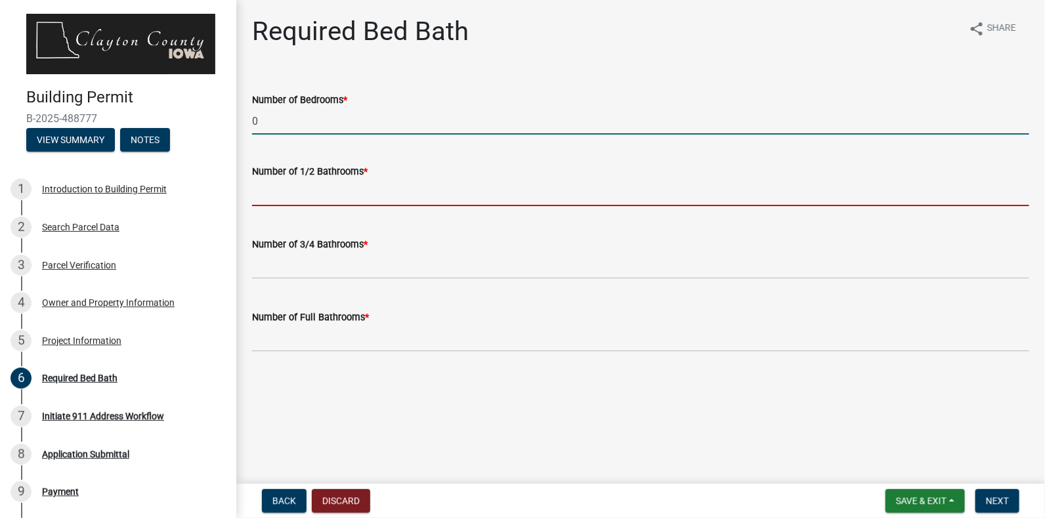
click at [313, 194] on input "text" at bounding box center [641, 192] width 778 height 27
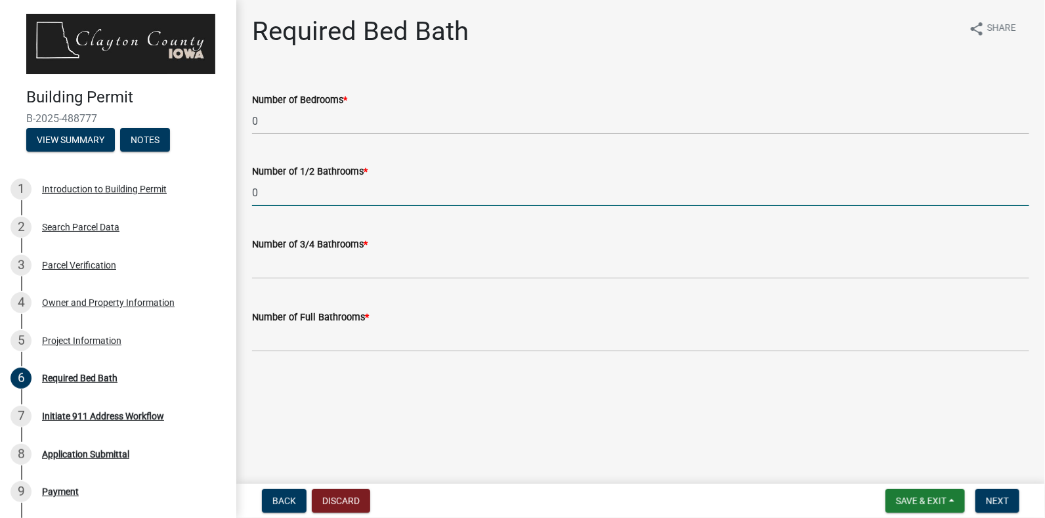
type input "0"
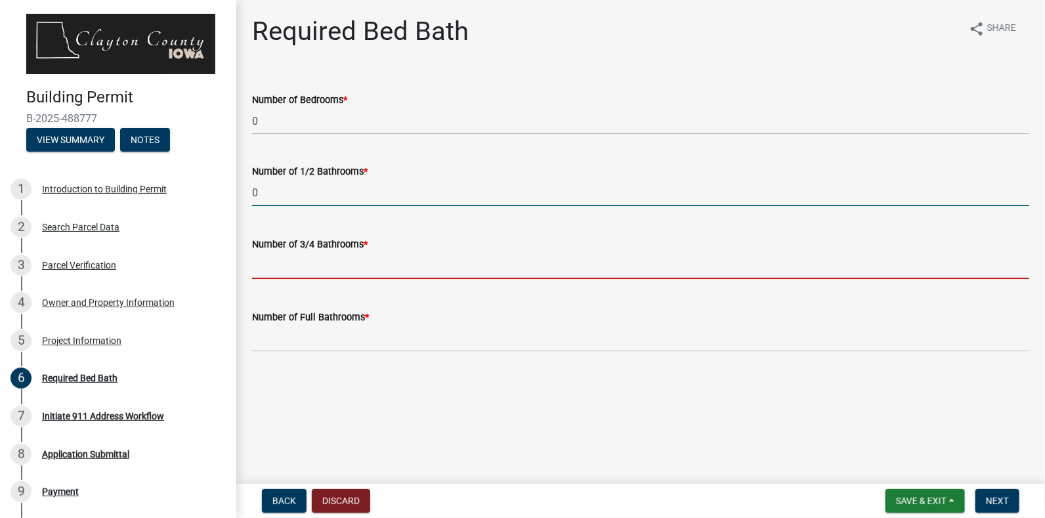
click at [308, 264] on input "text" at bounding box center [641, 265] width 778 height 27
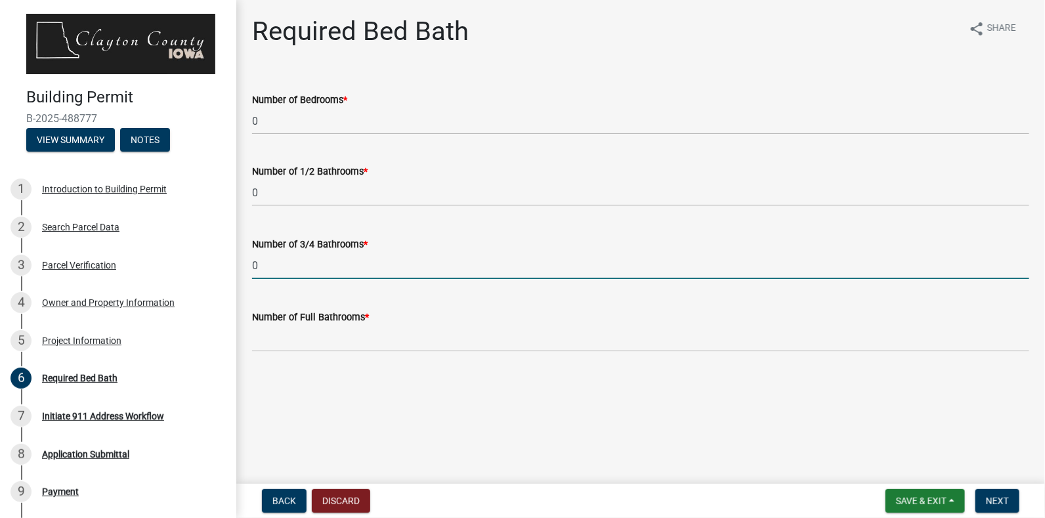
type input "0"
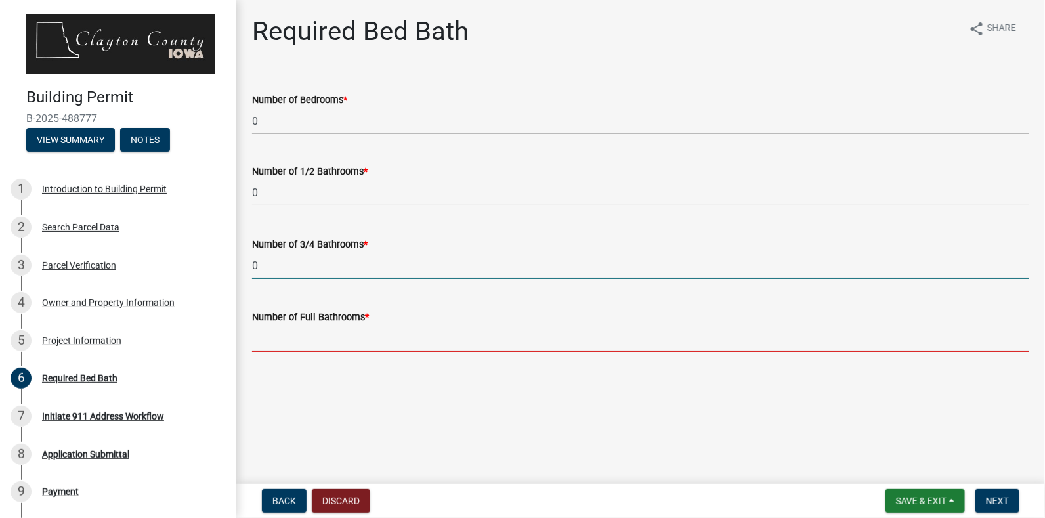
click at [296, 334] on input "text" at bounding box center [641, 338] width 778 height 27
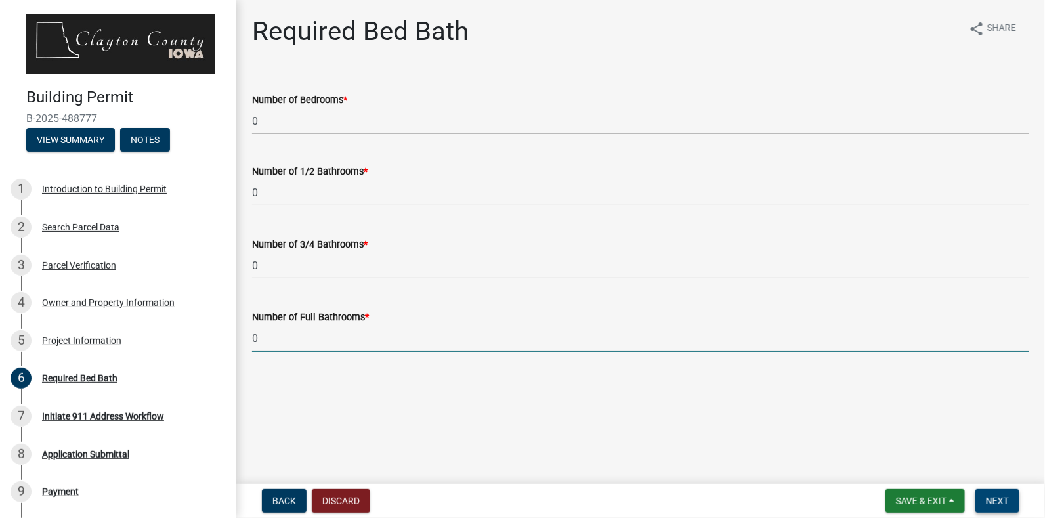
type input "0"
click at [992, 497] on span "Next" at bounding box center [997, 501] width 23 height 11
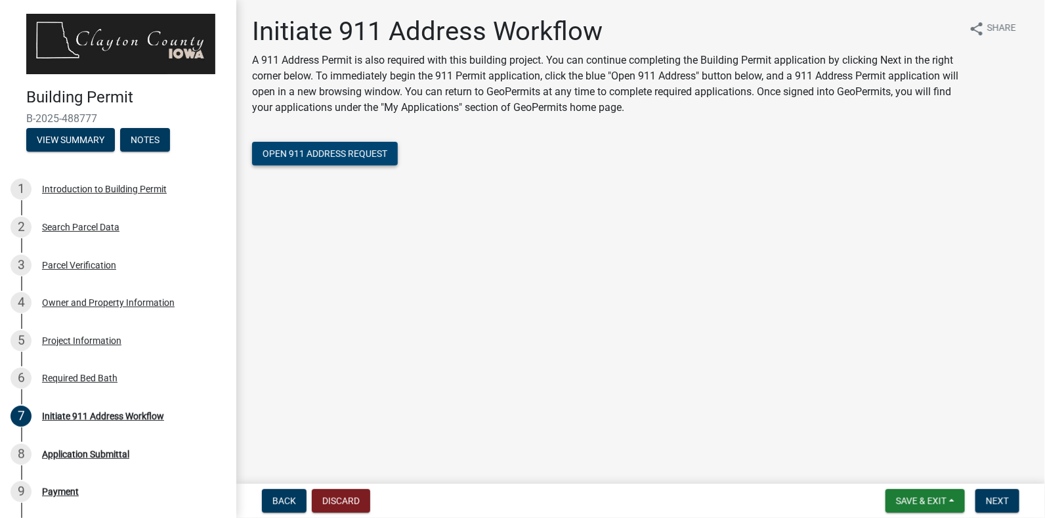
click at [322, 152] on span "Open 911 Address Request" at bounding box center [325, 153] width 125 height 11
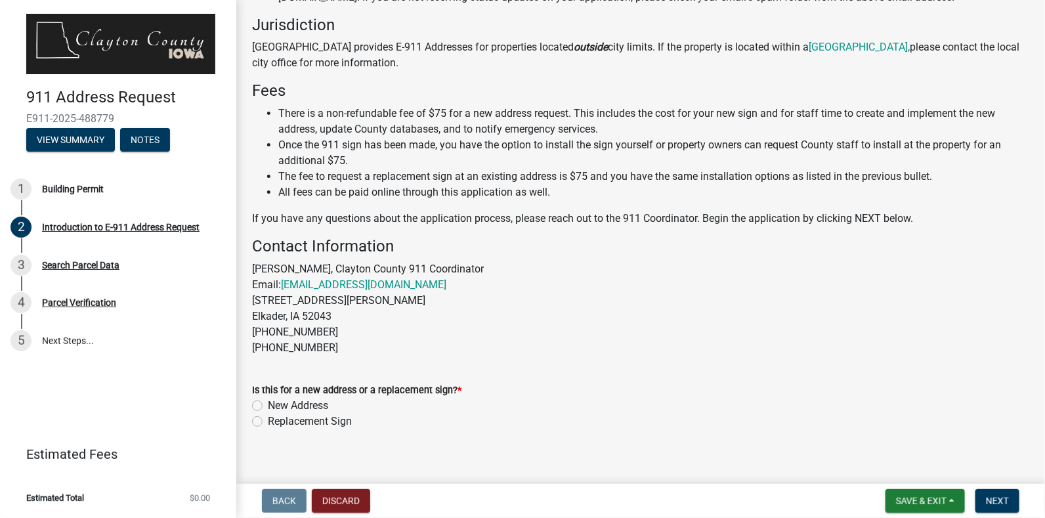
scroll to position [282, 0]
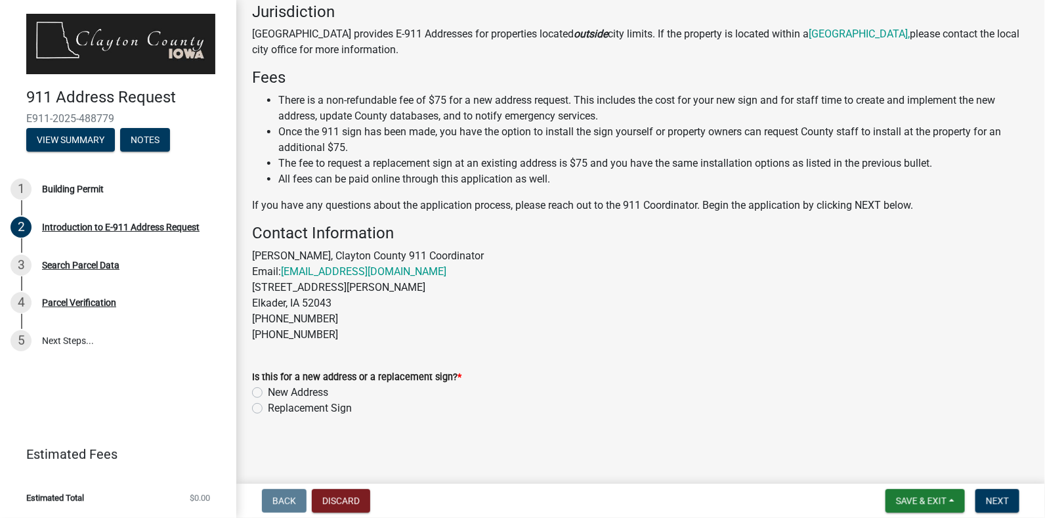
click at [268, 392] on label "New Address" at bounding box center [298, 393] width 60 height 16
click at [268, 392] on input "New Address" at bounding box center [272, 389] width 9 height 9
radio input "true"
click at [1000, 500] on span "Next" at bounding box center [997, 501] width 23 height 11
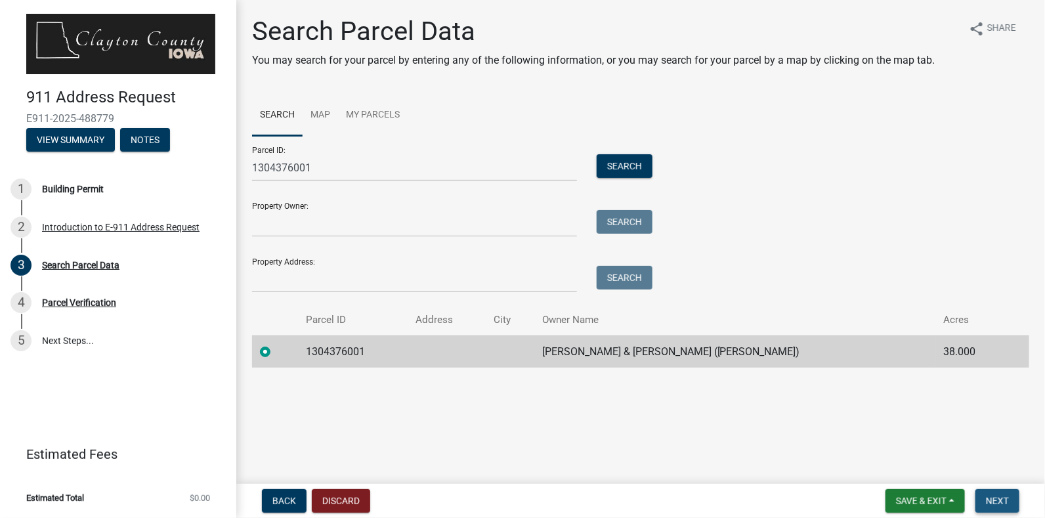
click at [1005, 493] on button "Next" at bounding box center [998, 501] width 44 height 24
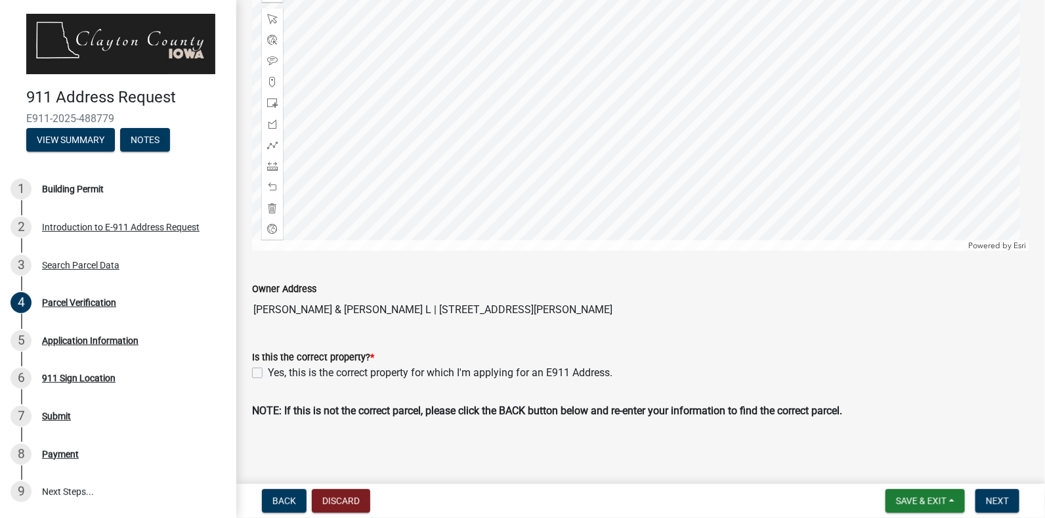
scroll to position [221, 0]
click at [268, 370] on label "Yes, this is the correct property for which I'm applying for an E911 Address." at bounding box center [440, 372] width 345 height 16
click at [268, 370] on input "Yes, this is the correct property for which I'm applying for an E911 Address." at bounding box center [272, 368] width 9 height 9
checkbox input "true"
click at [996, 499] on span "Next" at bounding box center [997, 501] width 23 height 11
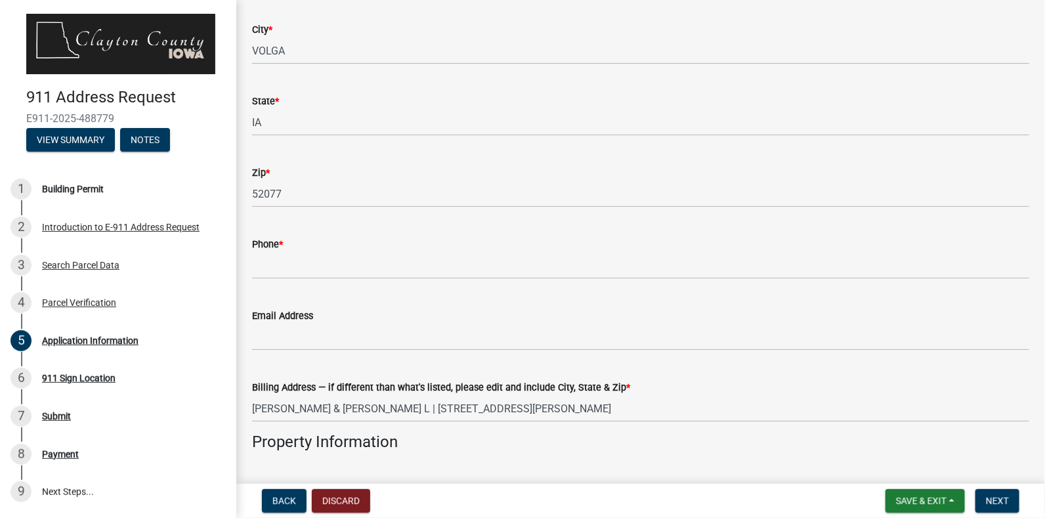
scroll to position [322, 0]
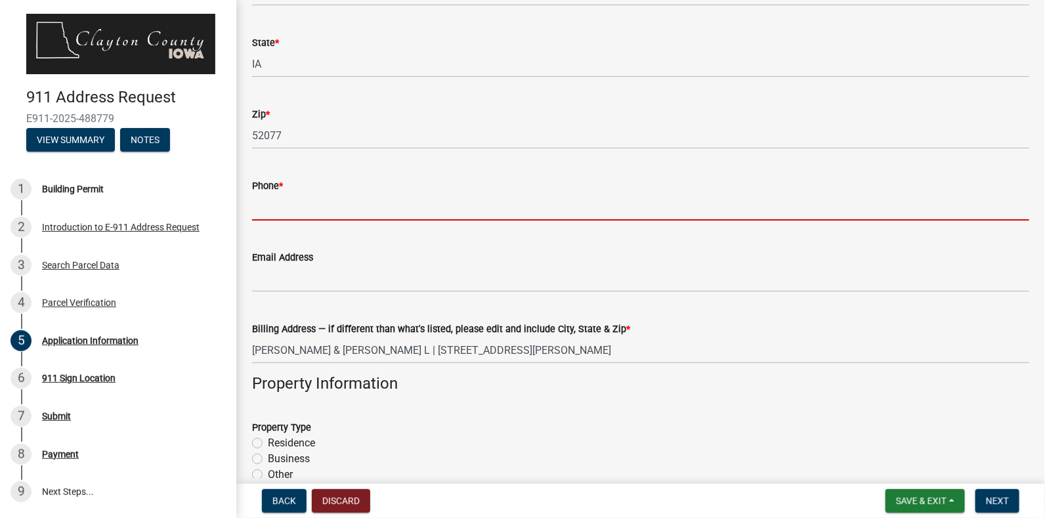
click at [355, 208] on input "Phone *" at bounding box center [641, 207] width 778 height 27
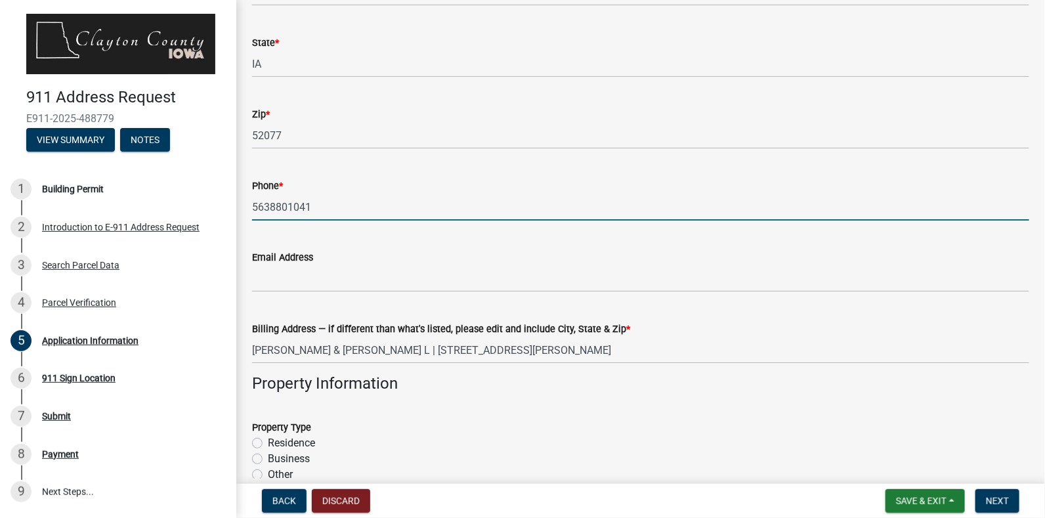
type input "5638801041"
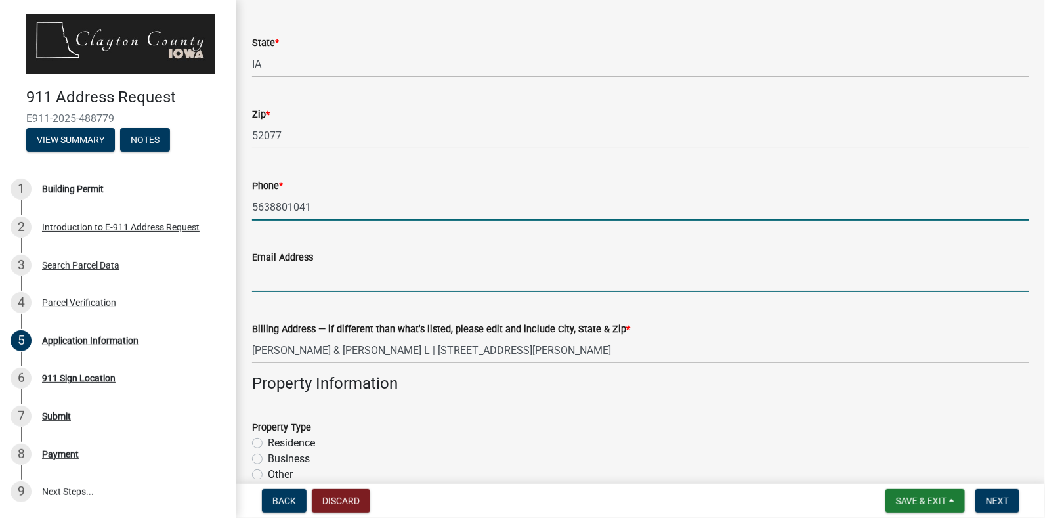
click at [338, 283] on input "Email Address" at bounding box center [641, 278] width 778 height 27
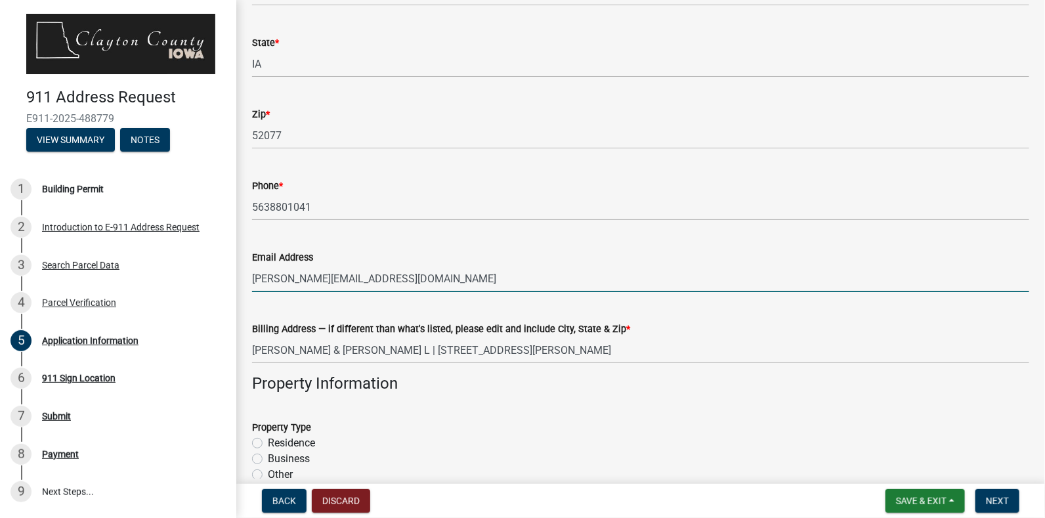
type input "nathan@grinnellgroup.com"
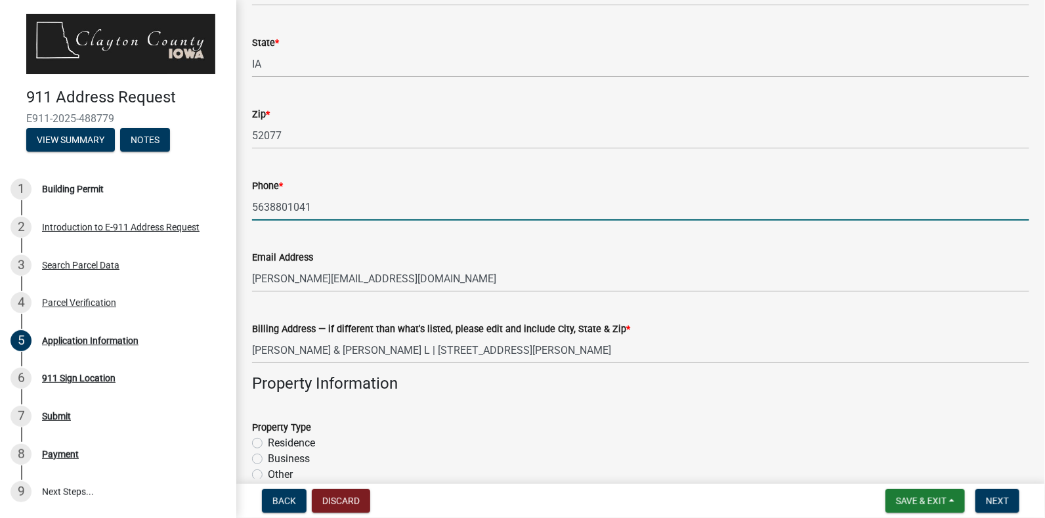
drag, startPoint x: 318, startPoint y: 201, endPoint x: 249, endPoint y: 208, distance: 69.3
click at [249, 208] on div "Phone * 5638801041" at bounding box center [640, 190] width 797 height 61
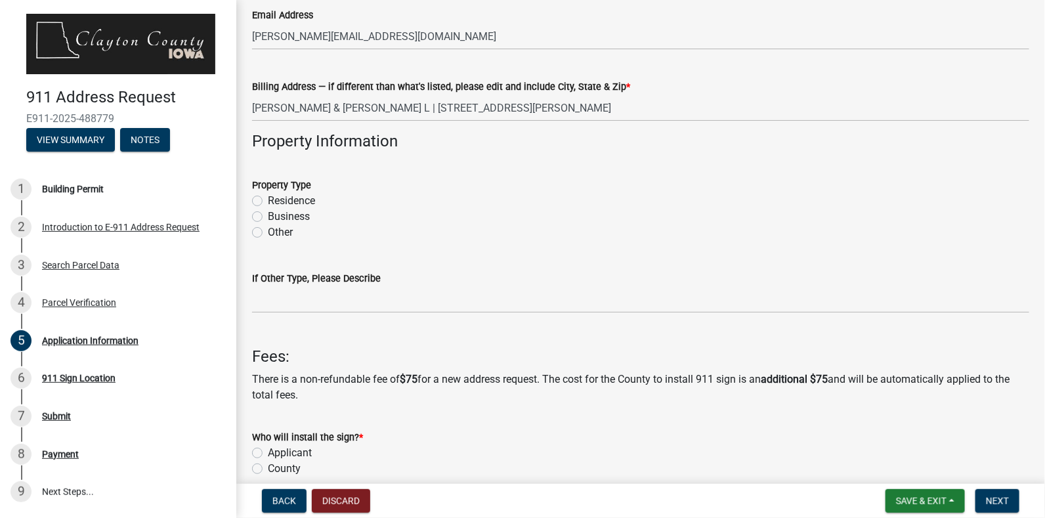
scroll to position [608, 0]
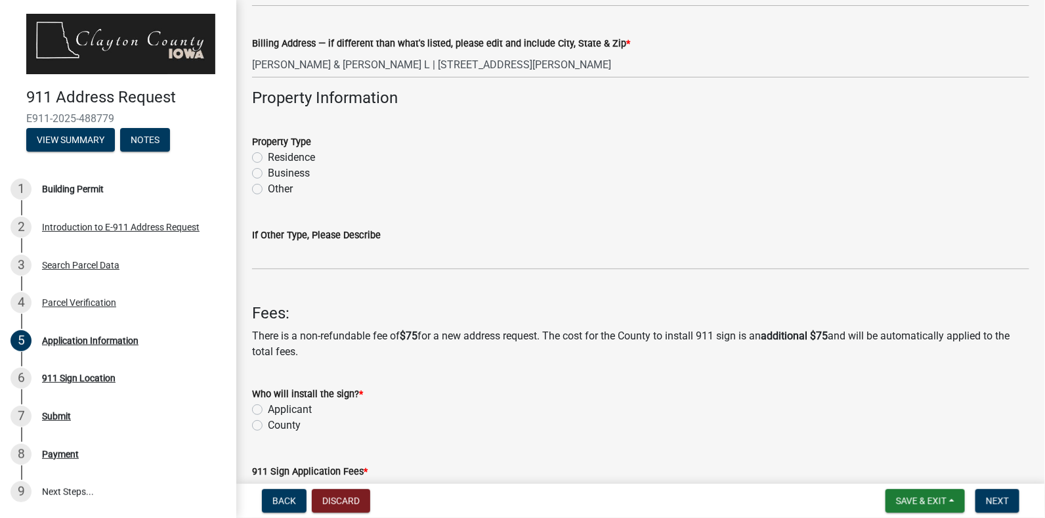
type input "4147881327"
click at [268, 188] on label "Other" at bounding box center [280, 189] width 25 height 16
click at [268, 188] on input "Other" at bounding box center [272, 185] width 9 height 9
radio input "true"
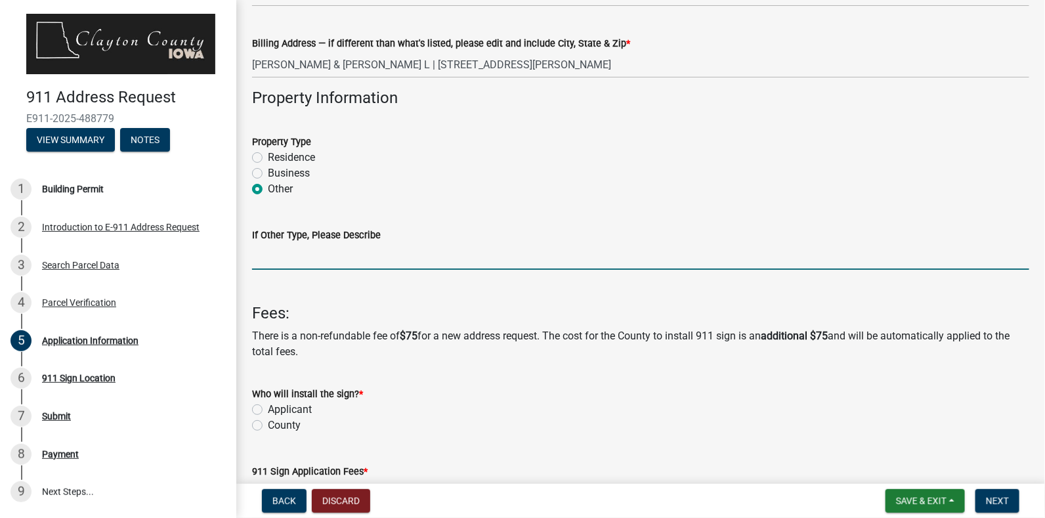
click at [294, 265] on input "If Other Type, Please Describe" at bounding box center [641, 256] width 778 height 27
type input "Communications Tower"
click at [268, 408] on label "Applicant" at bounding box center [290, 410] width 44 height 16
click at [268, 408] on input "Applicant" at bounding box center [272, 406] width 9 height 9
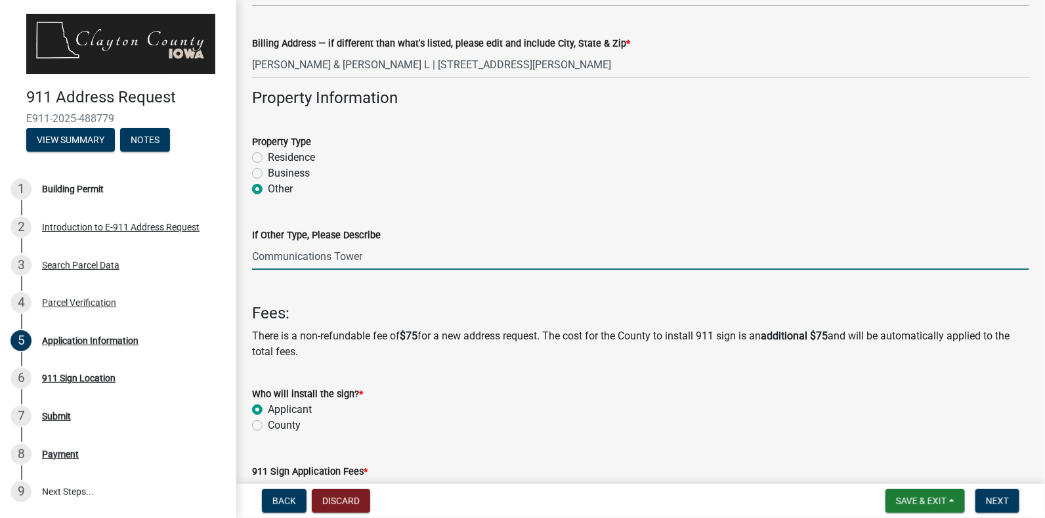
radio input "true"
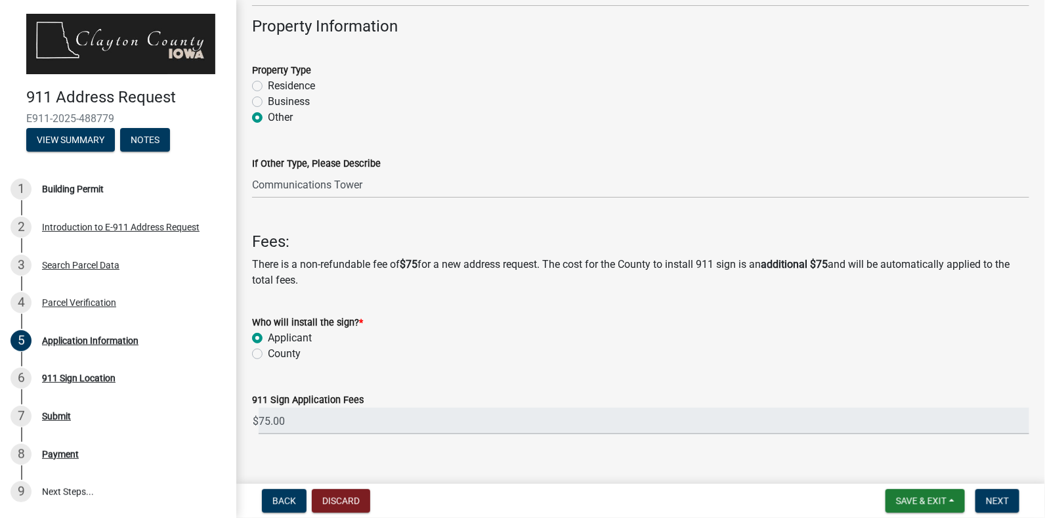
scroll to position [698, 0]
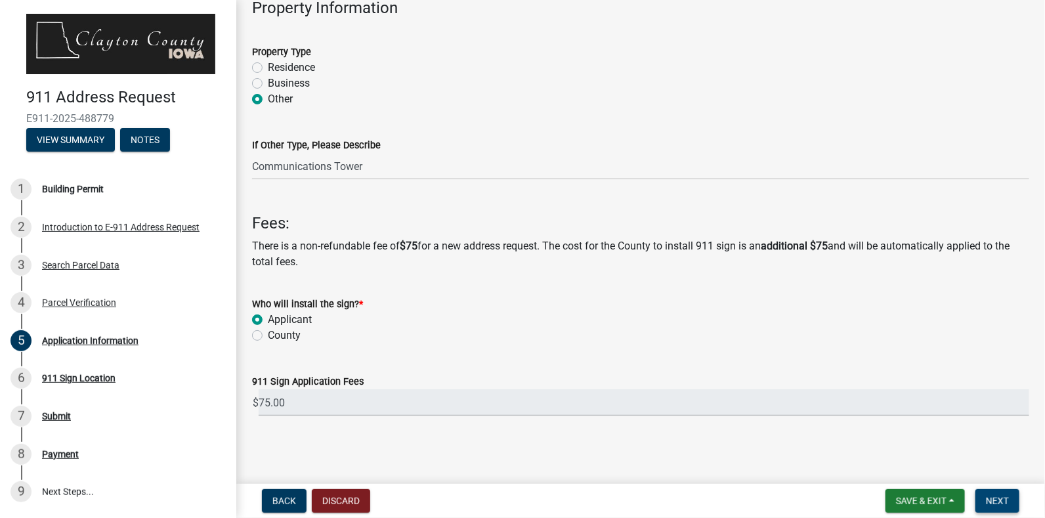
click at [1004, 504] on span "Next" at bounding box center [997, 501] width 23 height 11
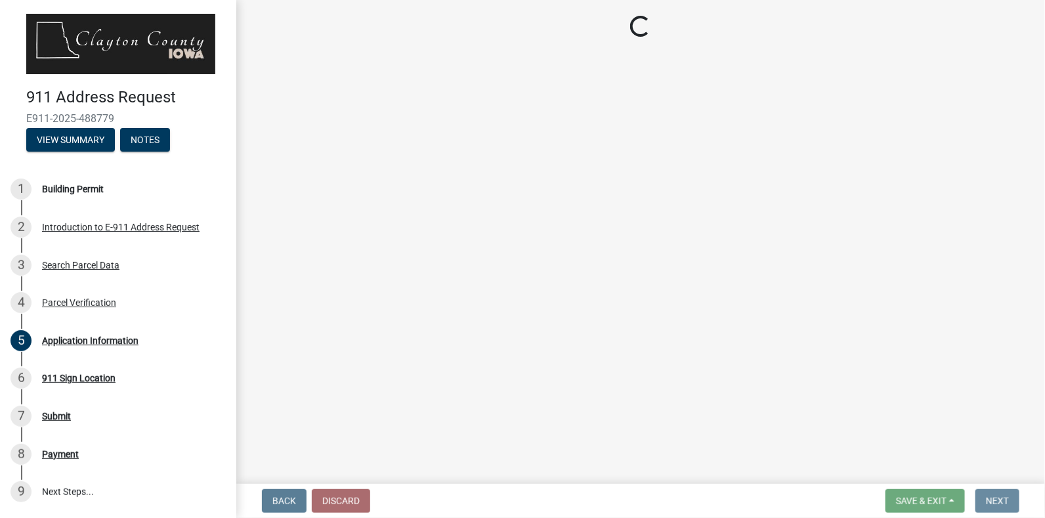
scroll to position [0, 0]
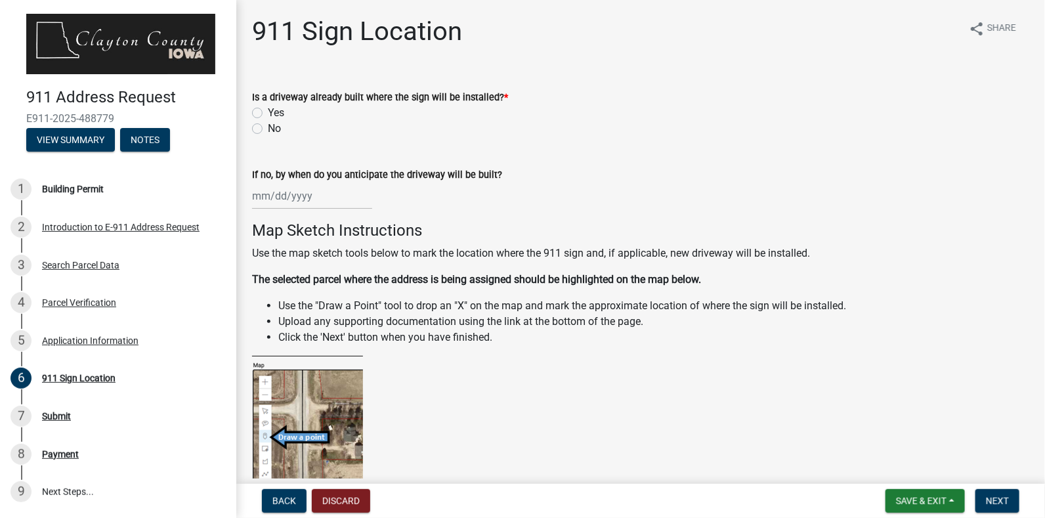
click at [268, 126] on label "No" at bounding box center [274, 129] width 13 height 16
click at [268, 126] on input "No" at bounding box center [272, 125] width 9 height 9
radio input "true"
click at [309, 200] on div at bounding box center [312, 196] width 120 height 27
select select "10"
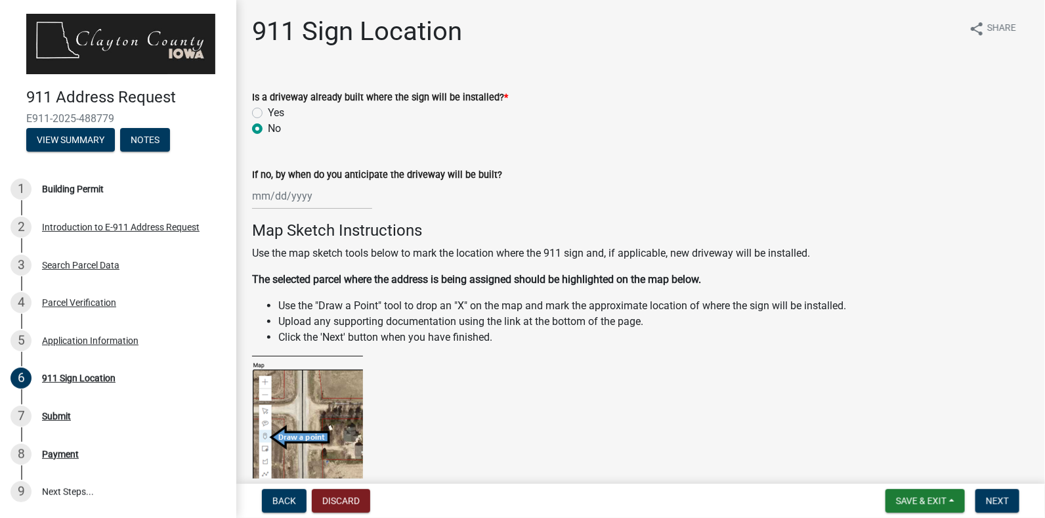
select select "2025"
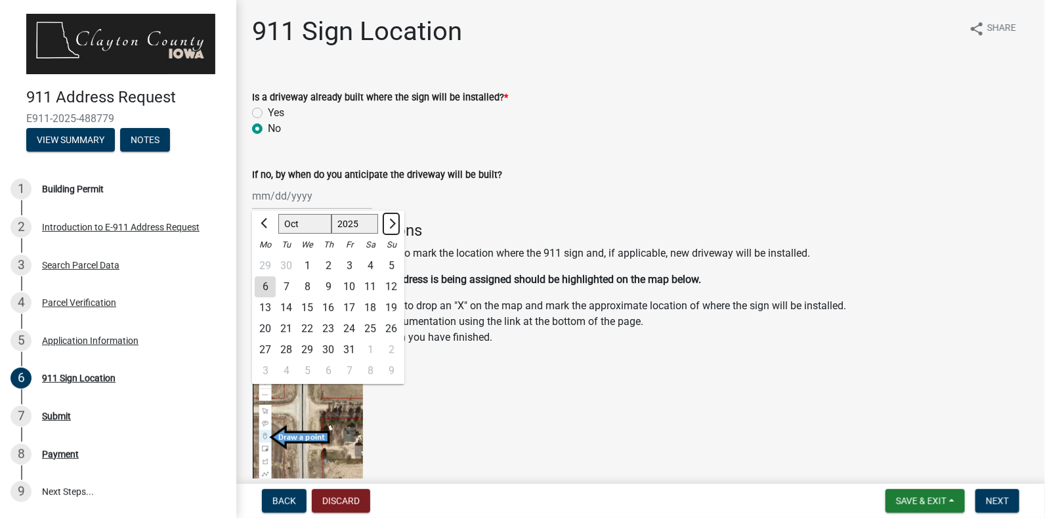
click at [388, 231] on button "Next month" at bounding box center [392, 223] width 16 height 21
select select "12"
click at [291, 302] on div "16" at bounding box center [286, 307] width 21 height 21
type input "12/16/2025"
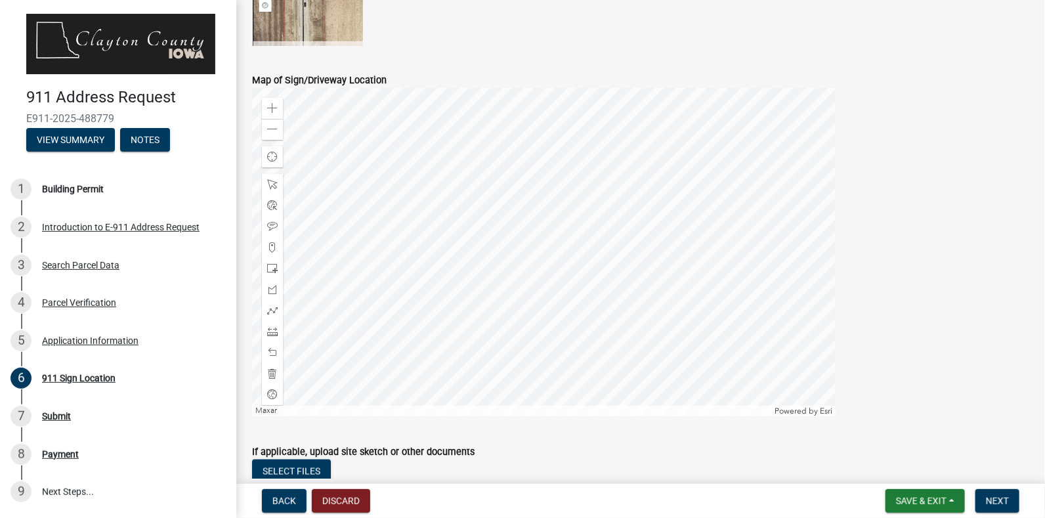
scroll to position [520, 0]
click at [275, 107] on span at bounding box center [272, 107] width 11 height 11
click at [482, 87] on div at bounding box center [544, 251] width 584 height 328
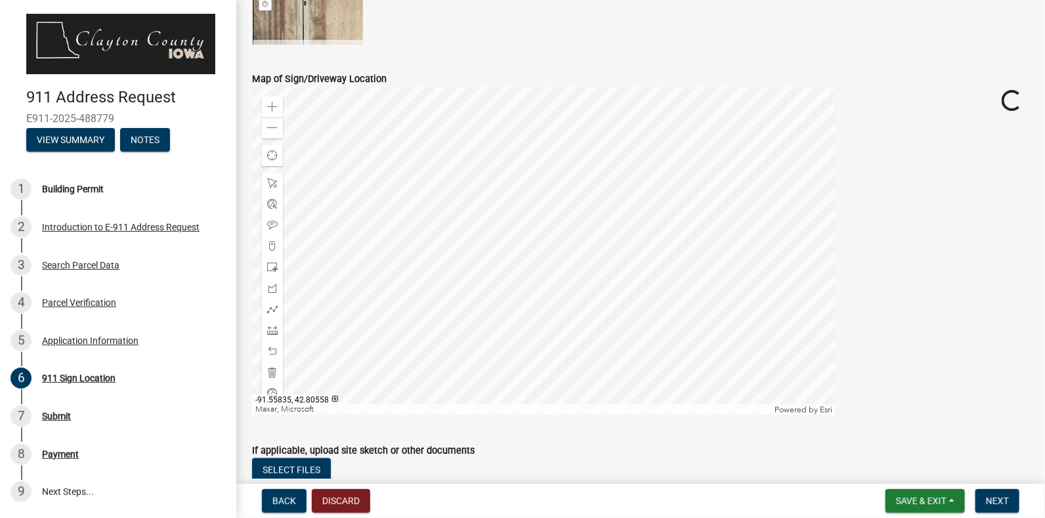
click at [536, 118] on div at bounding box center [544, 251] width 584 height 328
click at [559, 206] on div at bounding box center [544, 251] width 584 height 328
click at [581, 322] on div at bounding box center [544, 251] width 584 height 328
click at [539, 259] on div at bounding box center [544, 251] width 584 height 328
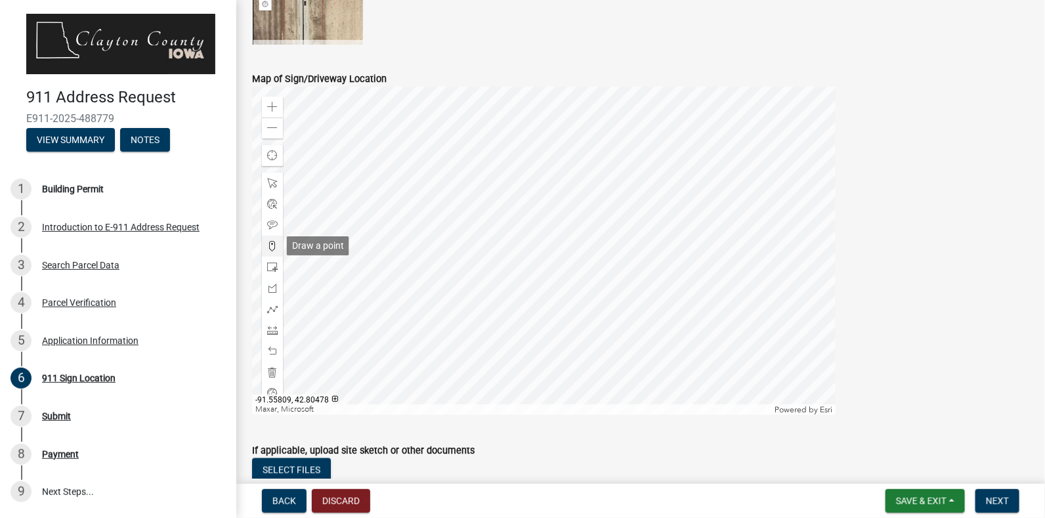
click at [269, 246] on span at bounding box center [272, 246] width 11 height 11
click at [485, 258] on div at bounding box center [544, 251] width 584 height 328
click at [558, 311] on div at bounding box center [544, 251] width 584 height 328
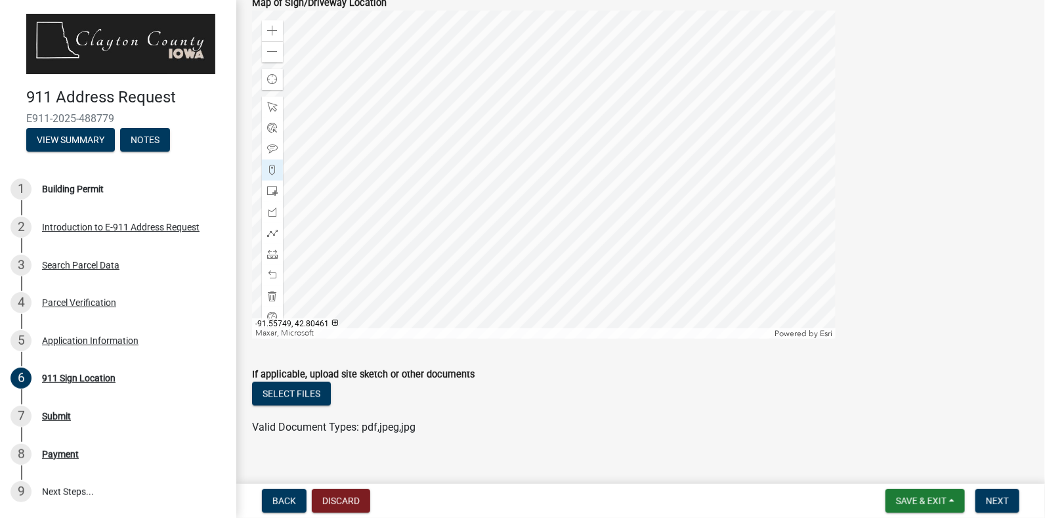
scroll to position [615, 0]
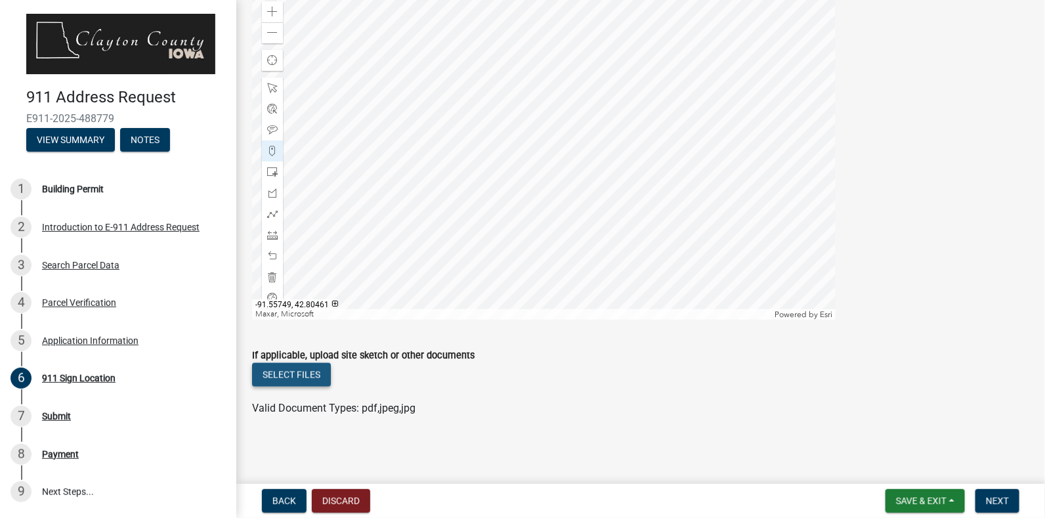
click at [317, 375] on button "Select files" at bounding box center [291, 375] width 79 height 24
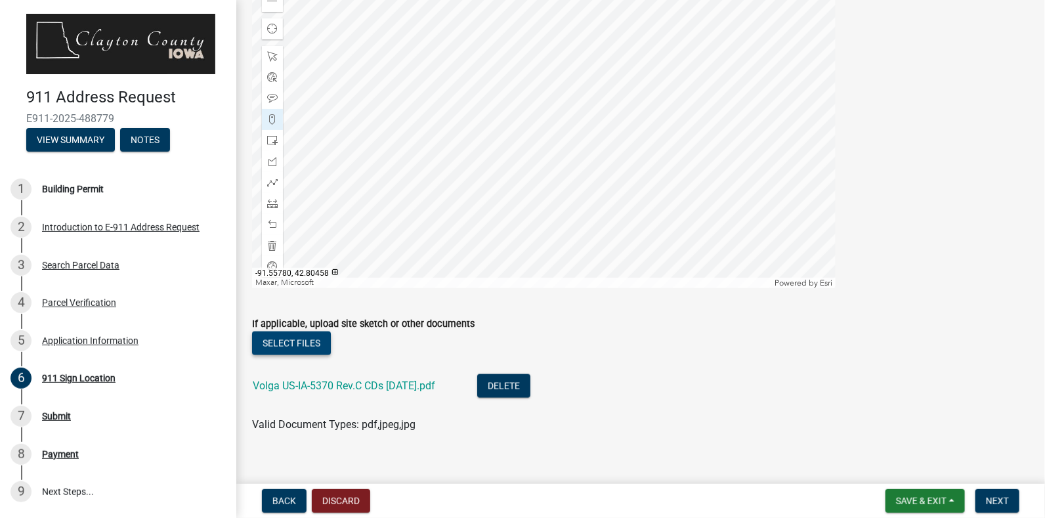
scroll to position [663, 0]
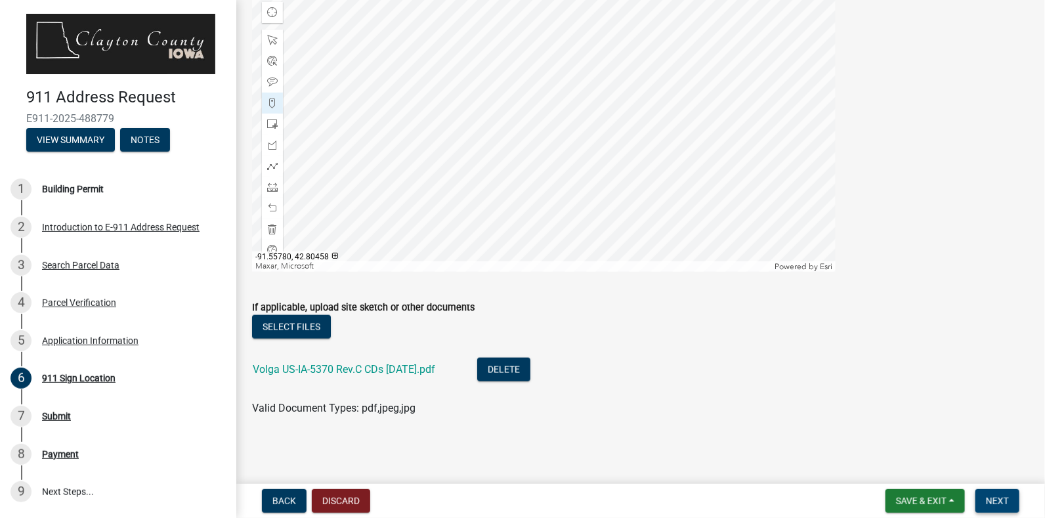
click at [990, 502] on span "Next" at bounding box center [997, 501] width 23 height 11
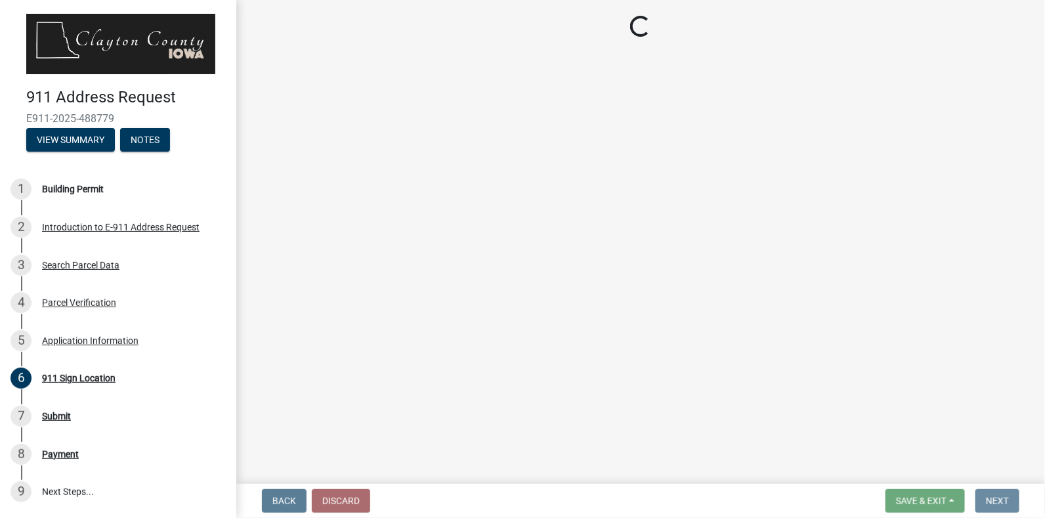
scroll to position [0, 0]
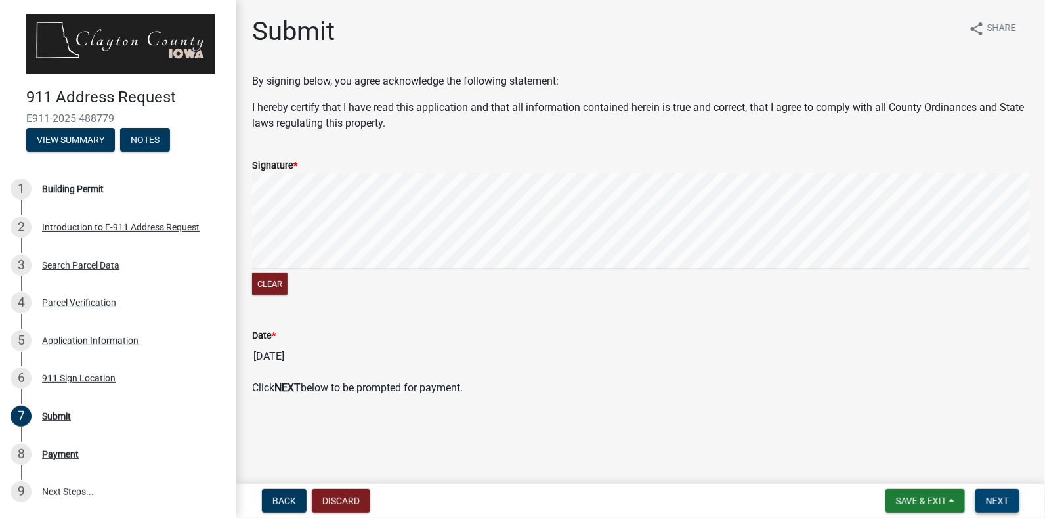
click at [998, 506] on button "Next" at bounding box center [998, 501] width 44 height 24
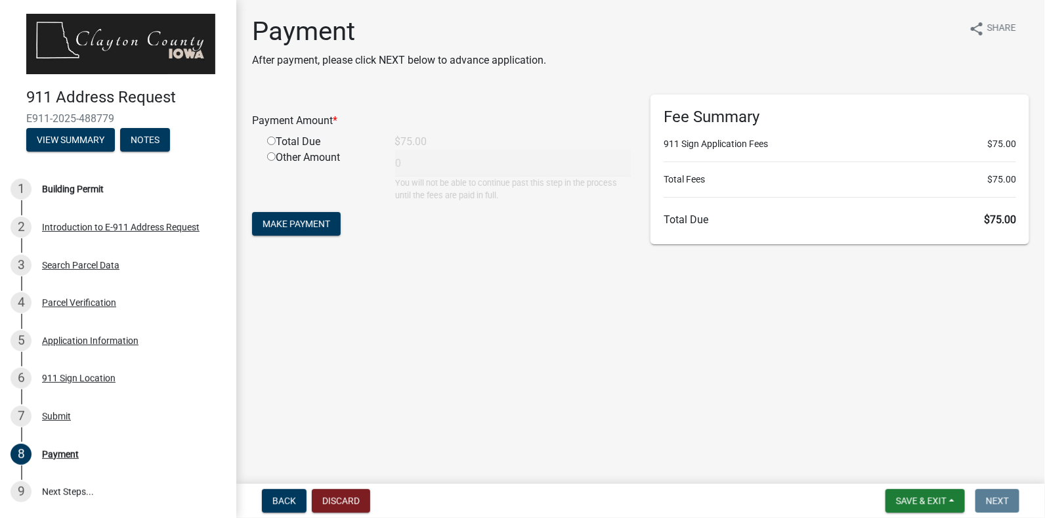
click at [273, 139] on input "radio" at bounding box center [271, 141] width 9 height 9
radio input "true"
type input "75"
click at [297, 221] on span "Make Payment" at bounding box center [297, 224] width 68 height 11
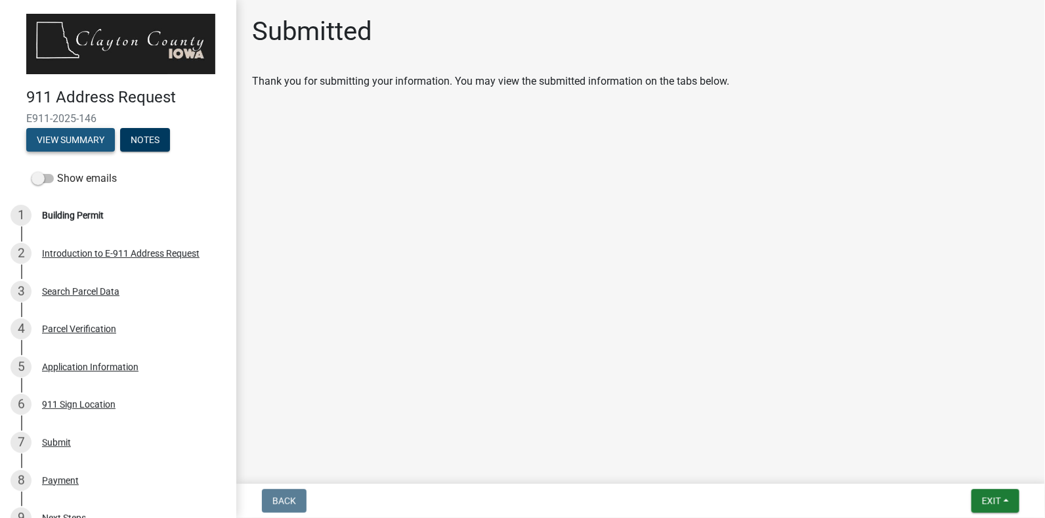
click at [89, 135] on button "View Summary" at bounding box center [70, 140] width 89 height 24
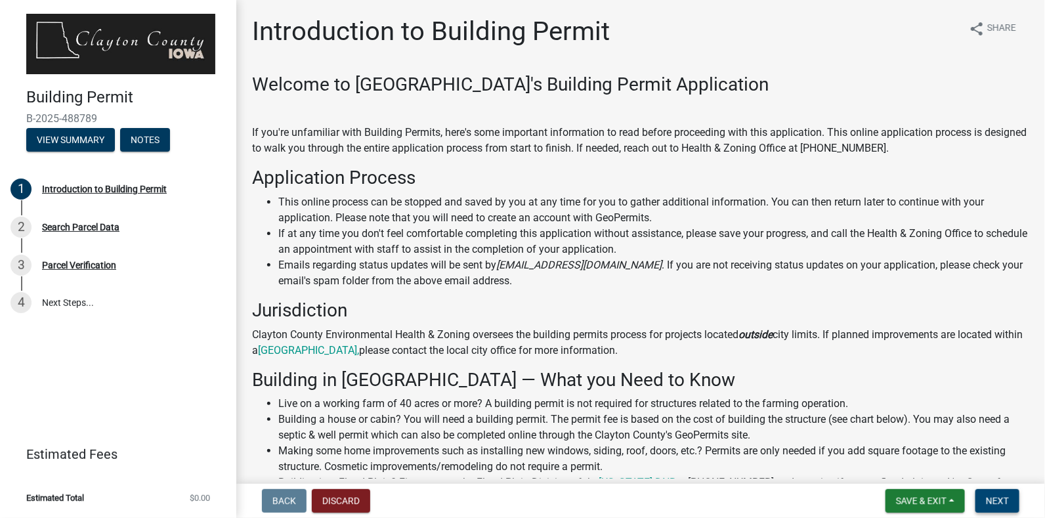
click at [992, 501] on span "Next" at bounding box center [997, 501] width 23 height 11
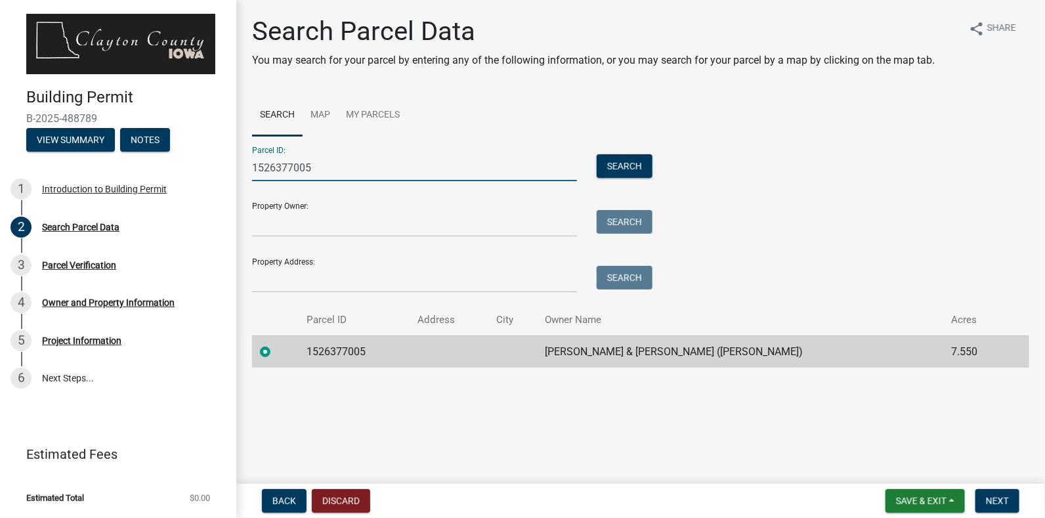
drag, startPoint x: 313, startPoint y: 165, endPoint x: 252, endPoint y: 163, distance: 61.1
click at [252, 163] on input "1526377005" at bounding box center [414, 167] width 325 height 27
paste input "429476003"
type input "1429476003"
click at [628, 171] on button "Search" at bounding box center [625, 166] width 56 height 24
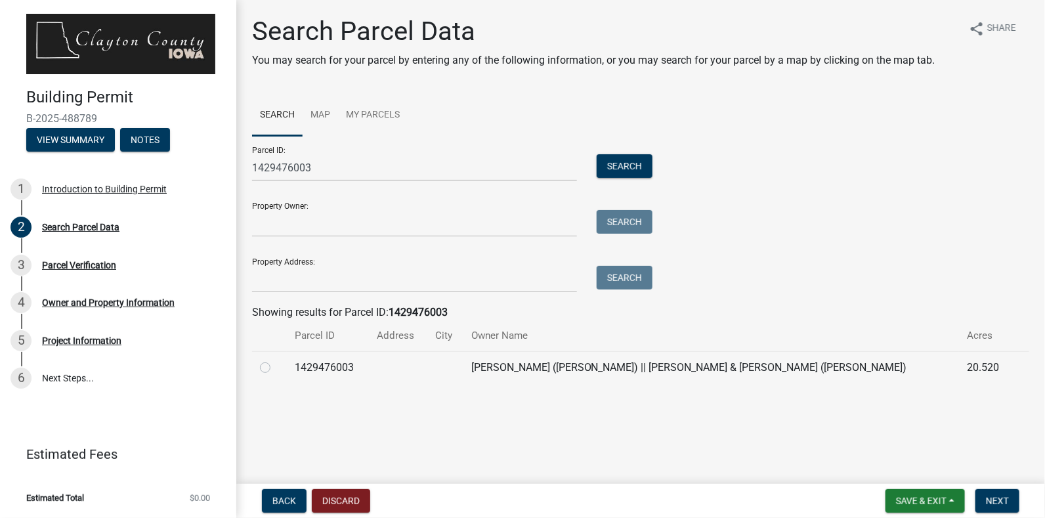
click at [276, 360] on label at bounding box center [276, 360] width 0 height 0
click at [276, 366] on input "radio" at bounding box center [280, 364] width 9 height 9
radio input "true"
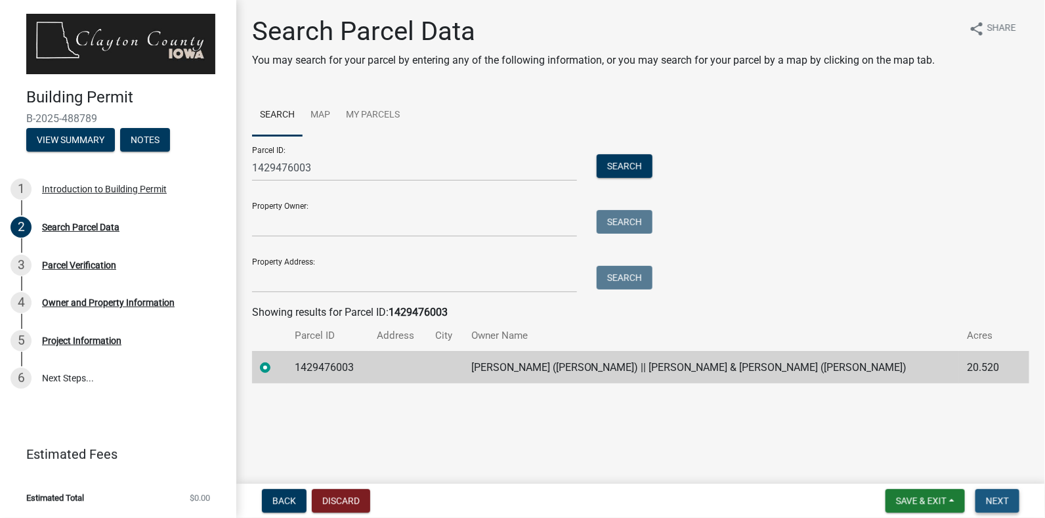
click at [994, 496] on span "Next" at bounding box center [997, 501] width 23 height 11
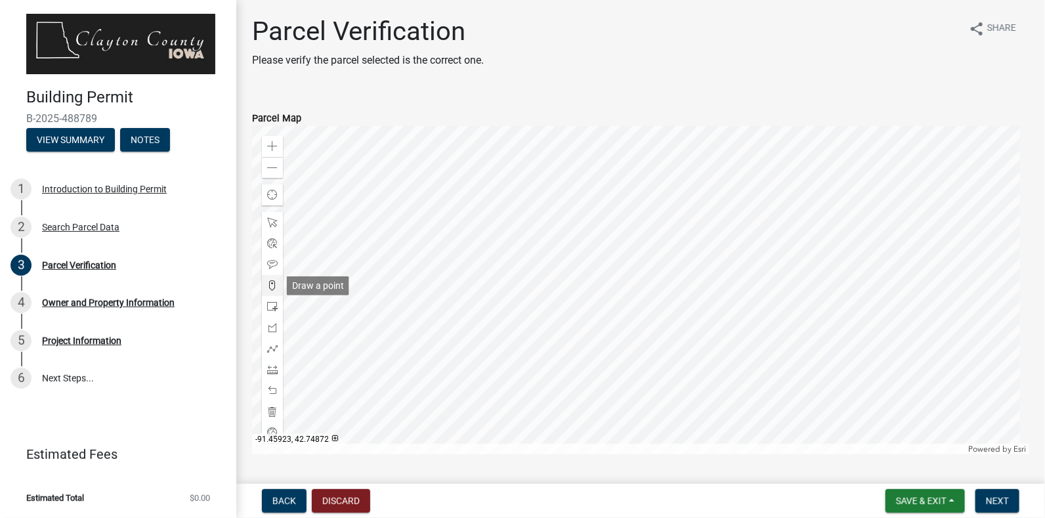
click at [273, 284] on span at bounding box center [272, 285] width 11 height 11
click at [680, 362] on div at bounding box center [641, 290] width 778 height 328
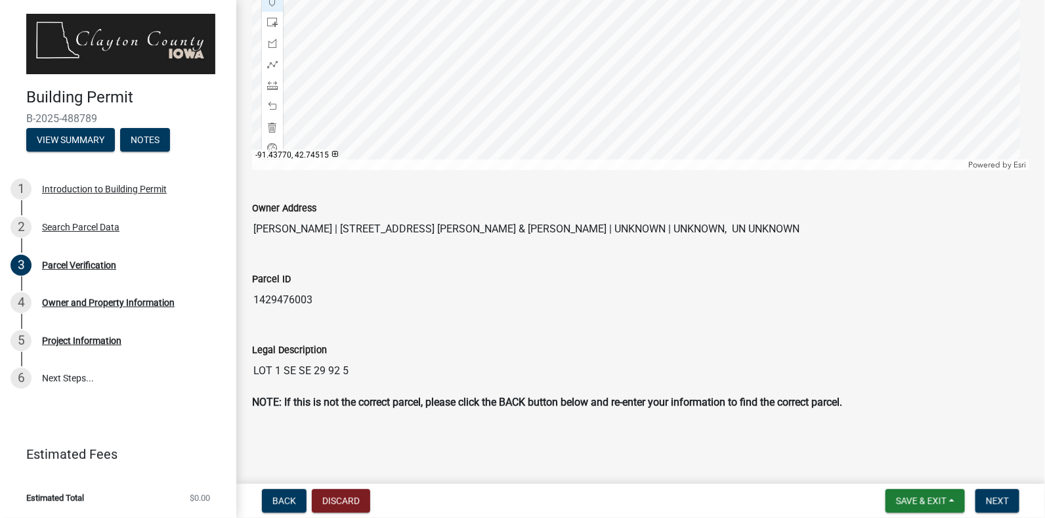
scroll to position [287, 0]
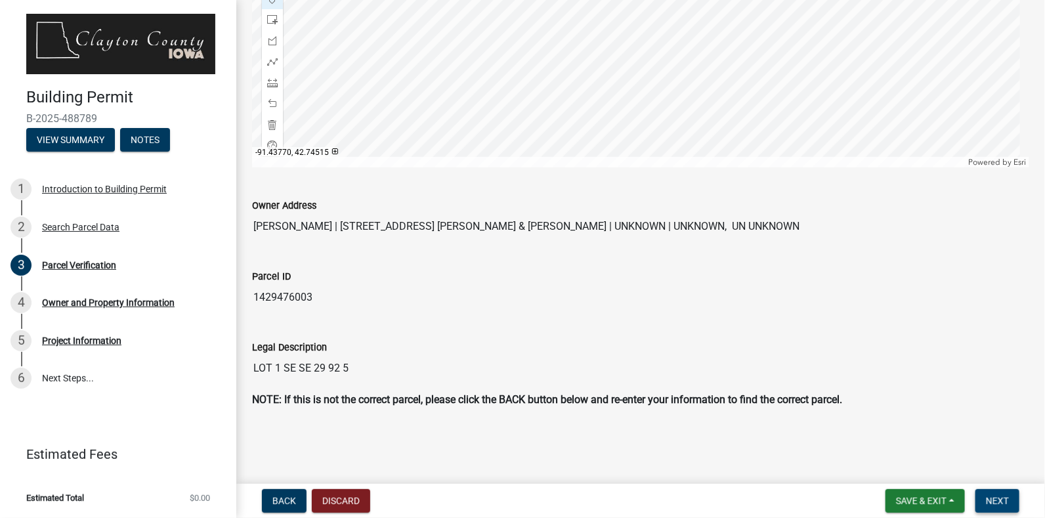
click at [992, 506] on span "Next" at bounding box center [997, 501] width 23 height 11
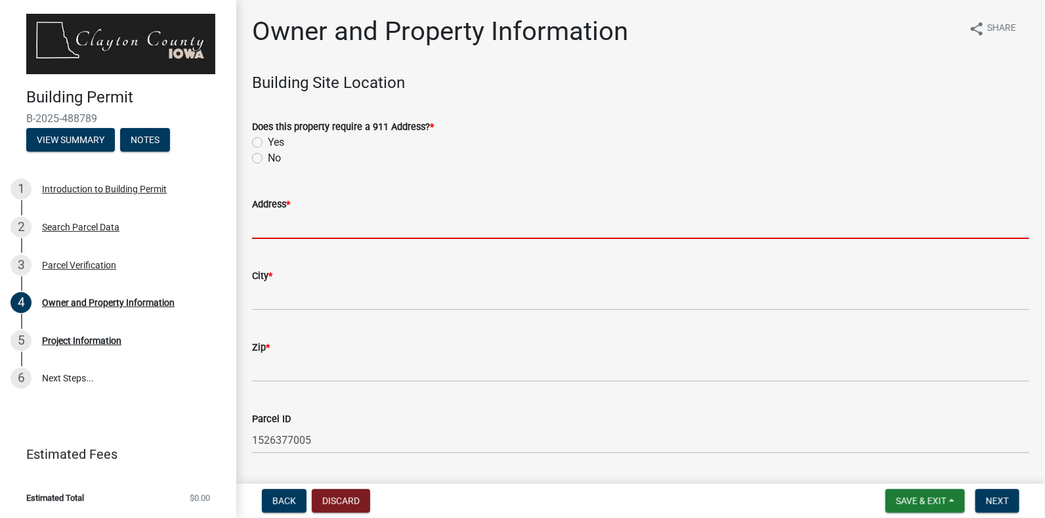
click at [352, 234] on input "Address *" at bounding box center [641, 225] width 778 height 27
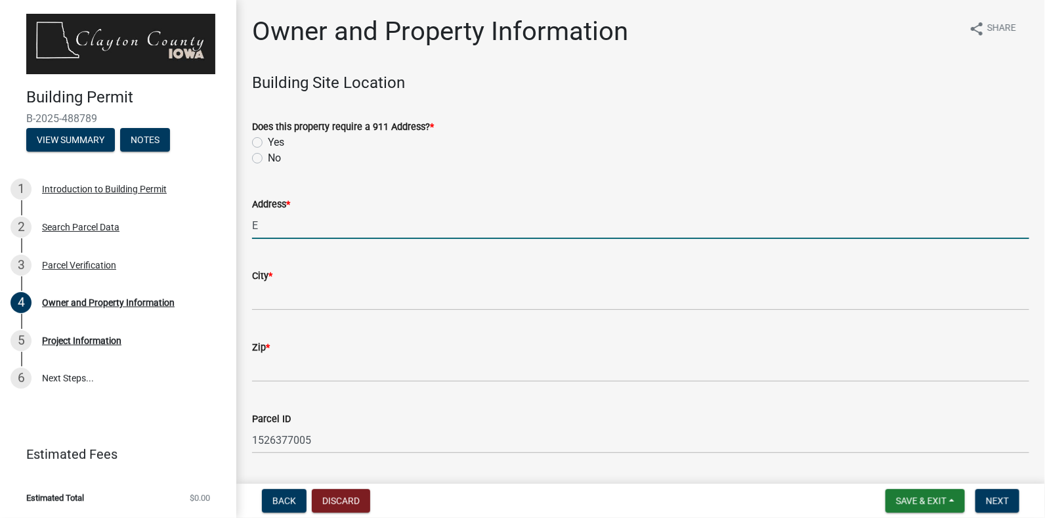
click at [352, 234] on input "E" at bounding box center [641, 225] width 778 height 27
click at [308, 225] on input "East of" at bounding box center [641, 225] width 778 height 27
paste input "[STREET_ADDRESS]"
click at [315, 227] on input "East of [STREET_ADDRESS]" at bounding box center [641, 225] width 778 height 27
type input "East of [STREET_ADDRESS]"
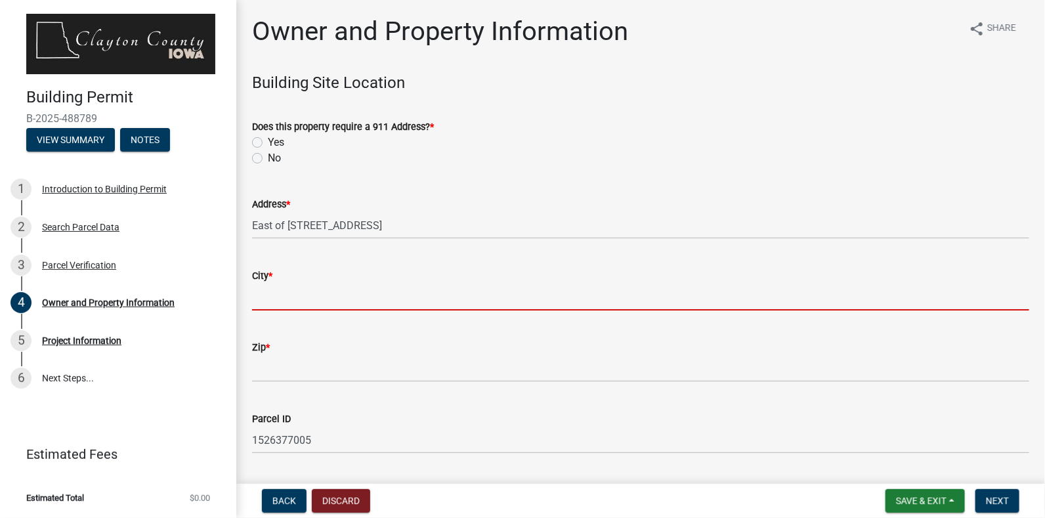
click at [357, 296] on input "City *" at bounding box center [641, 297] width 778 height 27
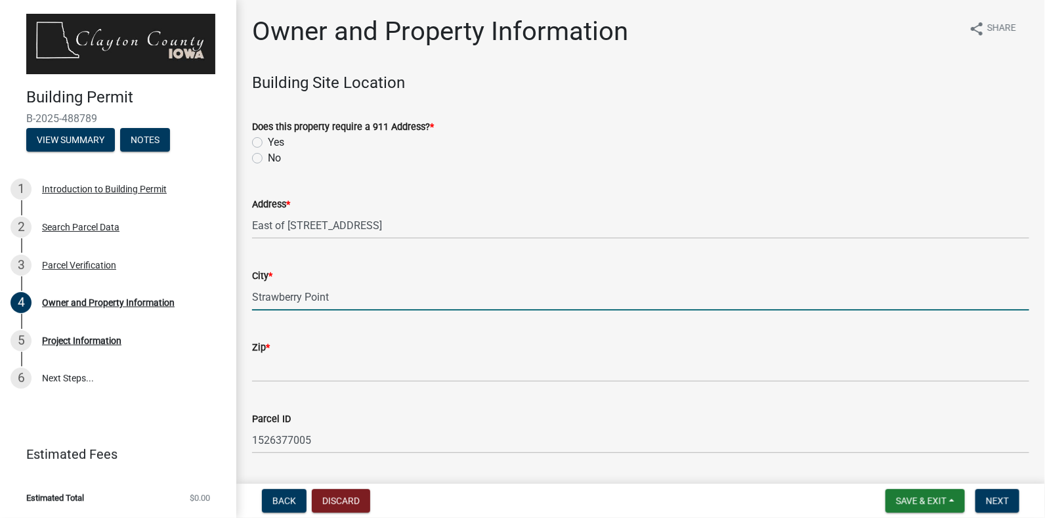
type input "Strawberry Point"
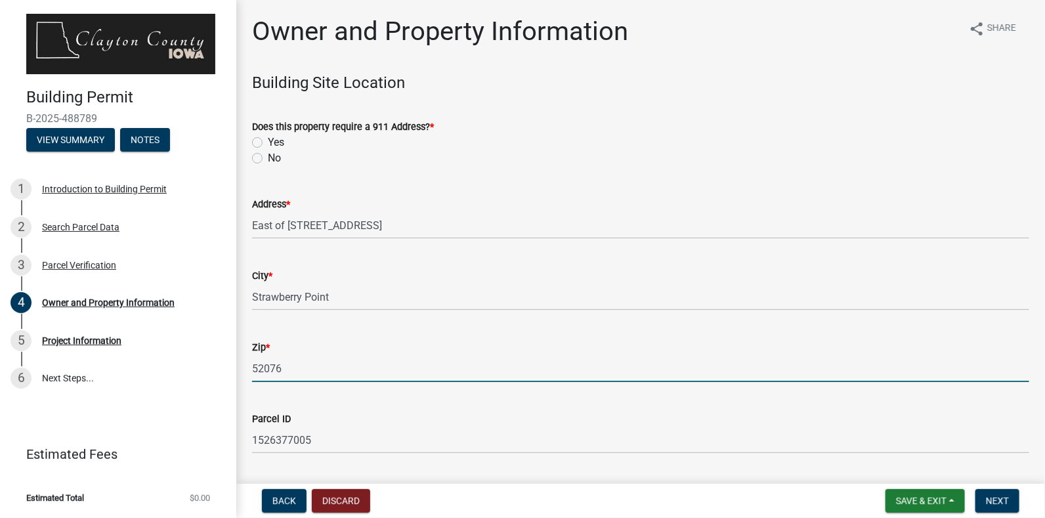
type input "52076"
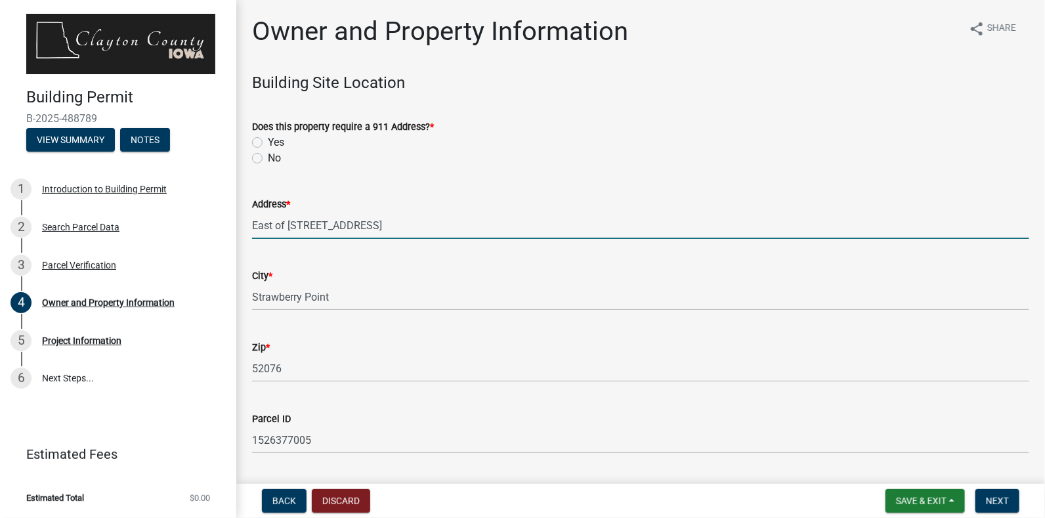
drag, startPoint x: 548, startPoint y: 225, endPoint x: 392, endPoint y: 225, distance: 156.3
click at [392, 225] on input "East of 33001 EVERGREEN RD, STRAWBERRY POINT, IA 52076" at bounding box center [641, 225] width 778 height 27
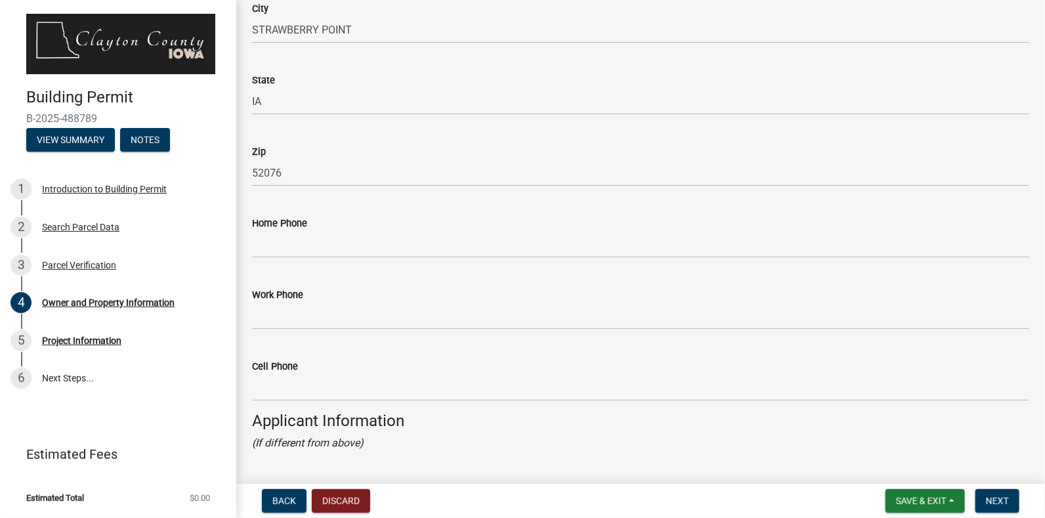
scroll to position [848, 0]
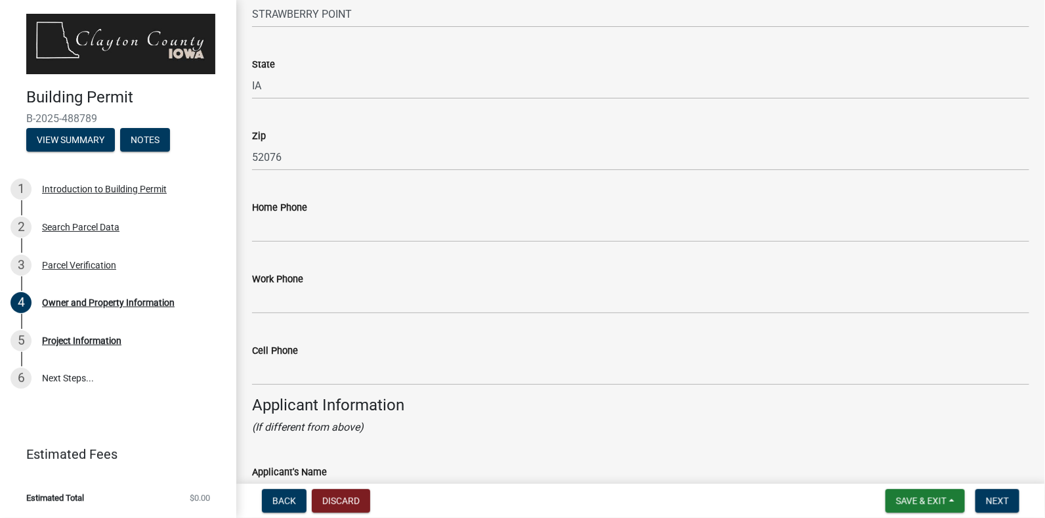
type input "East of 33001 EVERGREEN RD"
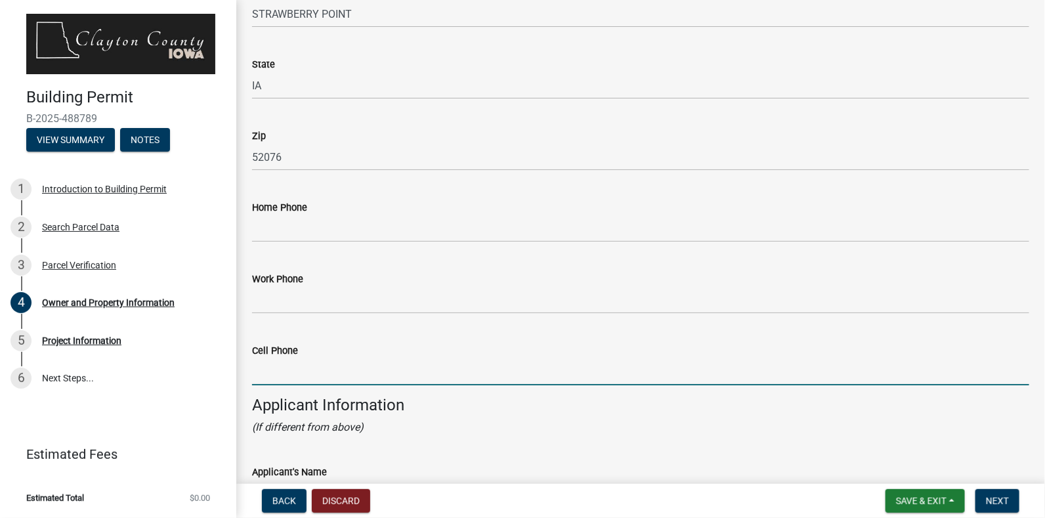
click at [332, 378] on input "Cell Phone" at bounding box center [641, 372] width 778 height 27
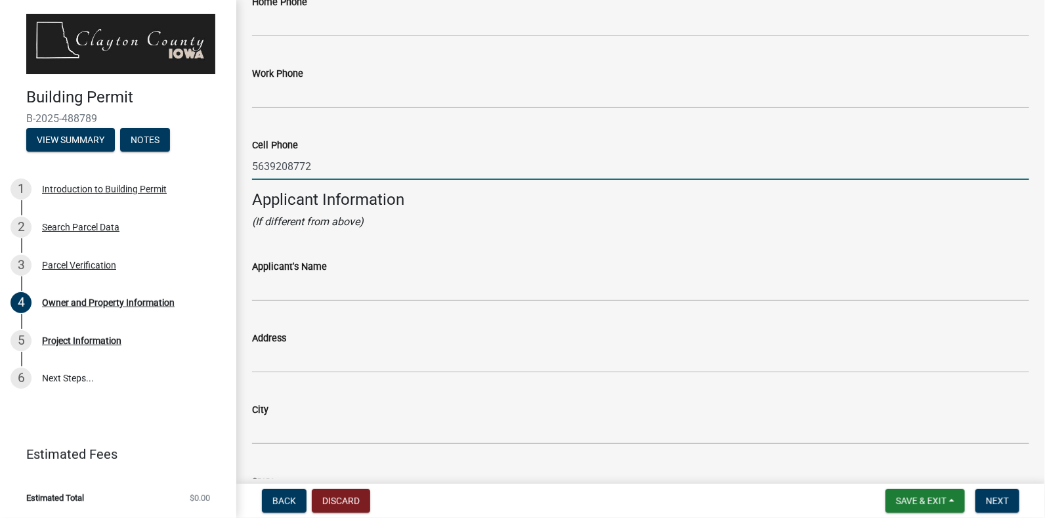
scroll to position [1155, 0]
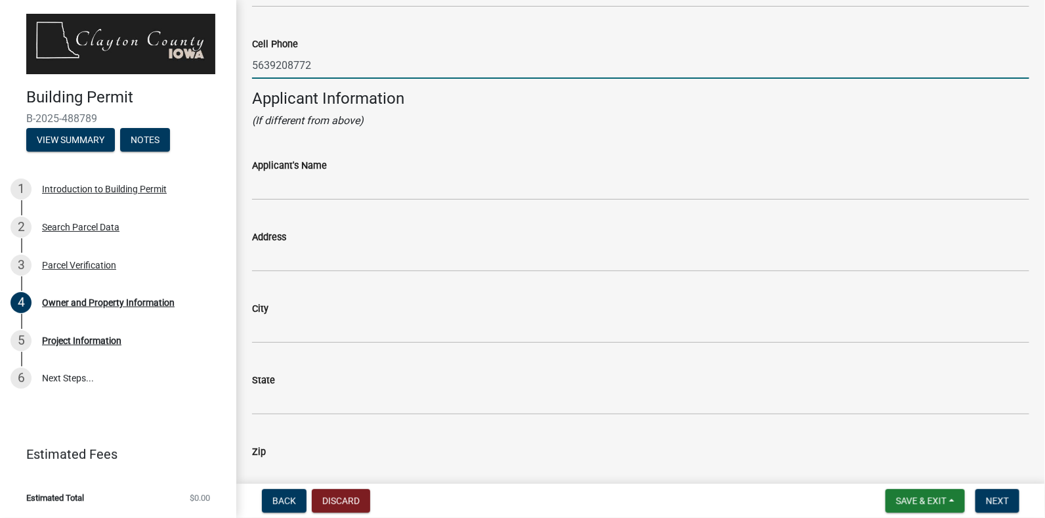
type input "5639208772"
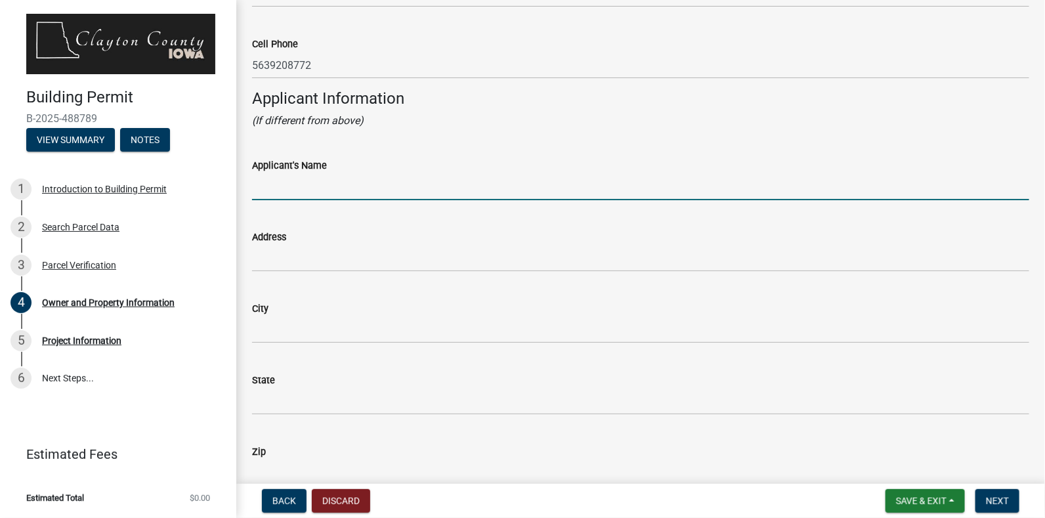
click at [449, 198] on input "Applicant's Name" at bounding box center [641, 186] width 778 height 27
type input "Nathan Ward, Grinnell Group for Vertical Bridge and Verizon Wireless"
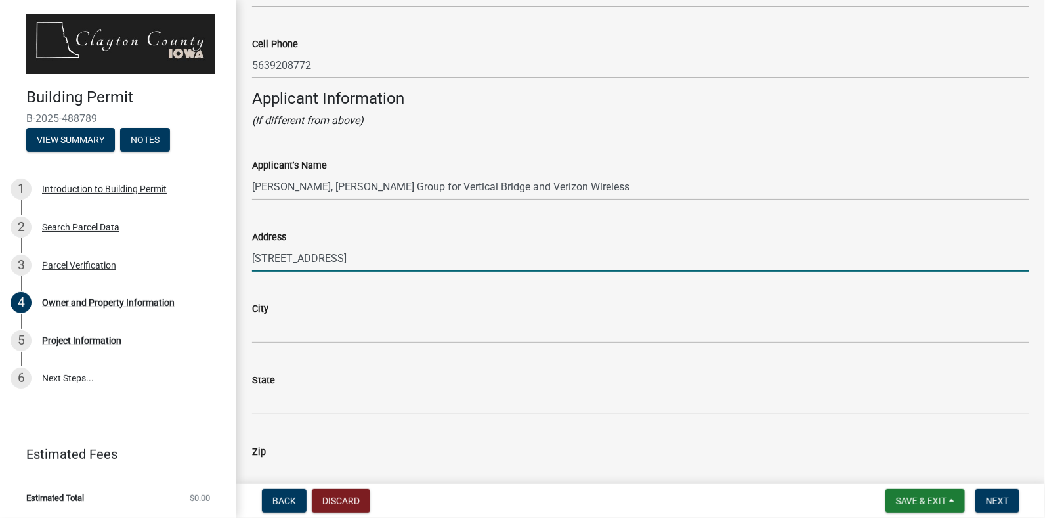
type input "1200 Riva Ridge"
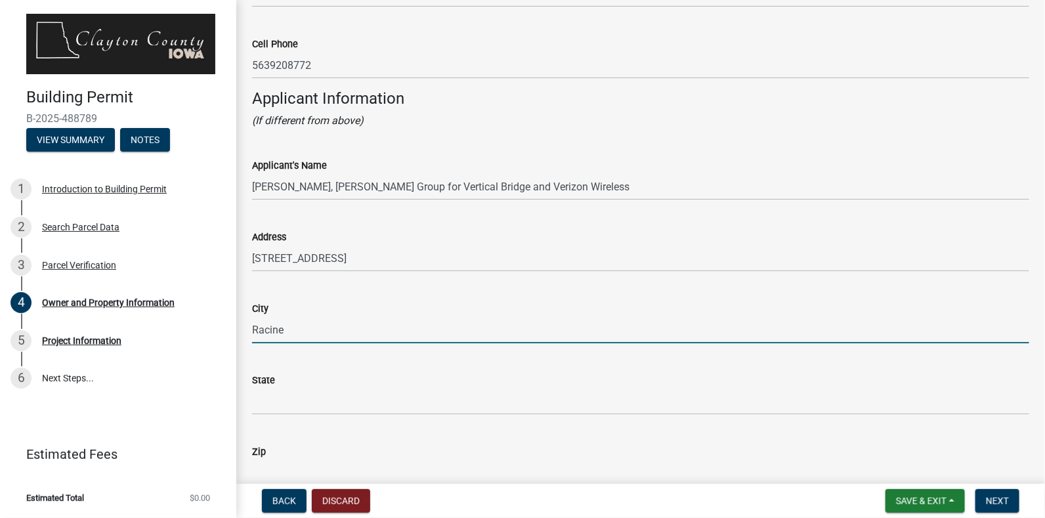
type input "Racine"
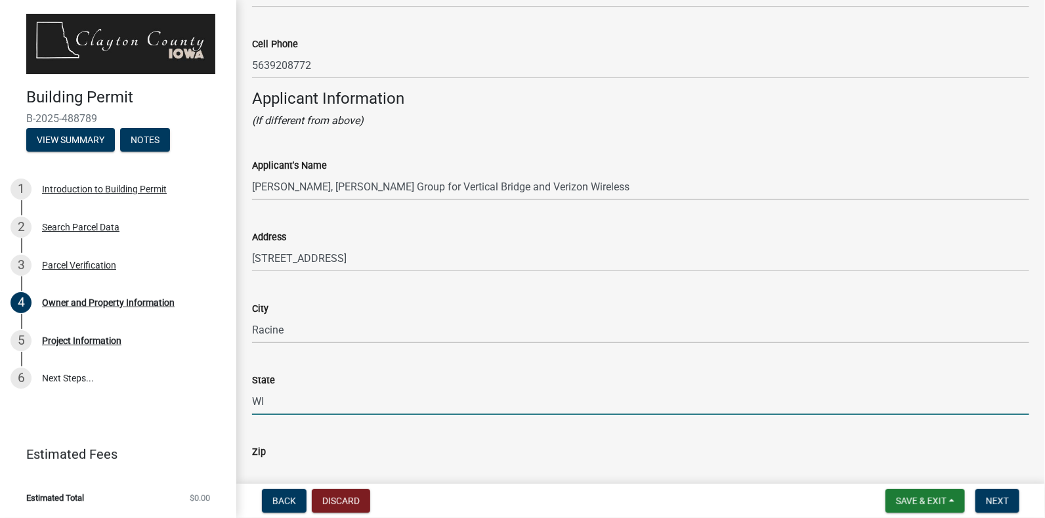
type input "WI"
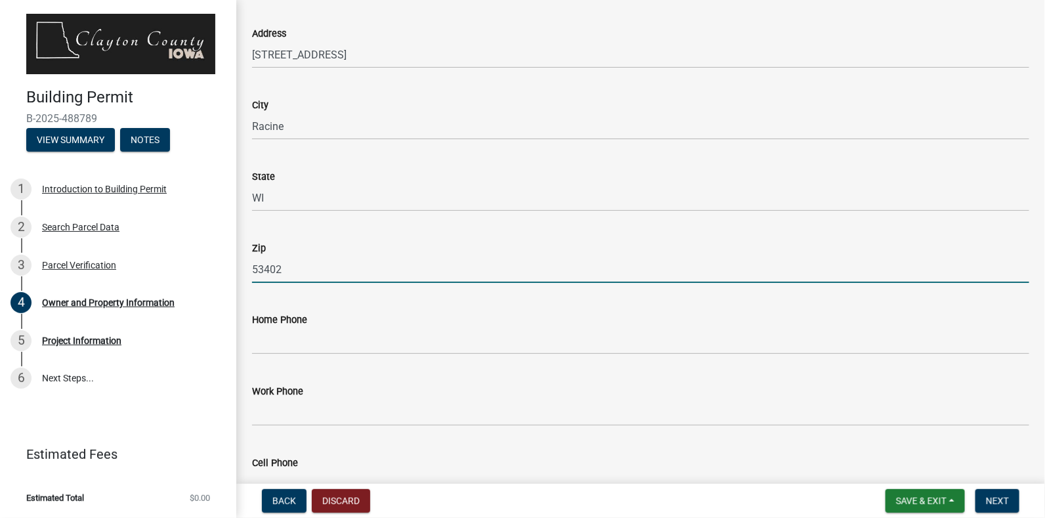
scroll to position [1417, 0]
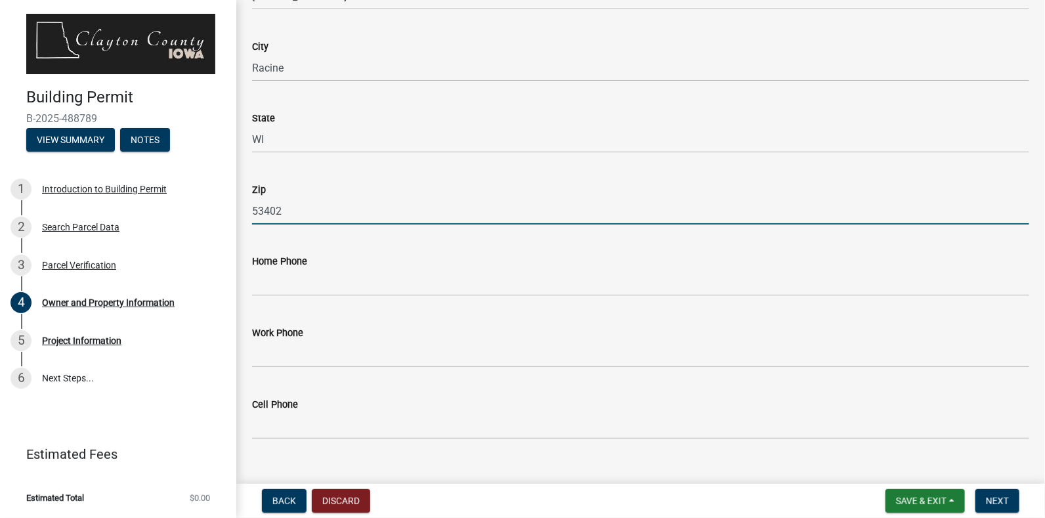
type input "53402"
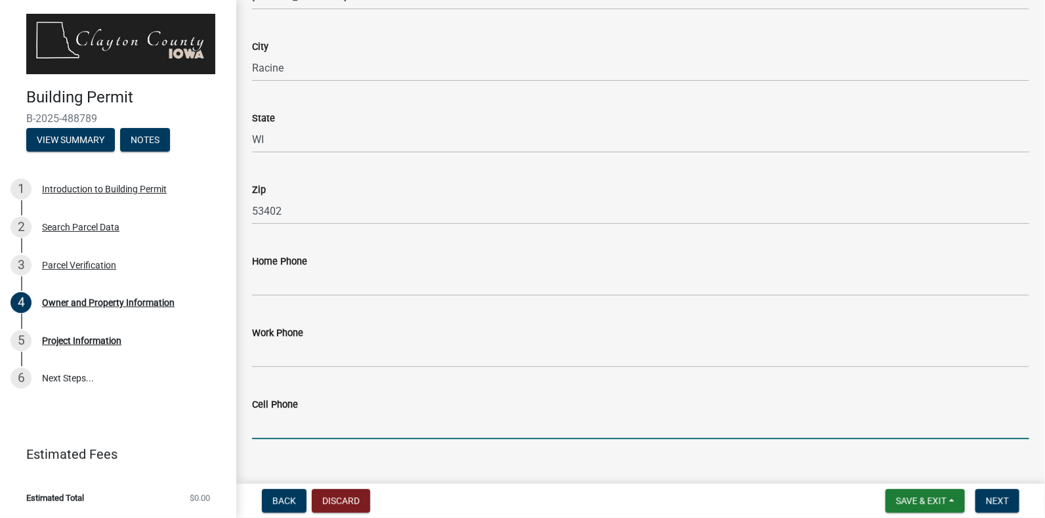
click at [581, 426] on input "Cell Phone" at bounding box center [641, 425] width 778 height 27
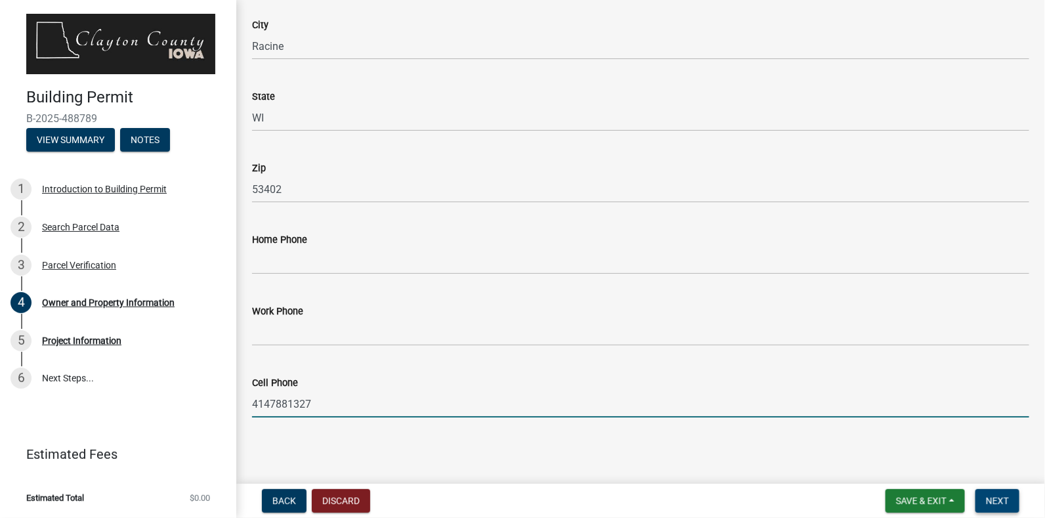
type input "4147881327"
click at [998, 509] on button "Next" at bounding box center [998, 501] width 44 height 24
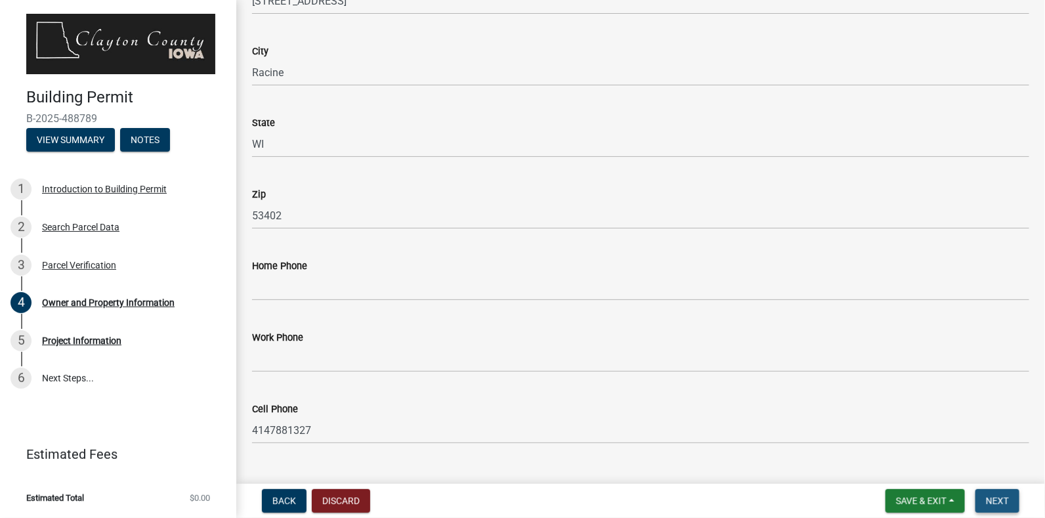
scroll to position [1465, 0]
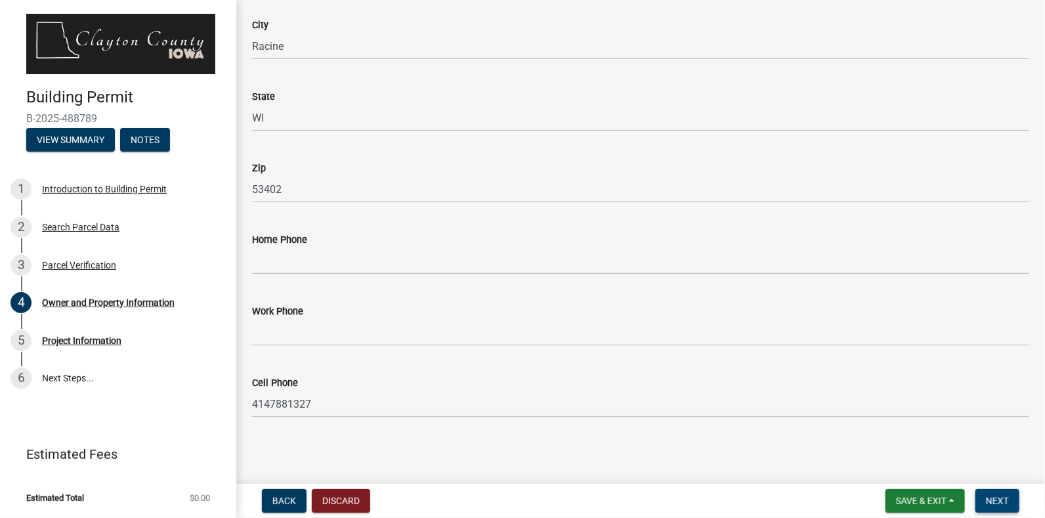
click at [999, 499] on span "Next" at bounding box center [997, 501] width 23 height 11
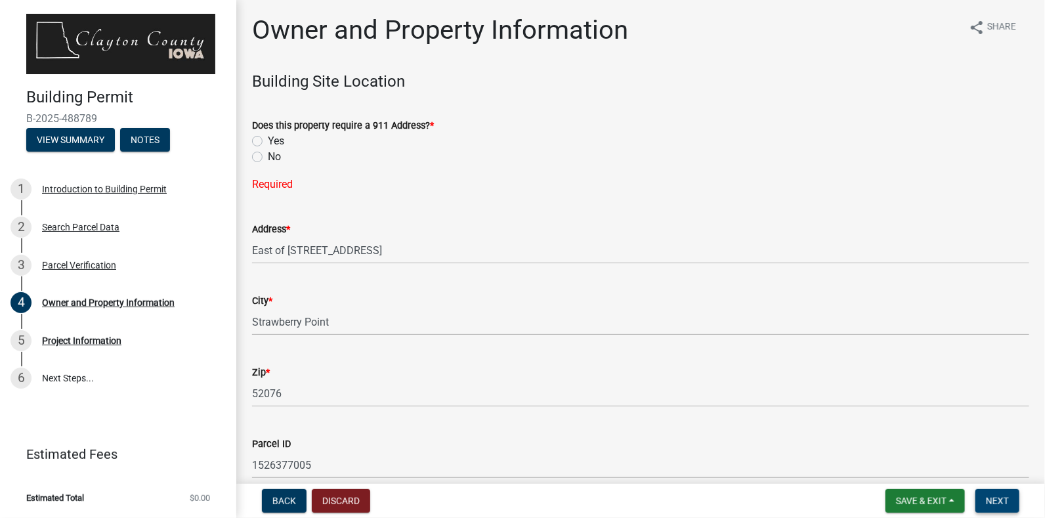
scroll to position [0, 0]
click at [268, 143] on label "Yes" at bounding box center [276, 143] width 16 height 16
click at [268, 143] on input "Yes" at bounding box center [272, 139] width 9 height 9
radio input "true"
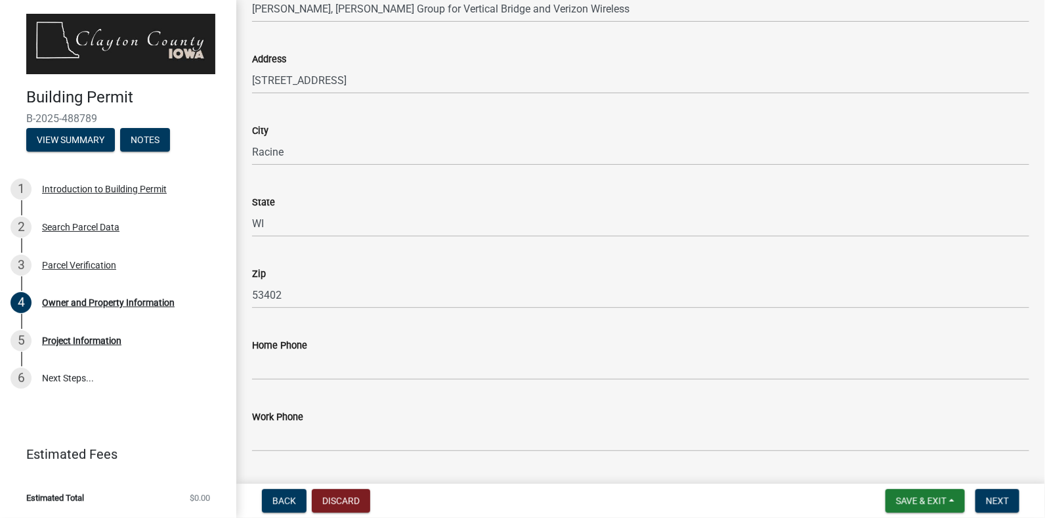
scroll to position [1385, 0]
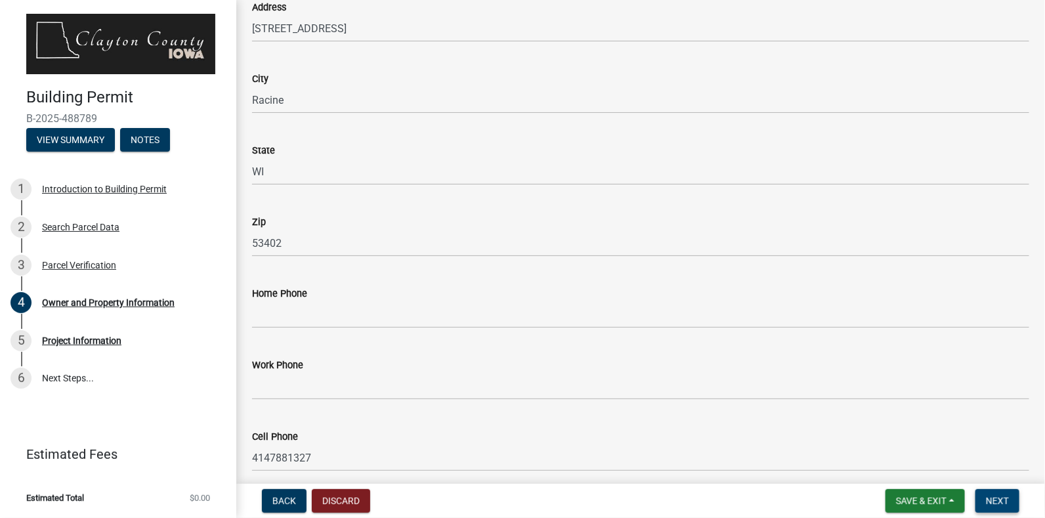
click at [999, 502] on span "Next" at bounding box center [997, 501] width 23 height 11
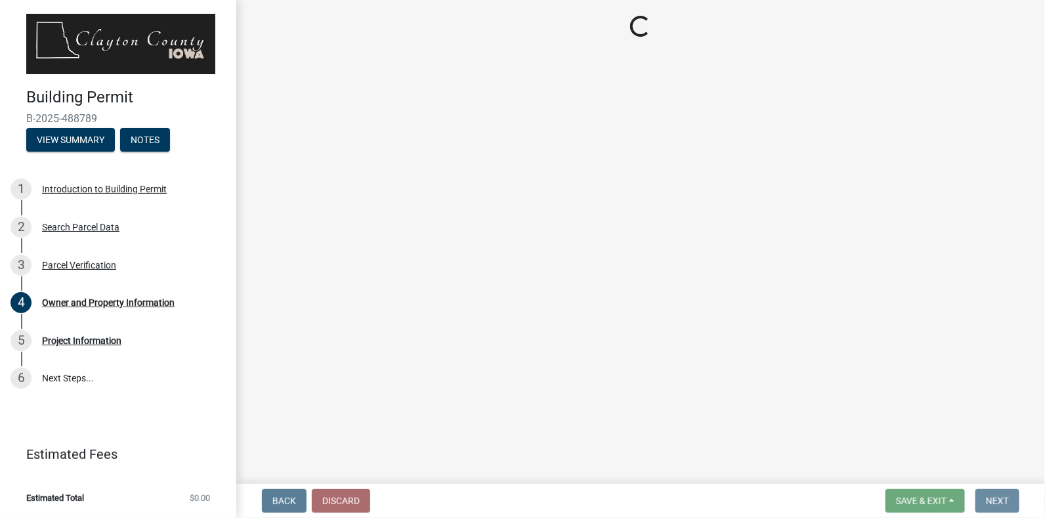
scroll to position [0, 0]
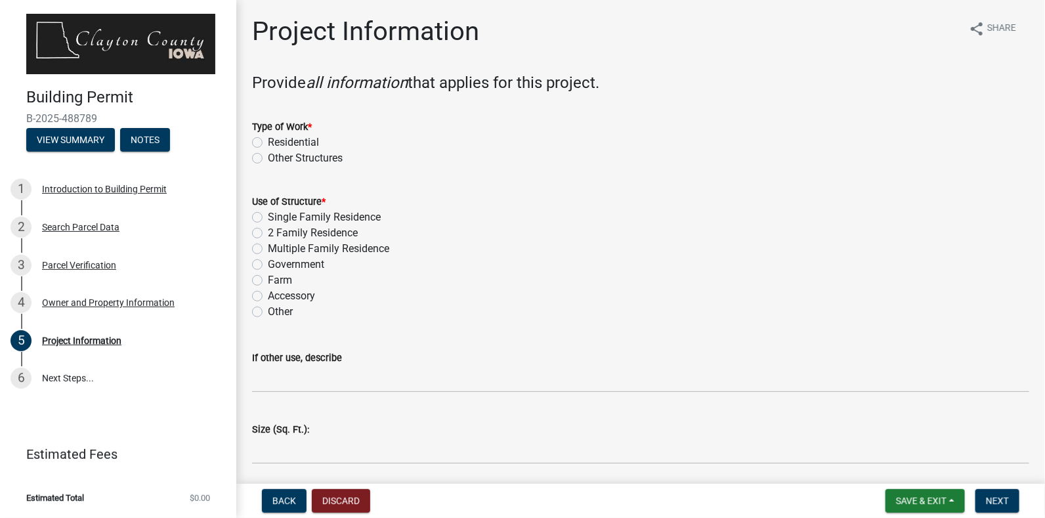
click at [268, 156] on label "Other Structures" at bounding box center [305, 158] width 75 height 16
click at [268, 156] on input "Other Structures" at bounding box center [272, 154] width 9 height 9
radio input "true"
click at [268, 313] on label "Other" at bounding box center [280, 312] width 25 height 16
click at [268, 313] on input "Other" at bounding box center [272, 308] width 9 height 9
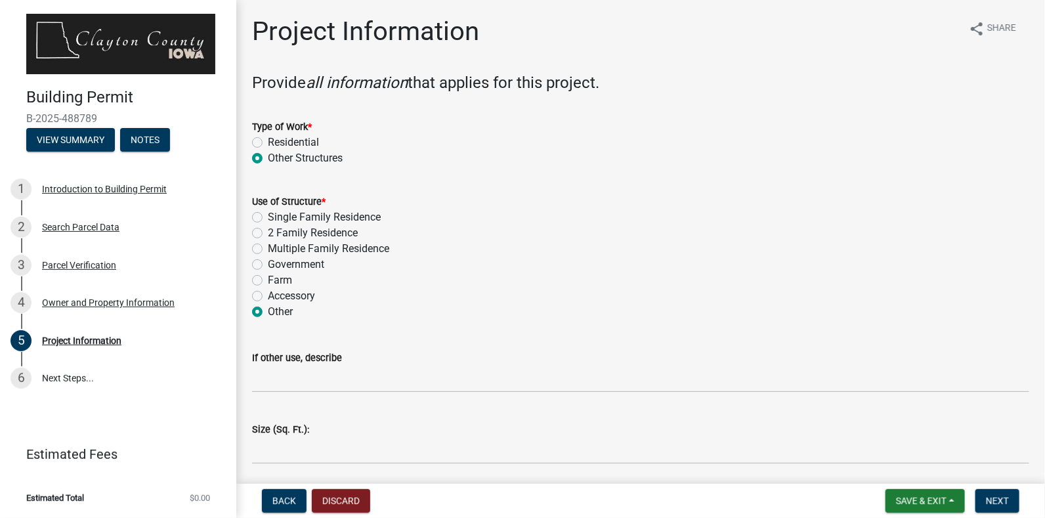
radio input "true"
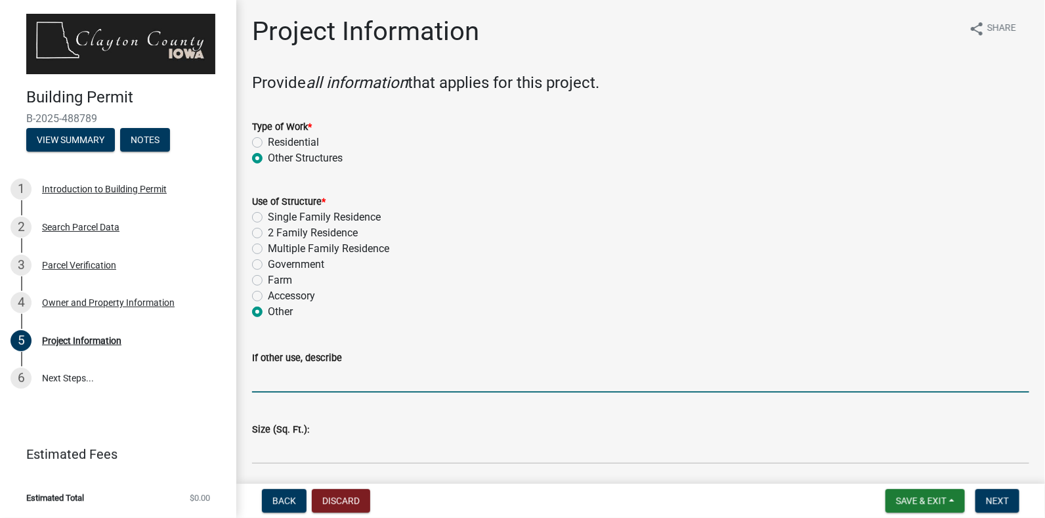
click at [324, 388] on input "If other use, describe" at bounding box center [641, 379] width 778 height 27
type input "Communications Tower"
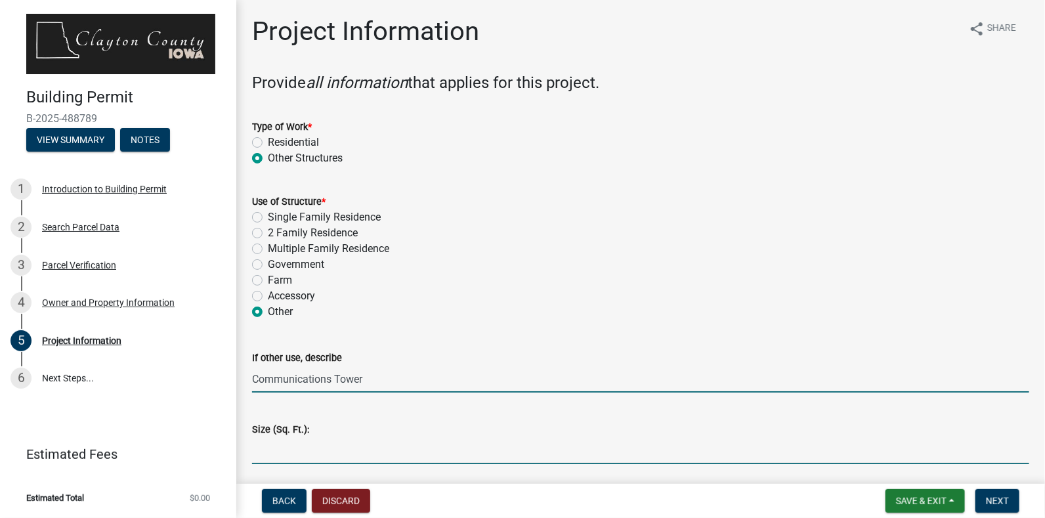
click at [313, 451] on input "text" at bounding box center [641, 450] width 778 height 27
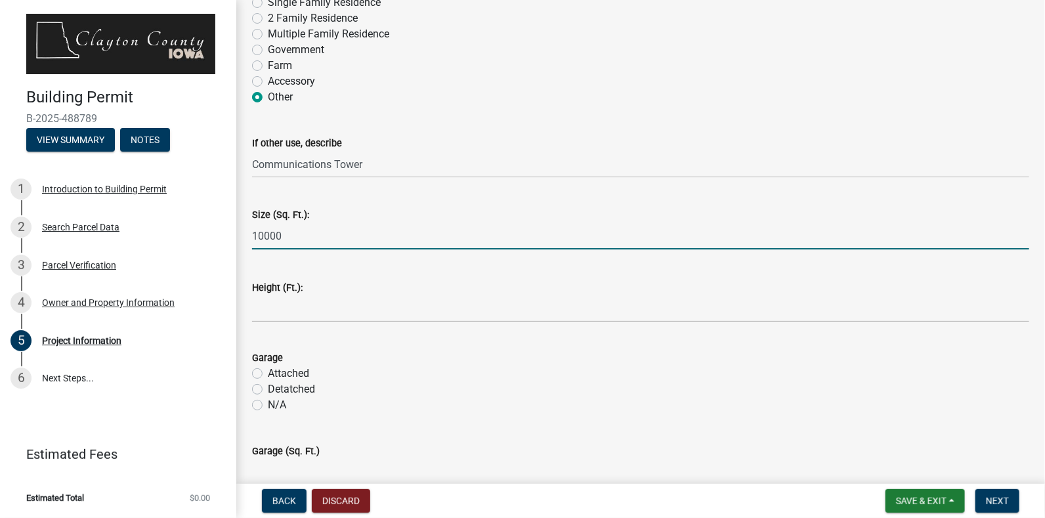
scroll to position [267, 0]
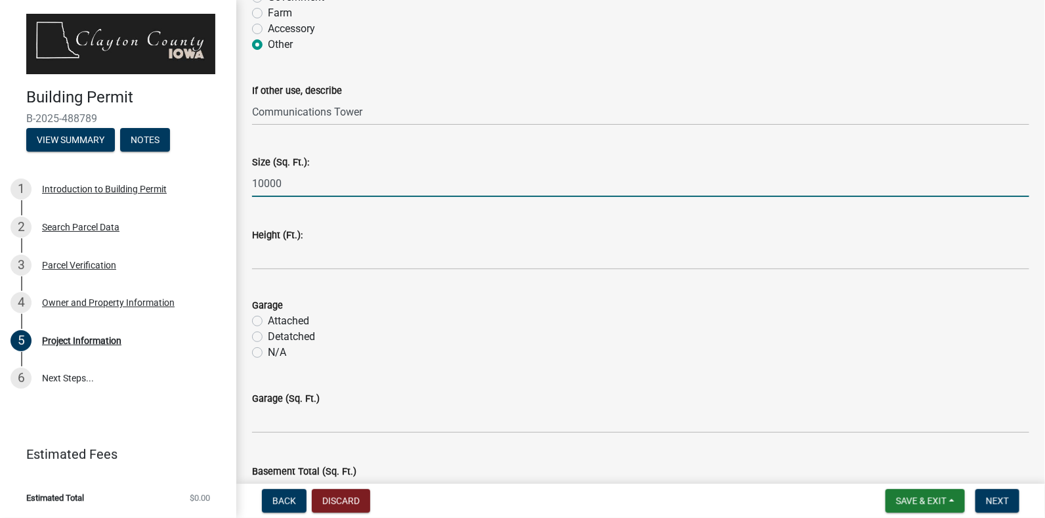
type input "10000"
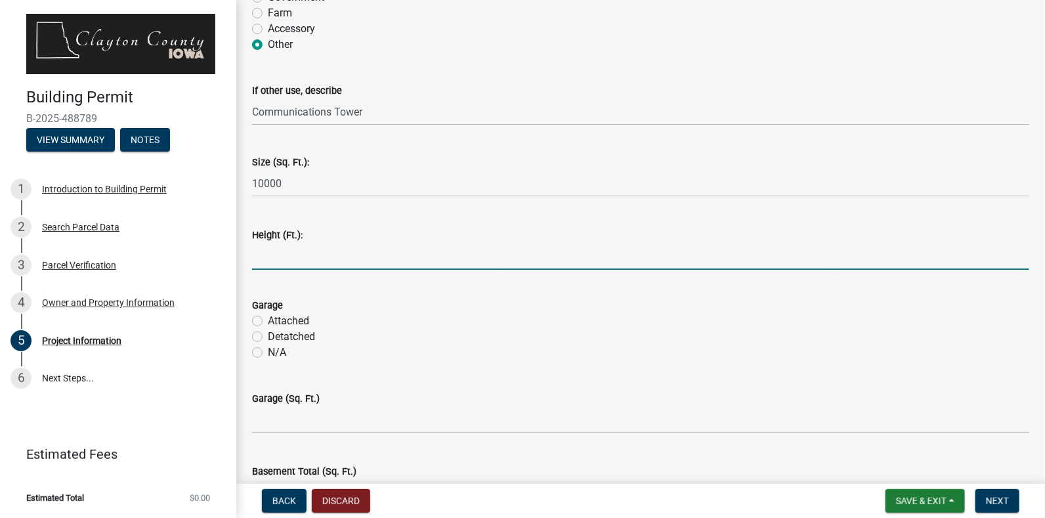
click at [351, 261] on input "text" at bounding box center [641, 256] width 778 height 27
type input "255"
click at [268, 349] on label "N/A" at bounding box center [277, 353] width 18 height 16
click at [268, 349] on input "N/A" at bounding box center [272, 349] width 9 height 9
radio input "true"
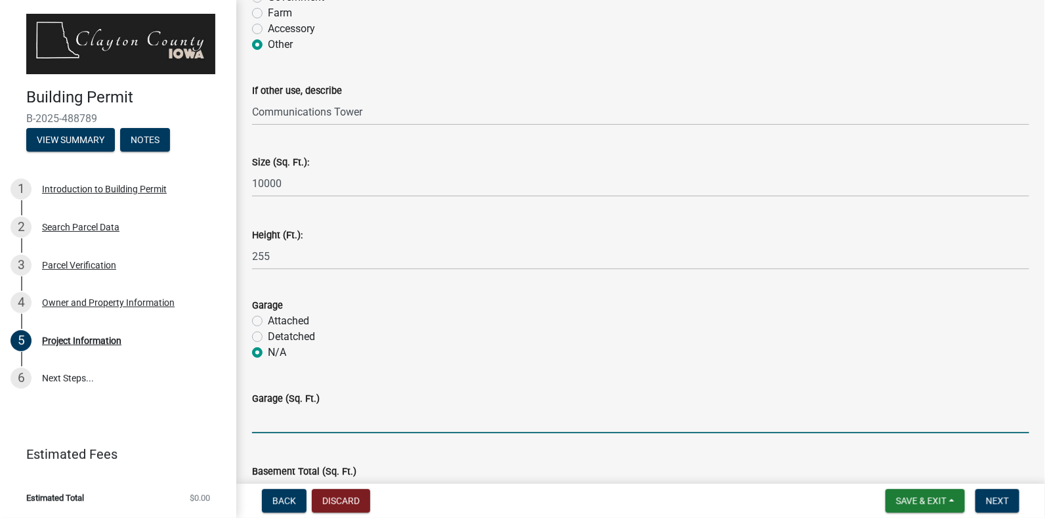
click at [294, 423] on input "text" at bounding box center [641, 420] width 778 height 27
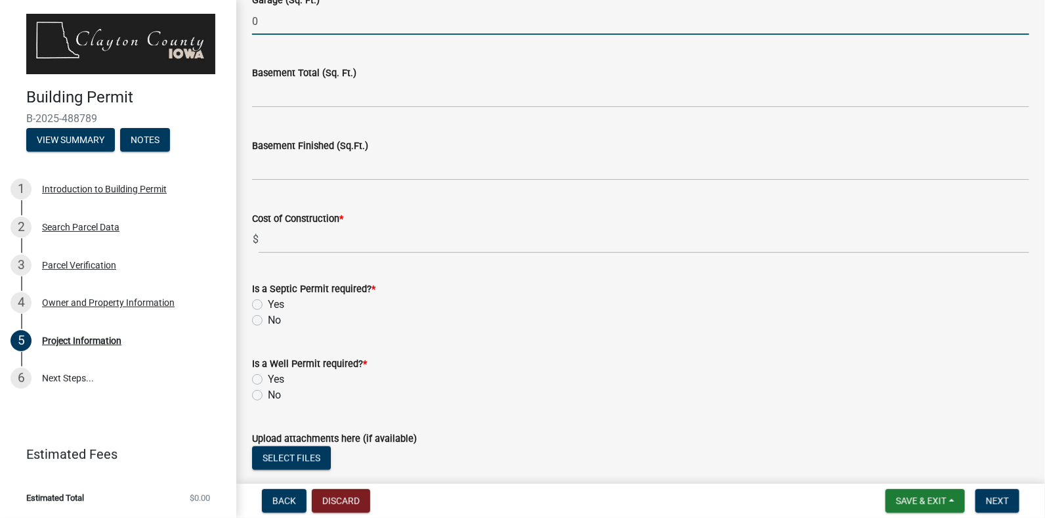
scroll to position [669, 0]
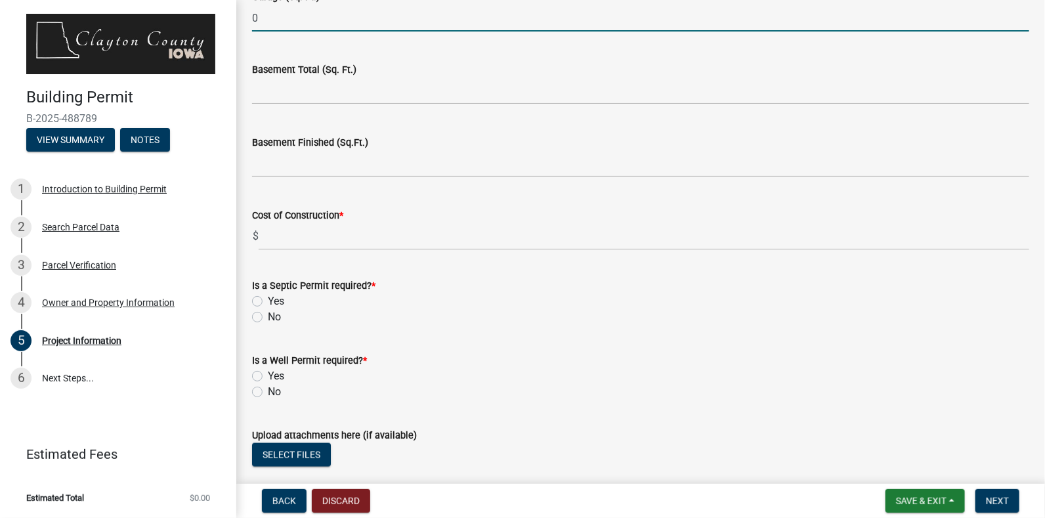
type input "0"
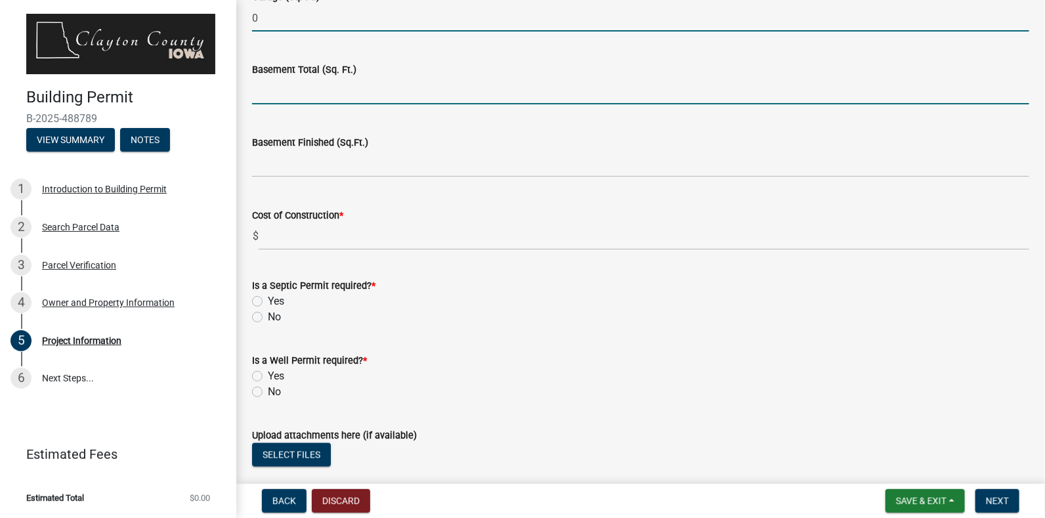
click at [296, 96] on input "text" at bounding box center [641, 90] width 778 height 27
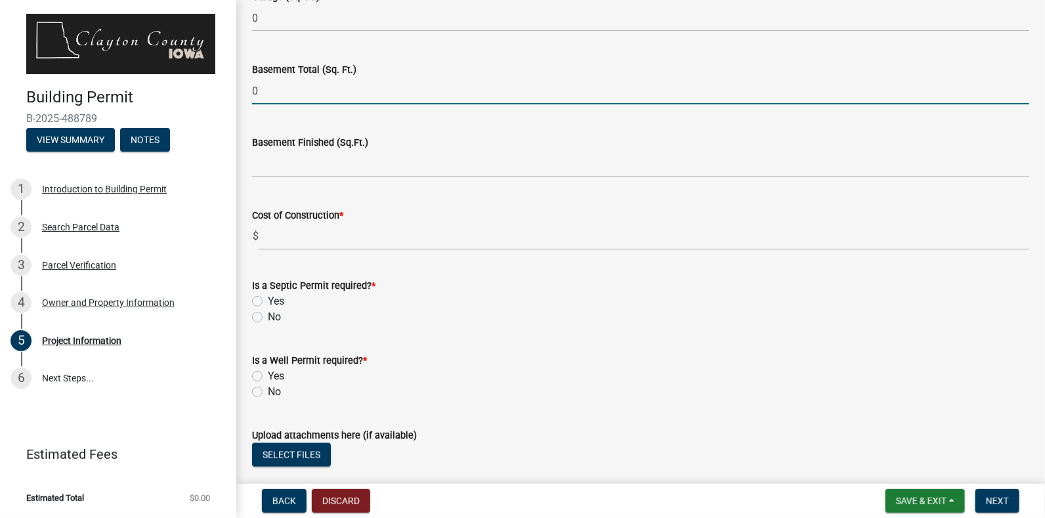
type input "0"
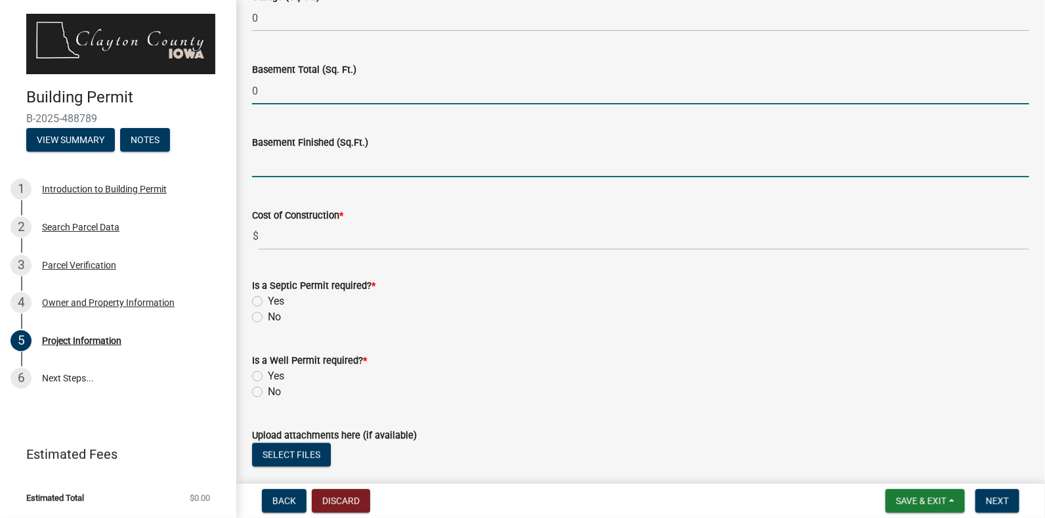
click at [310, 165] on input "text" at bounding box center [641, 163] width 778 height 27
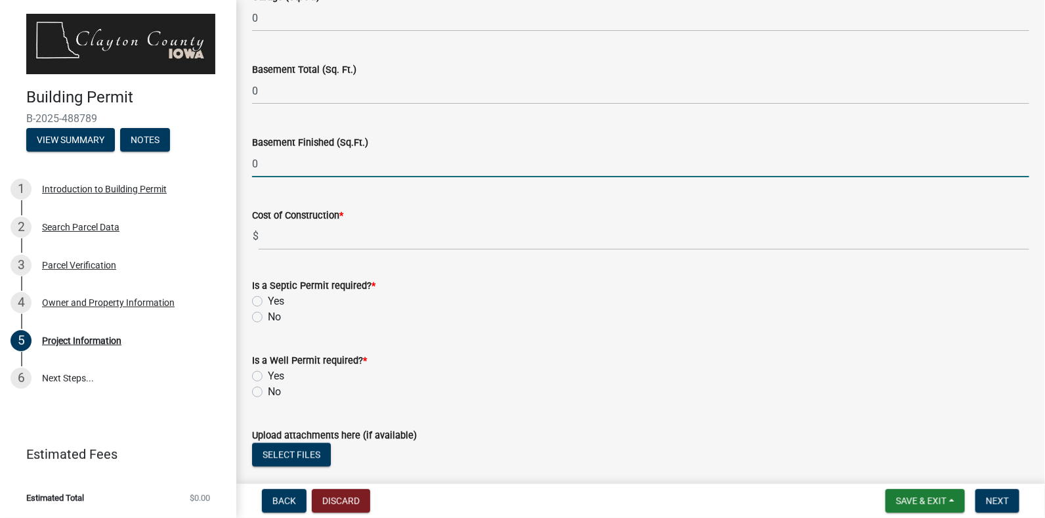
type input "0"
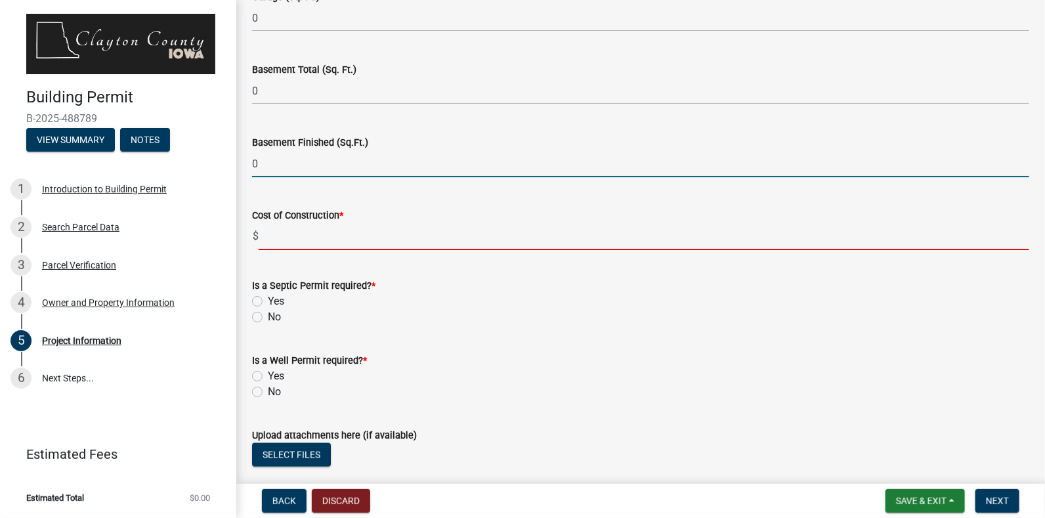
click at [293, 240] on input "text" at bounding box center [644, 236] width 771 height 27
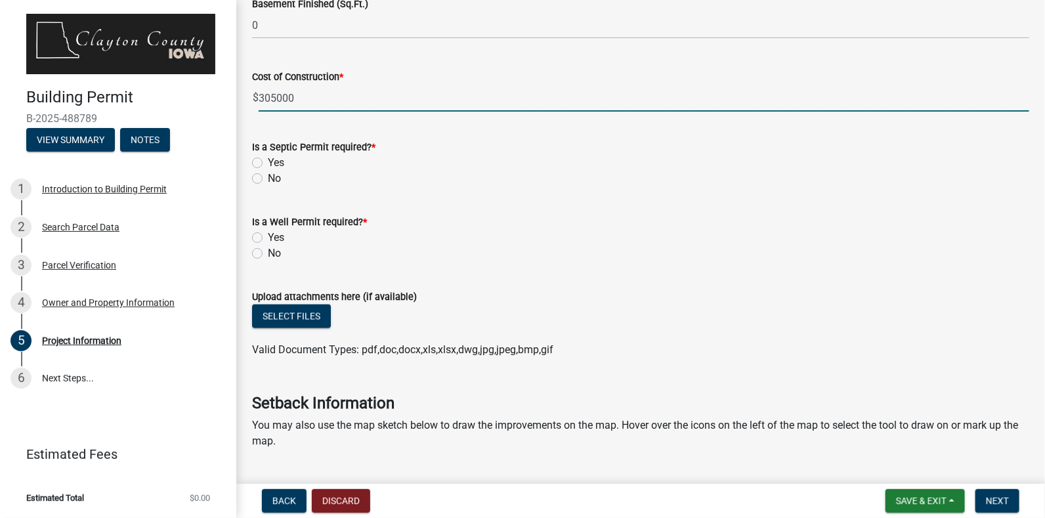
scroll to position [818, 0]
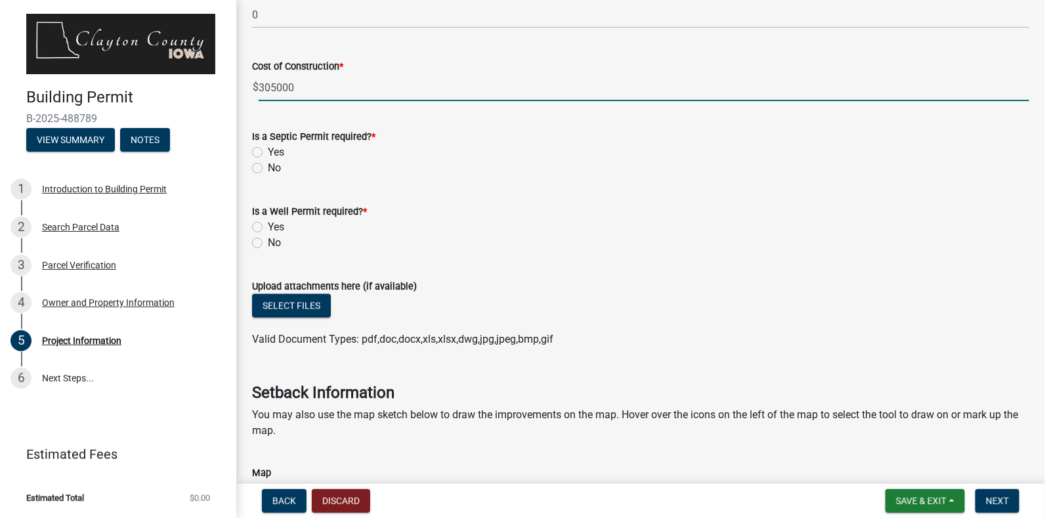
type input "305000"
click at [268, 165] on label "No" at bounding box center [274, 168] width 13 height 16
click at [268, 165] on input "No" at bounding box center [272, 164] width 9 height 9
radio input "true"
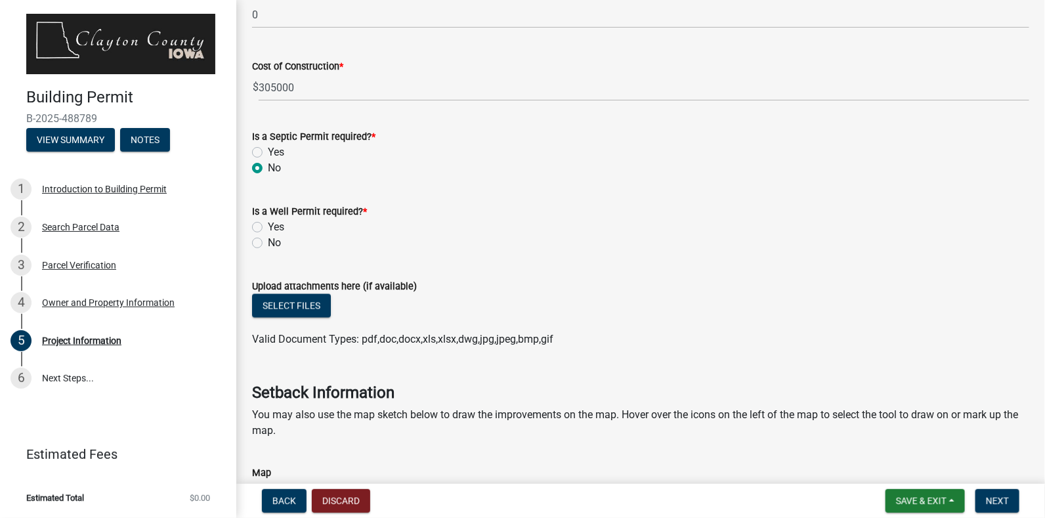
click at [268, 238] on label "No" at bounding box center [274, 243] width 13 height 16
click at [268, 238] on input "No" at bounding box center [272, 239] width 9 height 9
radio input "true"
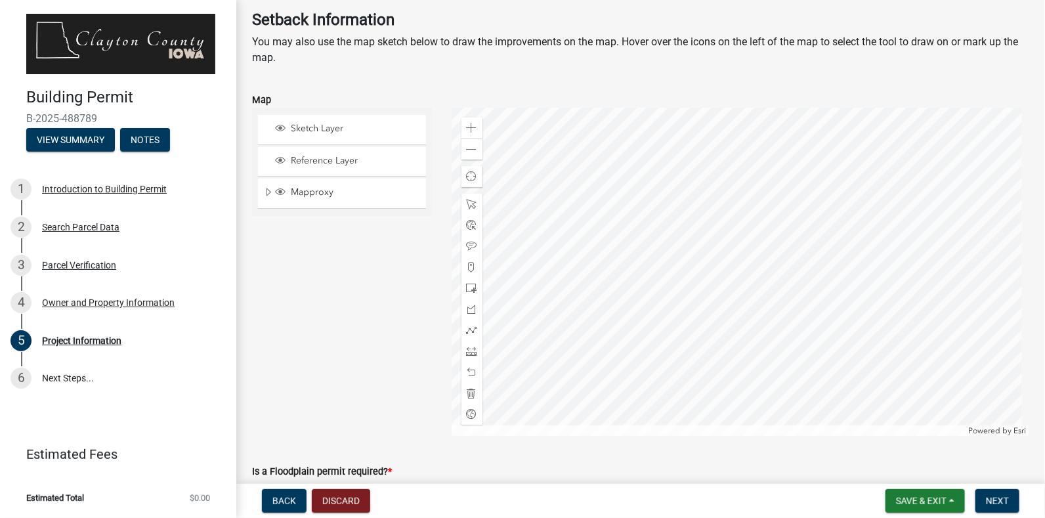
scroll to position [1194, 0]
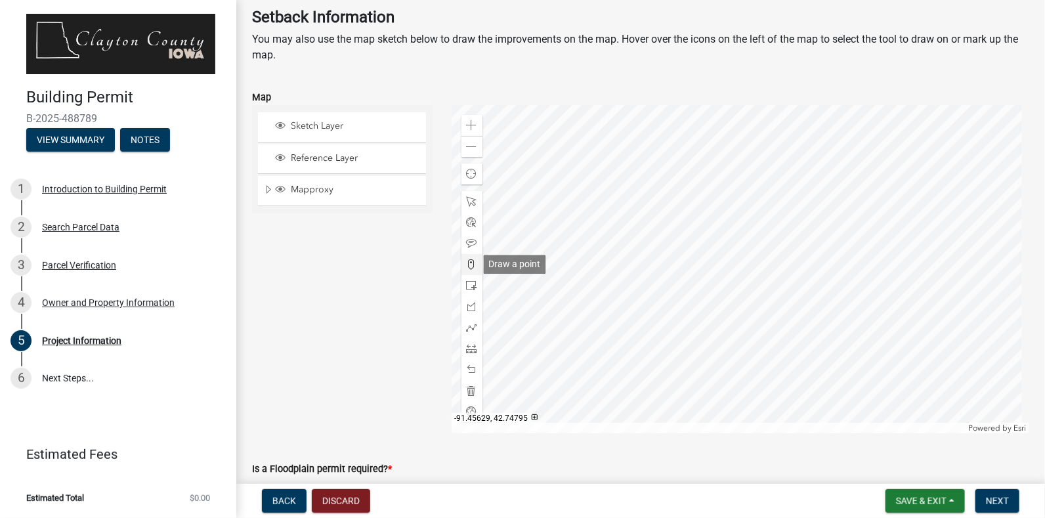
click at [467, 265] on span at bounding box center [472, 264] width 11 height 11
click at [779, 341] on div at bounding box center [741, 269] width 579 height 328
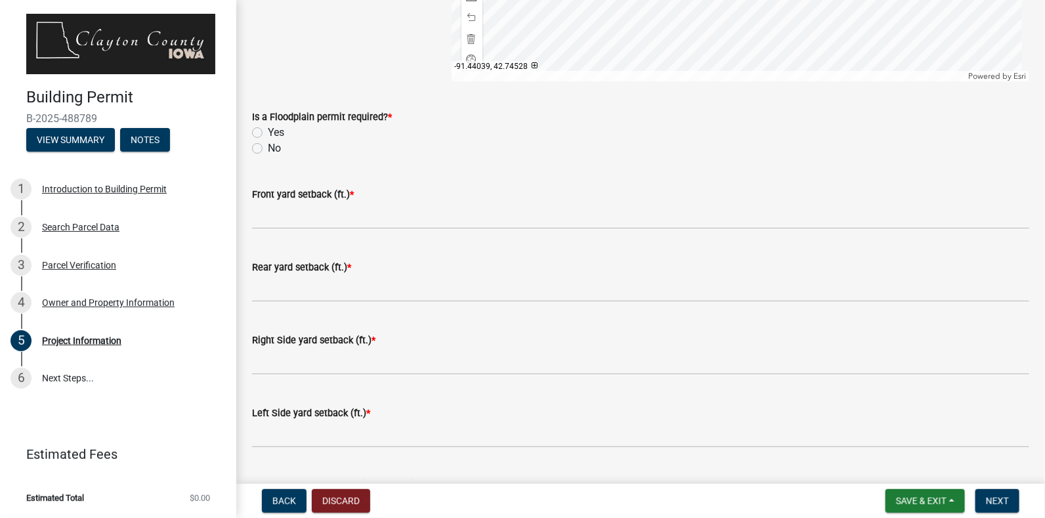
scroll to position [1548, 0]
click at [268, 145] on label "No" at bounding box center [274, 147] width 13 height 16
click at [268, 145] on input "No" at bounding box center [272, 143] width 9 height 9
radio input "true"
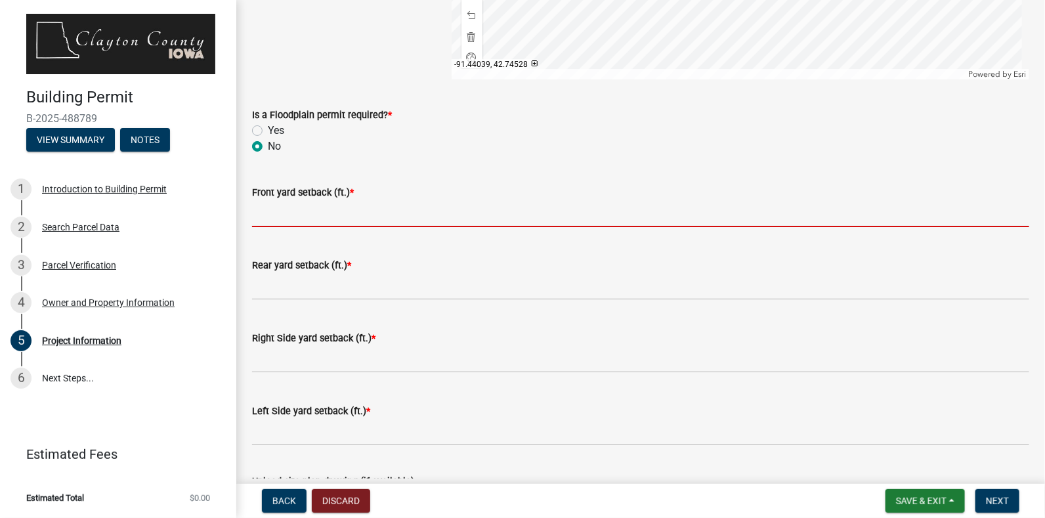
click at [319, 210] on input "text" at bounding box center [641, 213] width 778 height 27
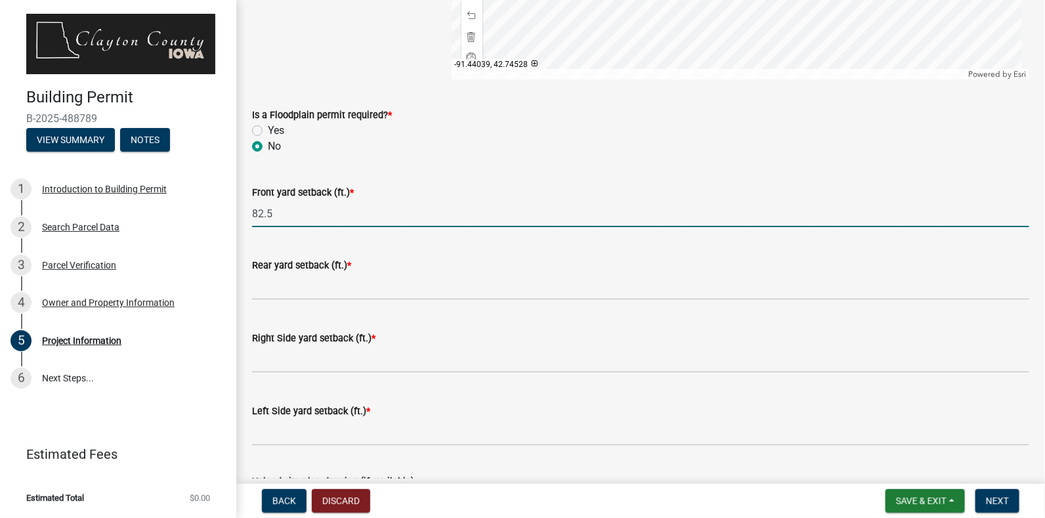
type input "82.5"
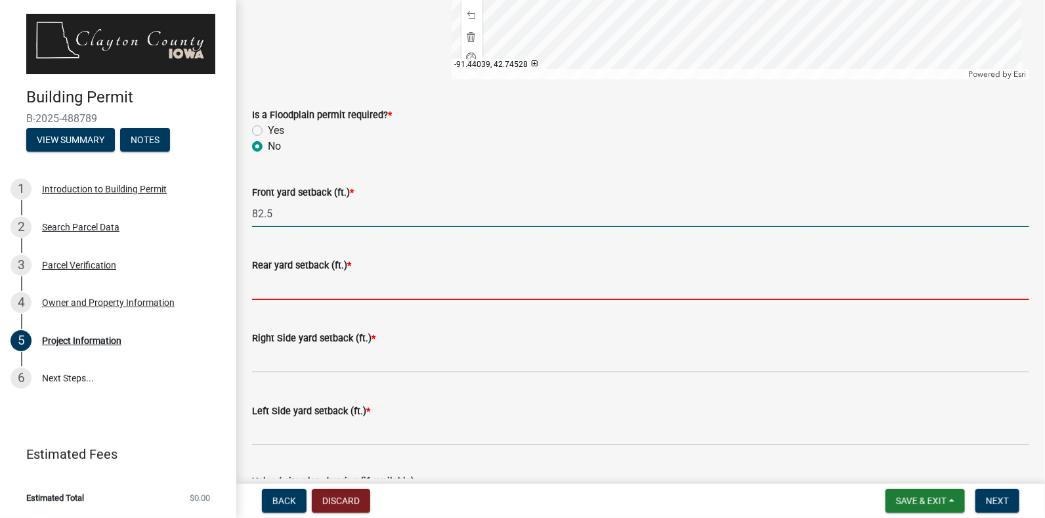
click at [327, 289] on input "text" at bounding box center [641, 286] width 778 height 27
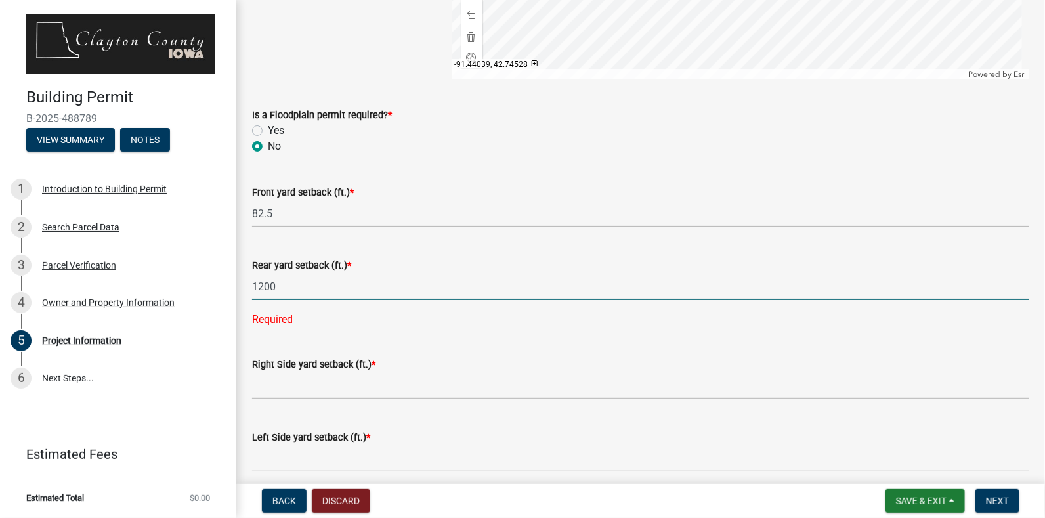
type input "1200"
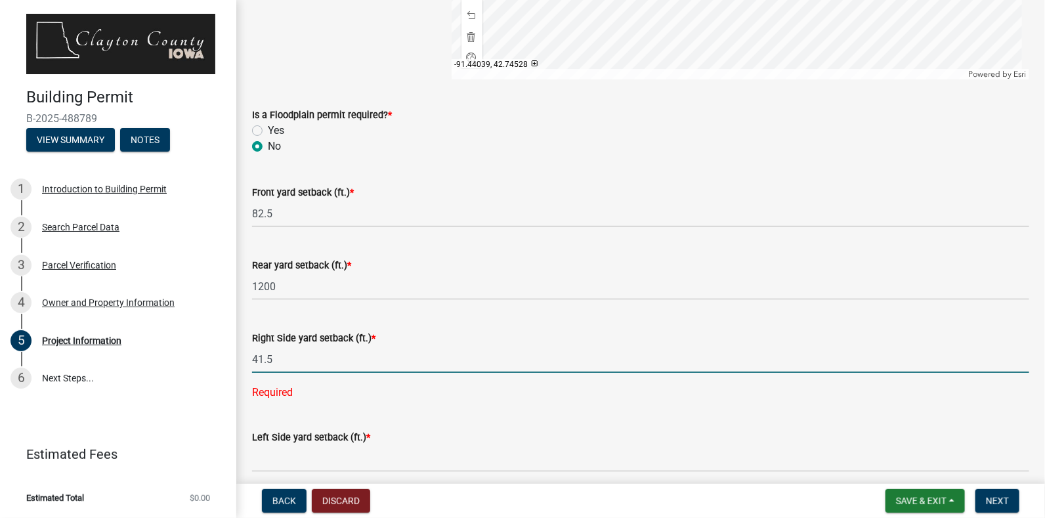
type input "41.5"
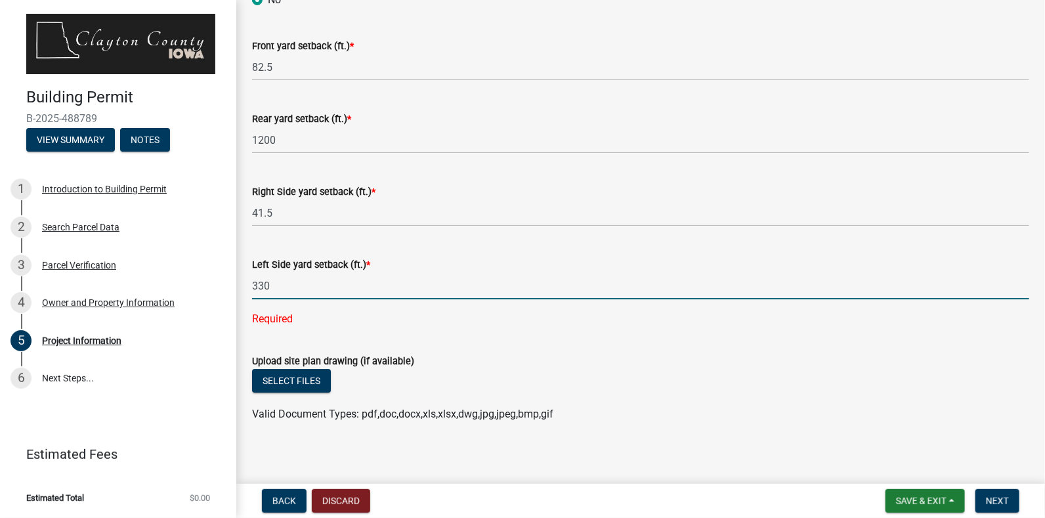
scroll to position [1701, 0]
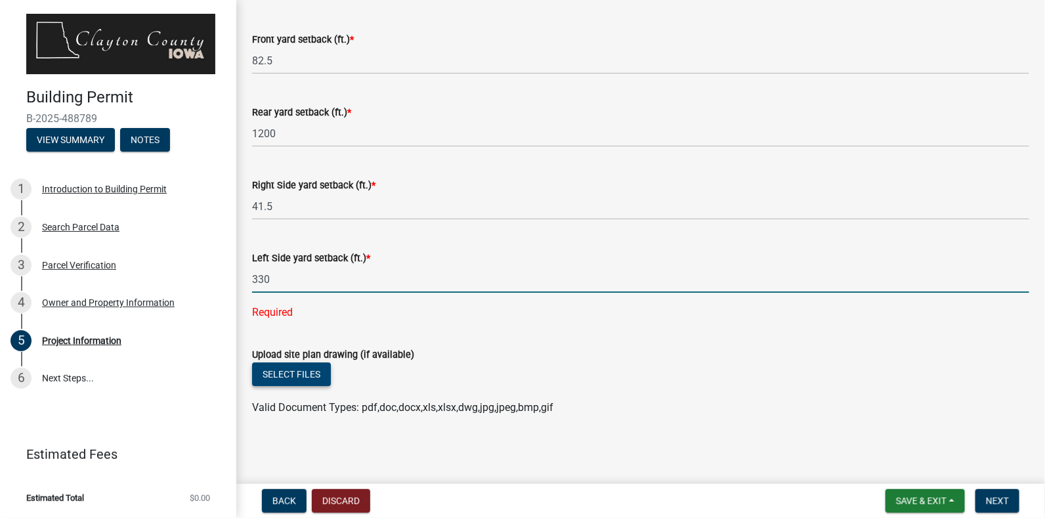
type input "330"
click at [307, 364] on button "Select files" at bounding box center [291, 375] width 79 height 24
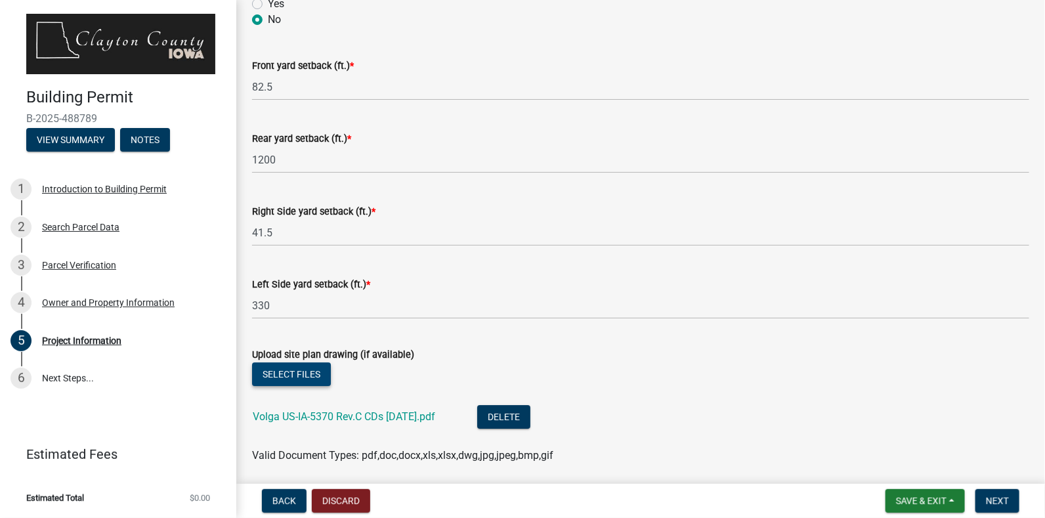
scroll to position [1722, 0]
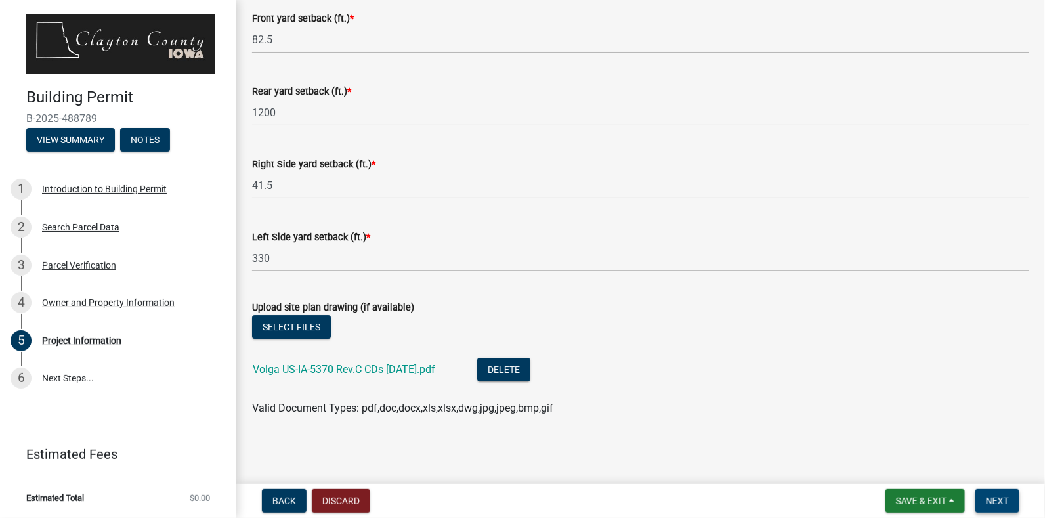
click at [997, 498] on span "Next" at bounding box center [997, 501] width 23 height 11
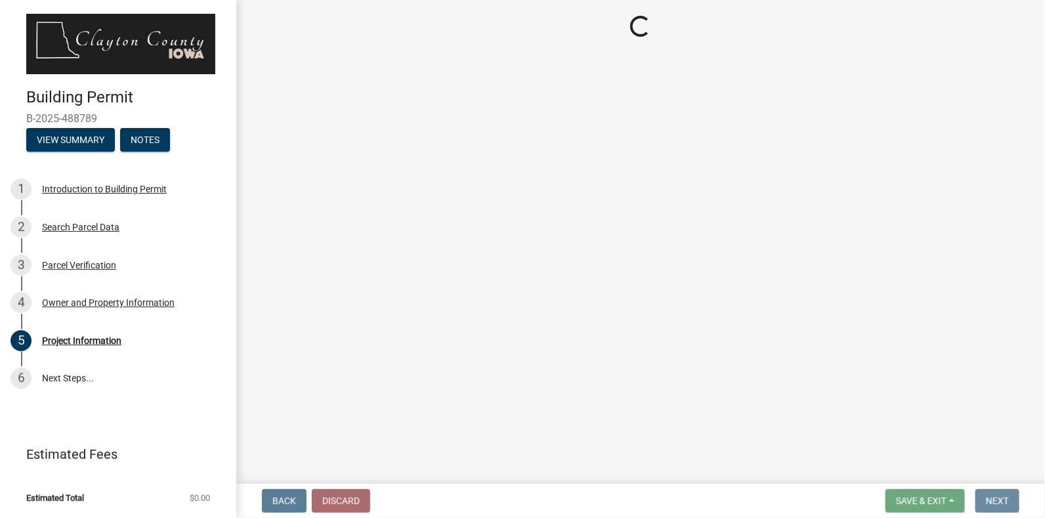
scroll to position [0, 0]
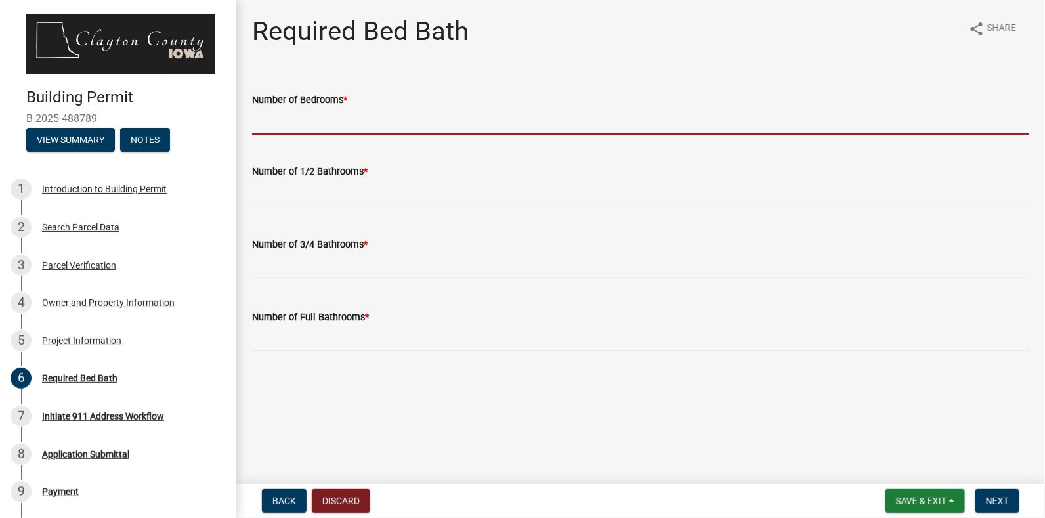
click at [294, 126] on input "Number of Bedrooms *" at bounding box center [641, 121] width 778 height 27
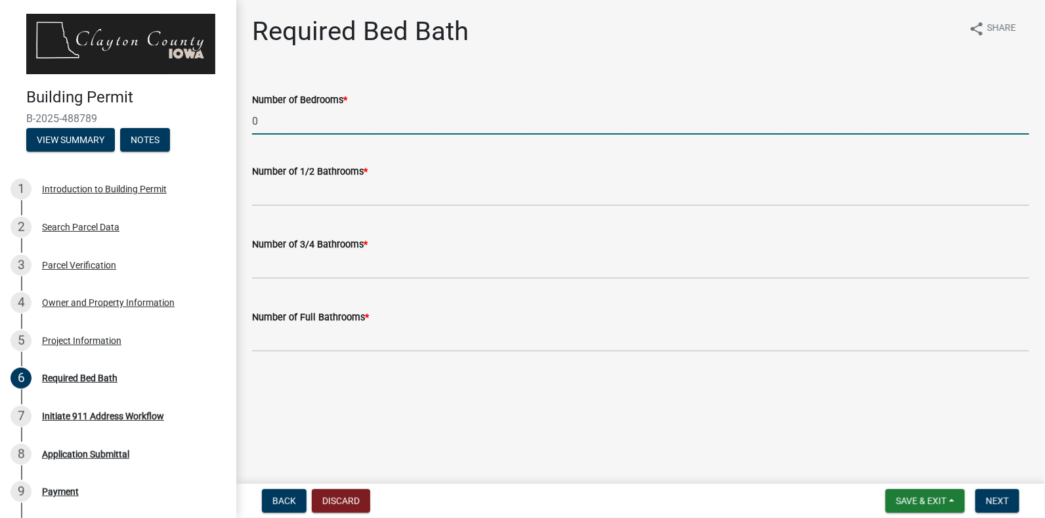
type input "0"
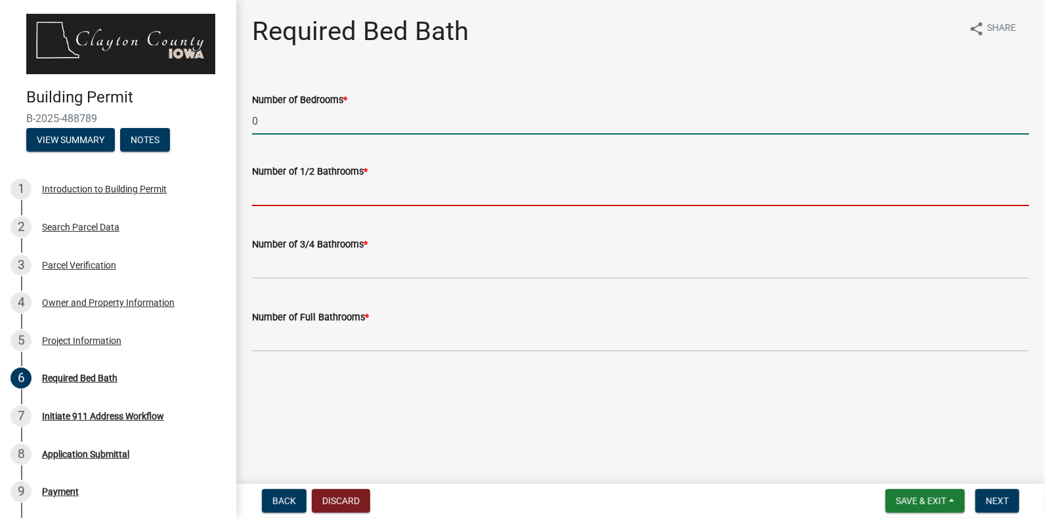
click at [293, 190] on input "text" at bounding box center [641, 192] width 778 height 27
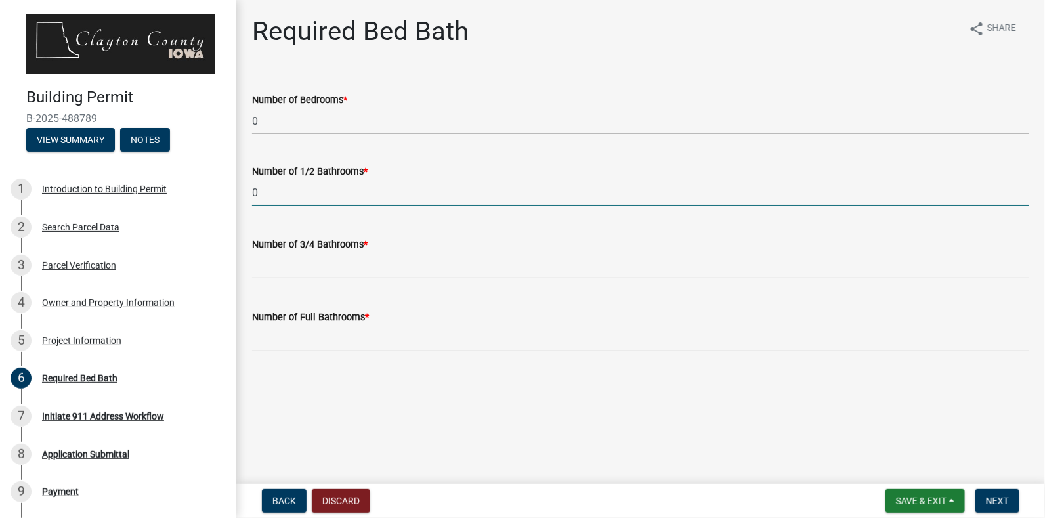
type input "0"
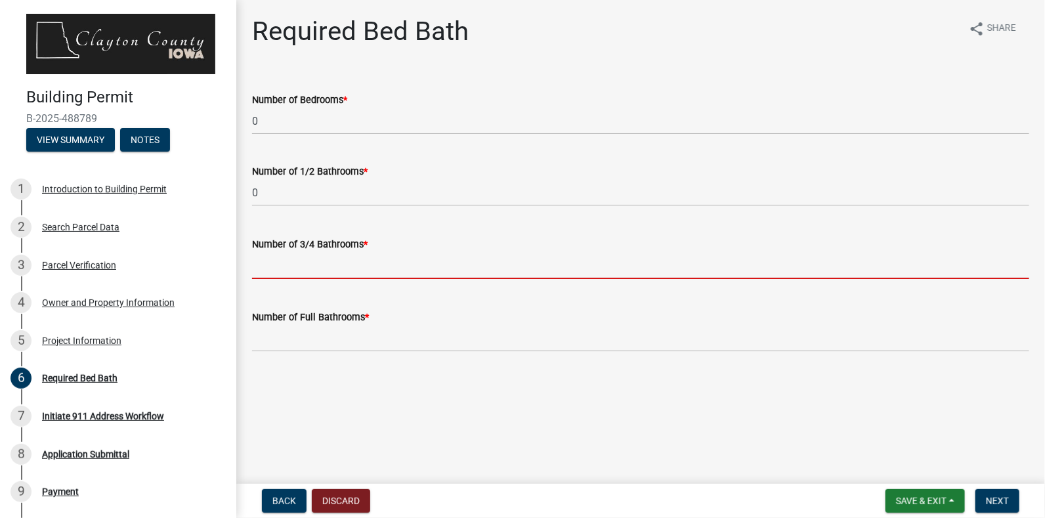
click at [296, 265] on input "text" at bounding box center [641, 265] width 778 height 27
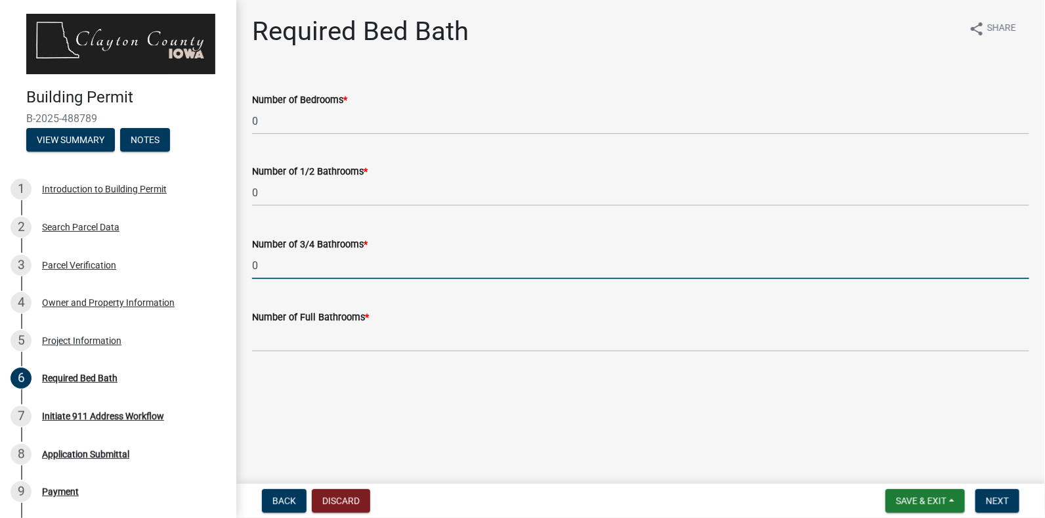
type input "0"
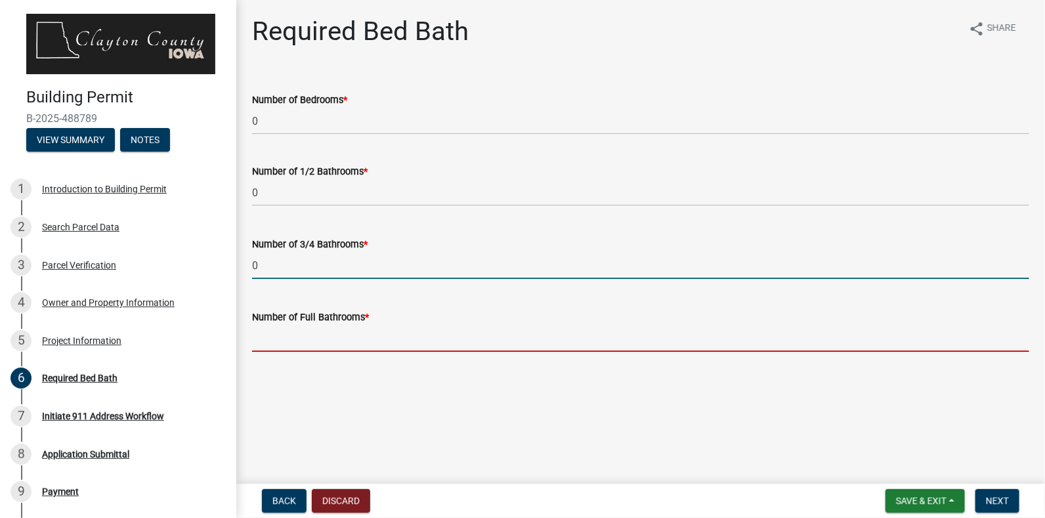
click at [282, 341] on input "text" at bounding box center [641, 338] width 778 height 27
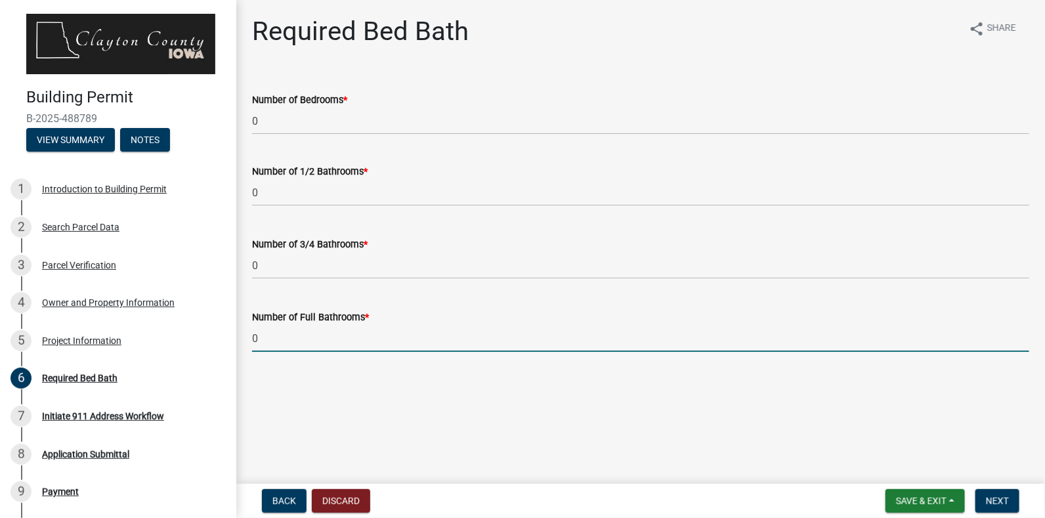
type input "0"
click at [992, 502] on span "Next" at bounding box center [997, 501] width 23 height 11
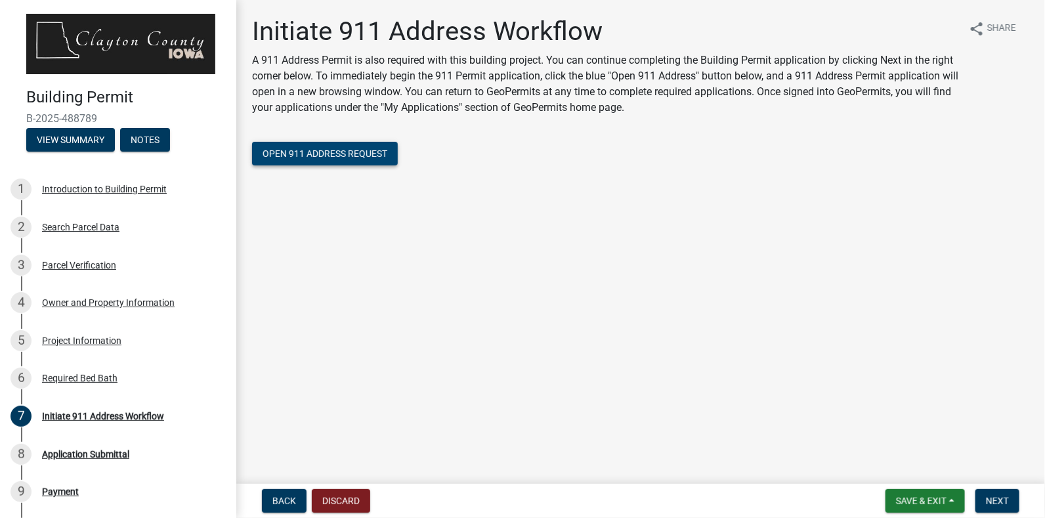
click at [326, 148] on span "Open 911 Address Request" at bounding box center [325, 153] width 125 height 11
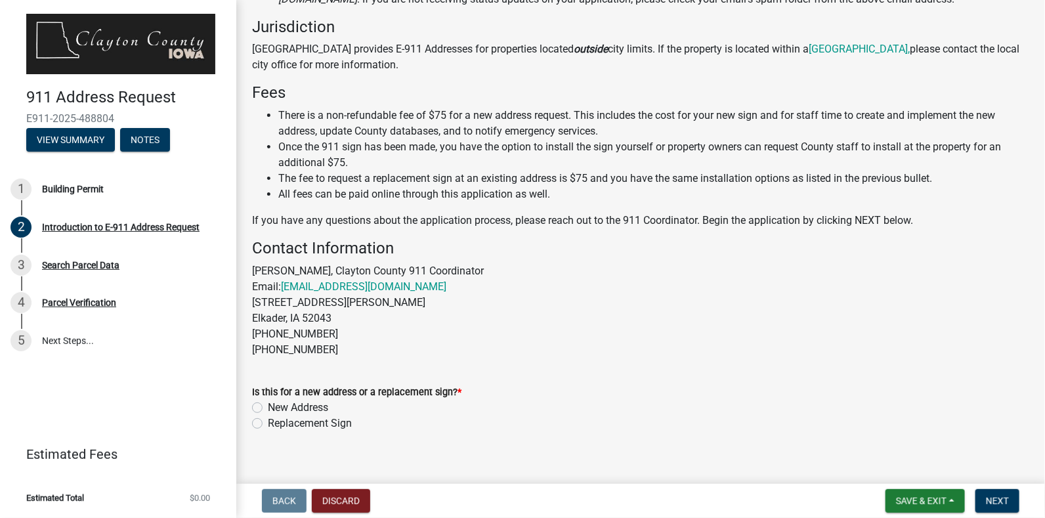
scroll to position [282, 0]
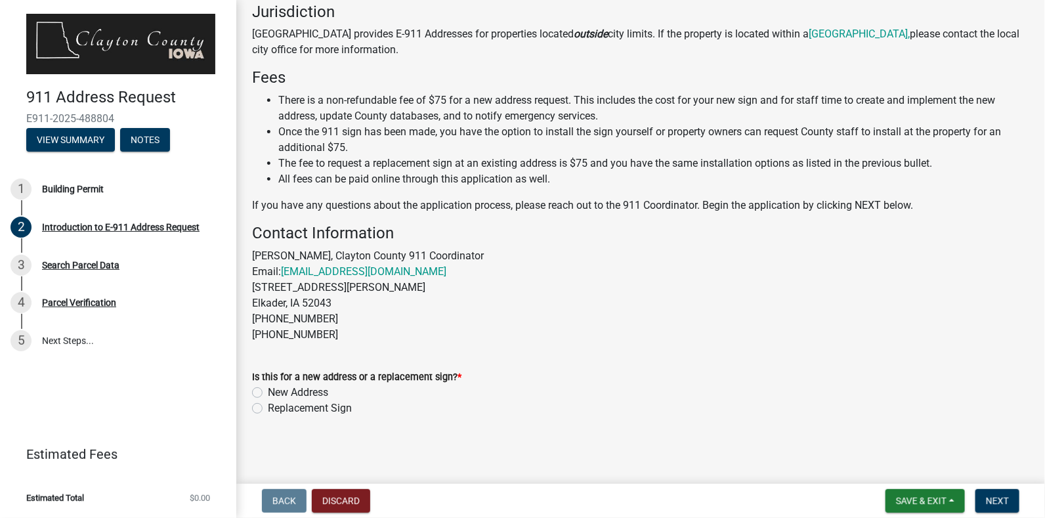
click at [268, 395] on label "New Address" at bounding box center [298, 393] width 60 height 16
click at [268, 393] on input "New Address" at bounding box center [272, 389] width 9 height 9
radio input "true"
click at [991, 502] on span "Next" at bounding box center [997, 501] width 23 height 11
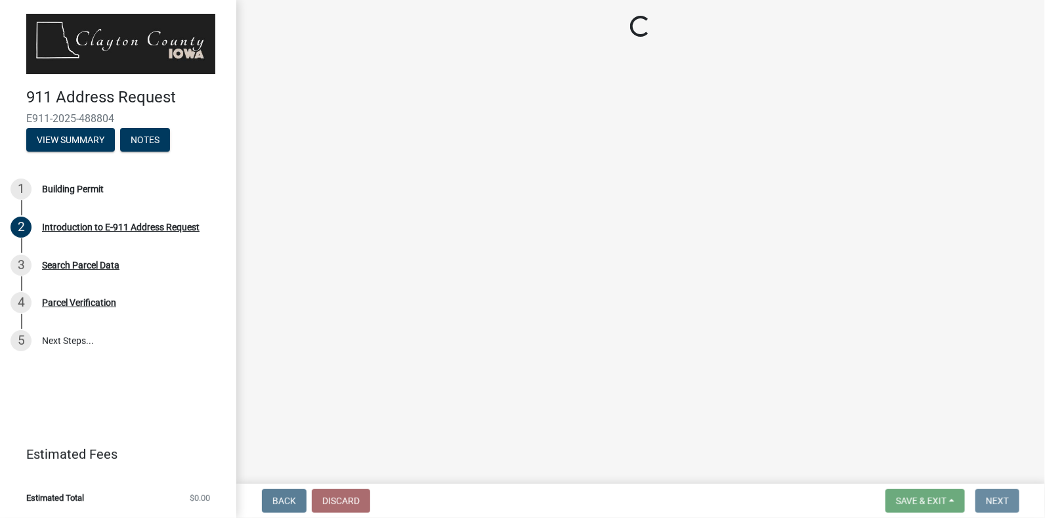
scroll to position [0, 0]
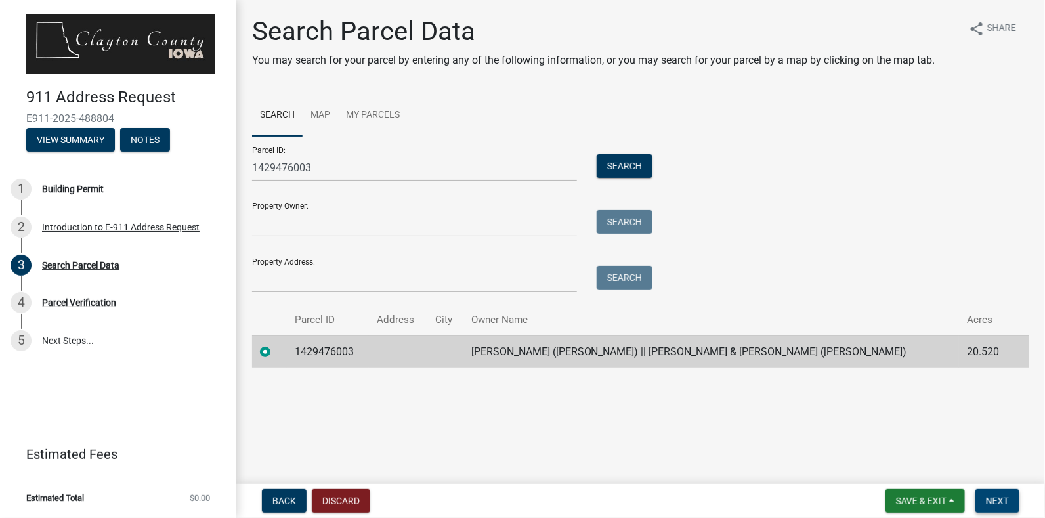
click at [992, 498] on span "Next" at bounding box center [997, 501] width 23 height 11
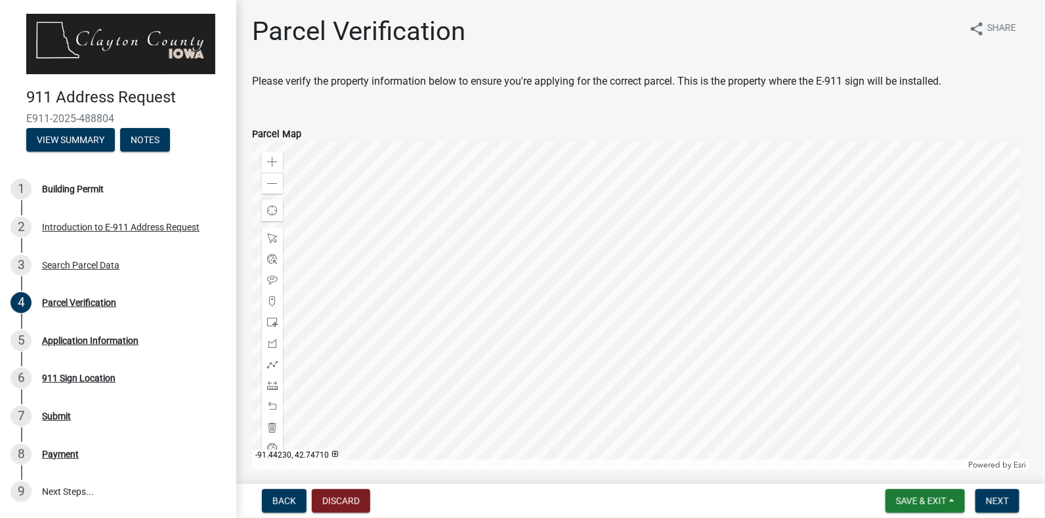
click at [813, 296] on div at bounding box center [641, 306] width 778 height 328
click at [273, 162] on span at bounding box center [272, 162] width 11 height 11
click at [575, 271] on div at bounding box center [641, 306] width 778 height 328
click at [276, 162] on span at bounding box center [272, 162] width 11 height 11
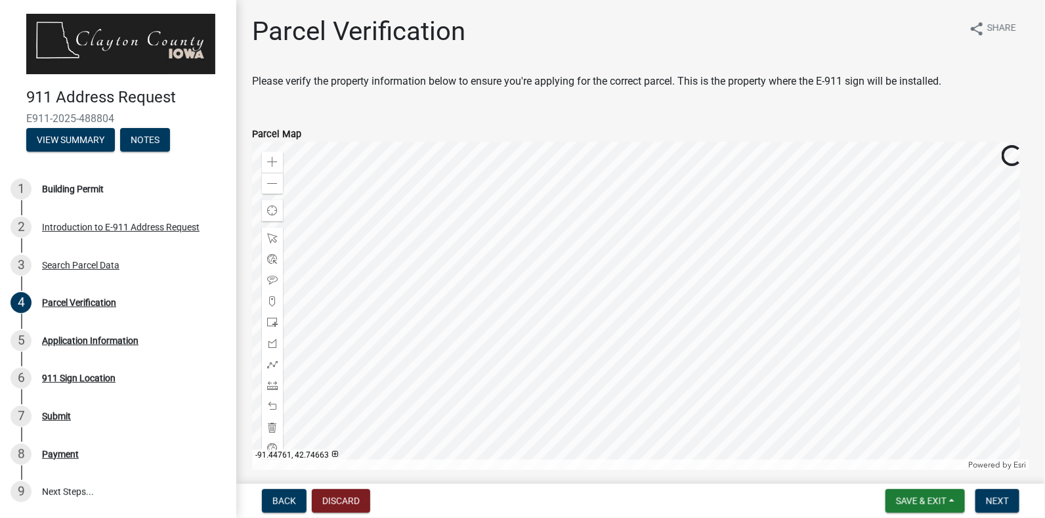
click at [734, 257] on div at bounding box center [641, 306] width 778 height 328
click at [707, 354] on div at bounding box center [641, 306] width 778 height 328
click at [275, 298] on span at bounding box center [272, 301] width 11 height 11
click at [713, 355] on div at bounding box center [641, 306] width 778 height 328
click at [1001, 503] on span "Next" at bounding box center [997, 501] width 23 height 11
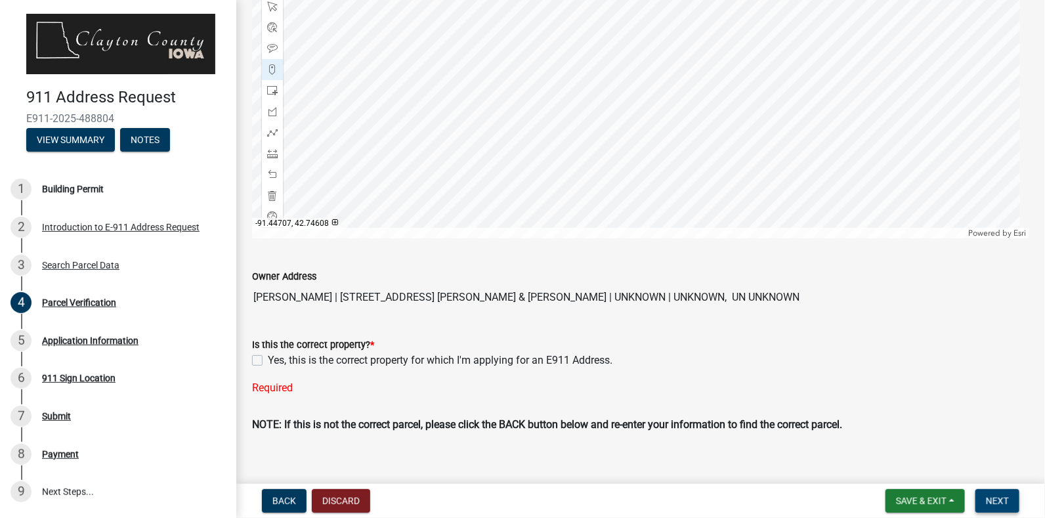
scroll to position [247, 0]
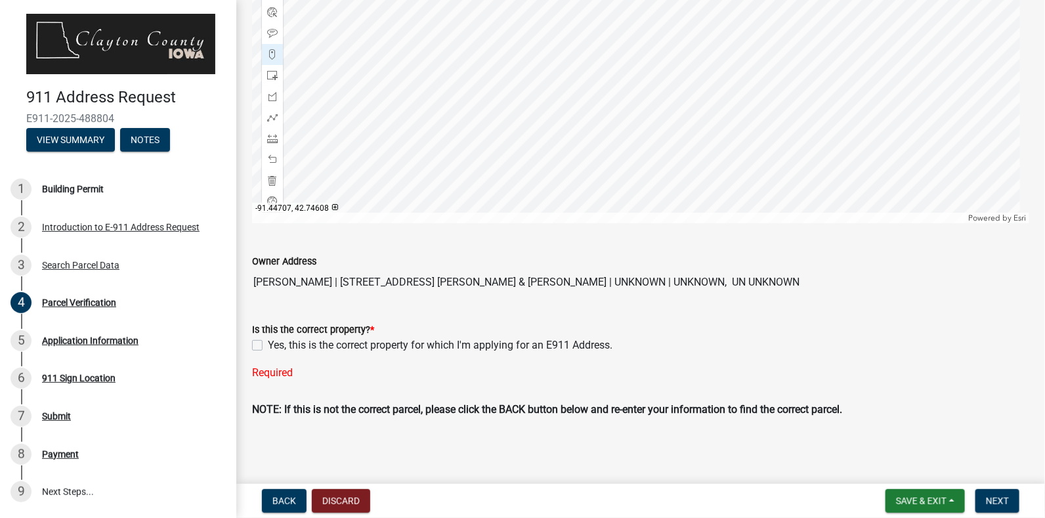
click at [268, 345] on label "Yes, this is the correct property for which I'm applying for an E911 Address." at bounding box center [440, 346] width 345 height 16
click at [268, 345] on input "Yes, this is the correct property for which I'm applying for an E911 Address." at bounding box center [272, 342] width 9 height 9
checkbox input "true"
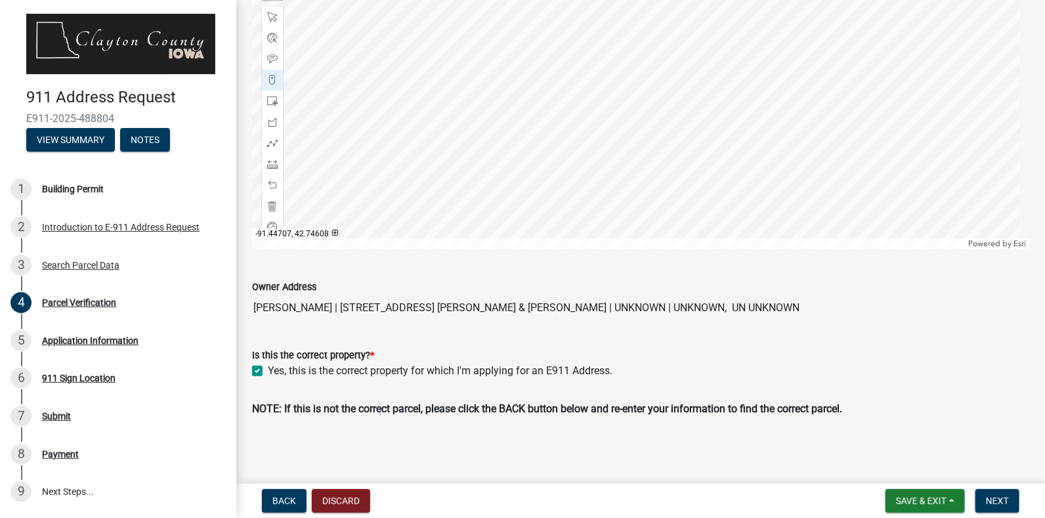
scroll to position [221, 0]
click at [1014, 504] on button "Next" at bounding box center [998, 501] width 44 height 24
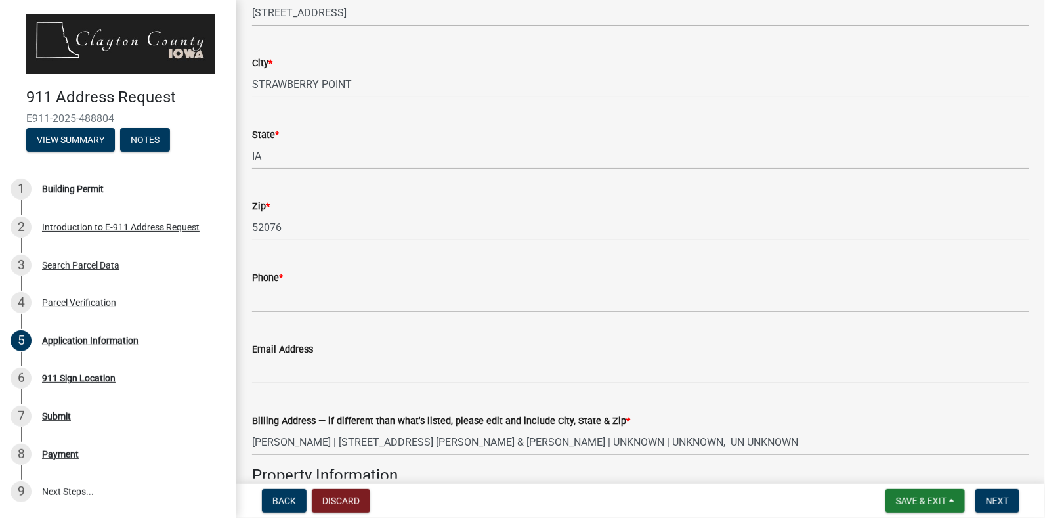
scroll to position [223, 0]
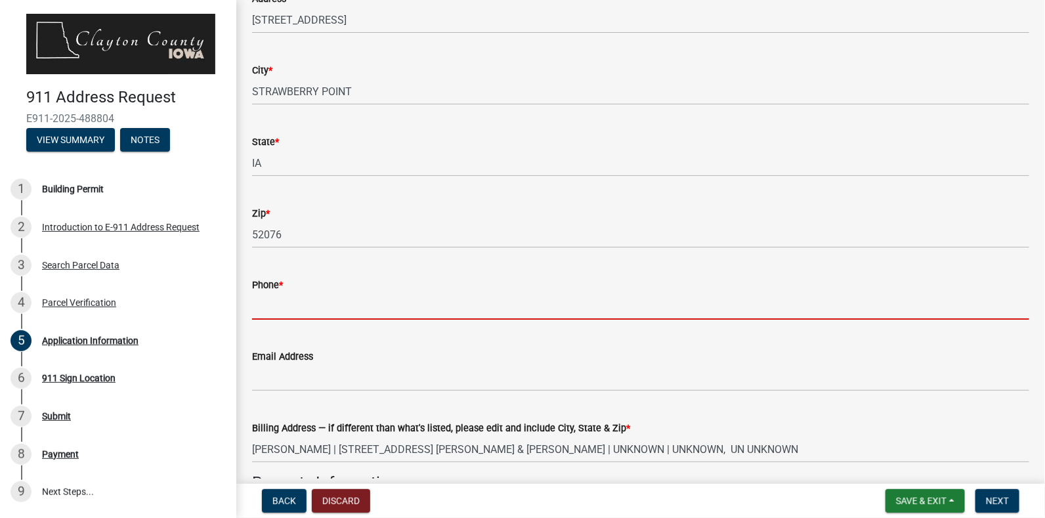
click at [333, 311] on input "Phone *" at bounding box center [641, 306] width 778 height 27
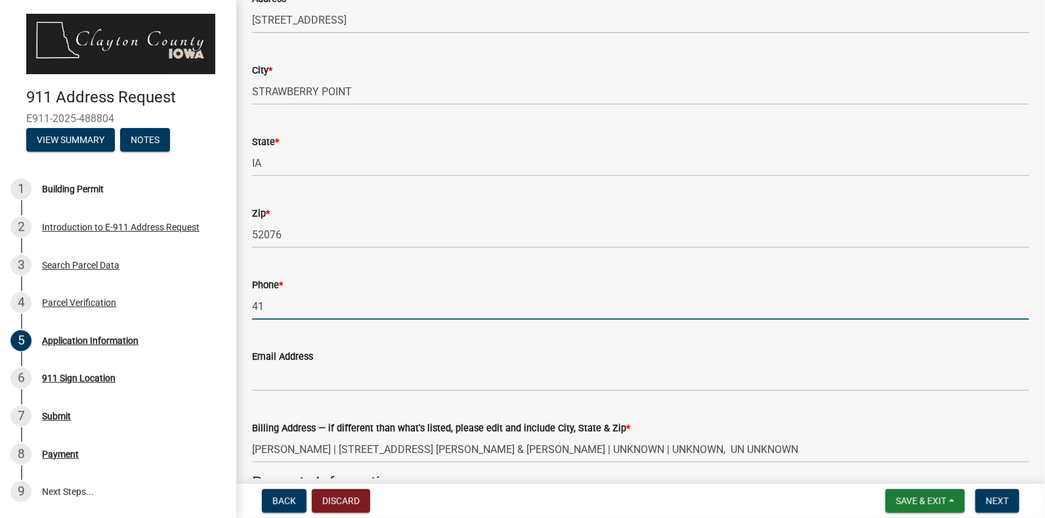
type input "4"
type input "5639208772"
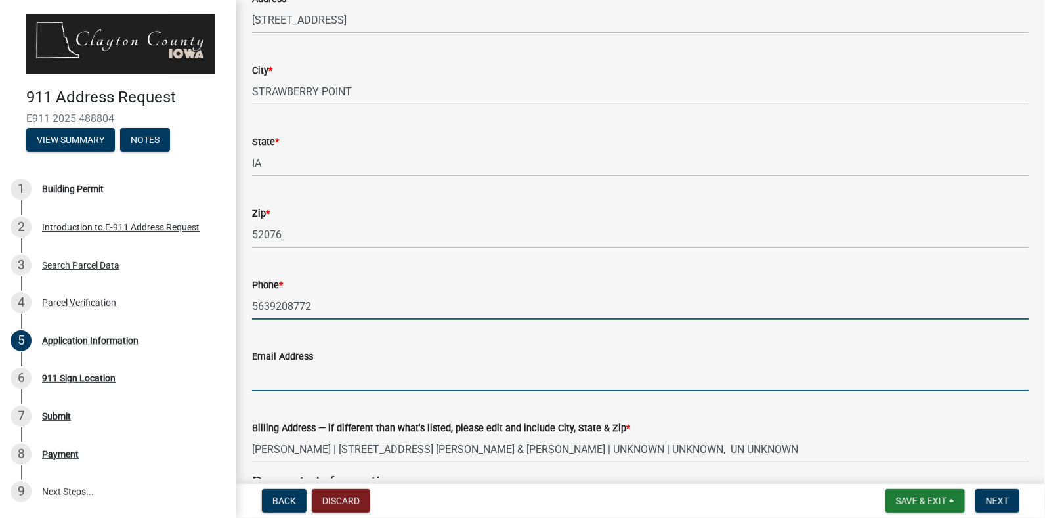
click at [339, 385] on input "Email Address" at bounding box center [641, 377] width 778 height 27
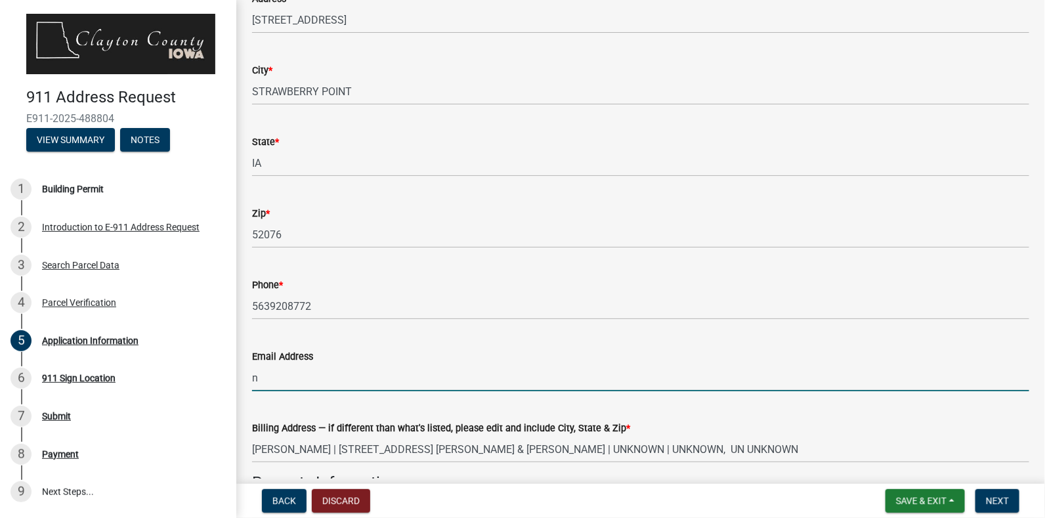
click at [339, 385] on input "n" at bounding box center [641, 377] width 778 height 27
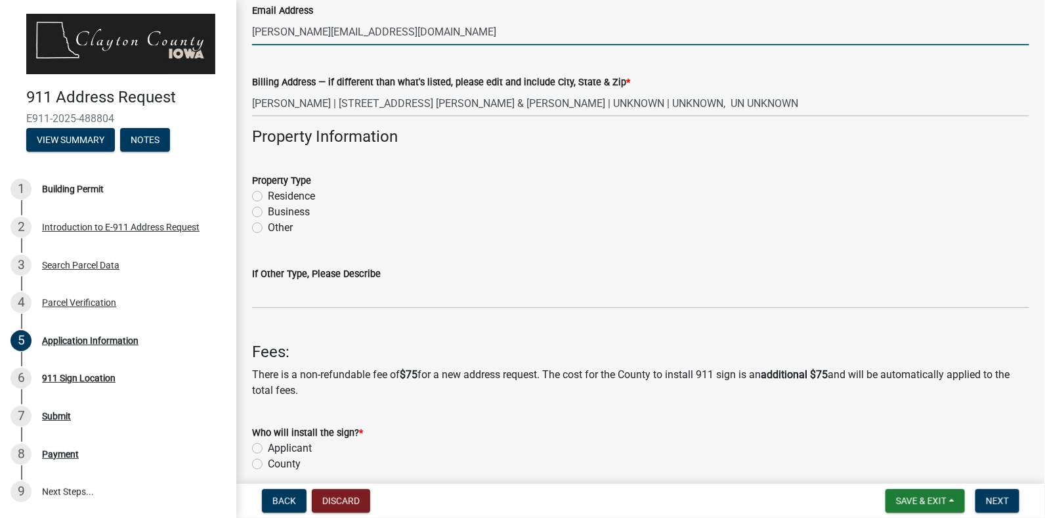
scroll to position [594, 0]
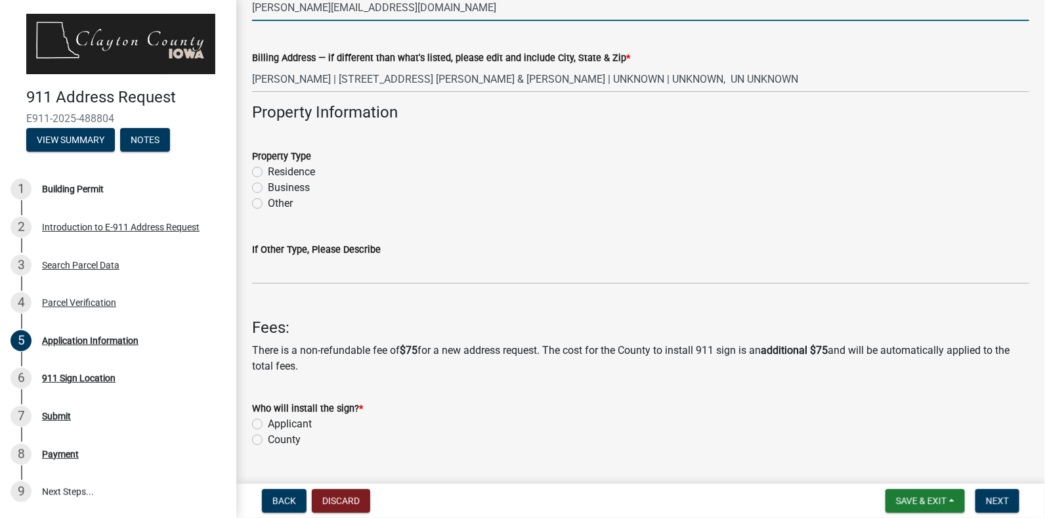
type input "nathan@grinnellgroup.com"
click at [268, 201] on label "Other" at bounding box center [280, 204] width 25 height 16
click at [268, 201] on input "Other" at bounding box center [272, 200] width 9 height 9
radio input "true"
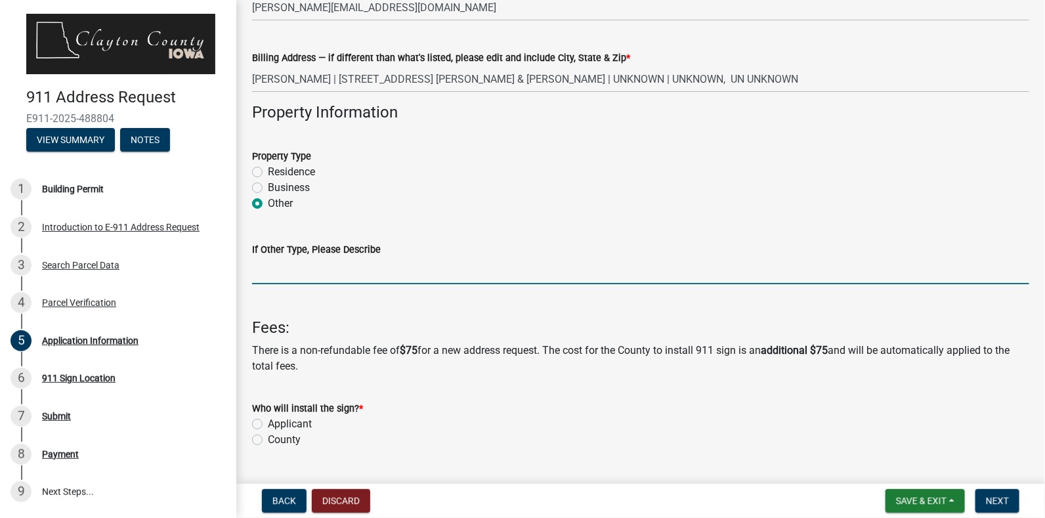
click at [286, 282] on input "If Other Type, Please Describe" at bounding box center [641, 270] width 778 height 27
type input "Communications Tower"
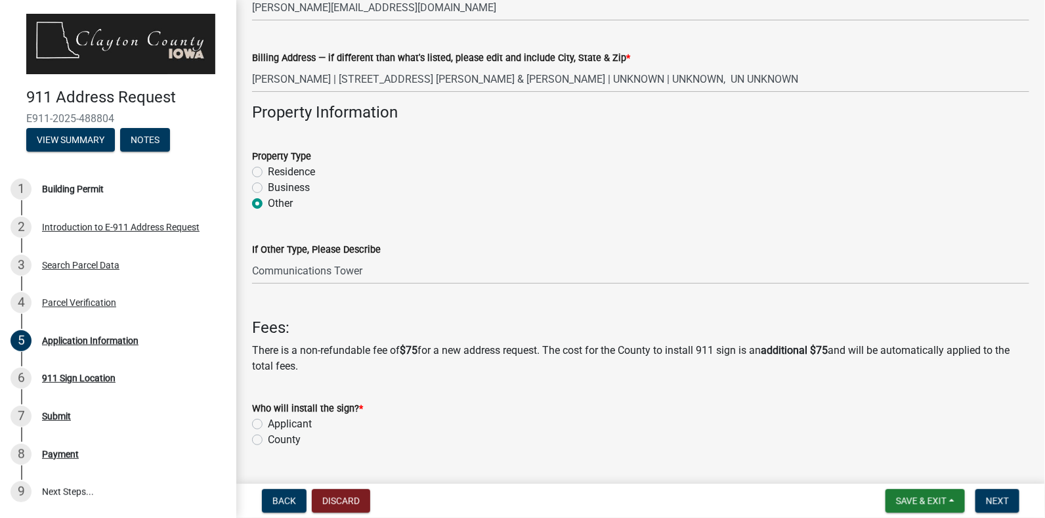
click at [268, 421] on label "Applicant" at bounding box center [290, 424] width 44 height 16
click at [268, 421] on input "Applicant" at bounding box center [272, 420] width 9 height 9
radio input "true"
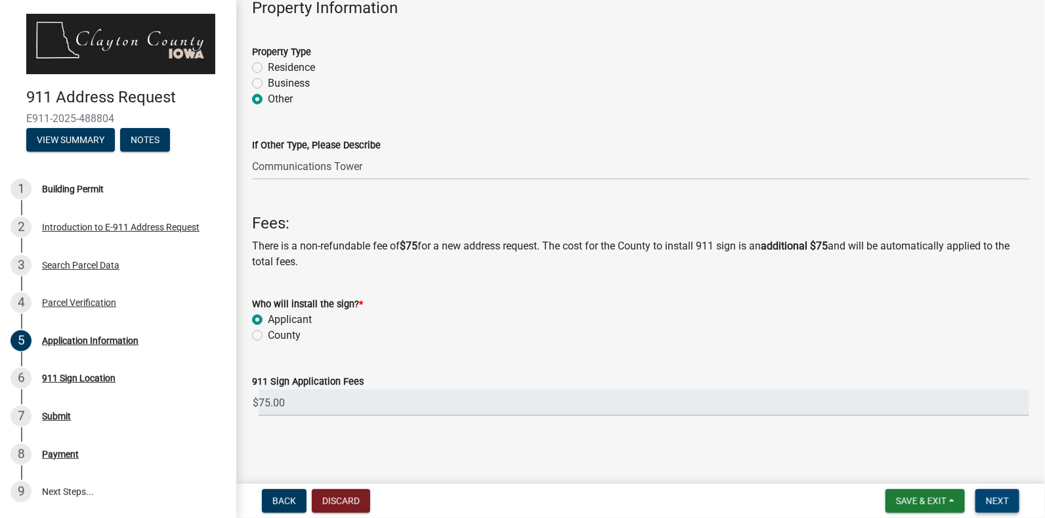
click at [1002, 498] on span "Next" at bounding box center [997, 501] width 23 height 11
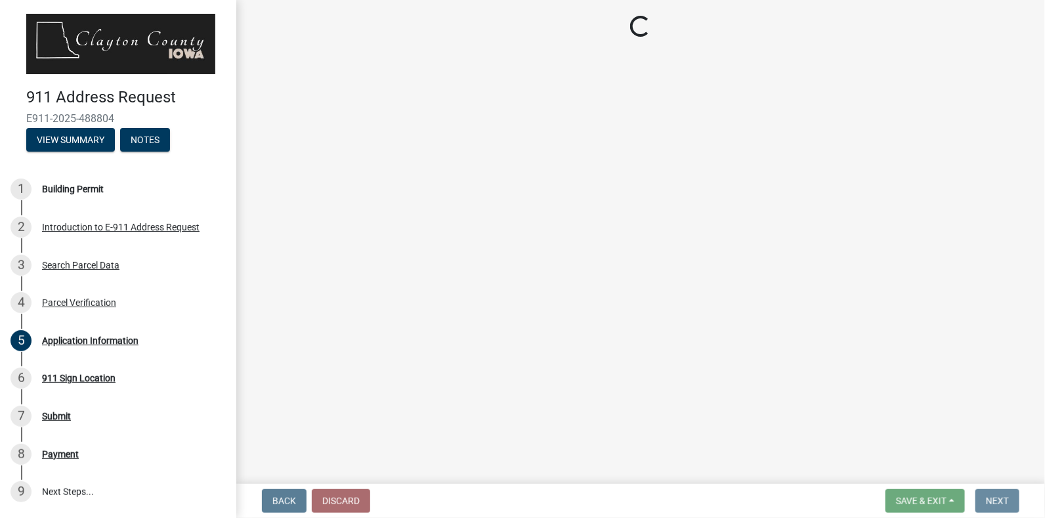
scroll to position [0, 0]
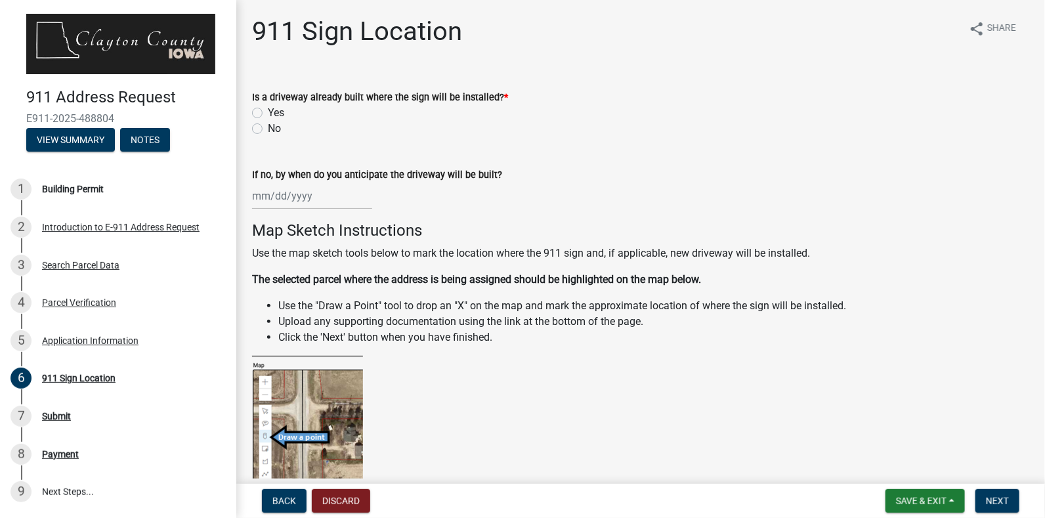
click at [268, 129] on label "No" at bounding box center [274, 129] width 13 height 16
click at [268, 129] on input "No" at bounding box center [272, 125] width 9 height 9
radio input "true"
click at [278, 194] on div at bounding box center [312, 196] width 120 height 27
select select "10"
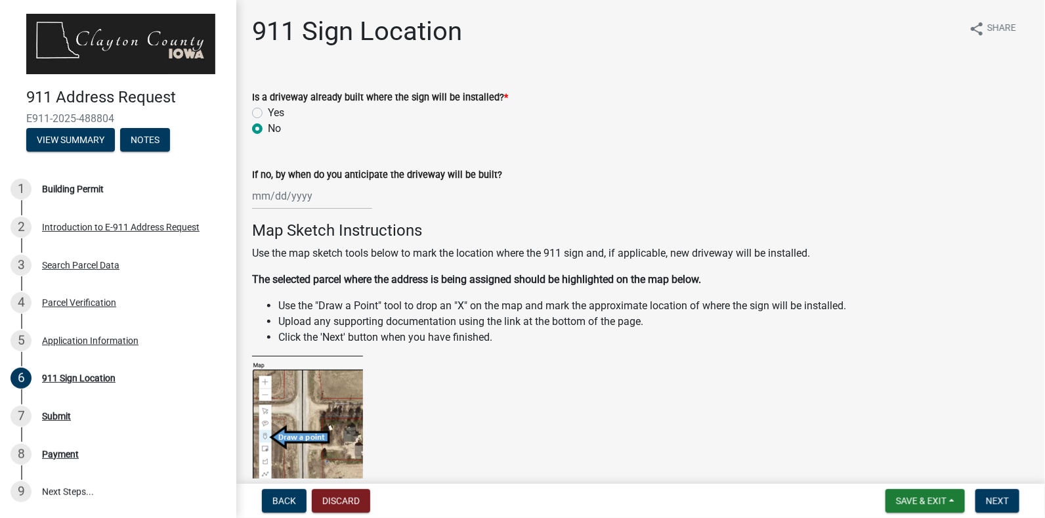
select select "2025"
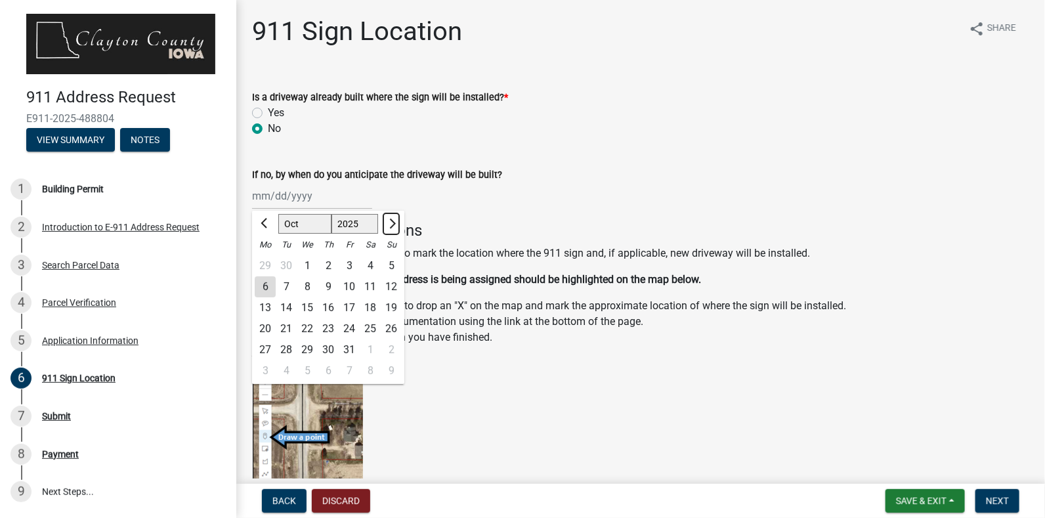
click at [397, 223] on button "Next month" at bounding box center [392, 223] width 16 height 21
select select "12"
click at [287, 303] on div "16" at bounding box center [286, 307] width 21 height 21
type input "12/16/2025"
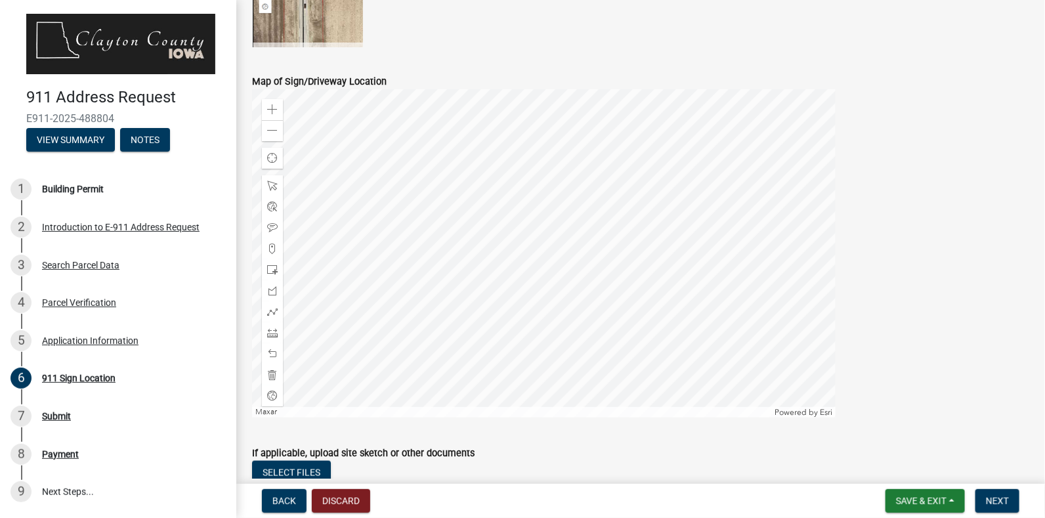
scroll to position [535, 0]
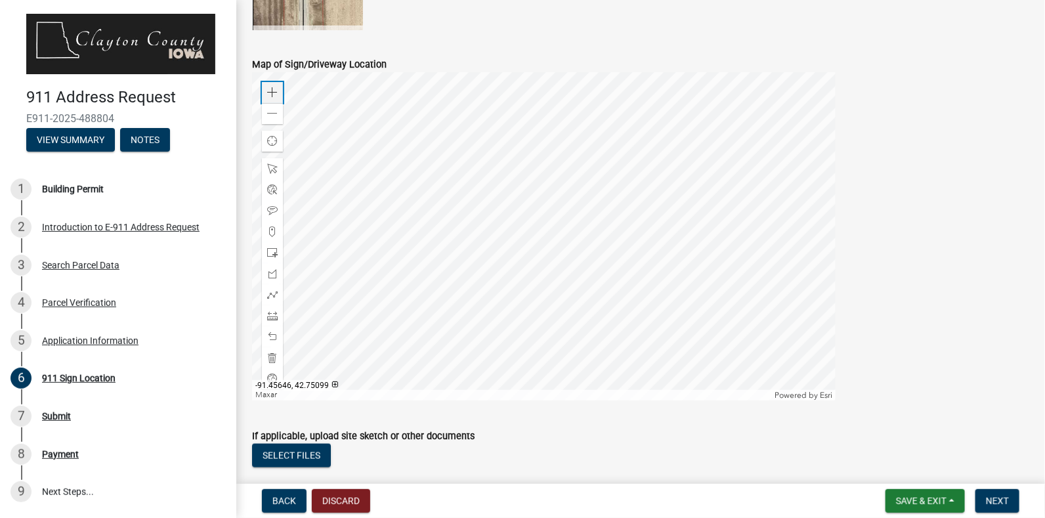
click at [273, 93] on span at bounding box center [272, 92] width 11 height 11
click at [436, 72] on div at bounding box center [544, 236] width 584 height 328
click at [271, 87] on span at bounding box center [272, 92] width 11 height 11
click at [643, 128] on div at bounding box center [544, 236] width 584 height 328
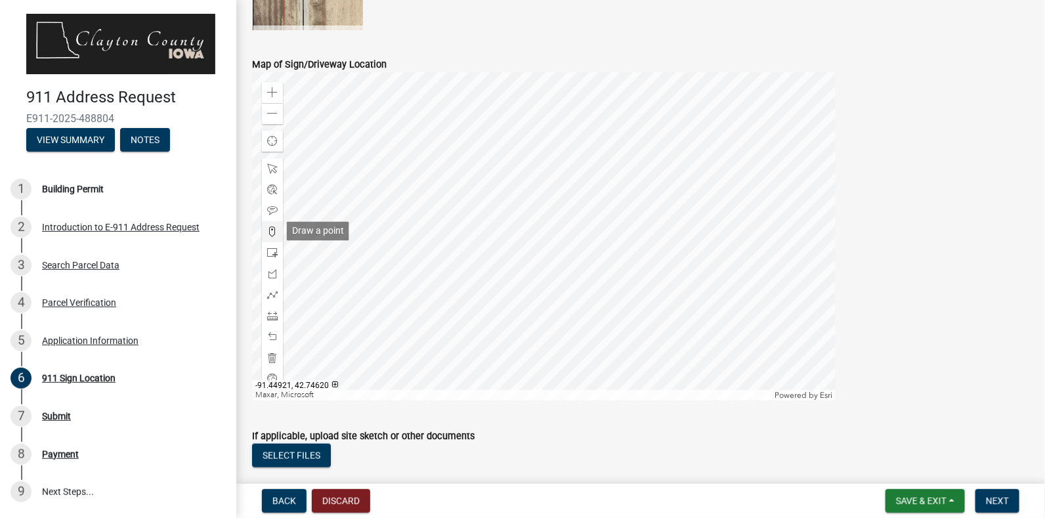
click at [273, 232] on span at bounding box center [272, 232] width 11 height 11
click at [639, 191] on div at bounding box center [544, 236] width 584 height 328
click at [989, 499] on span "Next" at bounding box center [997, 501] width 23 height 11
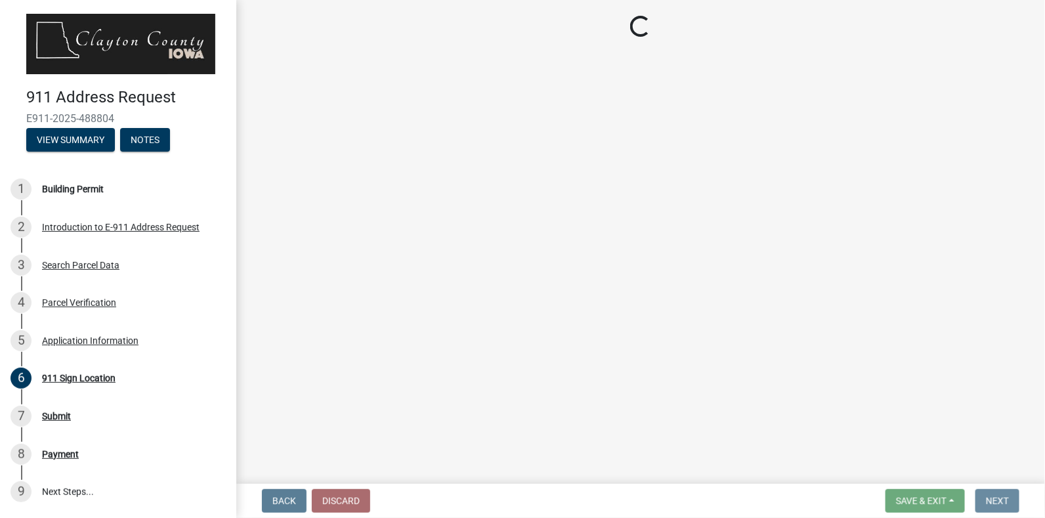
scroll to position [0, 0]
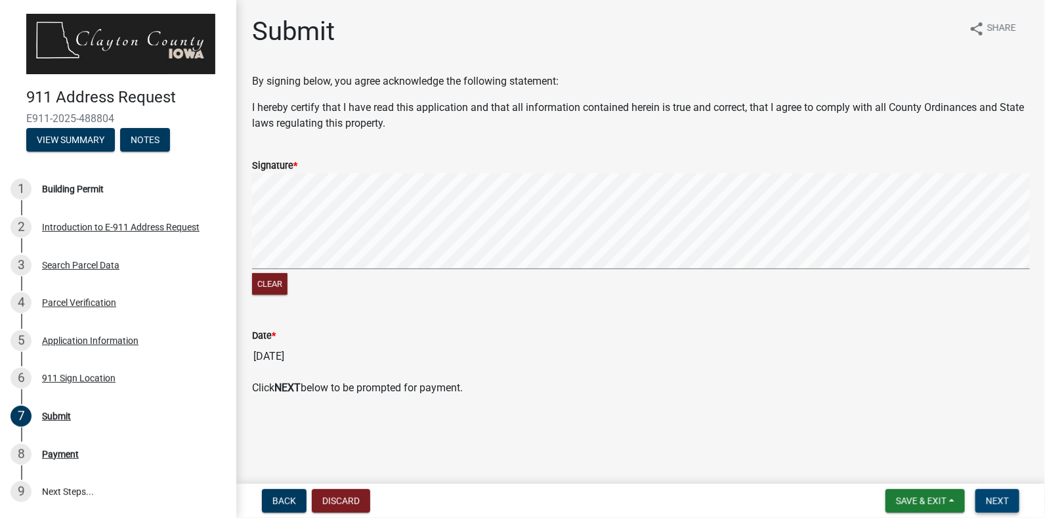
click at [986, 496] on span "Next" at bounding box center [997, 501] width 23 height 11
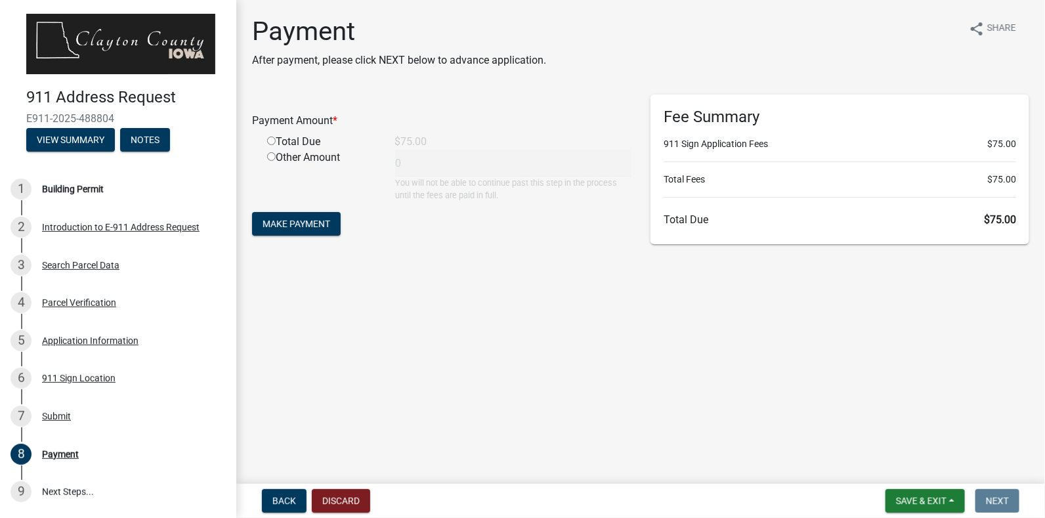
click at [270, 143] on input "radio" at bounding box center [271, 141] width 9 height 9
radio input "true"
type input "75"
click at [311, 227] on span "Make Payment" at bounding box center [297, 224] width 68 height 11
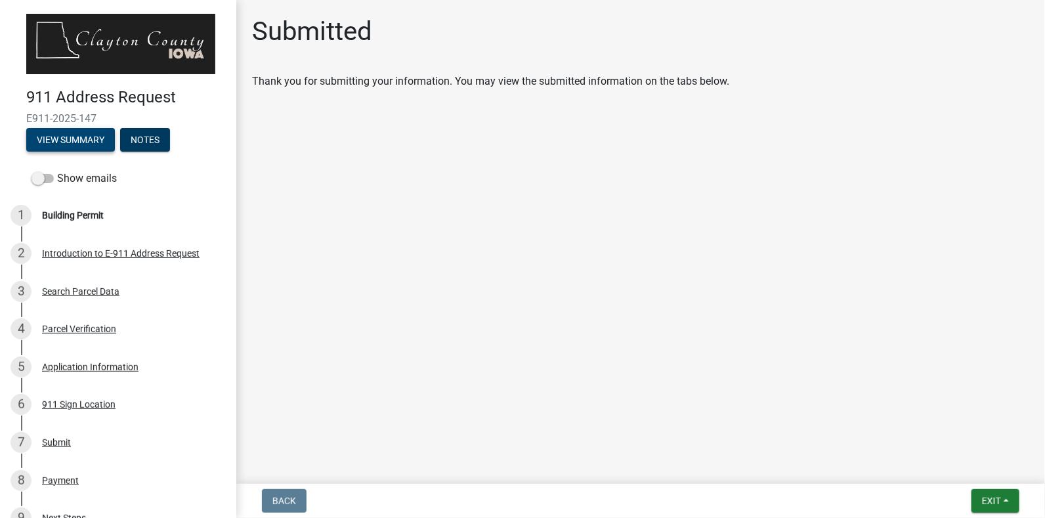
click at [85, 135] on button "View Summary" at bounding box center [70, 140] width 89 height 24
click at [76, 139] on button "View Summary" at bounding box center [70, 140] width 89 height 24
